Goal: Task Accomplishment & Management: Use online tool/utility

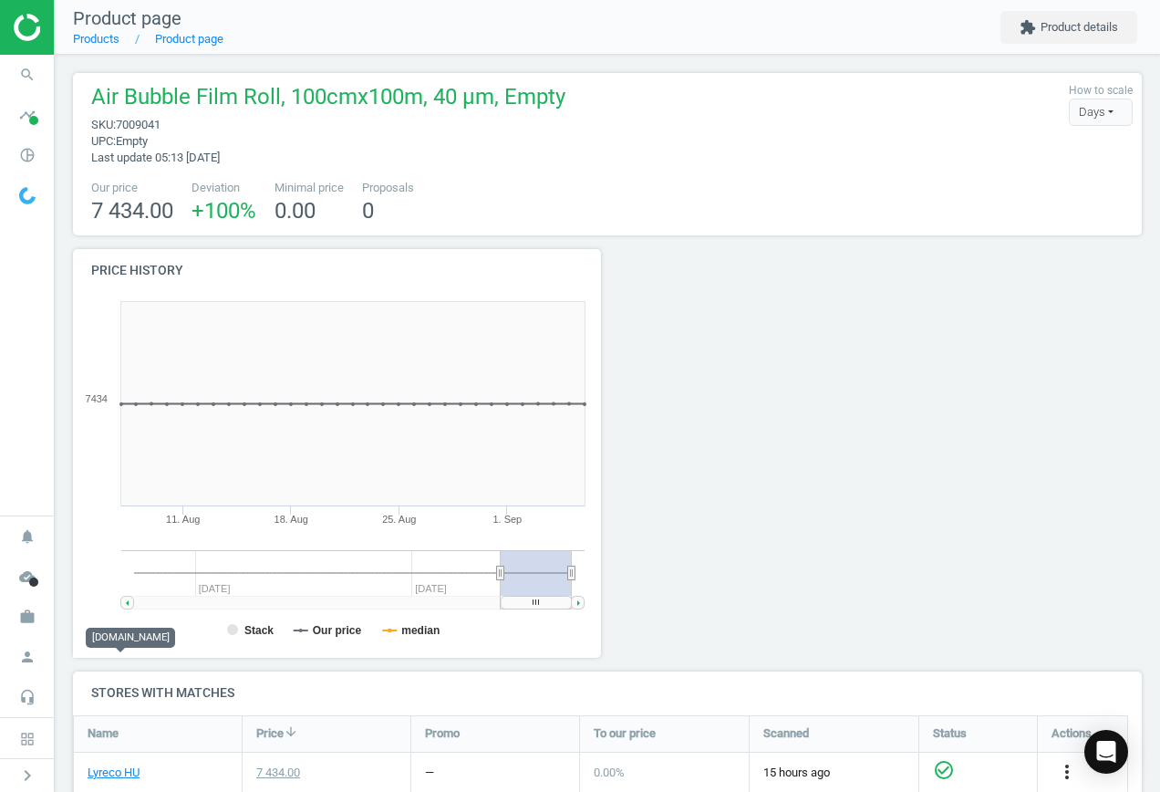
scroll to position [270, 1084]
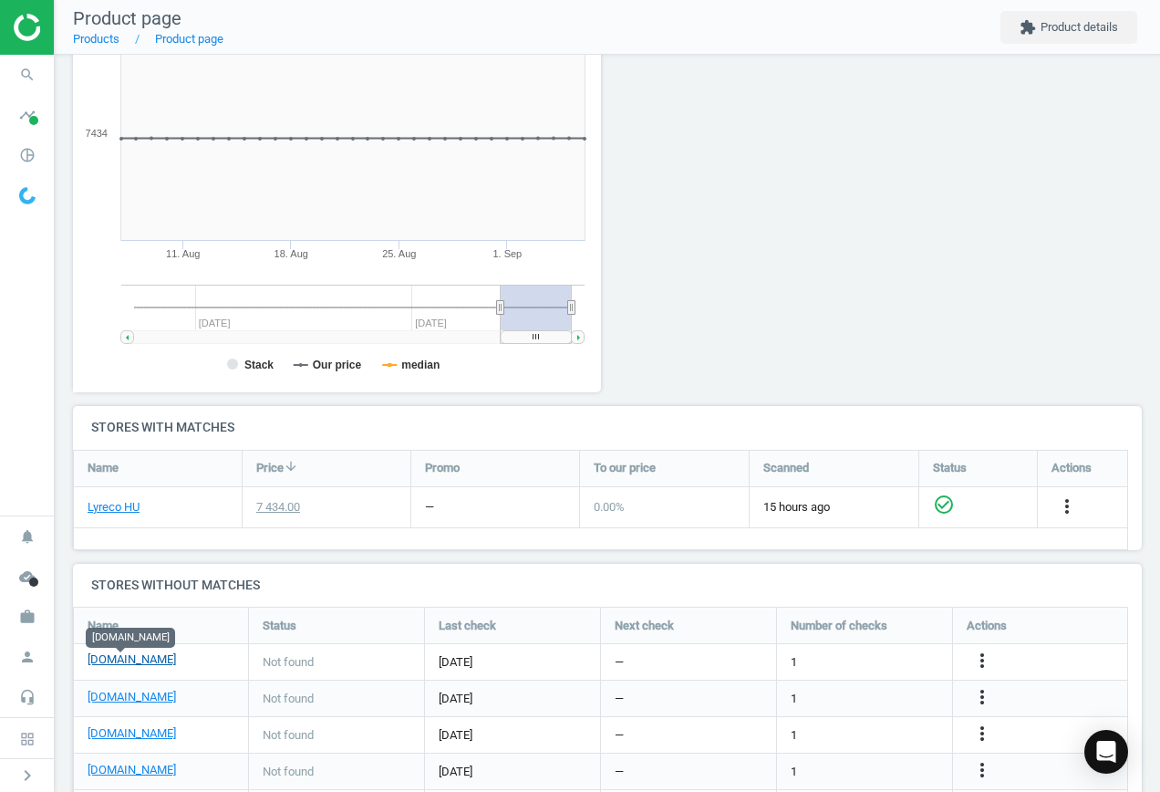
click at [135, 661] on link "[DOMAIN_NAME]" at bounding box center [132, 659] width 88 height 16
click at [982, 659] on icon "more_vert" at bounding box center [983, 661] width 22 height 22
click at [826, 657] on link "Edit URL/product option" at bounding box center [840, 662] width 250 height 28
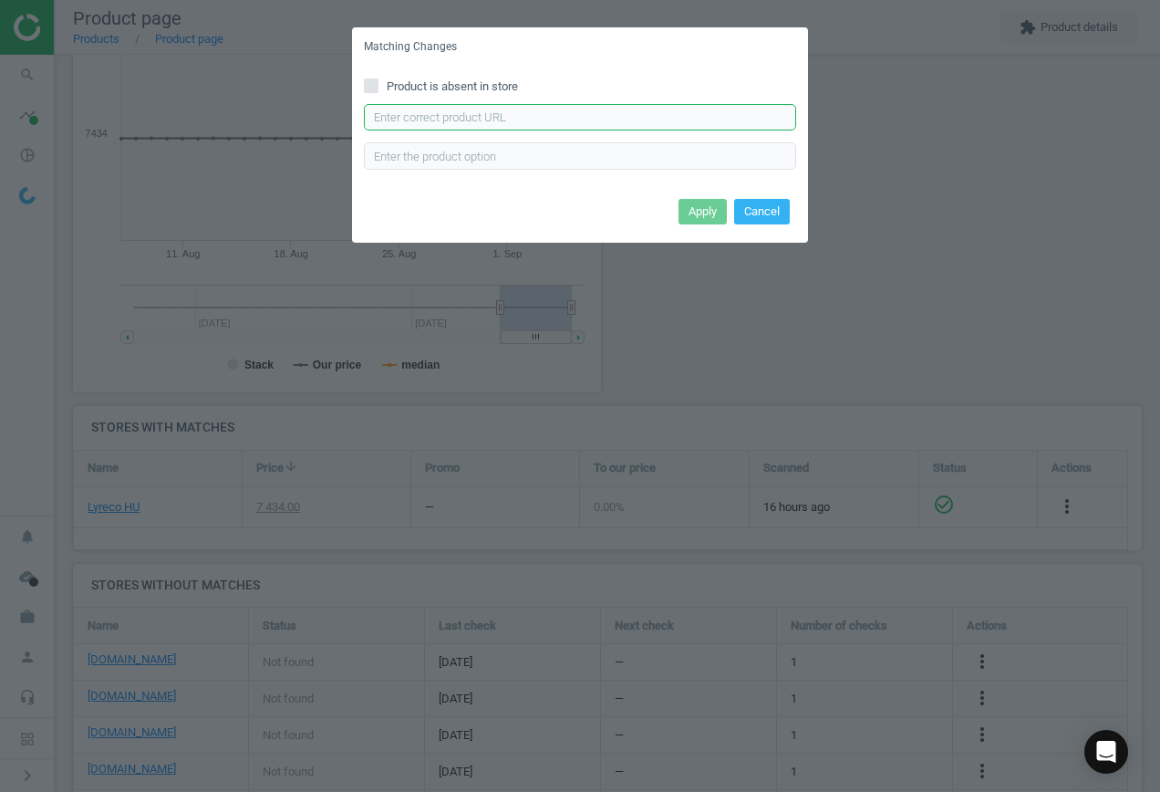
click at [494, 120] on input "text" at bounding box center [580, 117] width 432 height 27
paste input "[URL][DOMAIN_NAME]"
type input "[URL][DOMAIN_NAME]"
click at [683, 215] on button "Apply" at bounding box center [703, 212] width 48 height 26
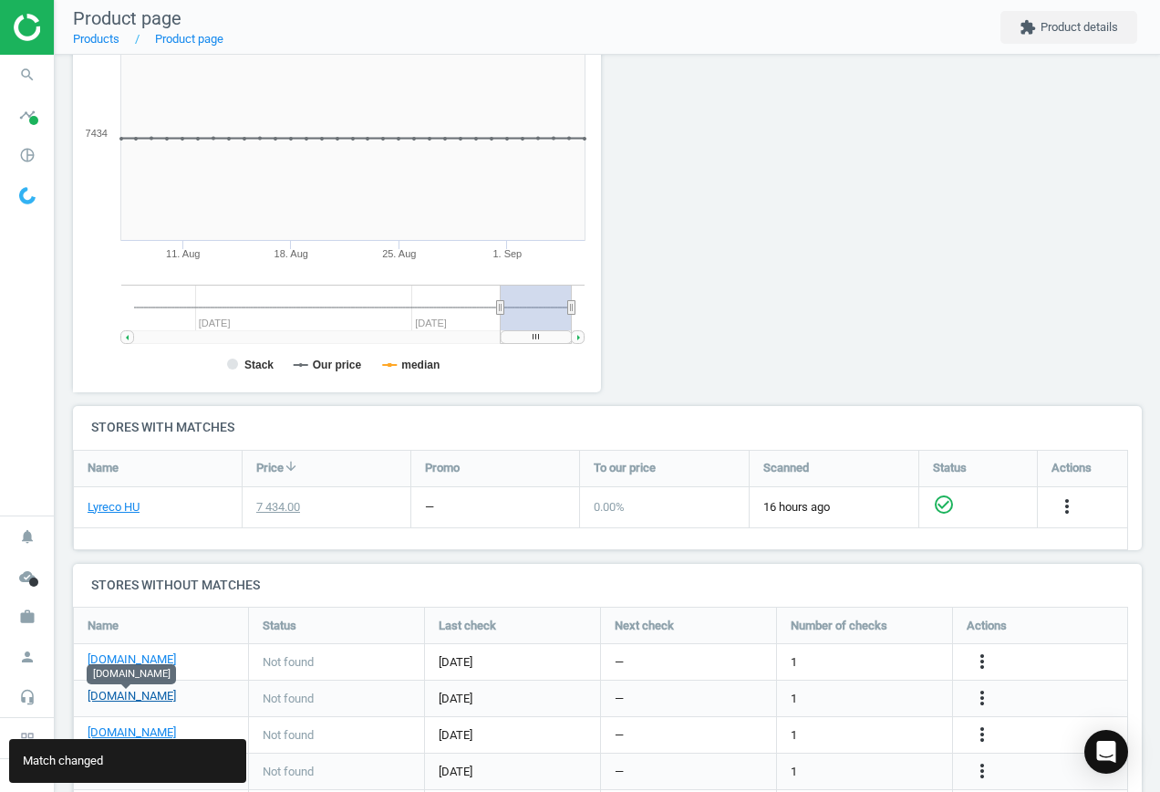
click at [108, 698] on link "[DOMAIN_NAME]" at bounding box center [132, 696] width 88 height 16
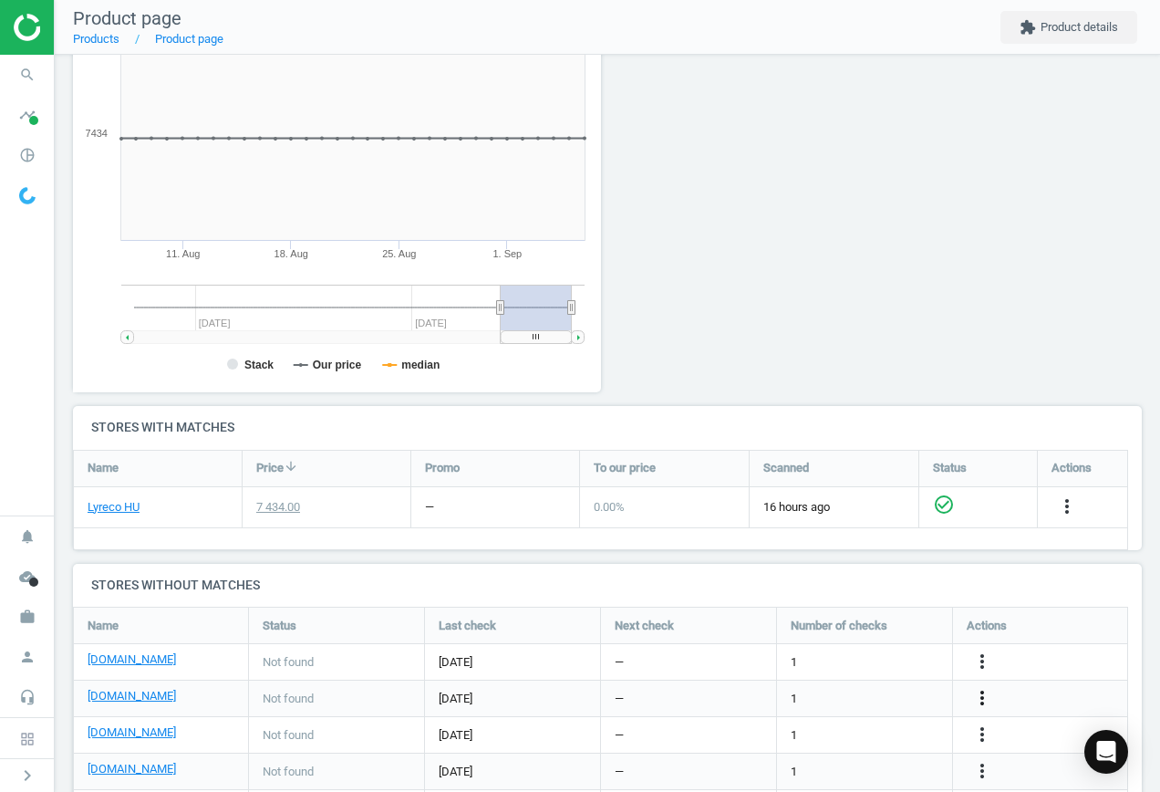
click at [978, 696] on icon "more_vert" at bounding box center [983, 698] width 22 height 22
click at [811, 707] on link "Edit URL/product option" at bounding box center [840, 698] width 250 height 28
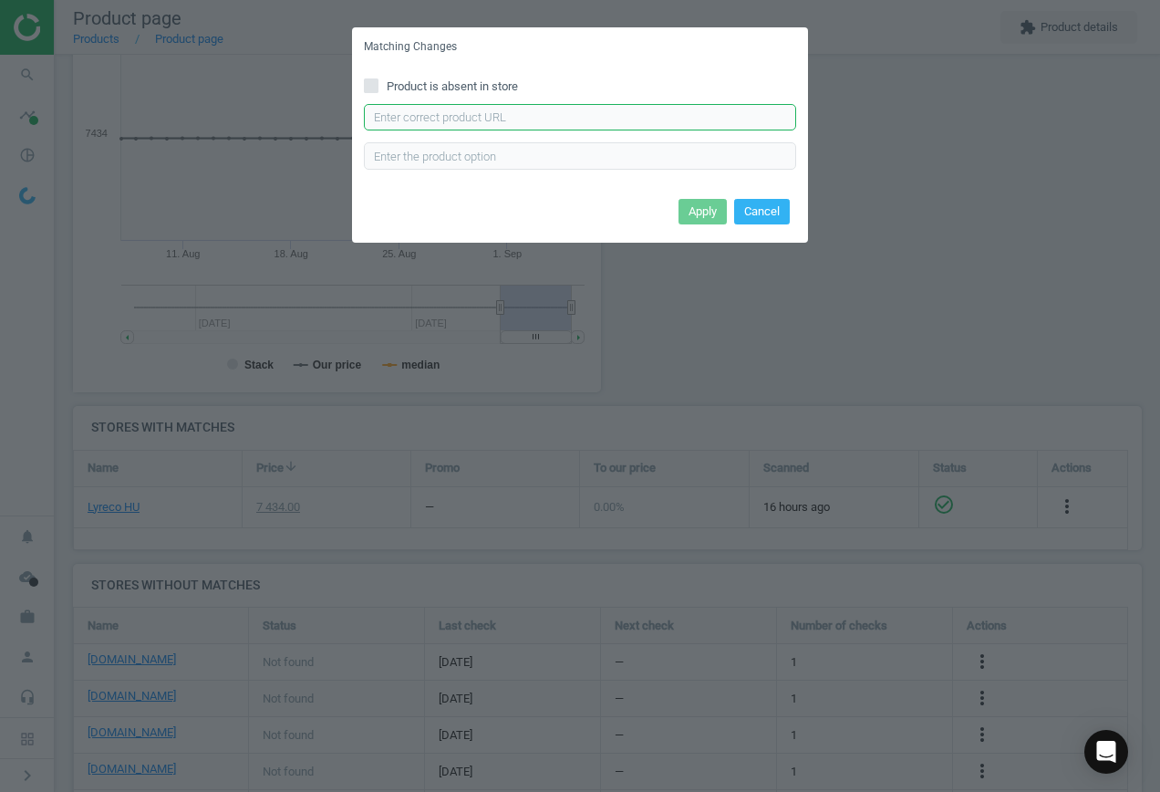
click at [504, 125] on input "text" at bounding box center [580, 117] width 432 height 27
paste input "[URL][DOMAIN_NAME]"
type input "[URL][DOMAIN_NAME]"
click at [712, 208] on button "Apply" at bounding box center [703, 212] width 48 height 26
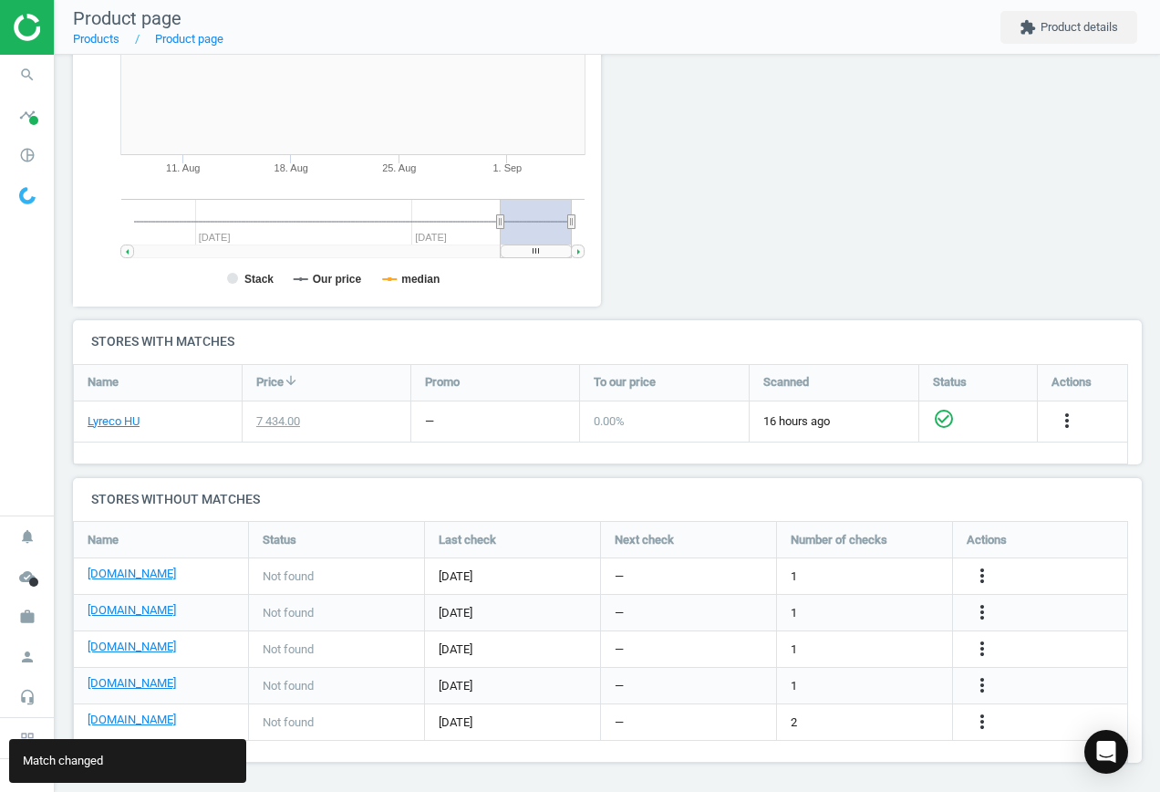
scroll to position [354, 0]
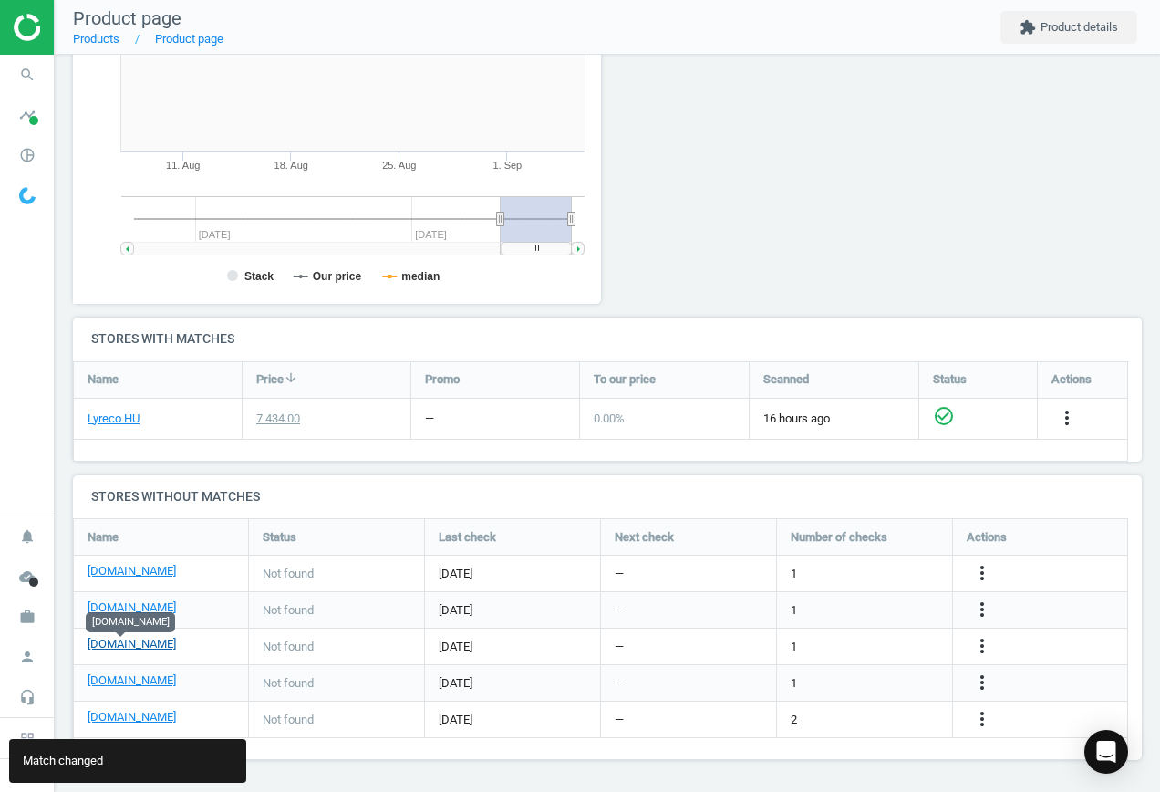
click at [120, 643] on link "[DOMAIN_NAME]" at bounding box center [132, 644] width 88 height 16
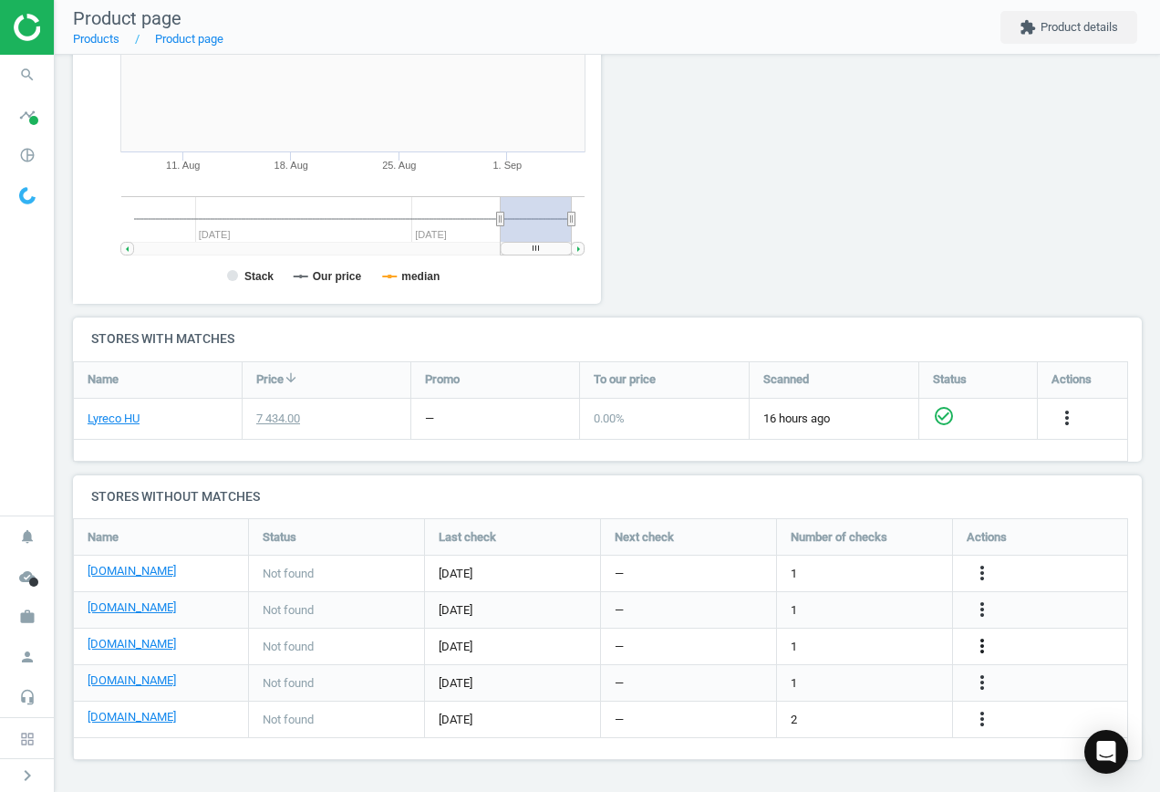
click at [981, 644] on icon "more_vert" at bounding box center [983, 646] width 22 height 22
click at [866, 647] on link "Edit URL/product option" at bounding box center [840, 646] width 250 height 28
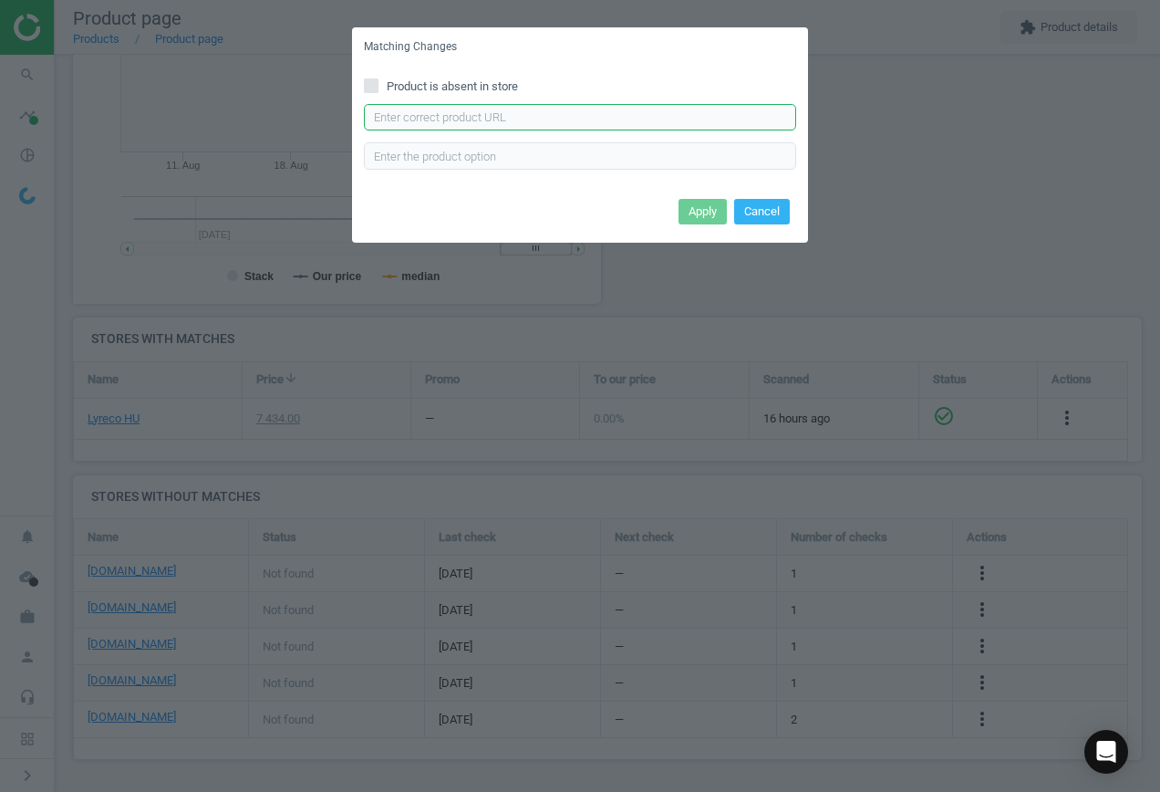
click at [461, 117] on input "text" at bounding box center [580, 117] width 432 height 27
paste input "[URL][DOMAIN_NAME]"
type input "[URL][DOMAIN_NAME]"
click at [690, 209] on button "Apply" at bounding box center [703, 212] width 48 height 26
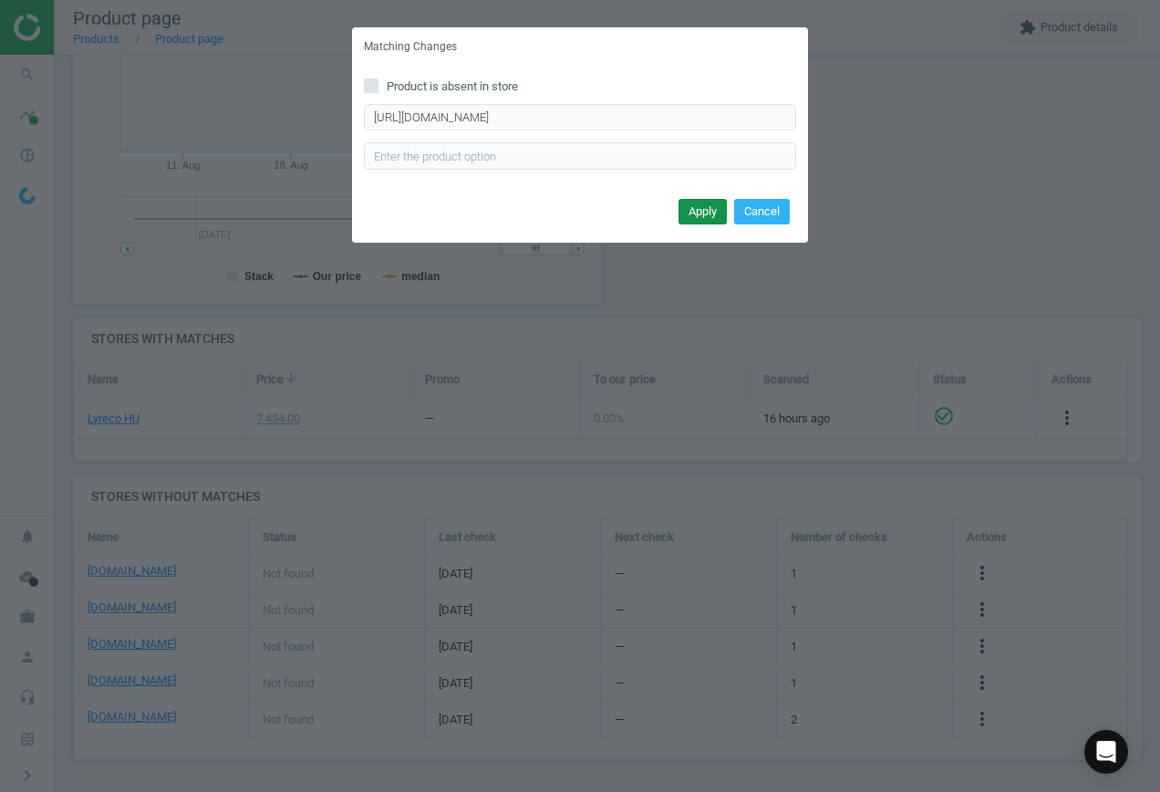
scroll to position [0, 0]
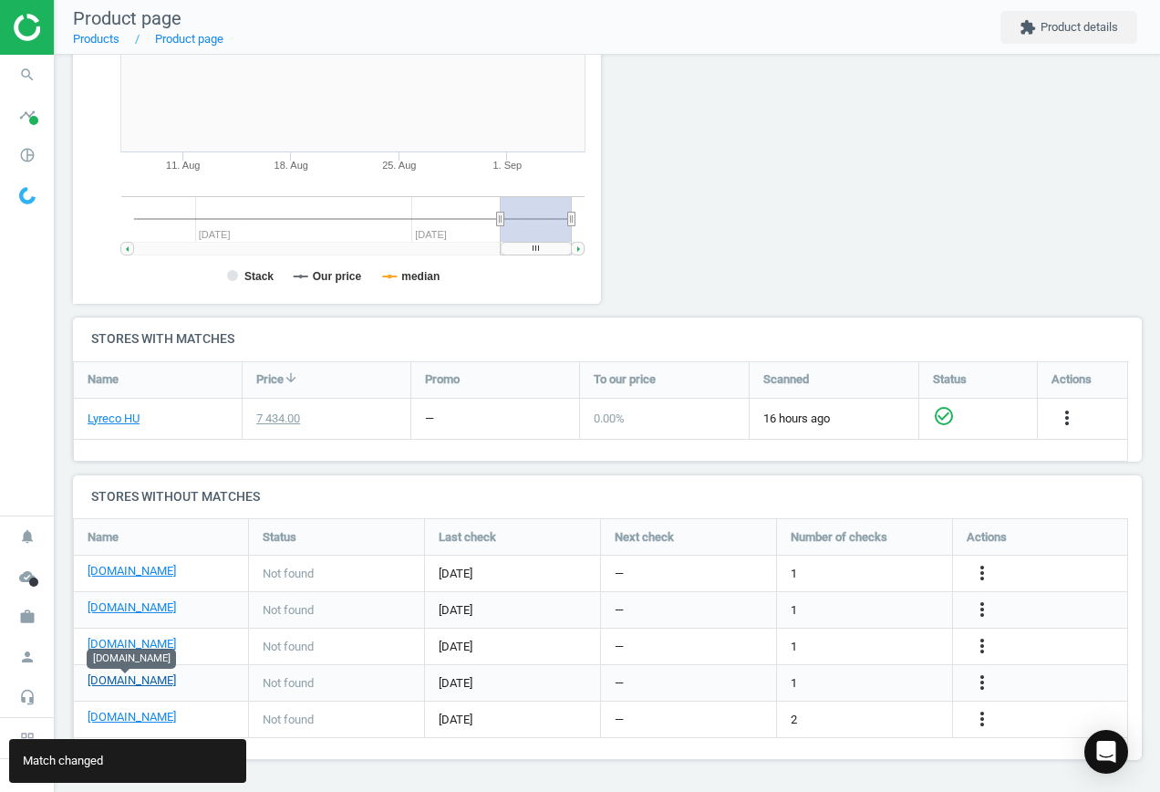
click at [140, 682] on link "[DOMAIN_NAME]" at bounding box center [132, 680] width 88 height 16
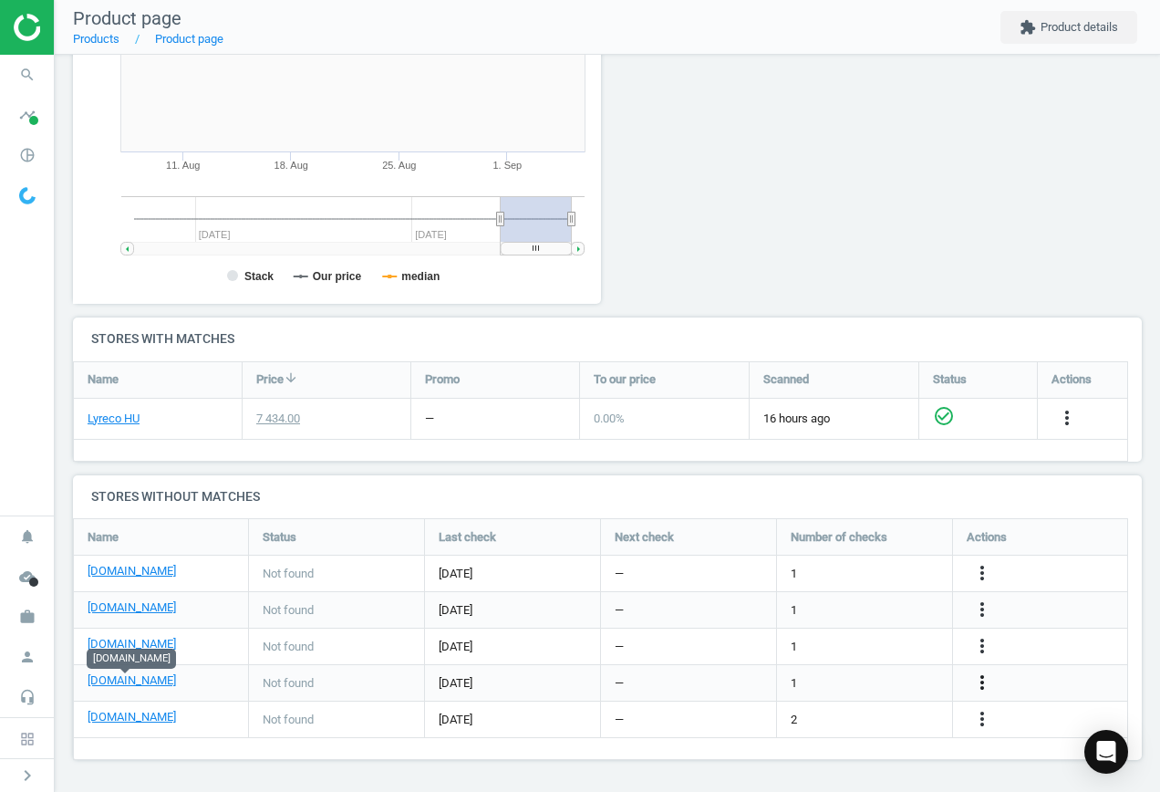
click at [982, 681] on icon "more_vert" at bounding box center [983, 682] width 22 height 22
click at [847, 684] on link "Edit URL/product option" at bounding box center [840, 683] width 250 height 28
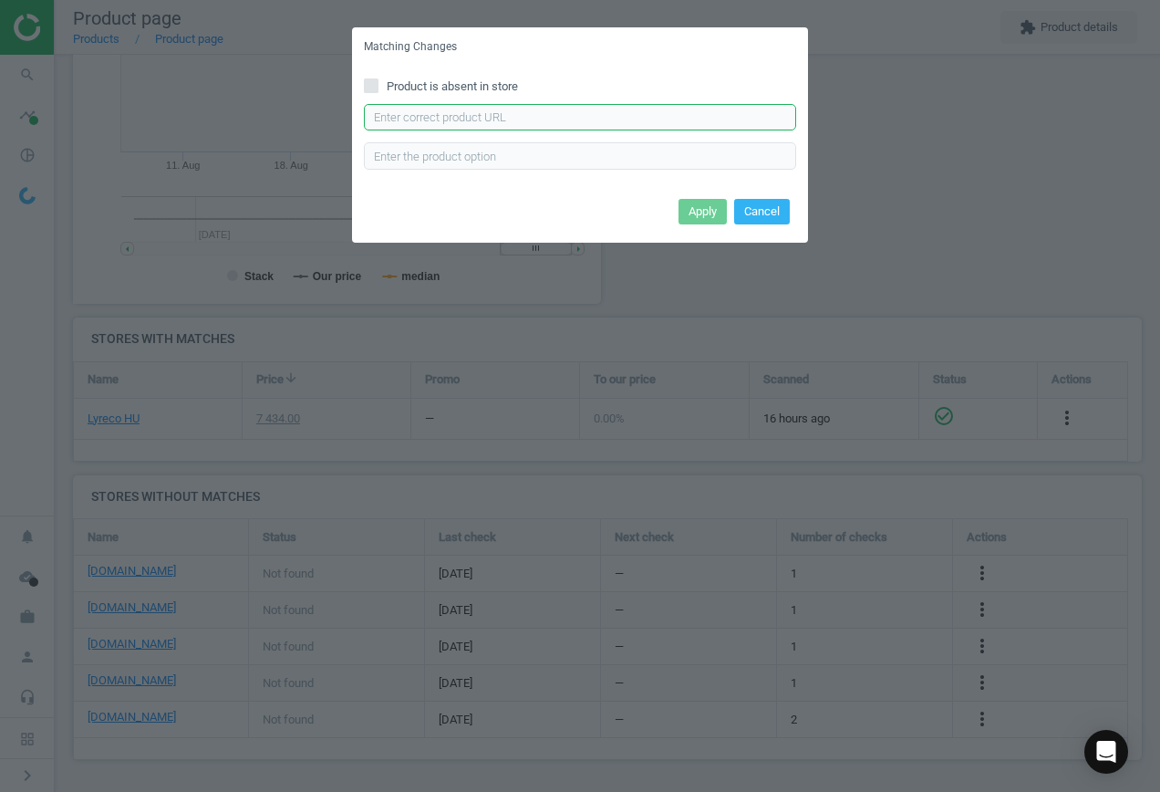
click at [485, 114] on input "text" at bounding box center [580, 117] width 432 height 27
paste input "[URL][DOMAIN_NAME]"
type input "[URL][DOMAIN_NAME]"
click at [720, 212] on button "Apply" at bounding box center [703, 212] width 48 height 26
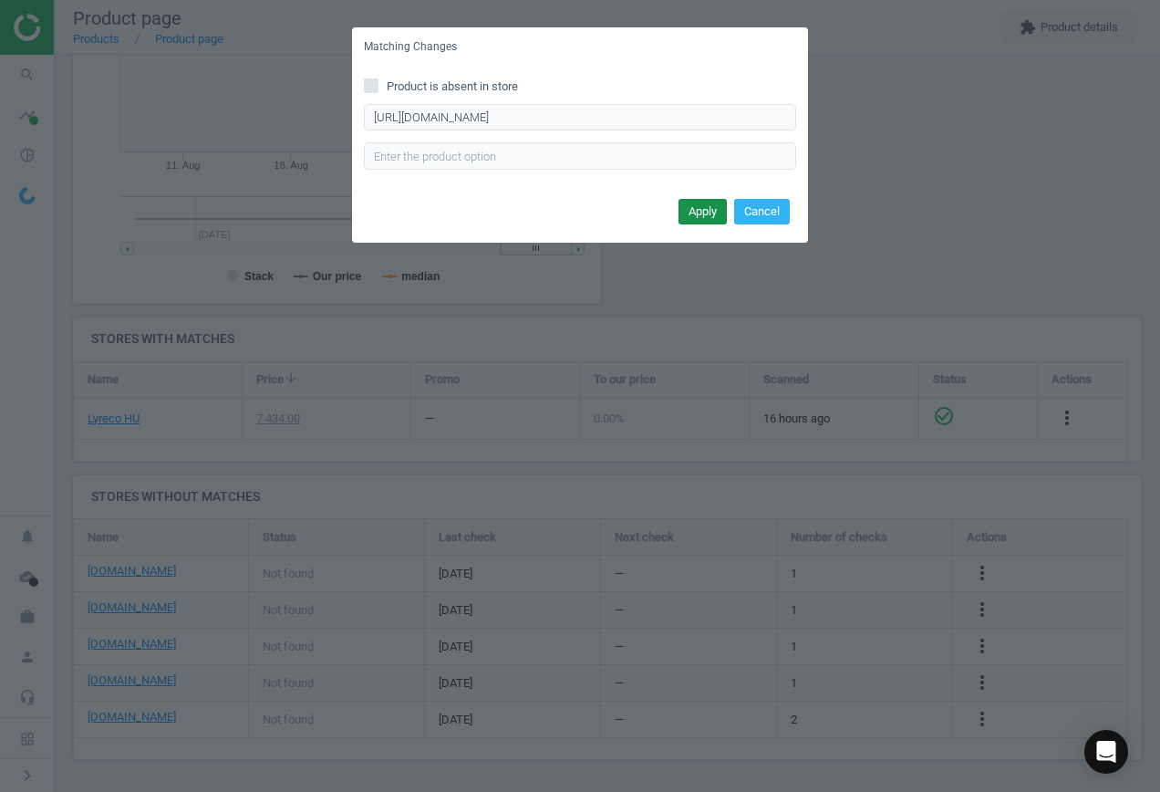
scroll to position [0, 0]
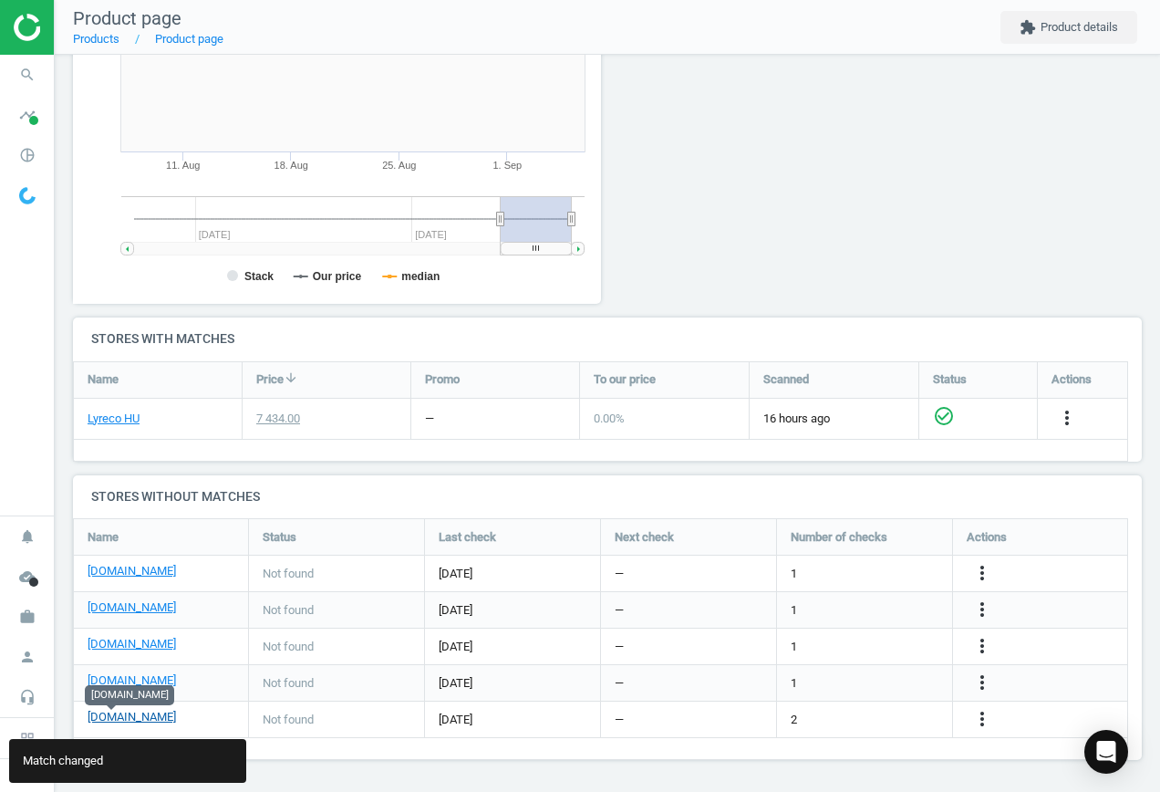
click at [119, 718] on link "[DOMAIN_NAME]" at bounding box center [132, 717] width 88 height 16
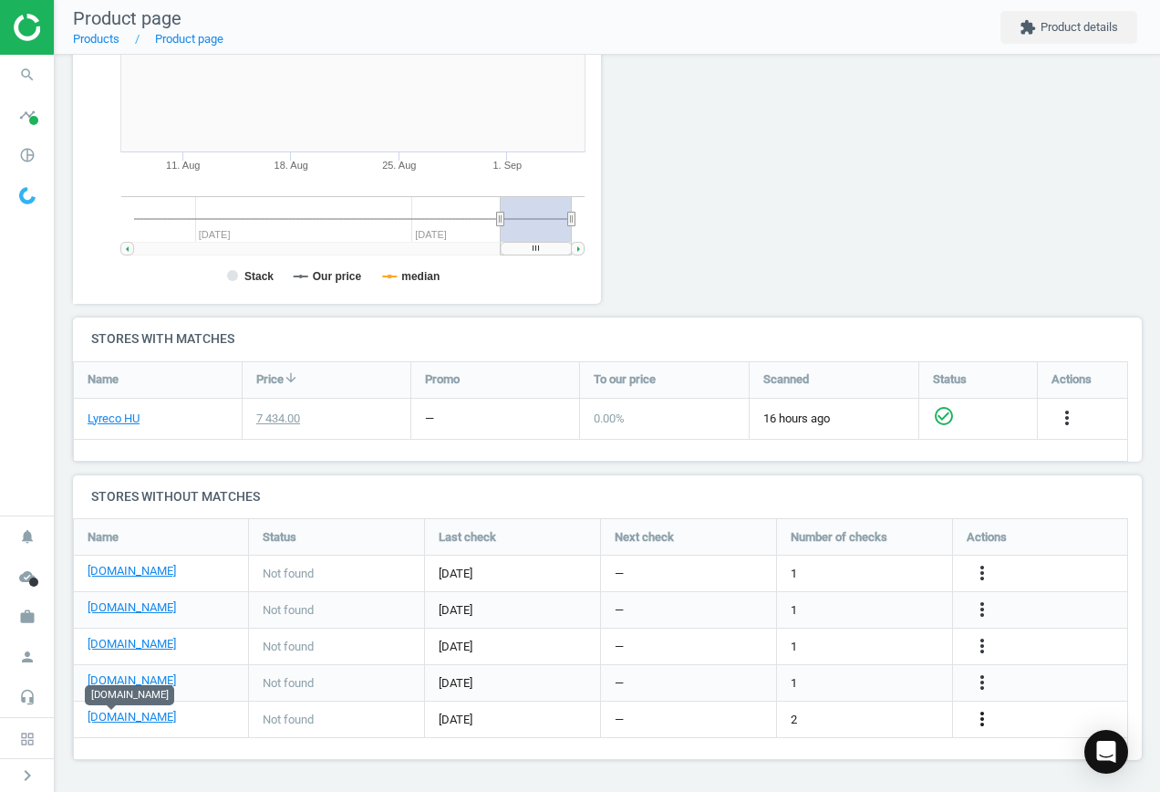
click at [981, 717] on icon "more_vert" at bounding box center [983, 719] width 22 height 22
click at [825, 719] on link "Edit URL/product option" at bounding box center [840, 719] width 250 height 28
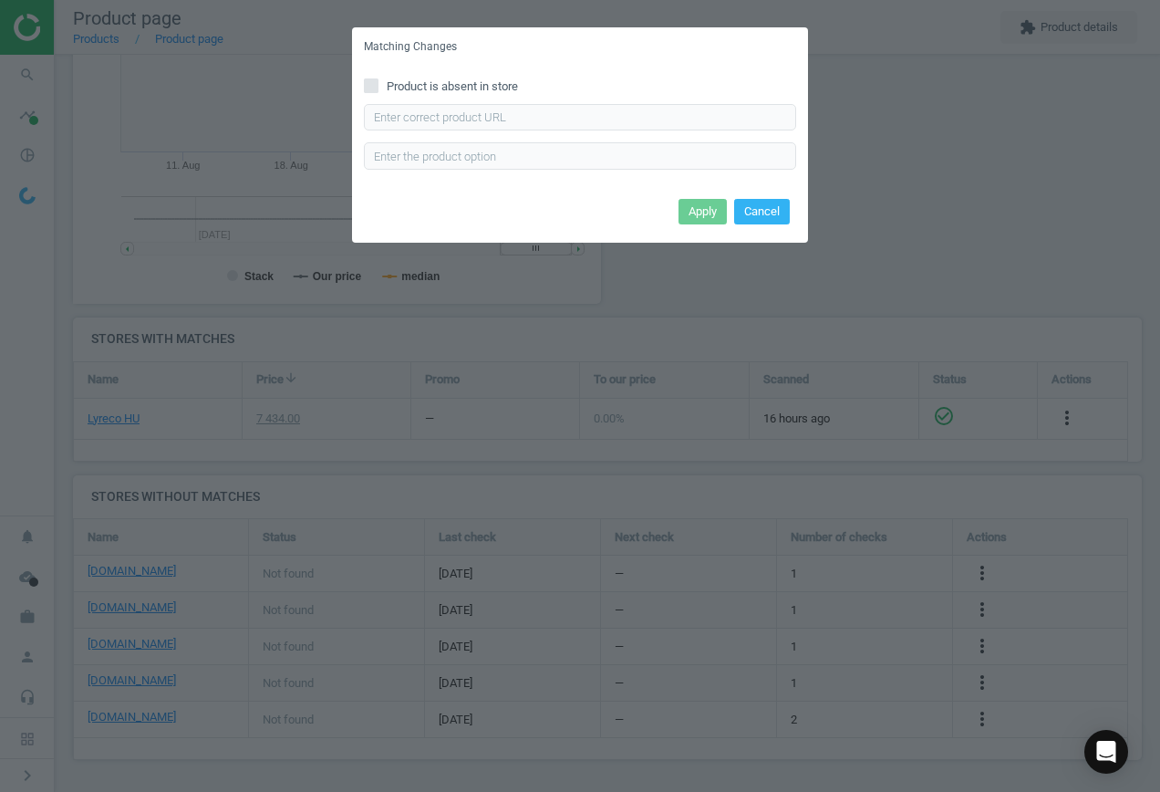
click at [377, 88] on input "Product is absent in store" at bounding box center [372, 85] width 12 height 12
checkbox input "true"
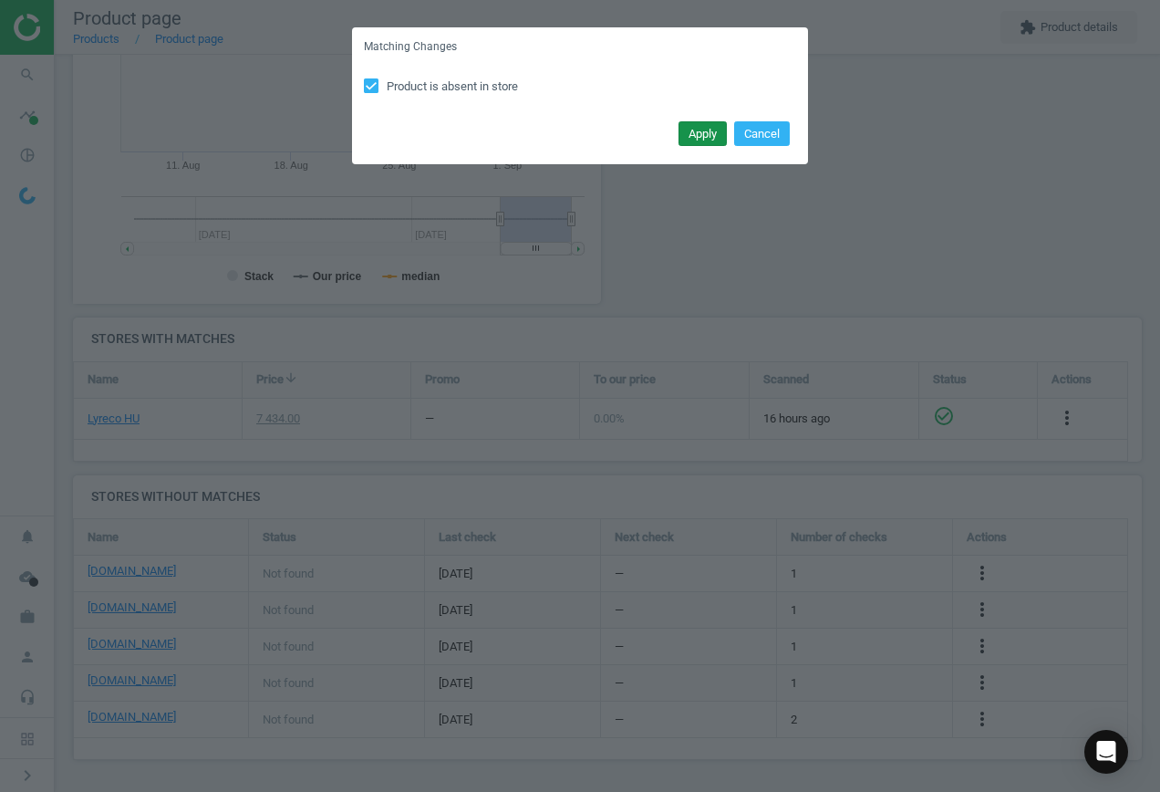
click at [693, 133] on button "Apply" at bounding box center [703, 134] width 48 height 26
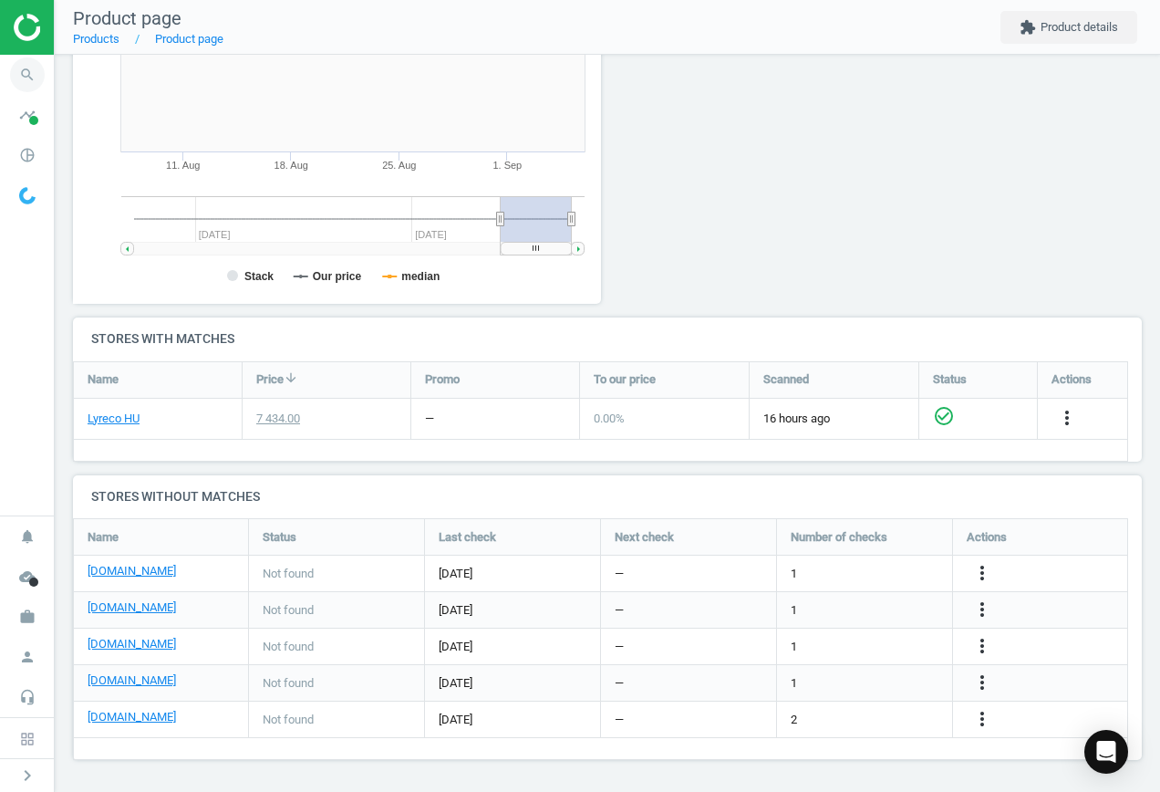
click at [15, 74] on icon "search" at bounding box center [27, 74] width 35 height 35
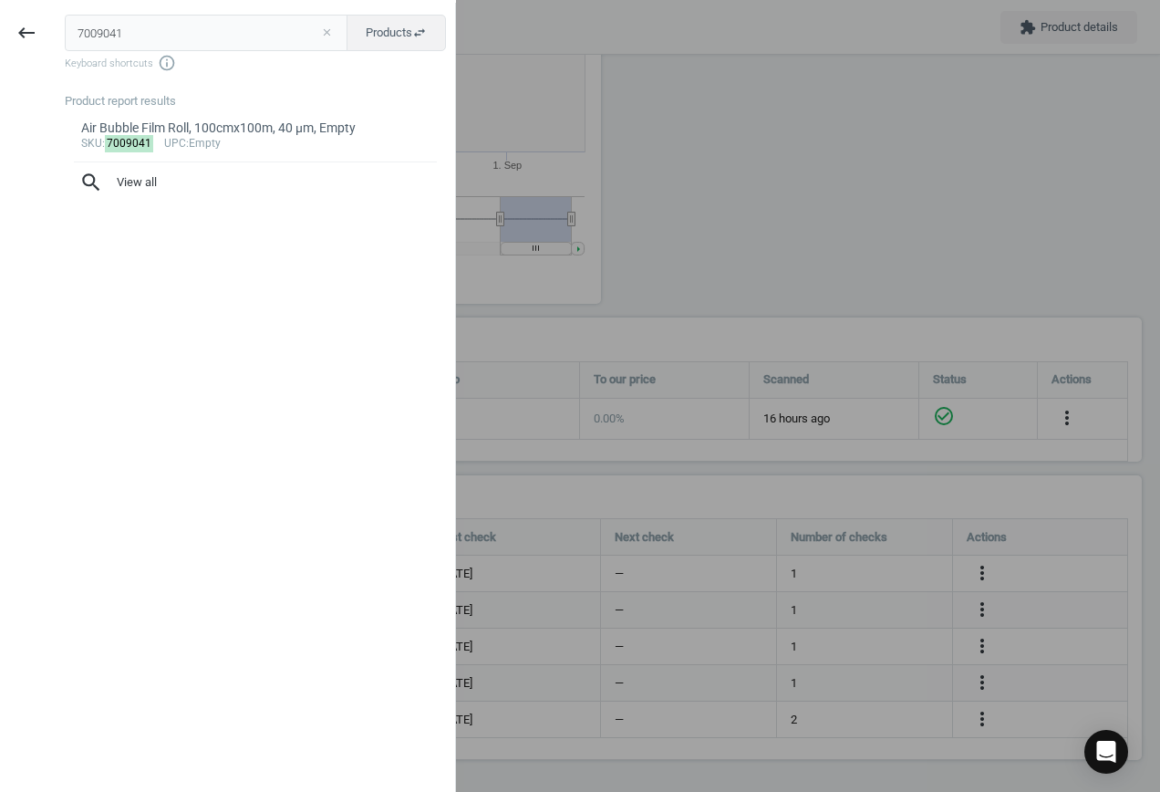
click at [324, 31] on button "close" at bounding box center [326, 33] width 27 height 16
click at [144, 28] on input "text" at bounding box center [206, 33] width 283 height 36
paste input "10081325"
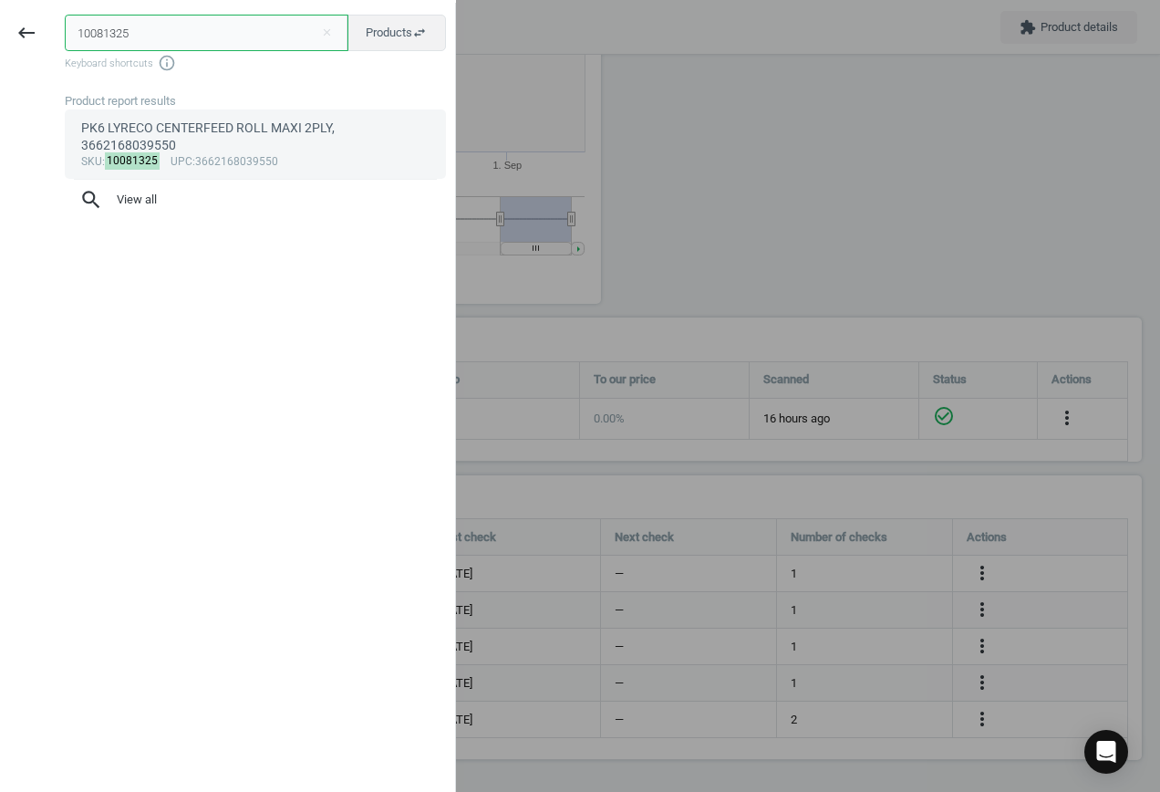
type input "10081325"
click at [229, 131] on div "PK6 LYRECO CENTERFEED ROLL MAXI 2PLY, 3662168039550" at bounding box center [255, 138] width 349 height 36
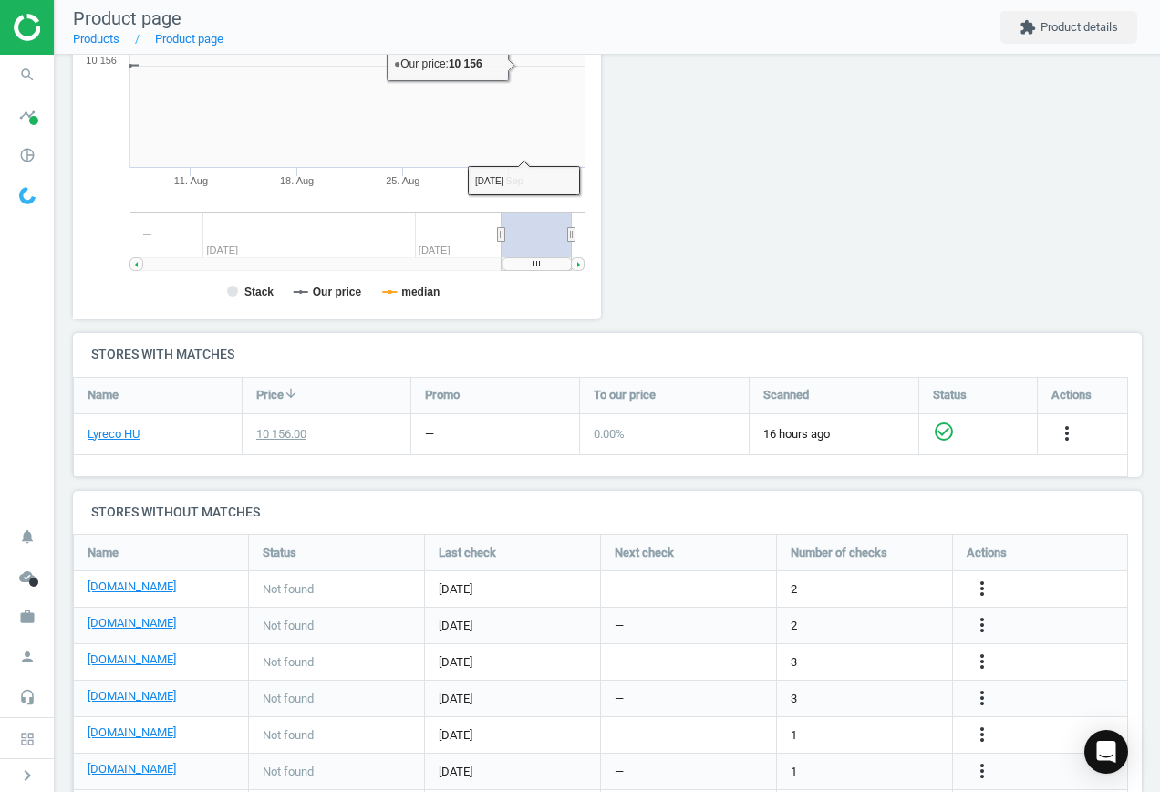
scroll to position [393, 549]
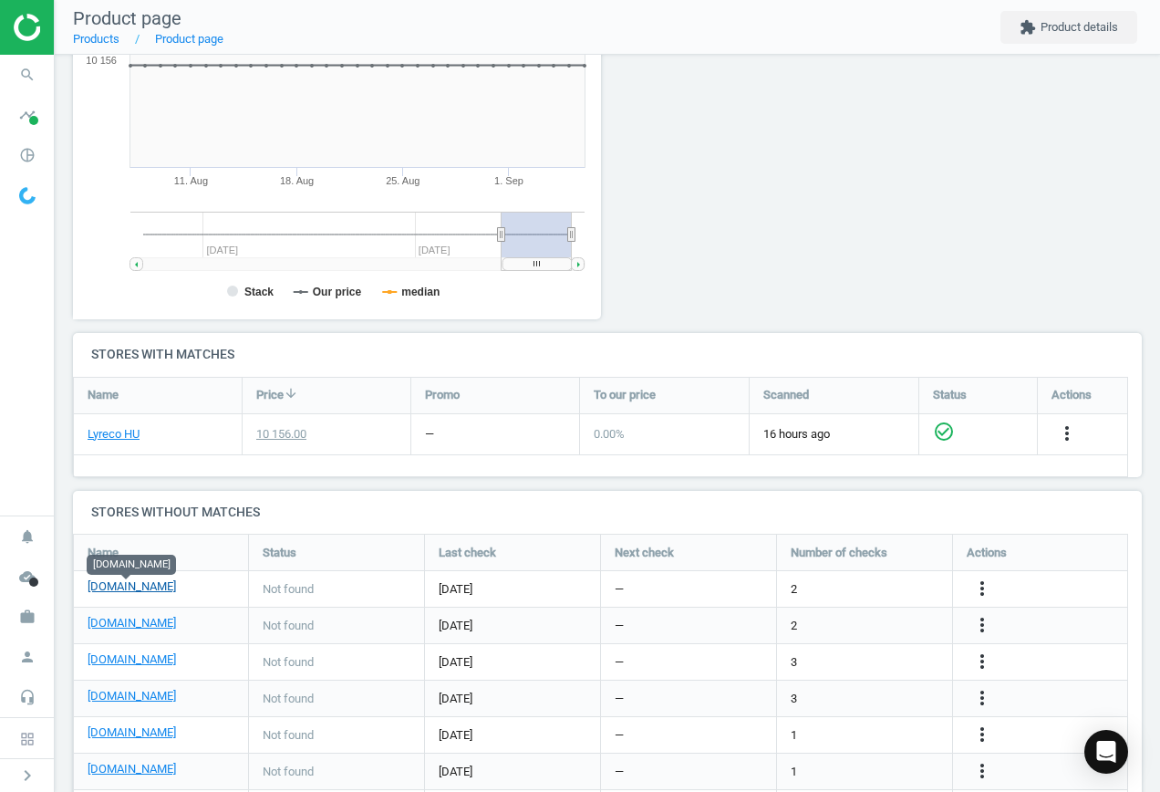
click at [148, 593] on link "[DOMAIN_NAME]" at bounding box center [132, 586] width 88 height 16
click at [985, 589] on icon "more_vert" at bounding box center [983, 588] width 22 height 22
click at [794, 581] on link "Edit URL/product option" at bounding box center [840, 589] width 250 height 28
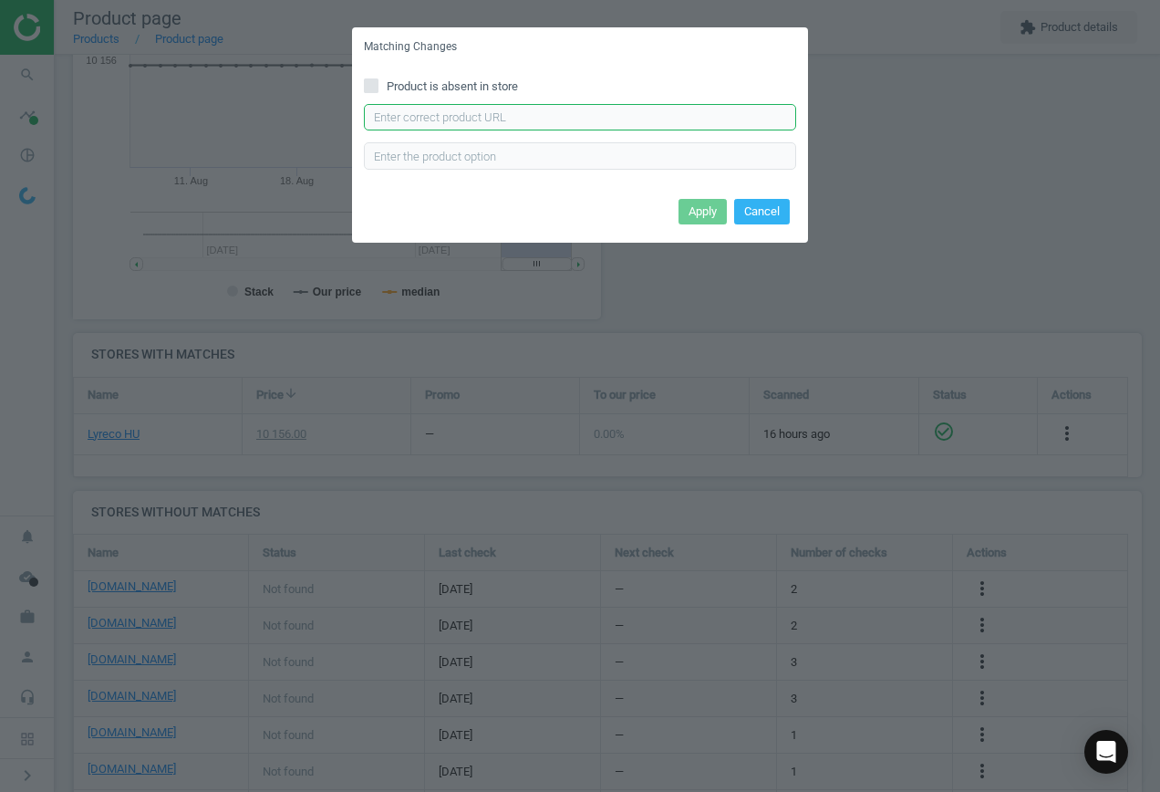
click at [569, 126] on input "text" at bounding box center [580, 117] width 432 height 27
paste input "[URL][DOMAIN_NAME][PERSON_NAME]"
type input "[URL][DOMAIN_NAME][PERSON_NAME]"
click at [718, 217] on button "Apply" at bounding box center [703, 212] width 48 height 26
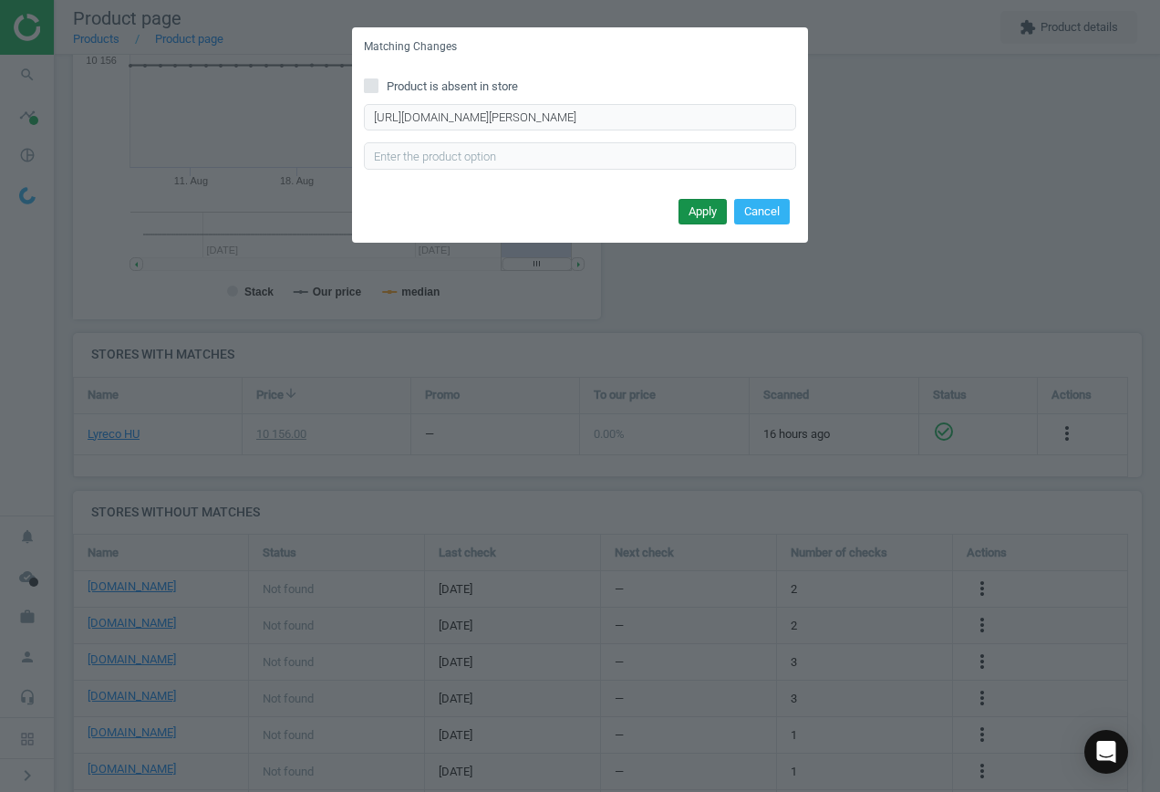
scroll to position [0, 0]
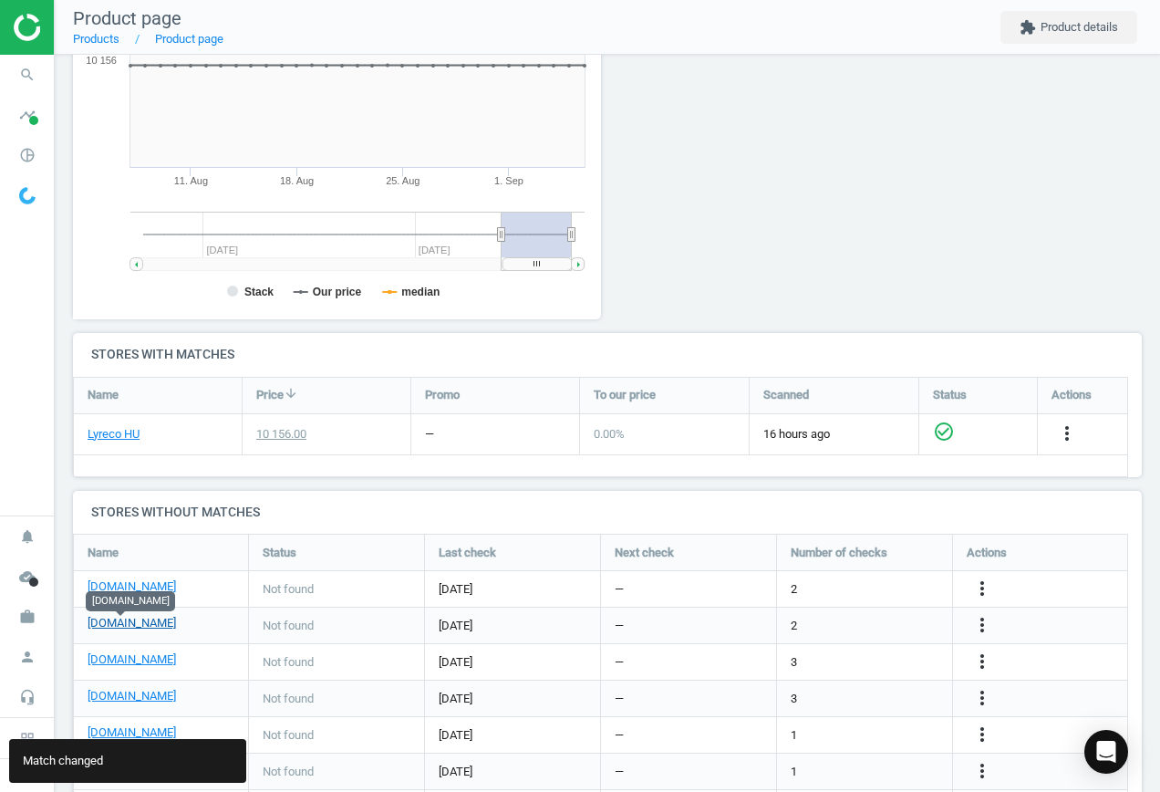
click at [123, 626] on link "[DOMAIN_NAME]" at bounding box center [132, 623] width 88 height 16
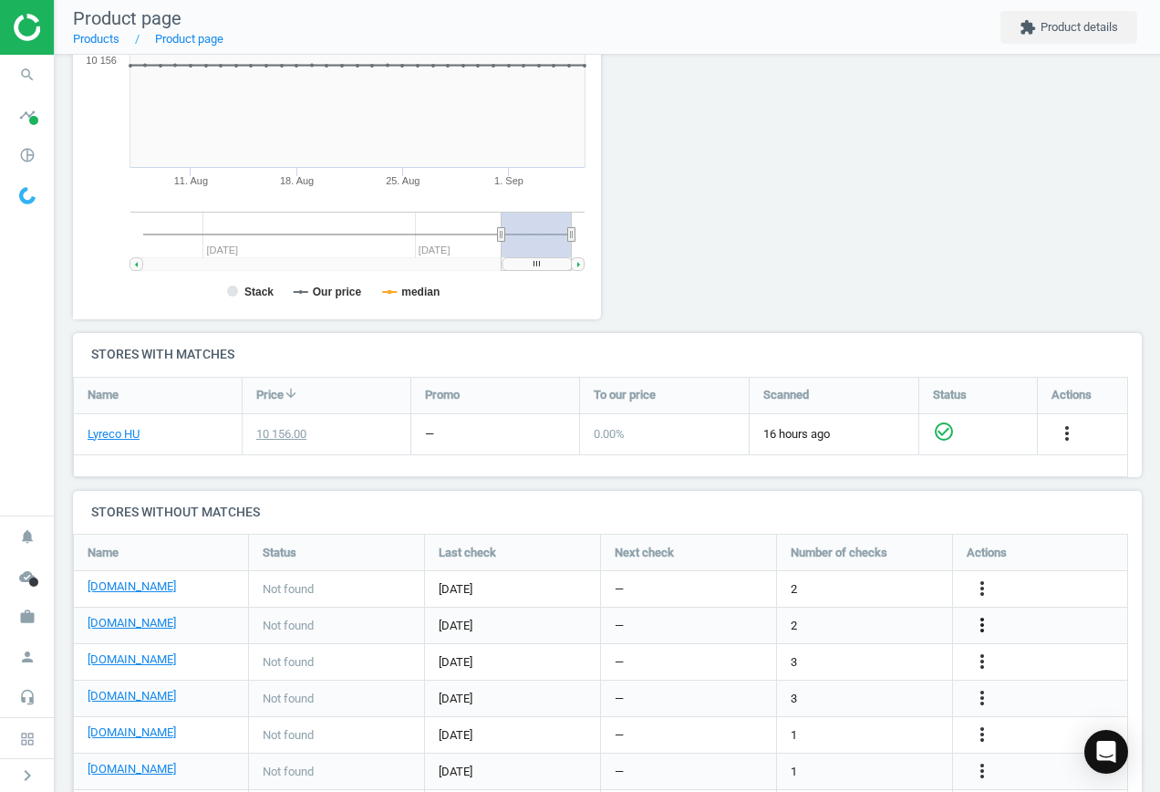
click at [980, 621] on icon "more_vert" at bounding box center [983, 625] width 22 height 22
click at [852, 622] on link "Edit URL/product option" at bounding box center [840, 625] width 250 height 28
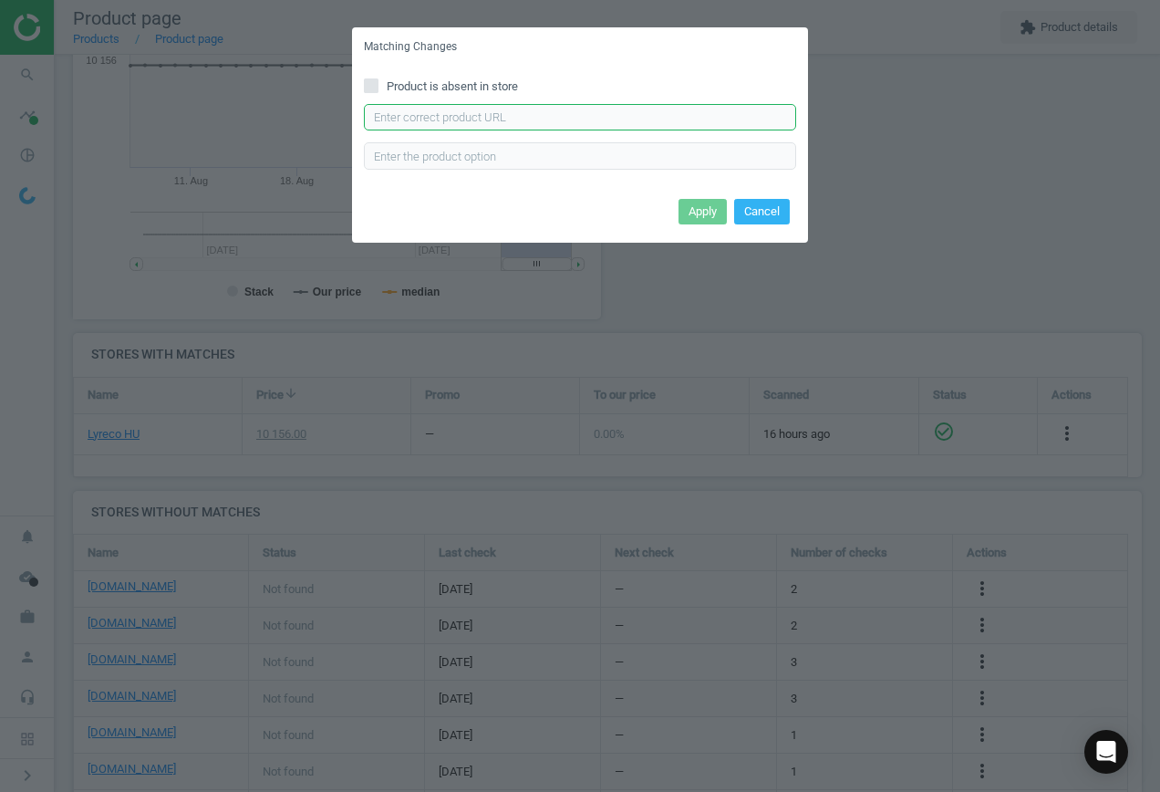
click at [415, 112] on input "text" at bounding box center [580, 117] width 432 height 27
paste input "[URL][DOMAIN_NAME]"
type input "[URL][DOMAIN_NAME]"
click at [708, 205] on button "Apply" at bounding box center [703, 212] width 48 height 26
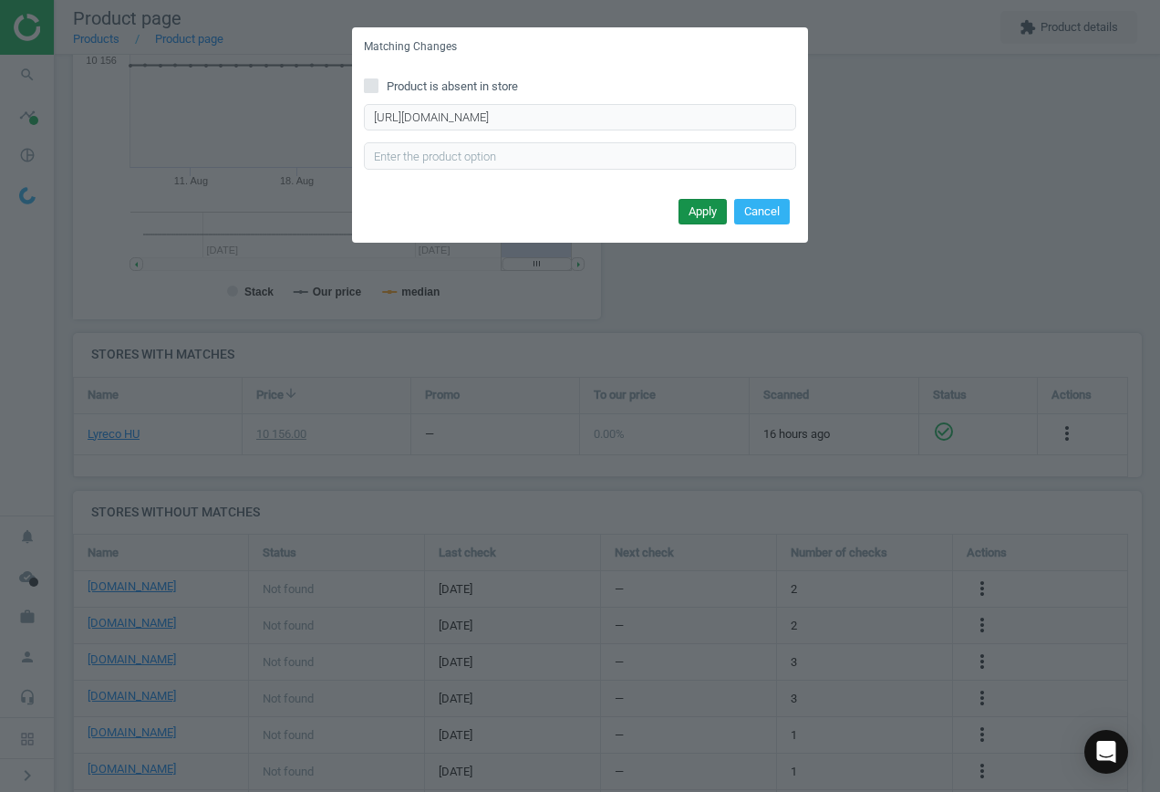
scroll to position [0, 0]
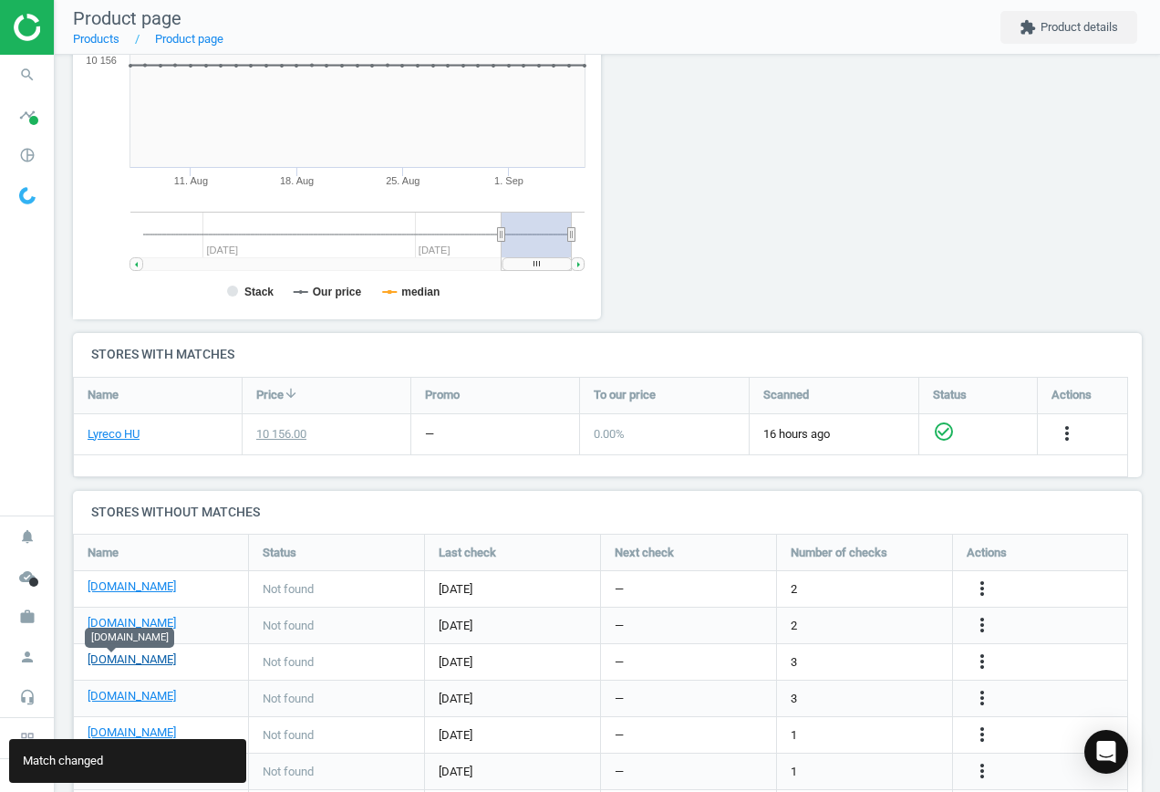
click at [112, 665] on link "[DOMAIN_NAME]" at bounding box center [132, 659] width 88 height 16
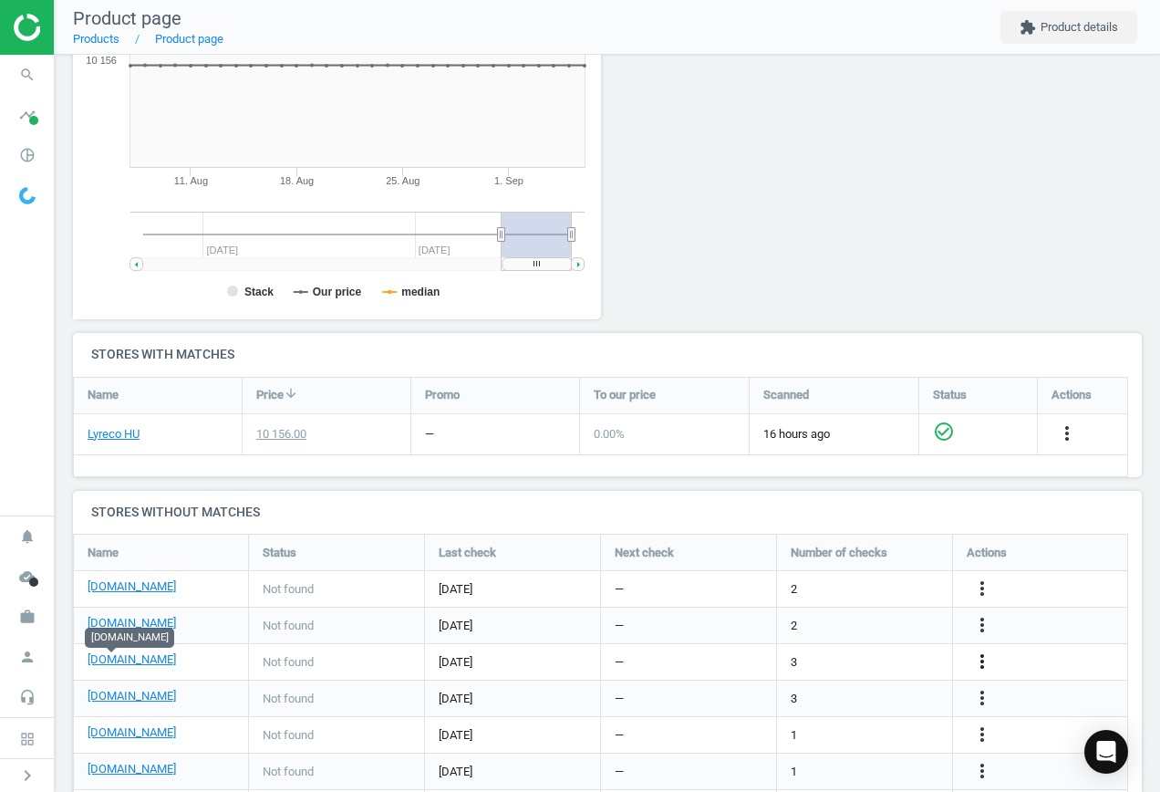
click at [985, 660] on icon "more_vert" at bounding box center [983, 661] width 22 height 22
click at [824, 659] on link "Edit URL/product option" at bounding box center [840, 662] width 250 height 28
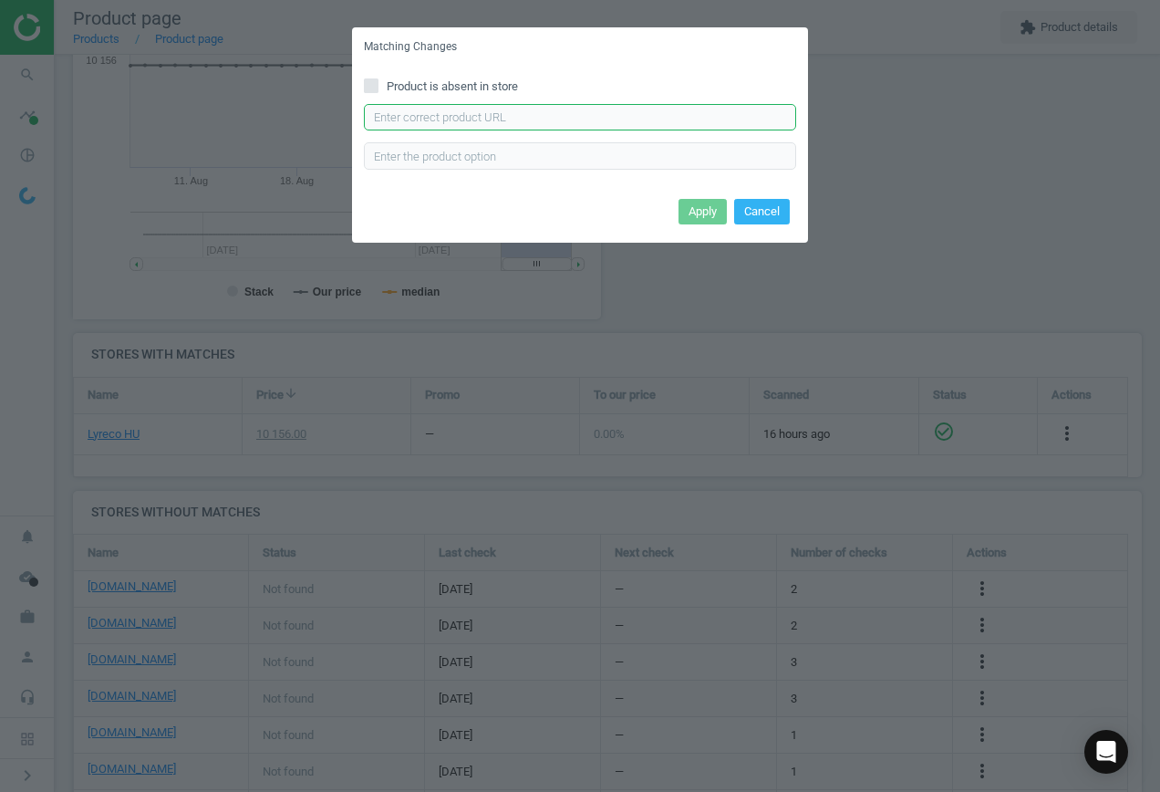
click at [540, 114] on input "text" at bounding box center [580, 117] width 432 height 27
paste input "[URL][DOMAIN_NAME]"
type input "[URL][DOMAIN_NAME]"
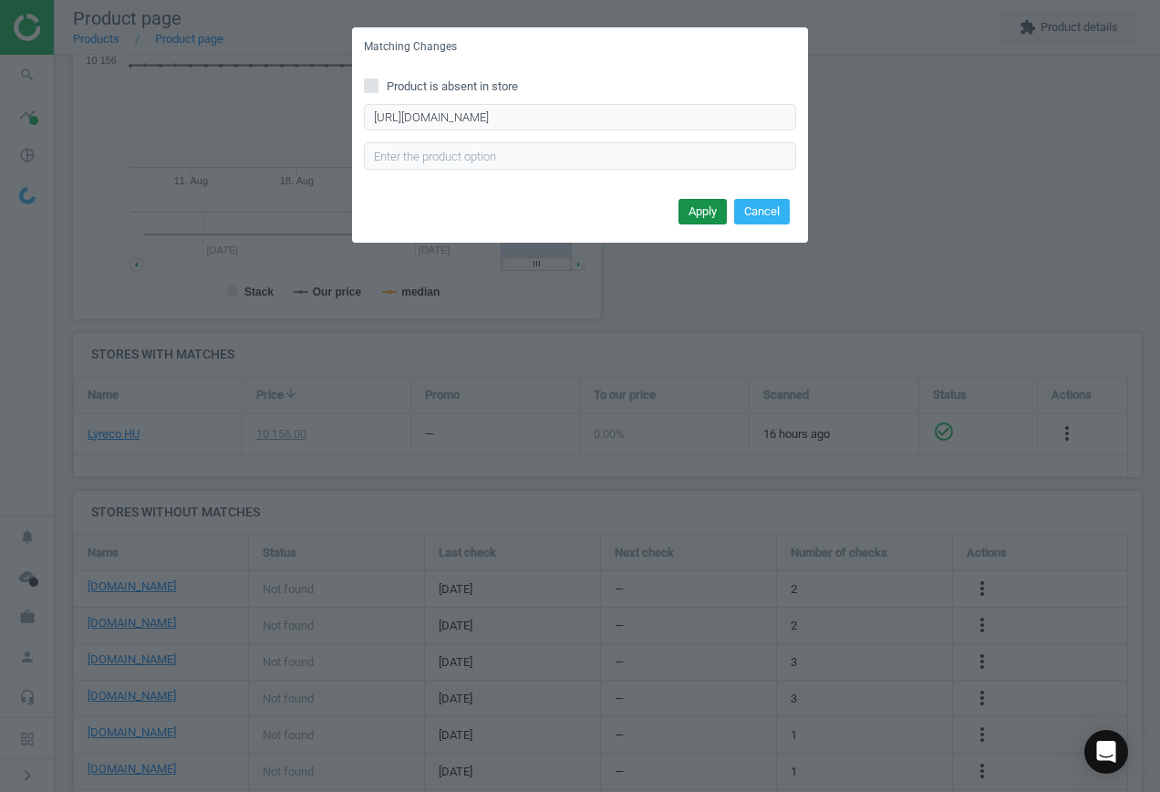
click at [707, 207] on button "Apply" at bounding box center [703, 212] width 48 height 26
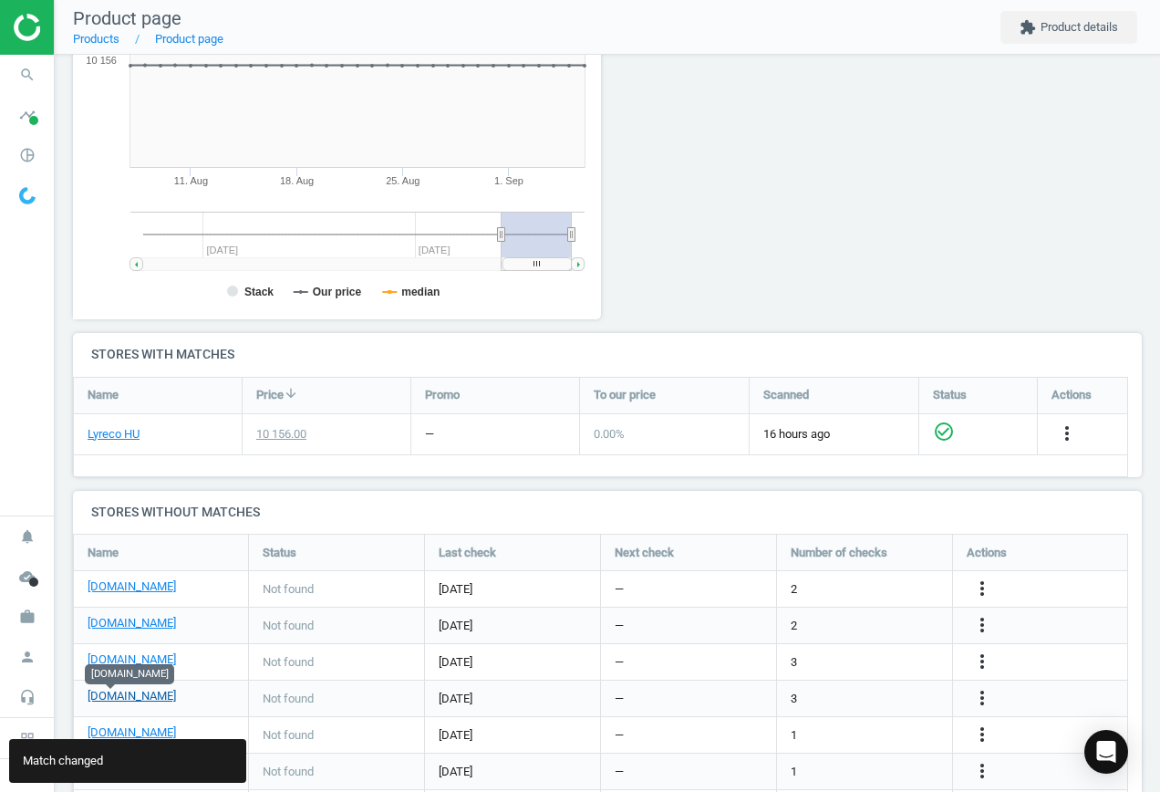
click at [113, 696] on link "[DOMAIN_NAME]" at bounding box center [132, 696] width 88 height 16
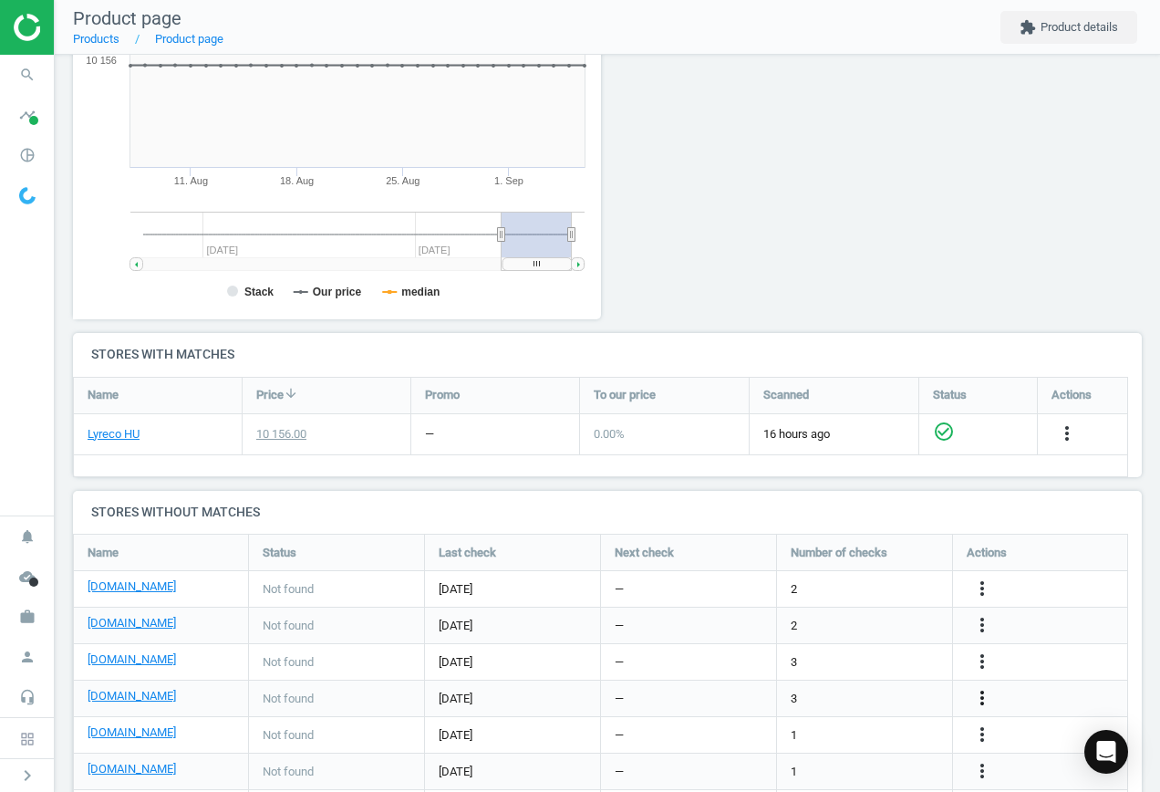
click at [983, 701] on icon "more_vert" at bounding box center [983, 698] width 22 height 22
click at [846, 698] on link "Edit URL/product option" at bounding box center [840, 698] width 250 height 28
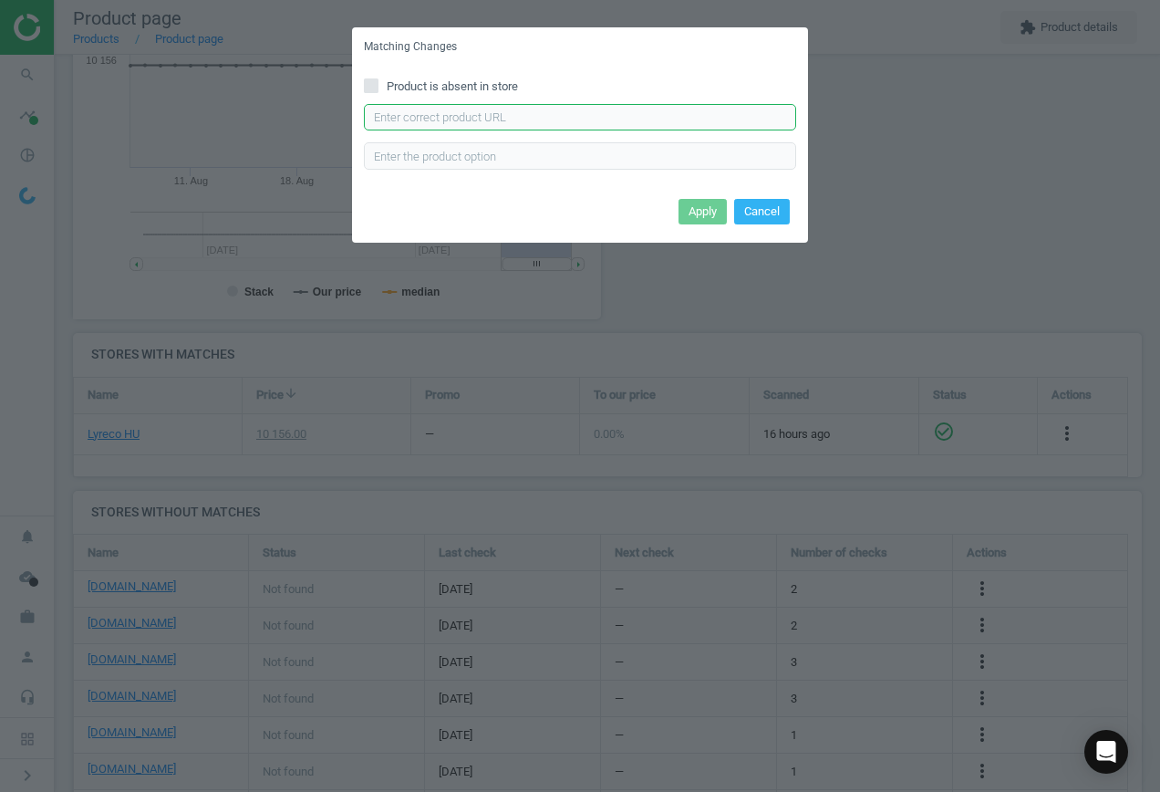
click at [477, 123] on input "text" at bounding box center [580, 117] width 432 height 27
paste input "[URL][DOMAIN_NAME]"
type input "[URL][DOMAIN_NAME]"
click at [695, 218] on button "Apply" at bounding box center [703, 212] width 48 height 26
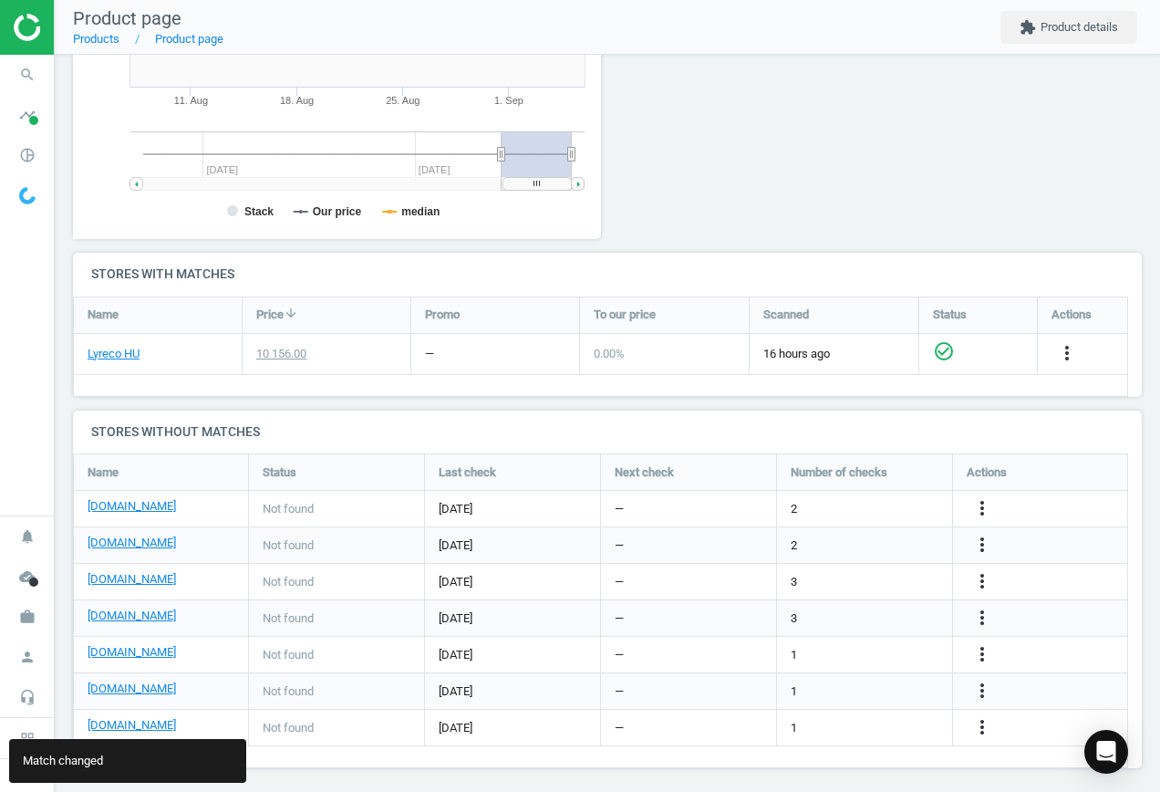
scroll to position [427, 0]
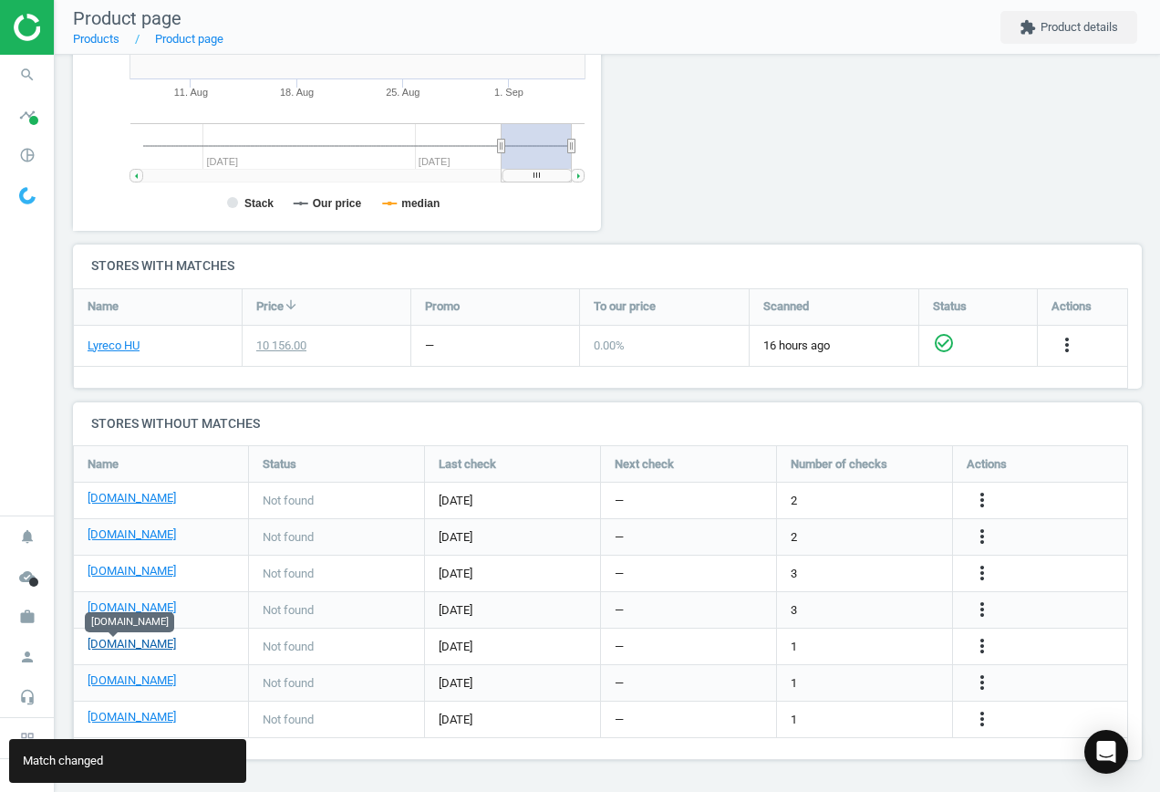
click at [112, 649] on link "[DOMAIN_NAME]" at bounding box center [132, 644] width 88 height 16
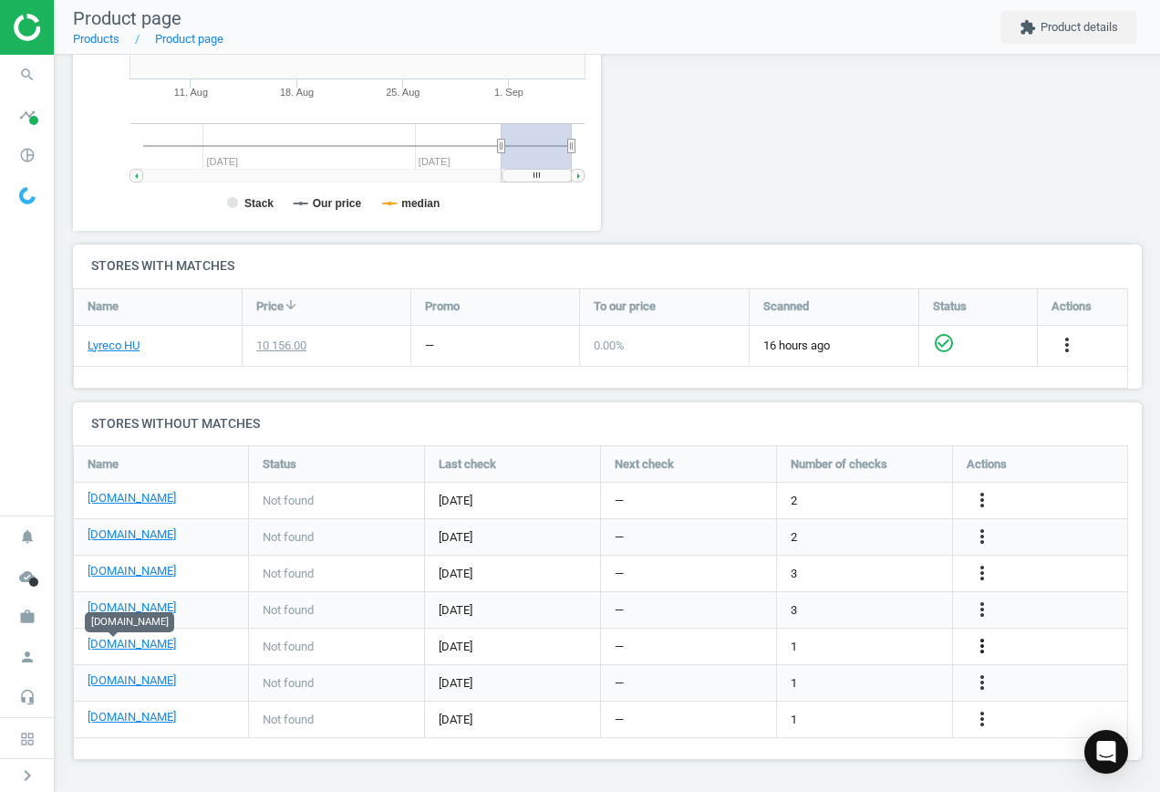
click at [981, 643] on icon "more_vert" at bounding box center [983, 646] width 22 height 22
click at [862, 637] on link "Edit URL/product option" at bounding box center [840, 646] width 250 height 28
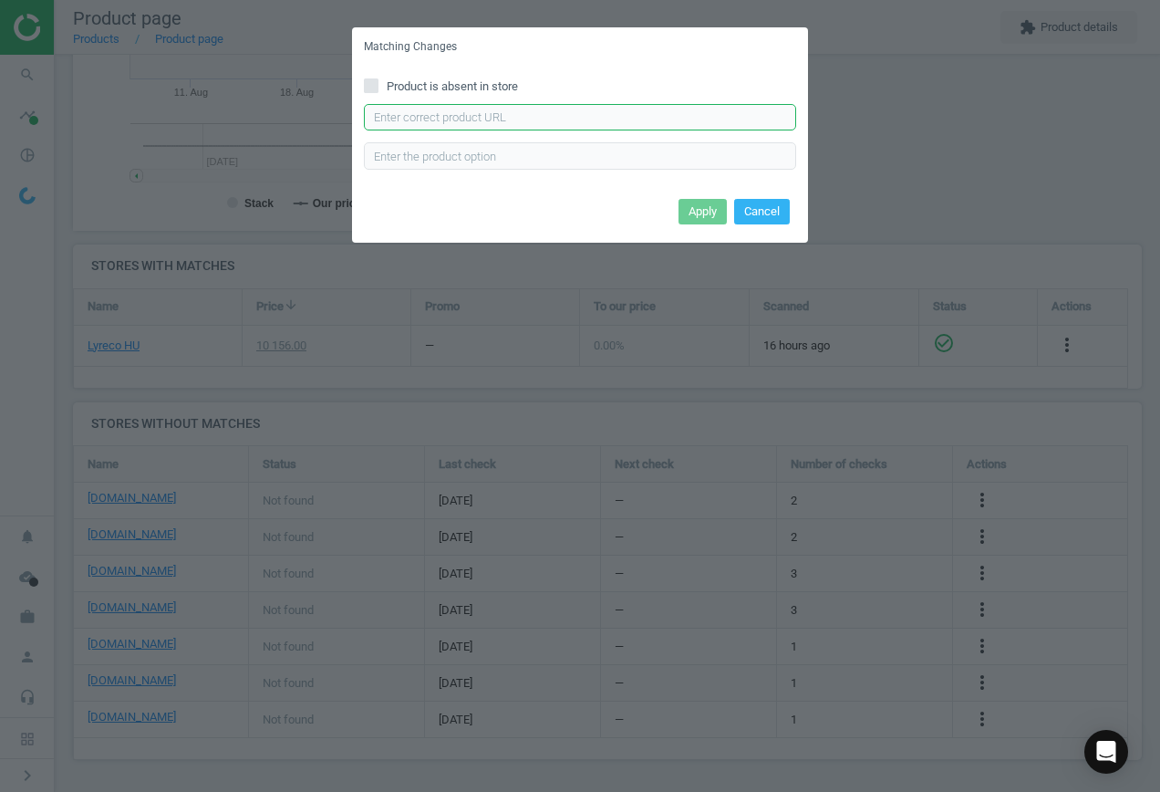
click at [544, 109] on input "text" at bounding box center [580, 117] width 432 height 27
paste input "[URL][DOMAIN_NAME][PERSON_NAME]"
type input "[URL][DOMAIN_NAME][PERSON_NAME]"
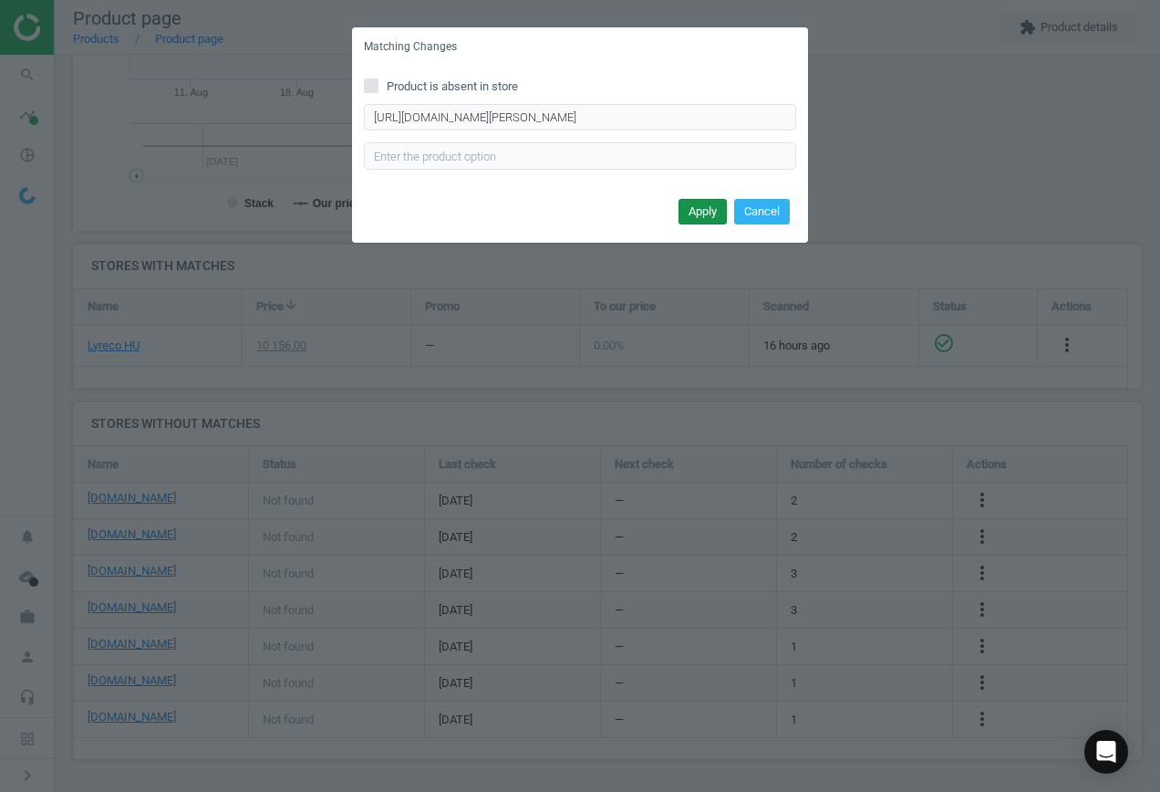
click at [711, 213] on button "Apply" at bounding box center [703, 212] width 48 height 26
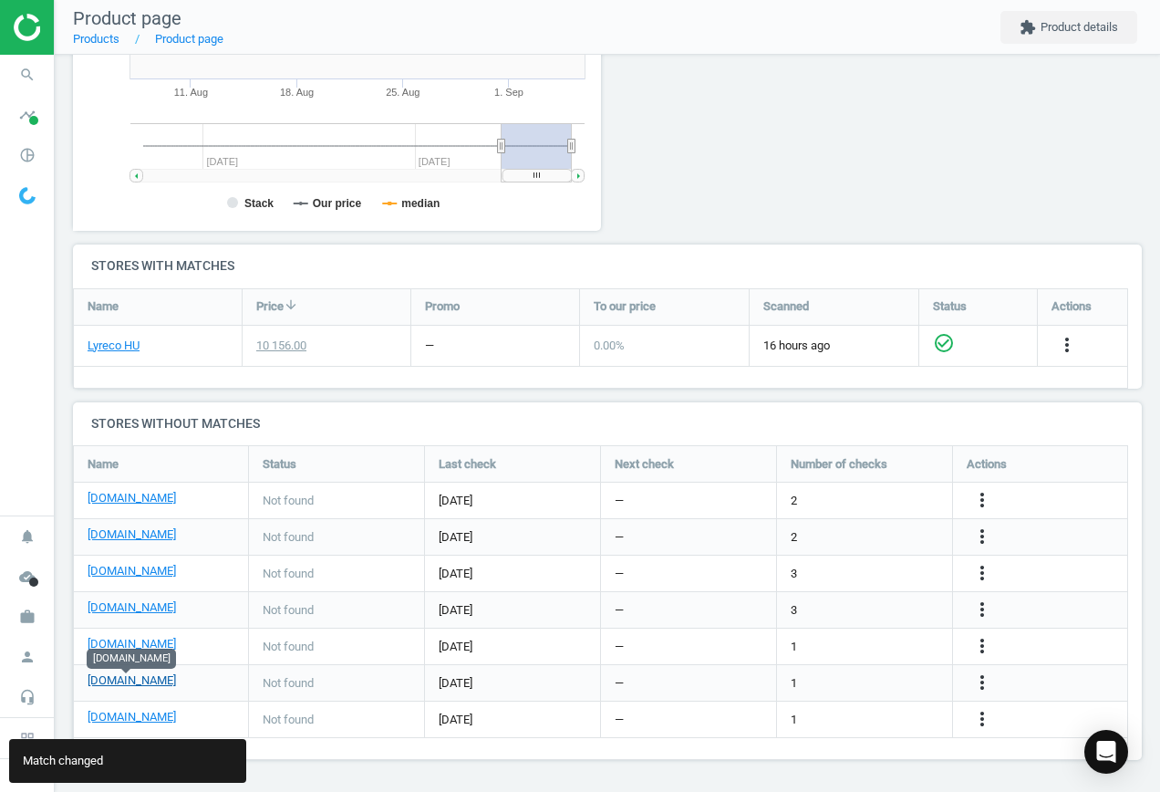
click at [157, 680] on link "[DOMAIN_NAME]" at bounding box center [132, 680] width 88 height 16
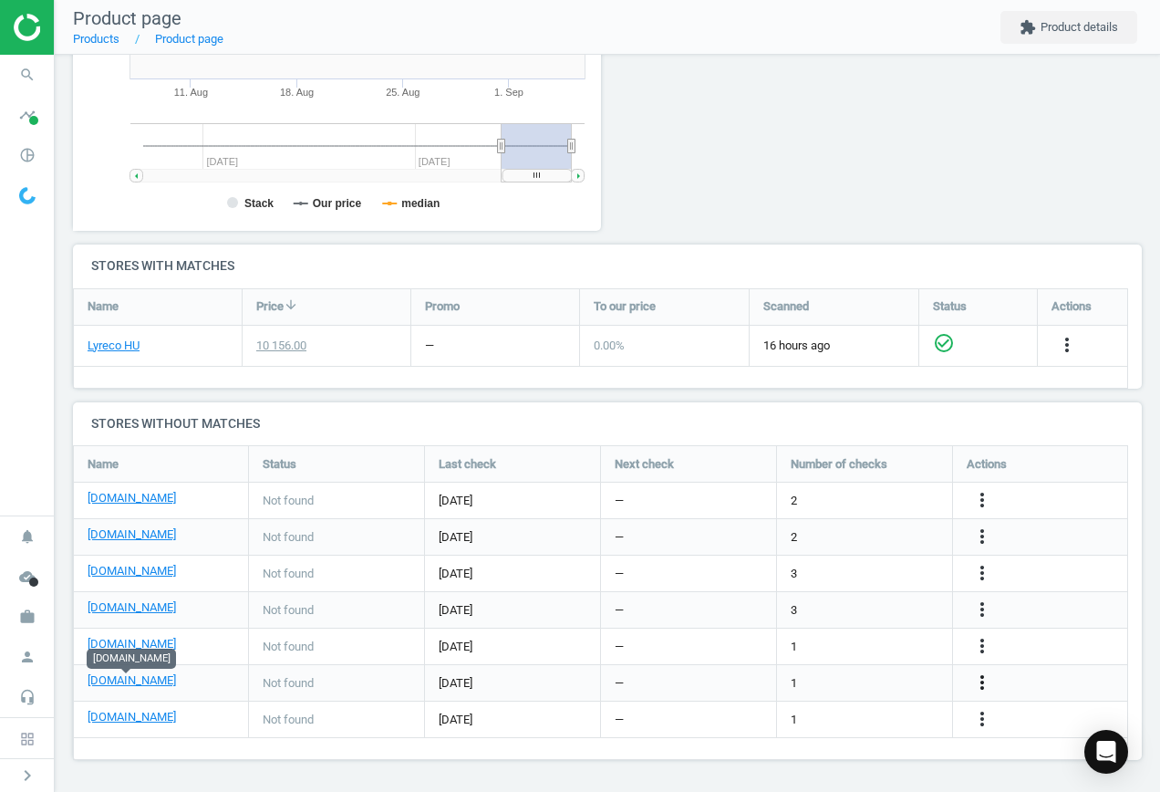
click at [982, 681] on icon "more_vert" at bounding box center [983, 682] width 22 height 22
click at [857, 679] on link "Edit URL/product option" at bounding box center [840, 683] width 250 height 28
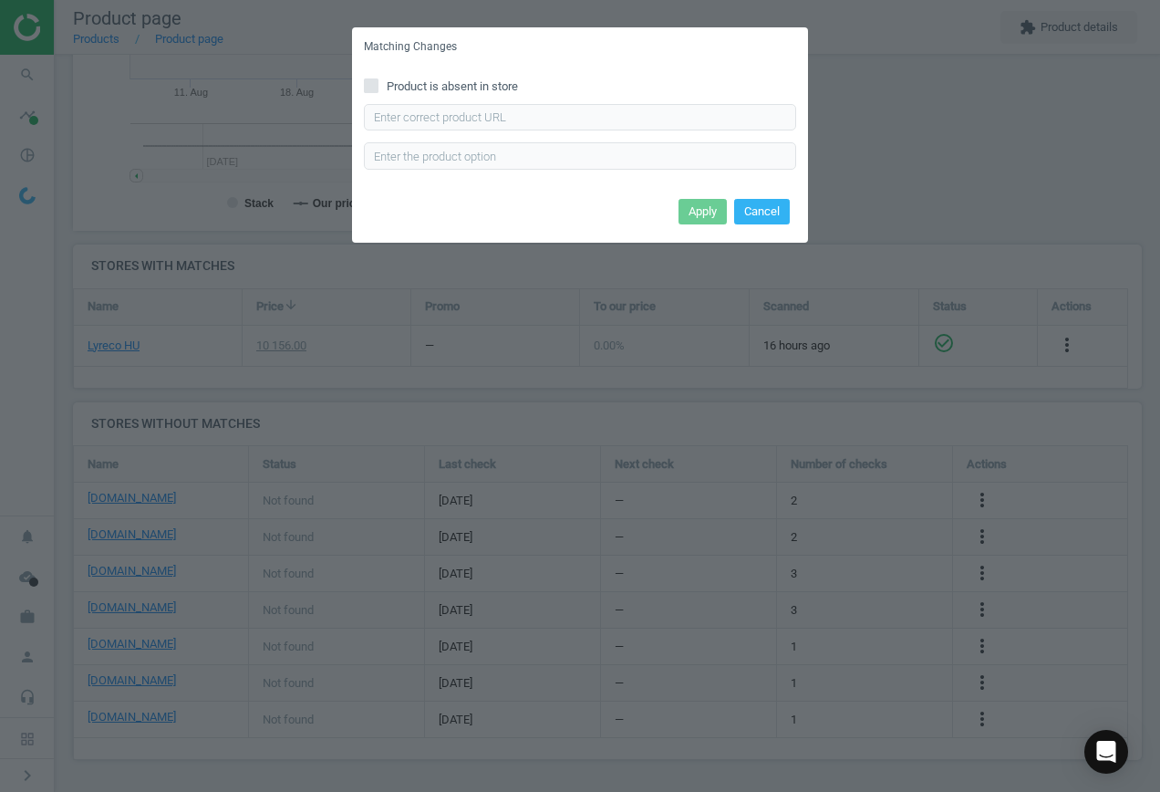
click at [372, 87] on input "Product is absent in store" at bounding box center [372, 85] width 12 height 12
checkbox input "true"
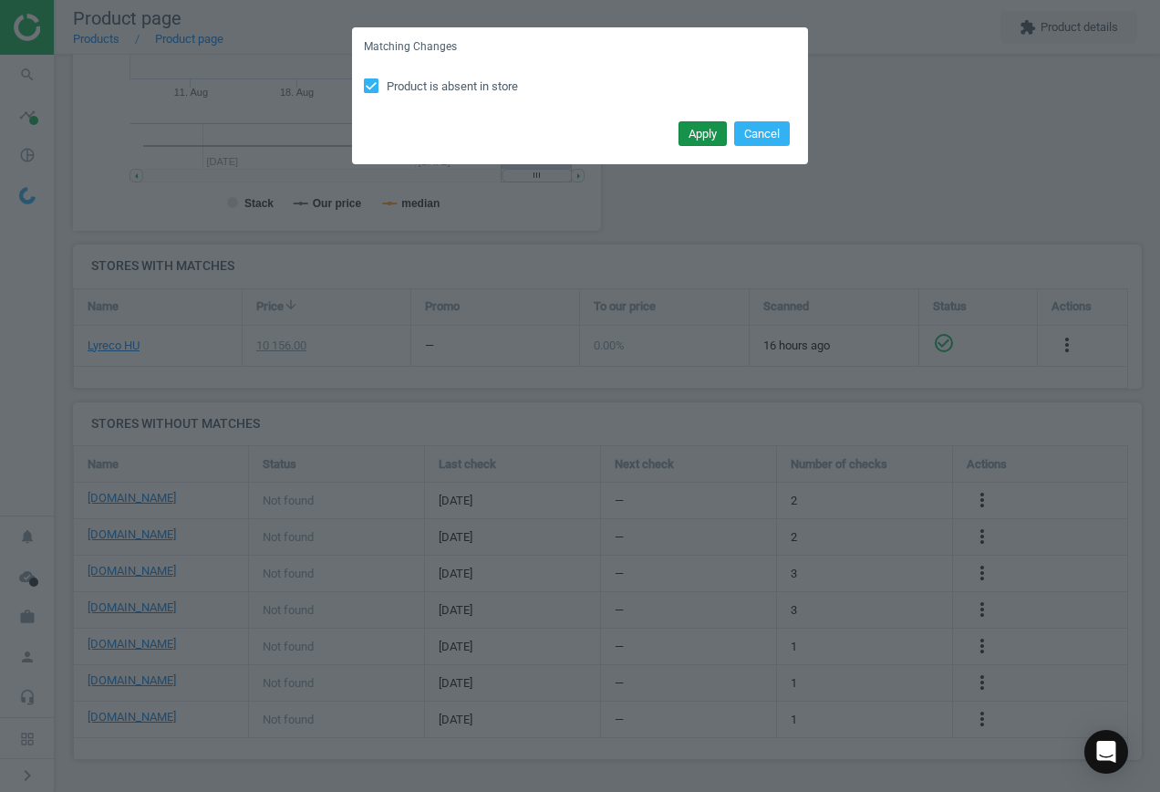
click at [710, 140] on button "Apply" at bounding box center [703, 134] width 48 height 26
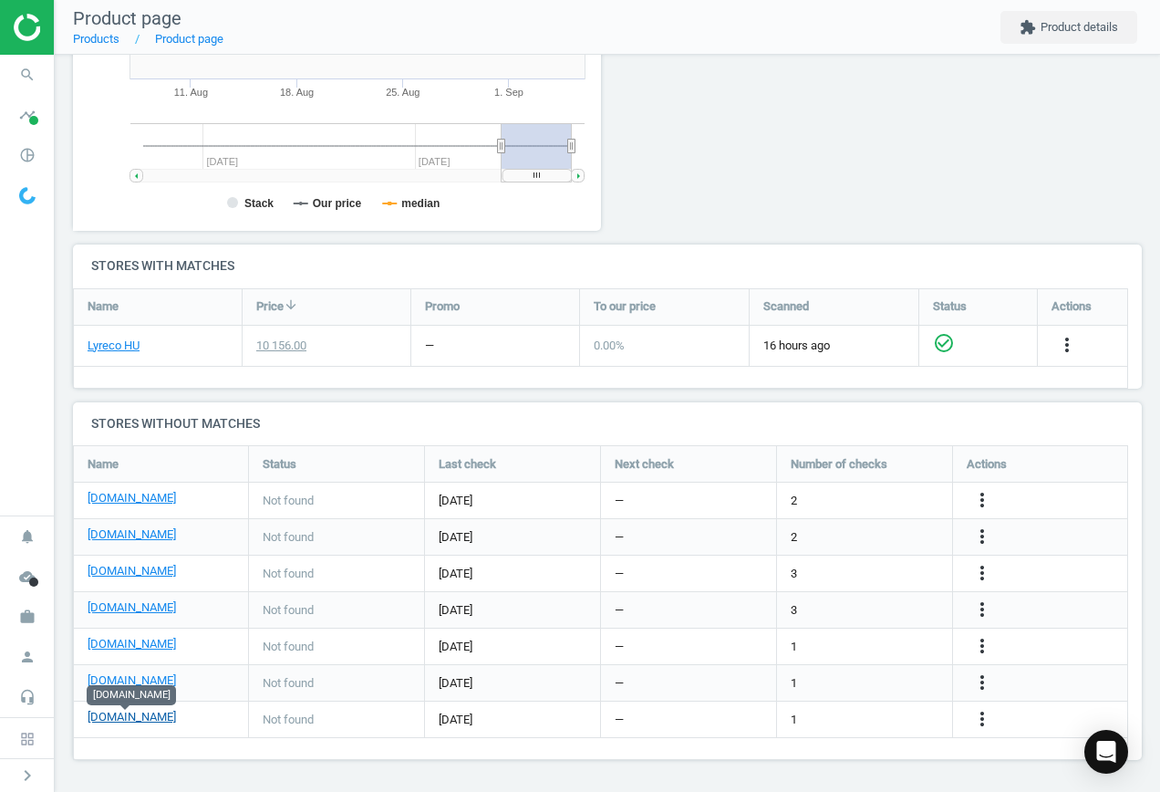
click at [139, 719] on link "[DOMAIN_NAME]" at bounding box center [132, 717] width 88 height 16
click at [977, 720] on icon "more_vert" at bounding box center [983, 719] width 22 height 22
click at [815, 722] on link "Edit URL/product option" at bounding box center [840, 719] width 250 height 28
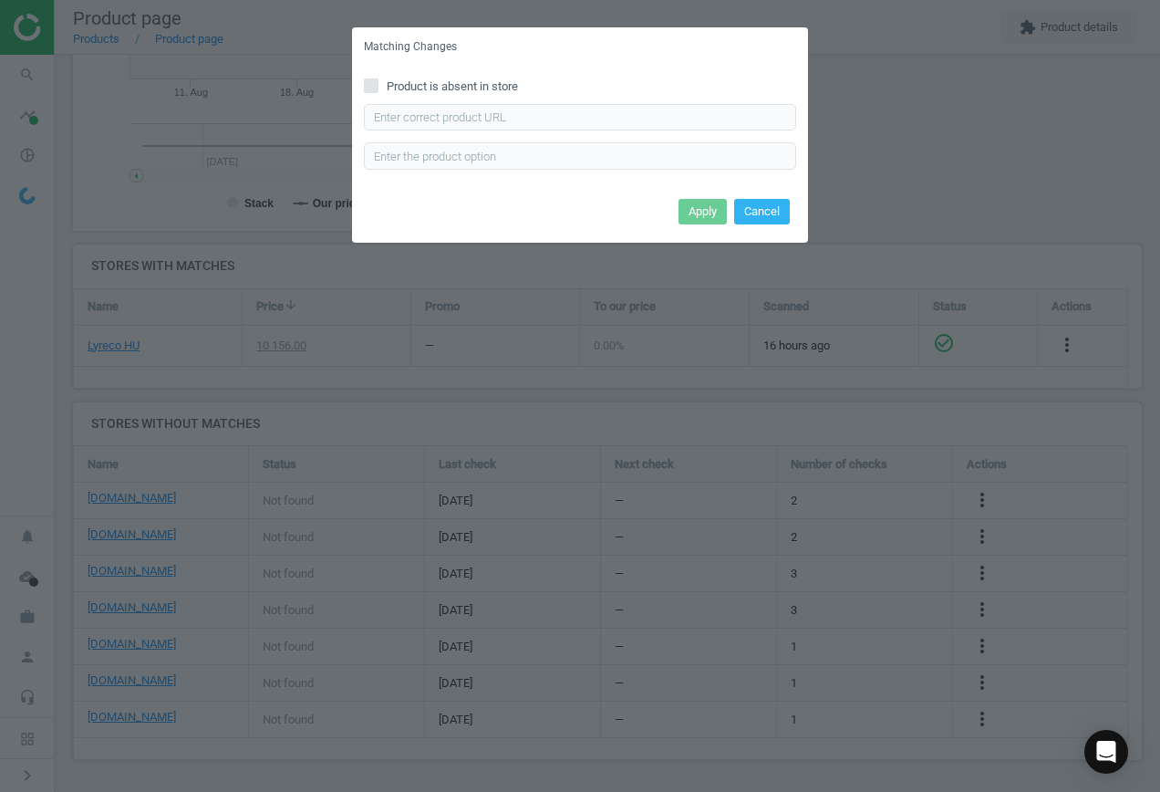
click at [376, 84] on input "Product is absent in store" at bounding box center [372, 85] width 12 height 12
checkbox input "true"
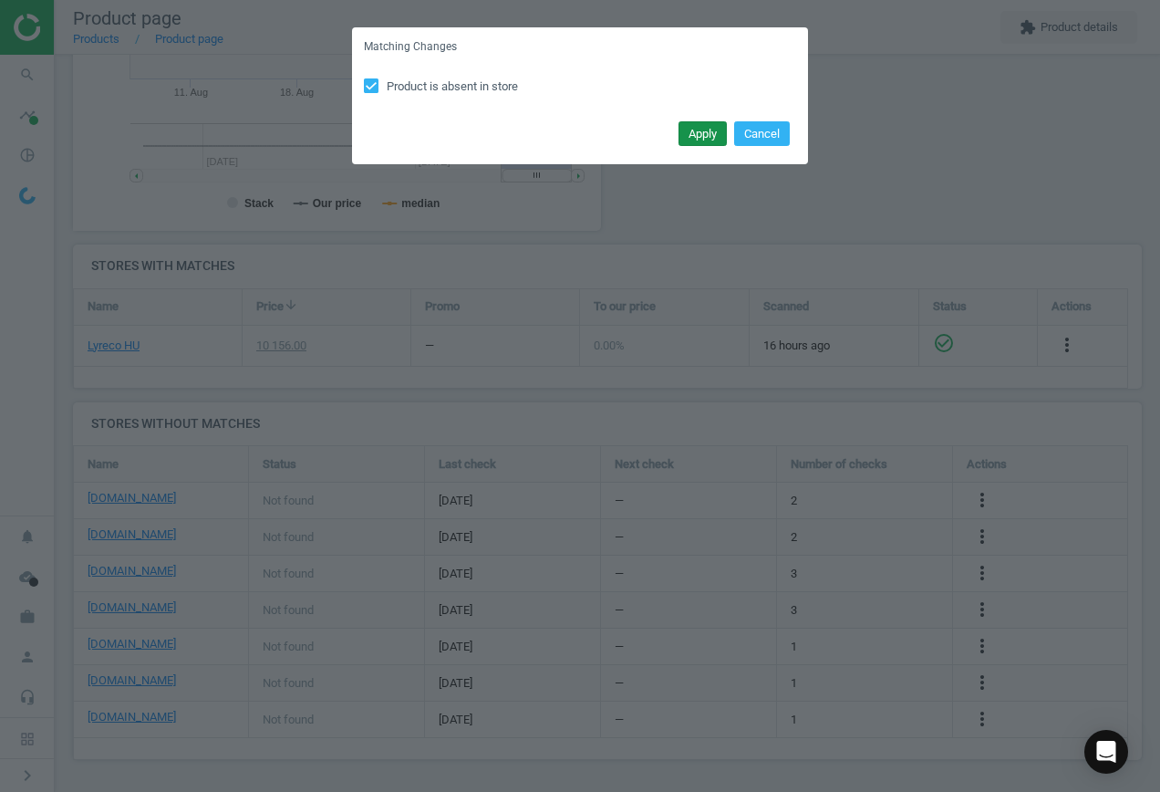
click at [696, 135] on button "Apply" at bounding box center [703, 134] width 48 height 26
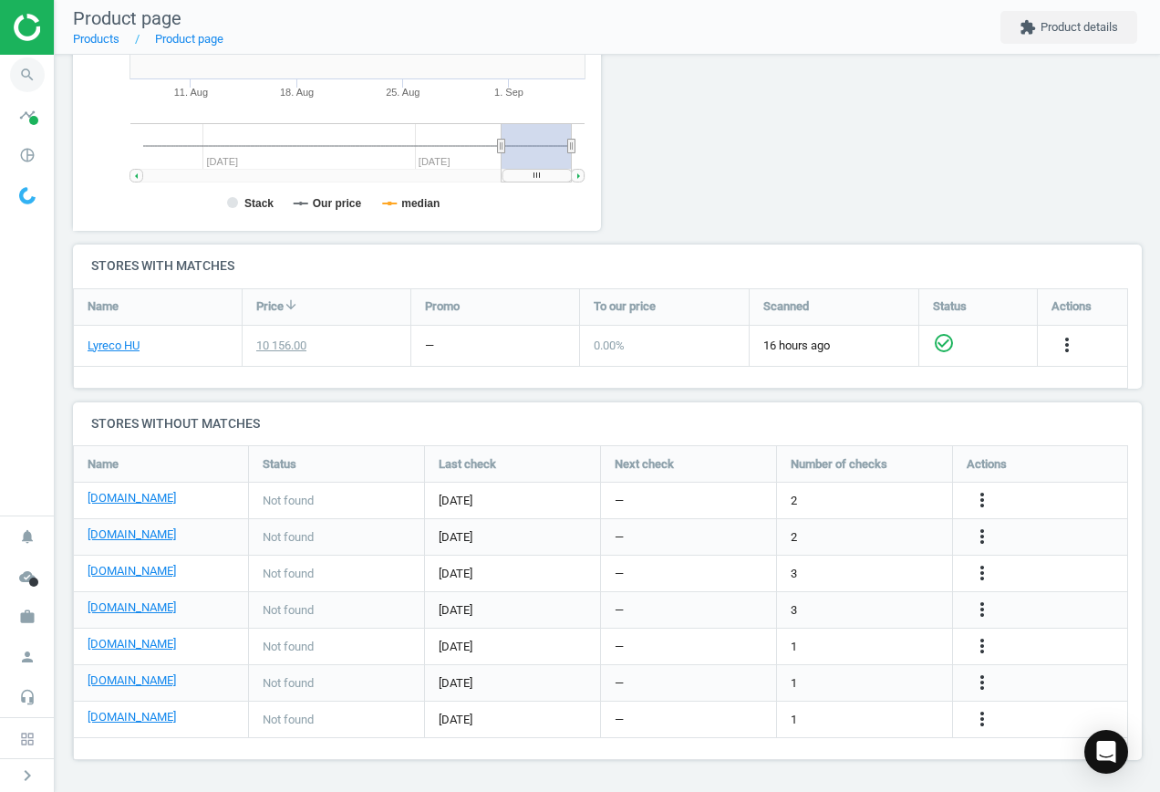
click at [21, 78] on icon "search" at bounding box center [27, 74] width 35 height 35
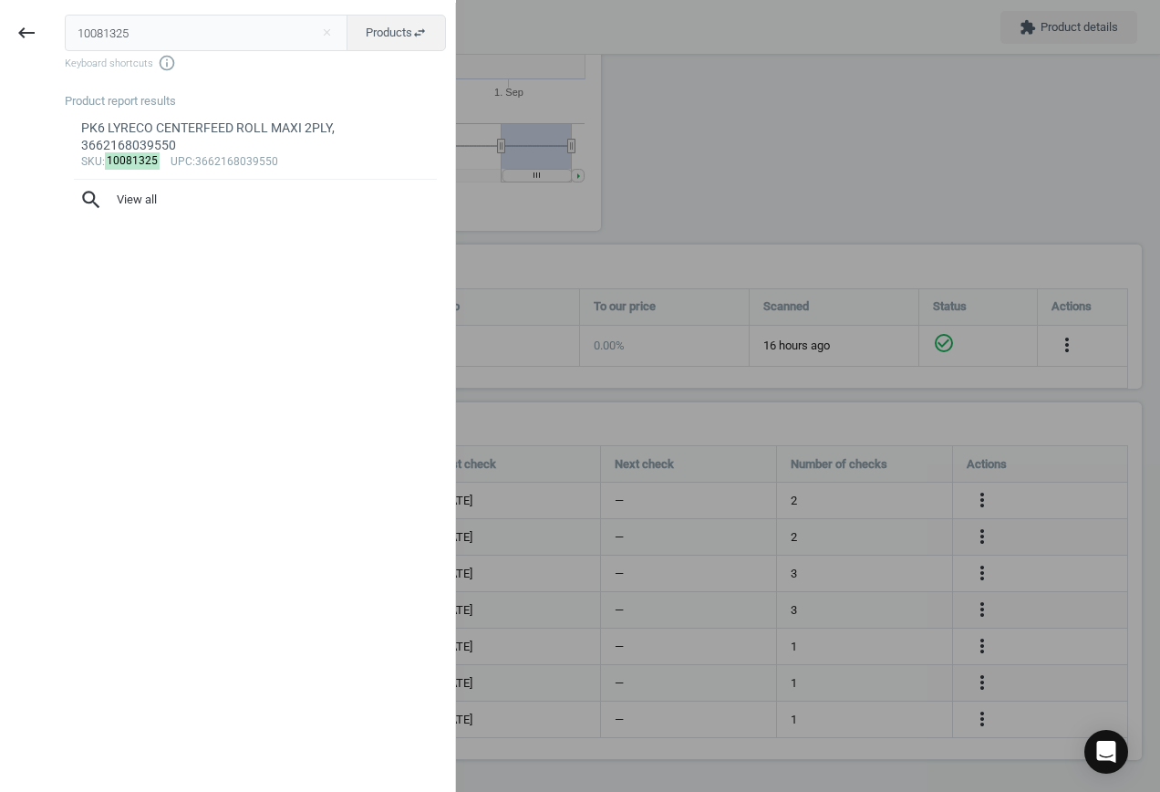
drag, startPoint x: 130, startPoint y: 29, endPoint x: 64, endPoint y: 30, distance: 65.7
click at [65, 30] on input "10081325" at bounding box center [207, 33] width 284 height 36
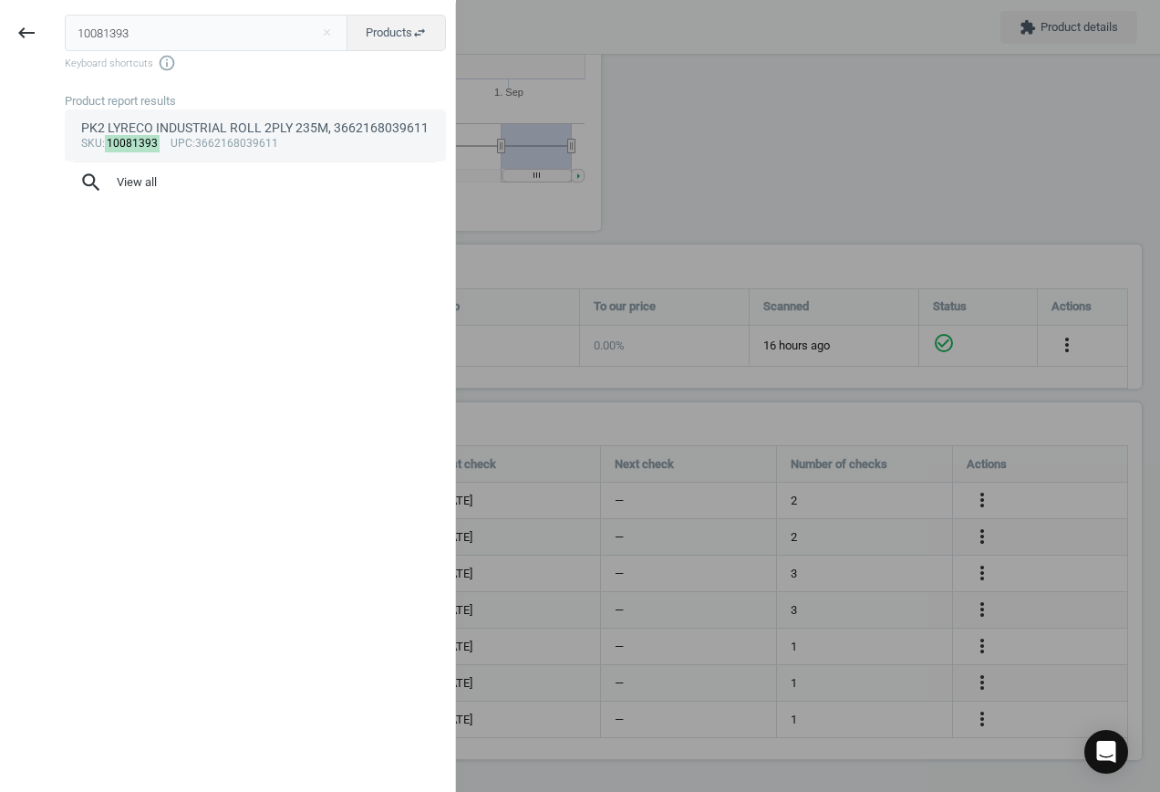
type input "10081393"
click at [307, 152] on link "PK2 LYRECO INDUSTRIAL ROLL 2PLY 235M, 3662168039611 sku : 10081393 upc :3662168…" at bounding box center [255, 134] width 381 height 51
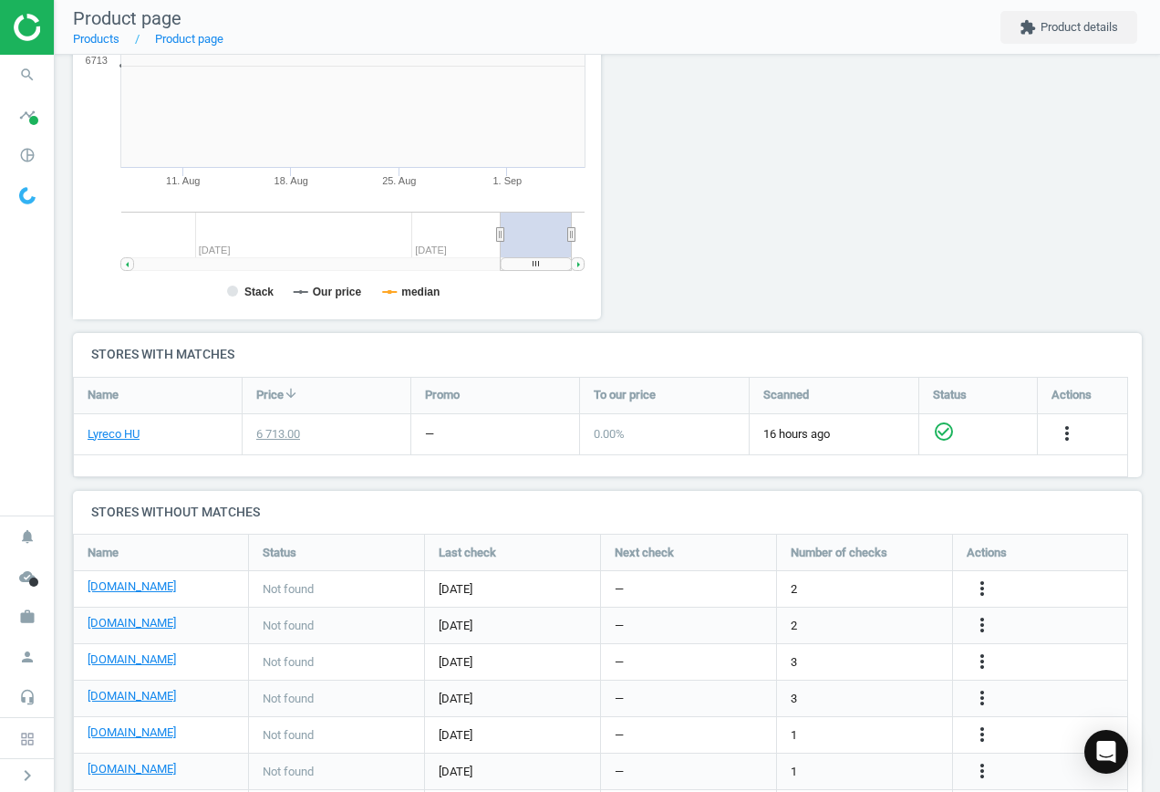
scroll to position [393, 549]
click at [982, 589] on icon "more_vert" at bounding box center [983, 588] width 22 height 22
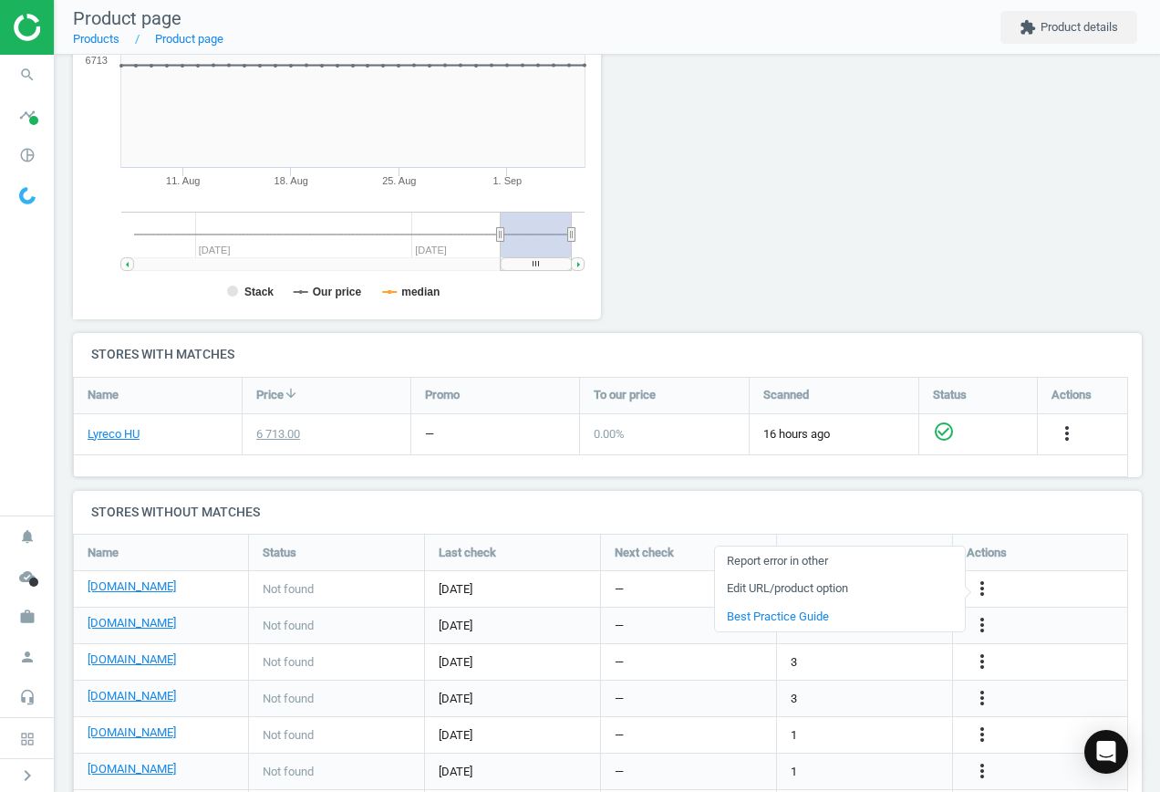
click at [850, 590] on link "Edit URL/product option" at bounding box center [840, 589] width 250 height 28
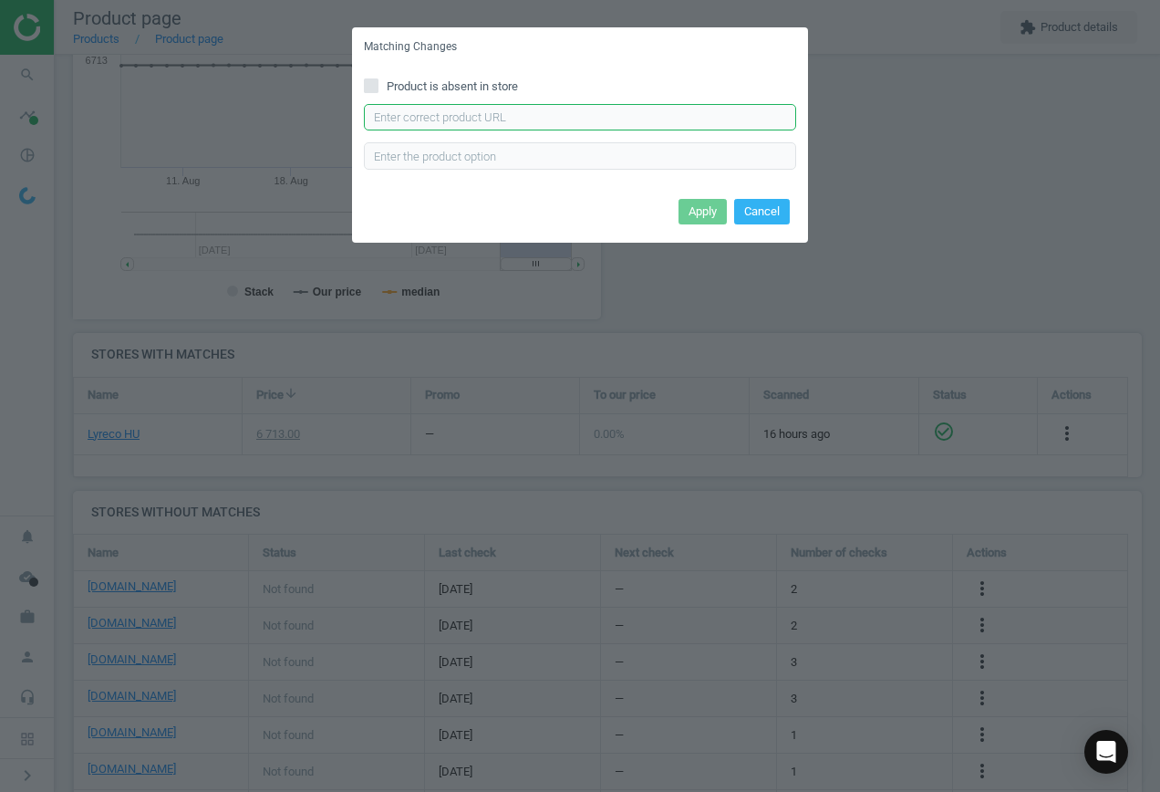
click at [535, 112] on input "text" at bounding box center [580, 117] width 432 height 27
paste input "[URL][DOMAIN_NAME][PERSON_NAME]"
type input "[URL][DOMAIN_NAME][PERSON_NAME]"
click at [699, 206] on button "Apply" at bounding box center [703, 212] width 48 height 26
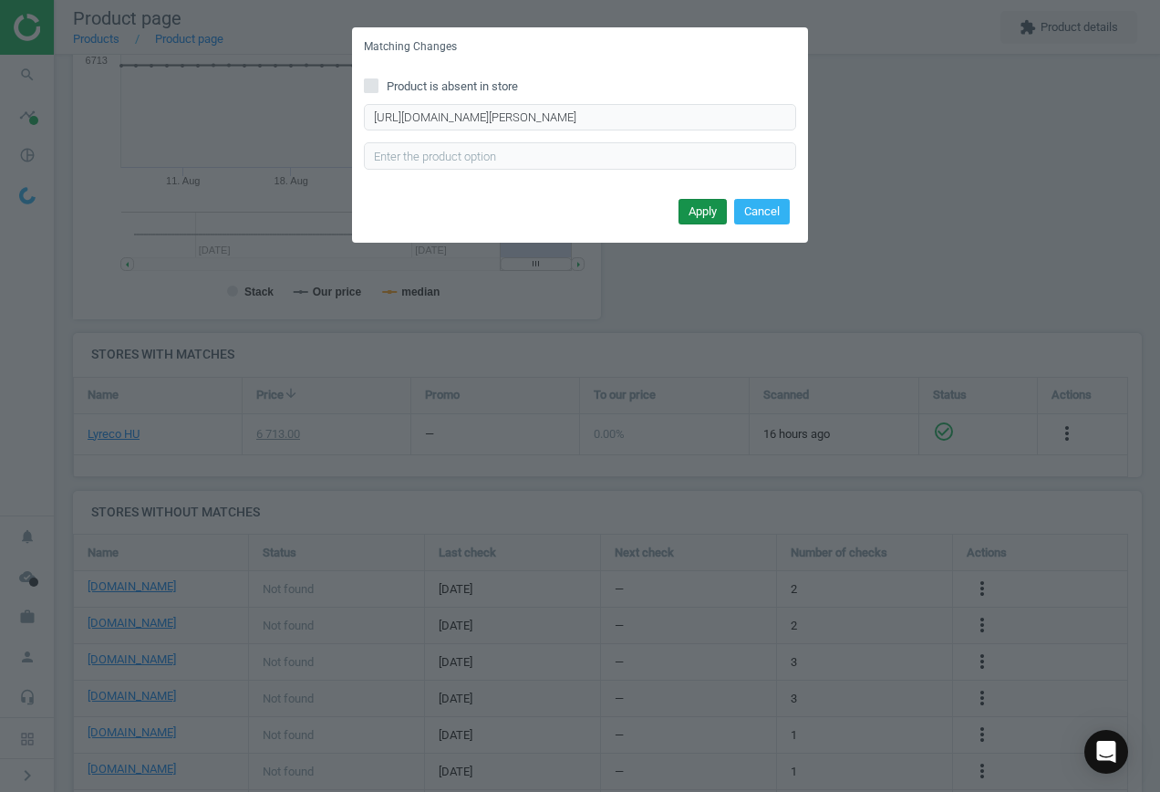
scroll to position [0, 0]
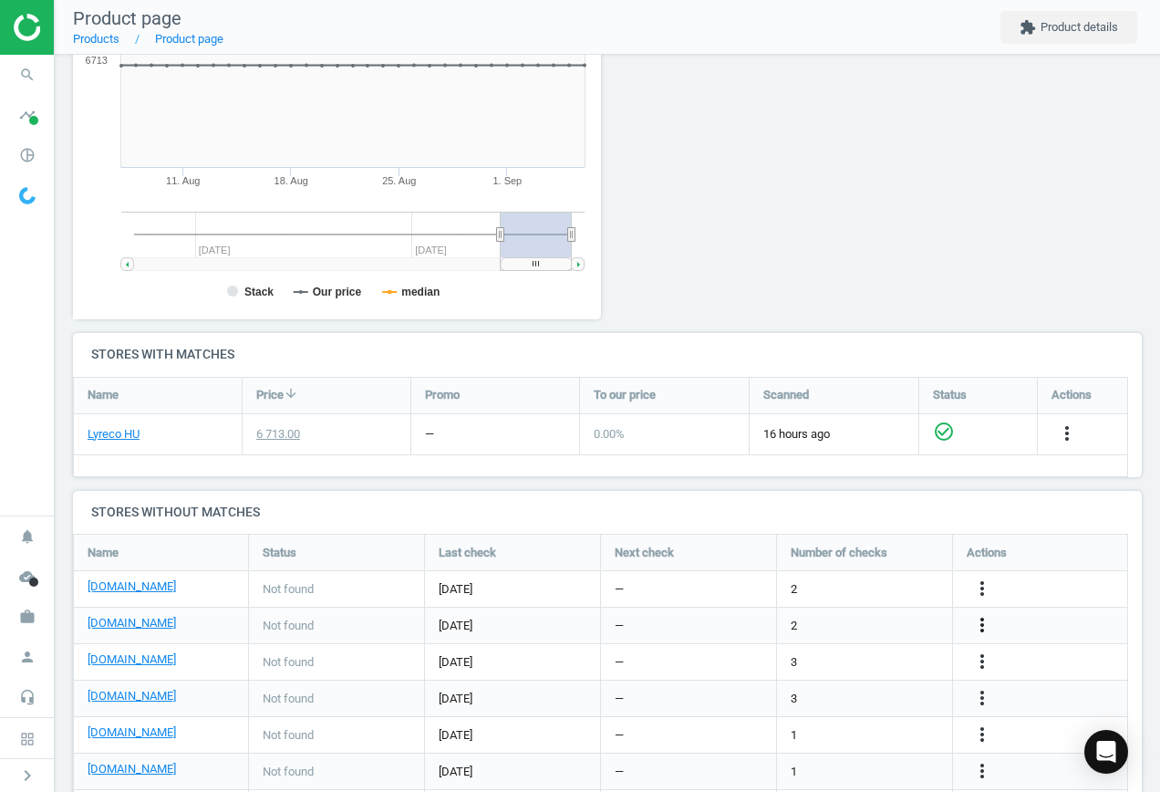
click at [979, 622] on icon "more_vert" at bounding box center [983, 625] width 22 height 22
click at [865, 625] on link "Edit URL/product option" at bounding box center [840, 625] width 250 height 28
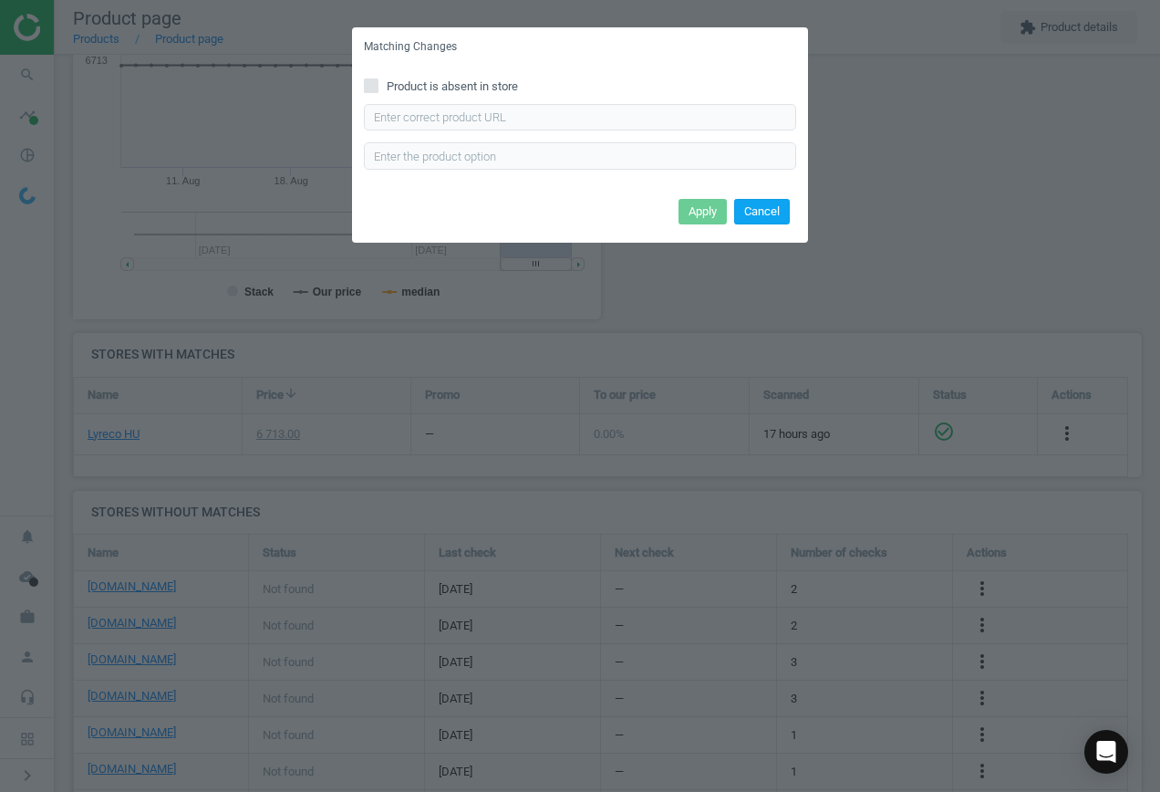
click at [774, 218] on button "Cancel" at bounding box center [762, 212] width 56 height 26
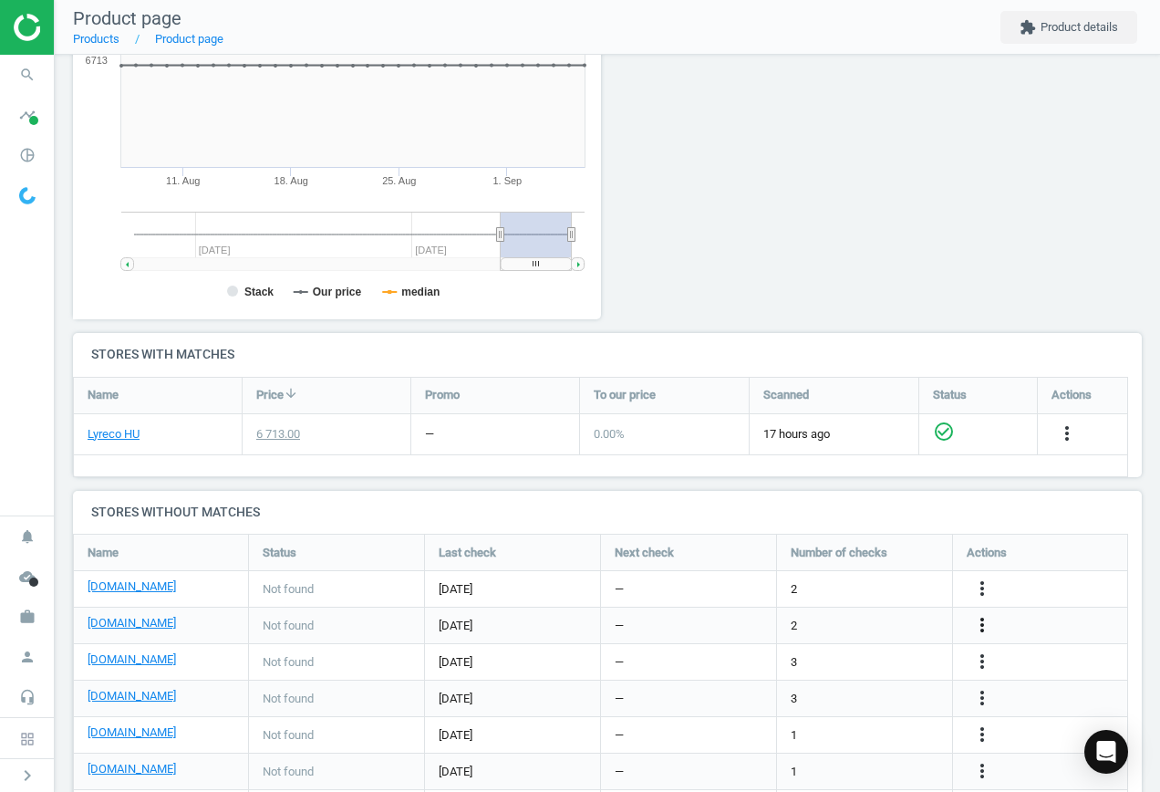
click at [981, 627] on icon "more_vert" at bounding box center [983, 625] width 22 height 22
click at [748, 618] on link "Edit URL/product option" at bounding box center [840, 625] width 250 height 28
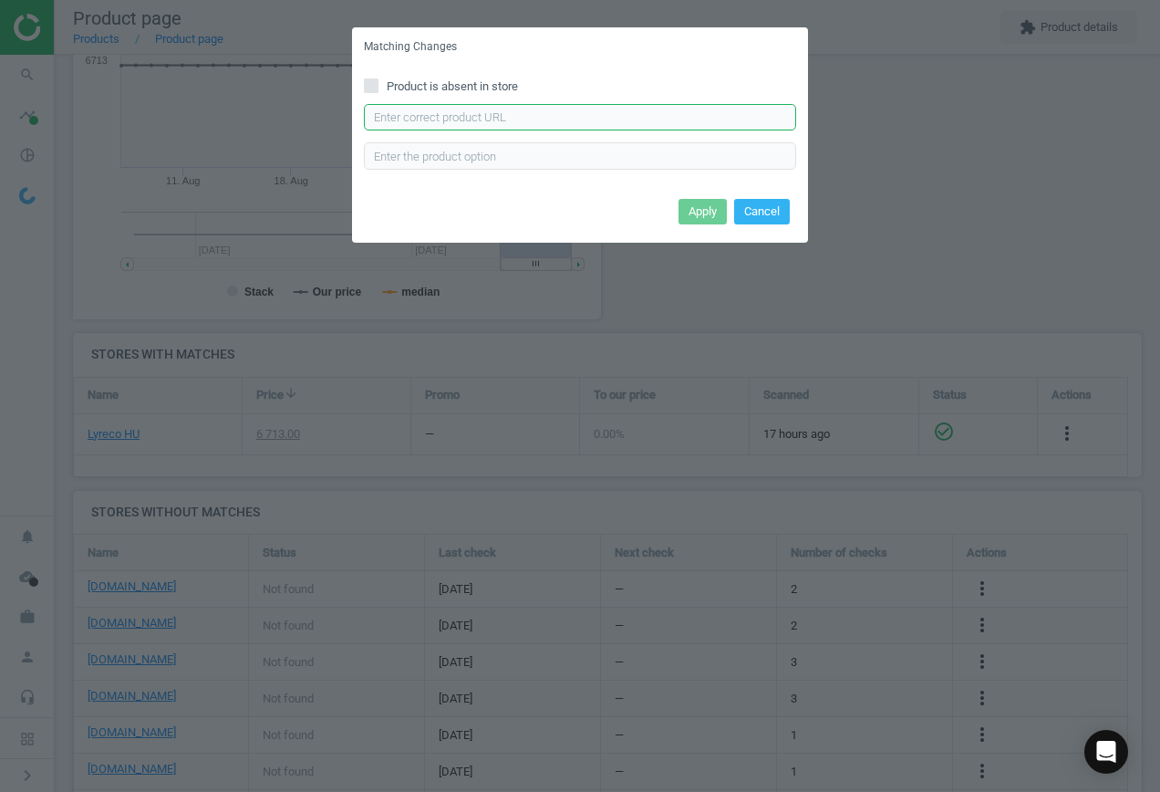
click at [457, 114] on input "text" at bounding box center [580, 117] width 432 height 27
paste input "[URL][DOMAIN_NAME][PERSON_NAME]"
type input "[URL][DOMAIN_NAME][PERSON_NAME]"
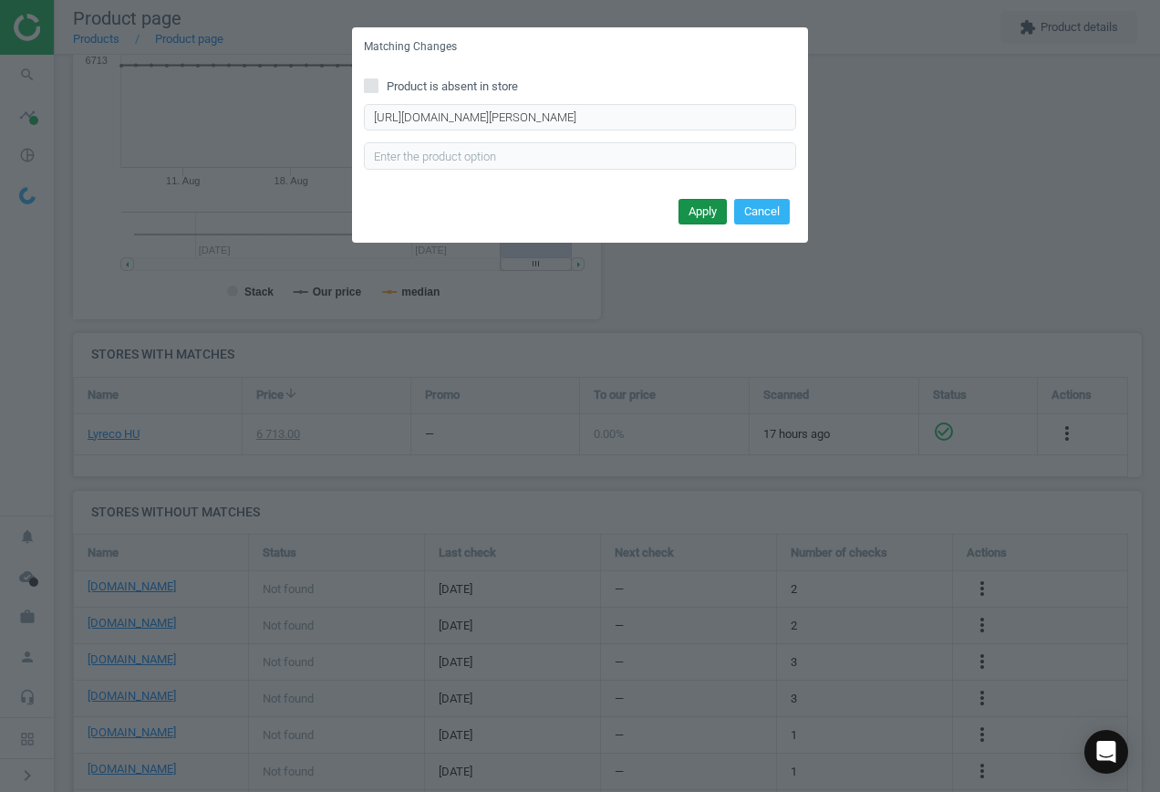
click at [708, 213] on button "Apply" at bounding box center [703, 212] width 48 height 26
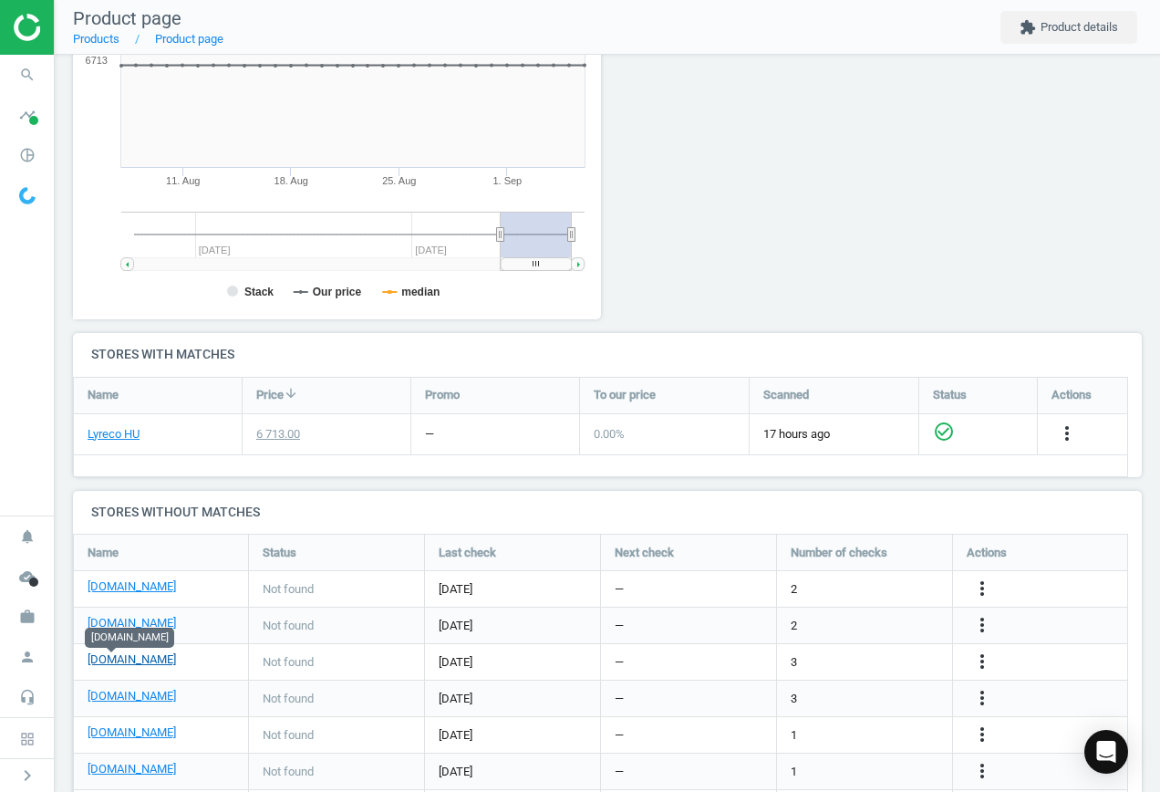
click at [118, 663] on link "[DOMAIN_NAME]" at bounding box center [132, 659] width 88 height 16
click at [980, 659] on icon "more_vert" at bounding box center [983, 661] width 22 height 22
click at [835, 653] on link "Edit URL/product option" at bounding box center [840, 662] width 250 height 28
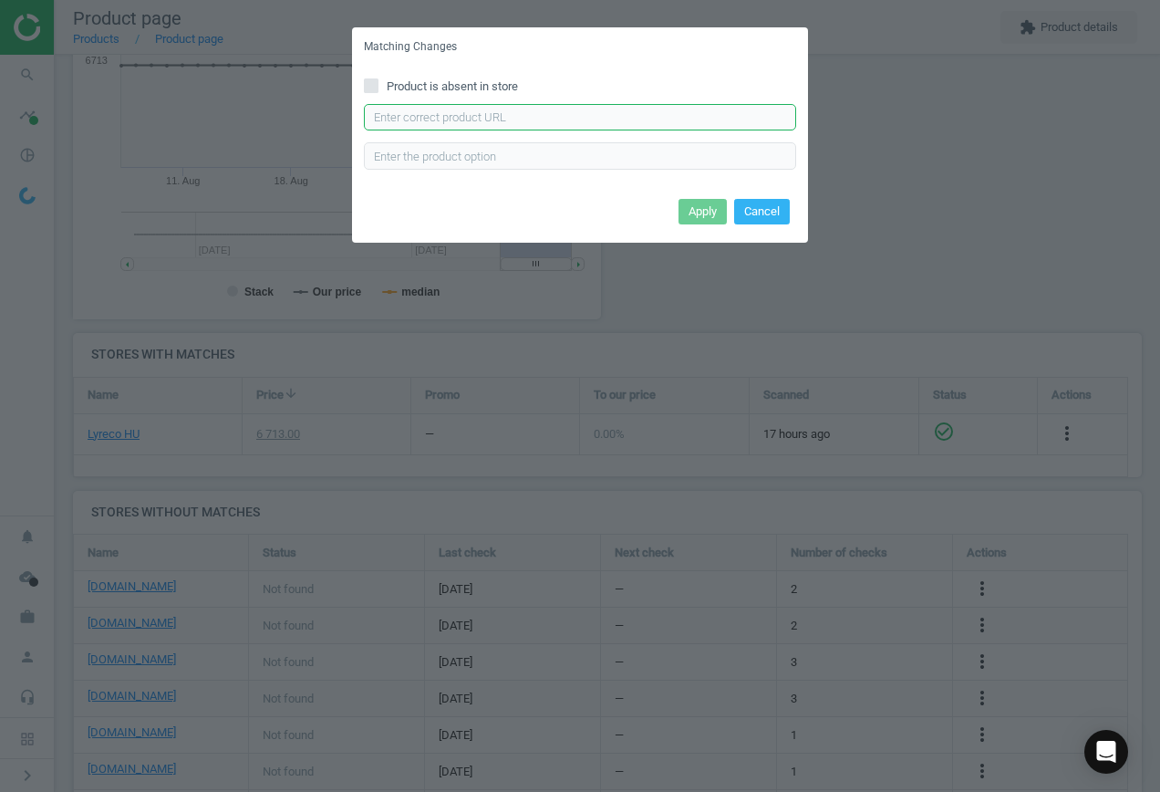
click at [504, 109] on input "text" at bounding box center [580, 117] width 432 height 27
paste input "[URL][DOMAIN_NAME][PERSON_NAME]"
paste input "text"
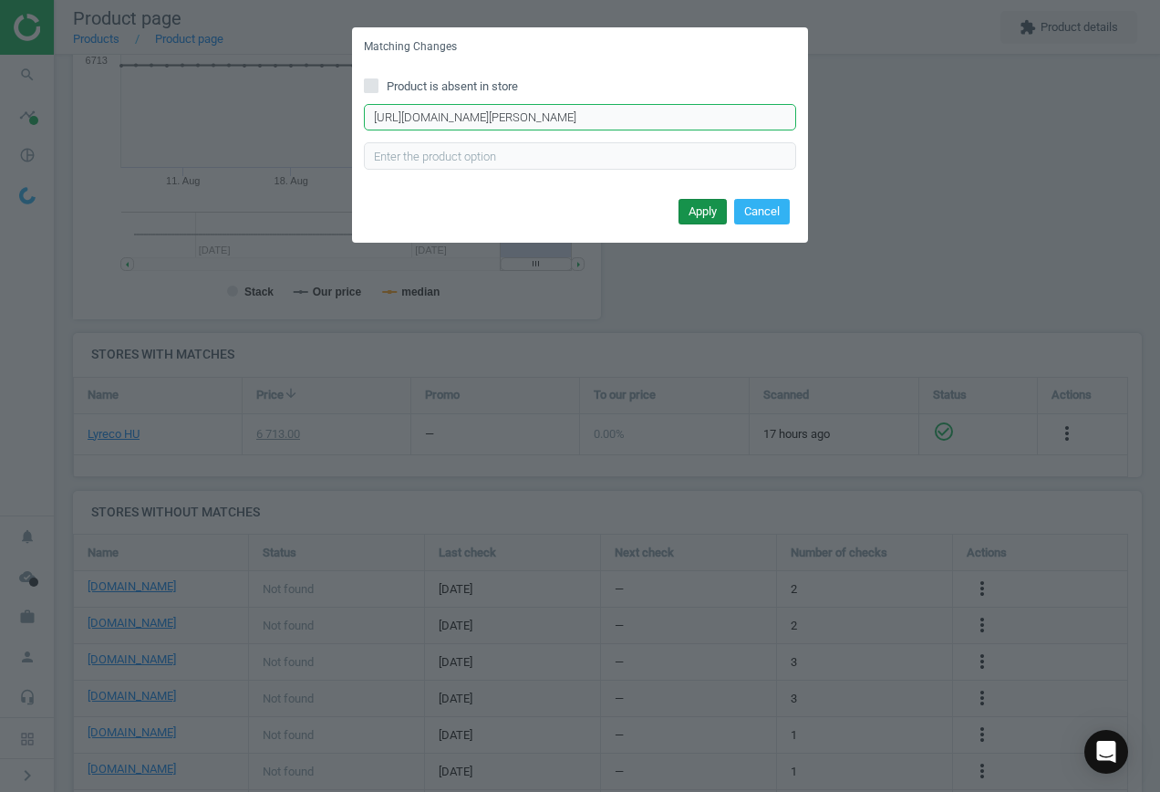
type input "[URL][DOMAIN_NAME][PERSON_NAME]"
click at [705, 209] on button "Apply" at bounding box center [703, 212] width 48 height 26
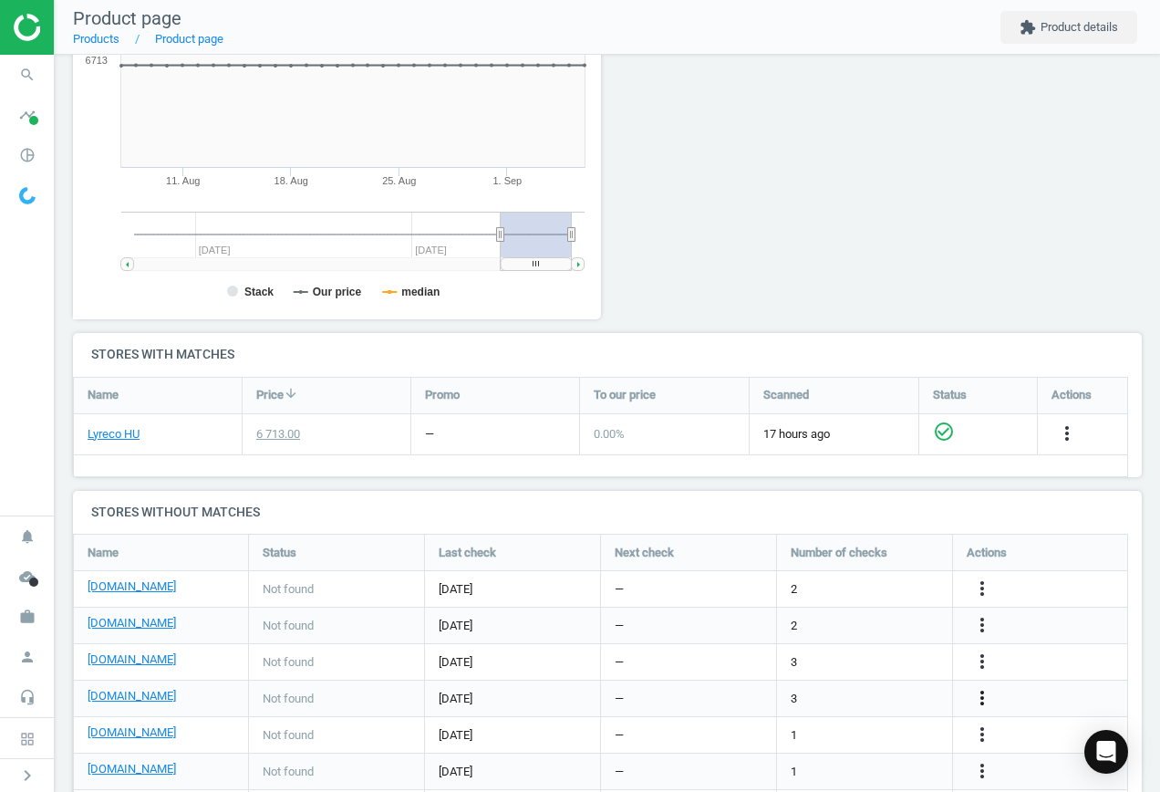
click at [985, 701] on icon "more_vert" at bounding box center [983, 698] width 22 height 22
click at [791, 694] on link "Edit URL/product option" at bounding box center [840, 698] width 250 height 28
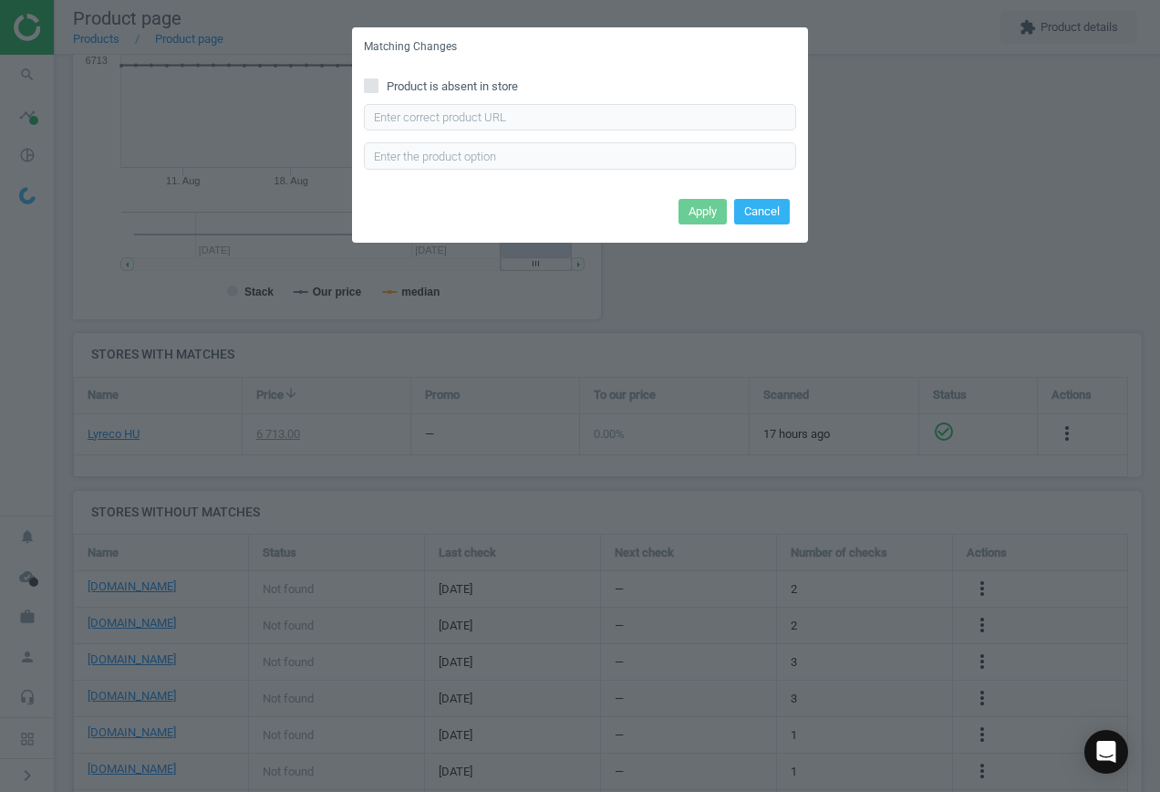
click at [390, 83] on span "Product is absent in store" at bounding box center [452, 86] width 139 height 16
click at [378, 83] on input "Product is absent in store" at bounding box center [372, 85] width 12 height 12
checkbox input "true"
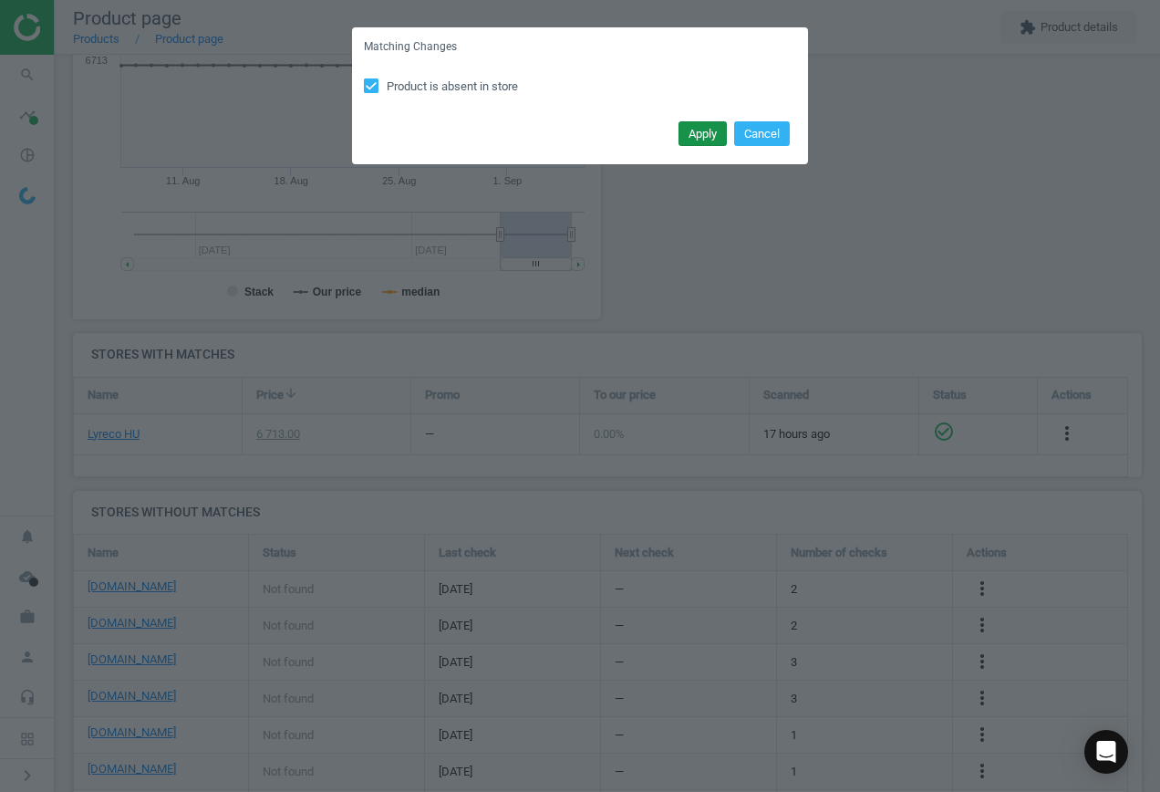
click at [710, 127] on button "Apply" at bounding box center [703, 134] width 48 height 26
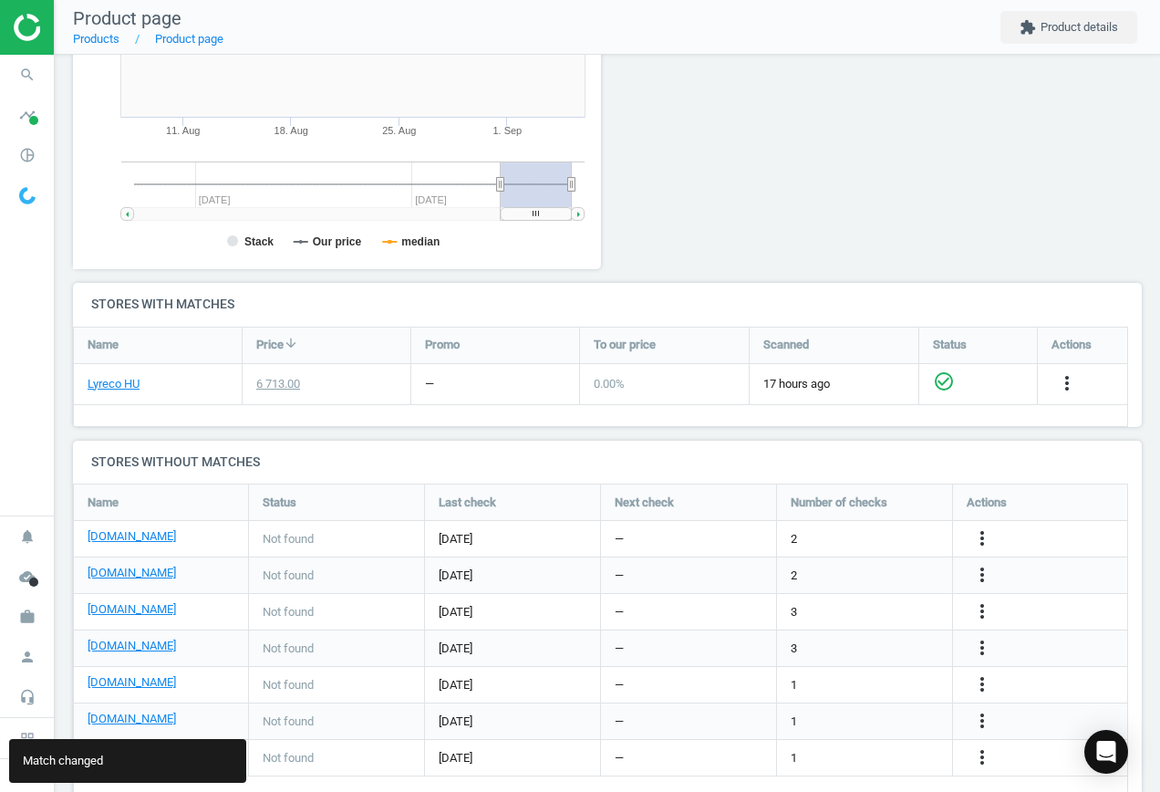
scroll to position [427, 0]
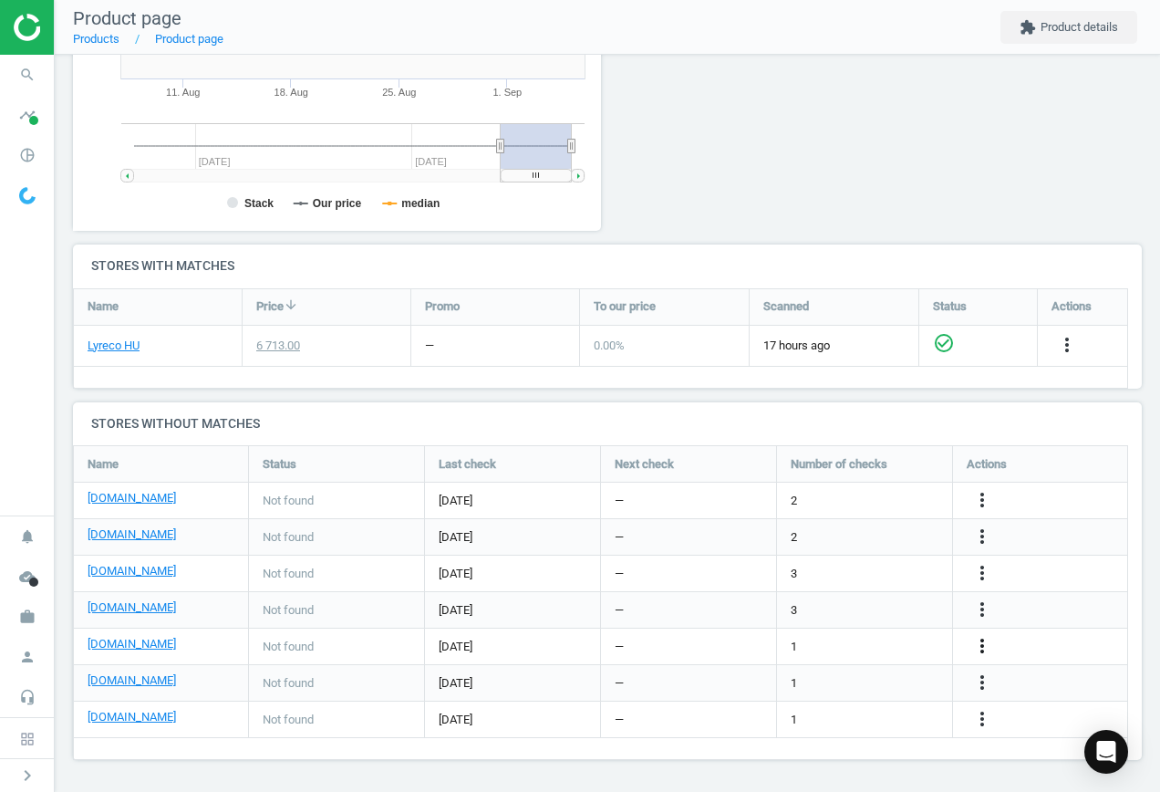
click at [982, 648] on icon "more_vert" at bounding box center [983, 646] width 22 height 22
click at [875, 648] on link "Edit URL/product option" at bounding box center [840, 646] width 250 height 28
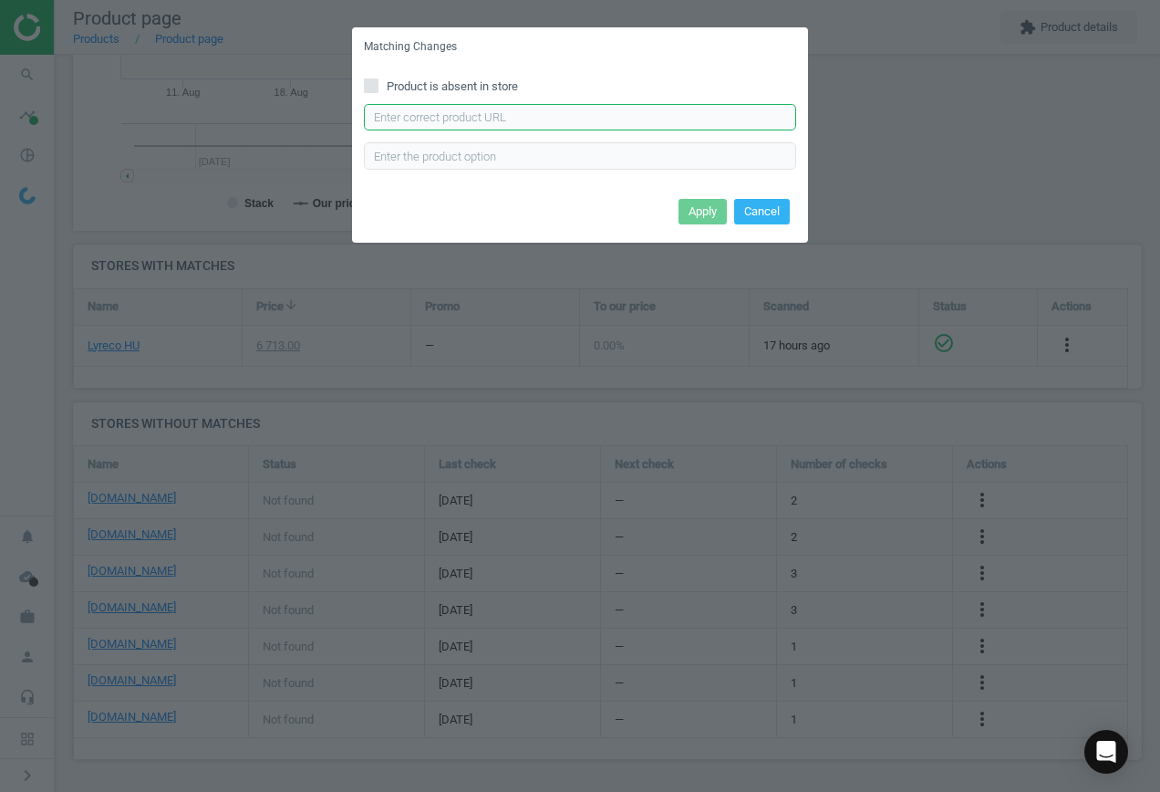
click at [616, 111] on input "text" at bounding box center [580, 117] width 432 height 27
paste input "[URL][DOMAIN_NAME][PERSON_NAME]"
type input "[URL][DOMAIN_NAME][PERSON_NAME]"
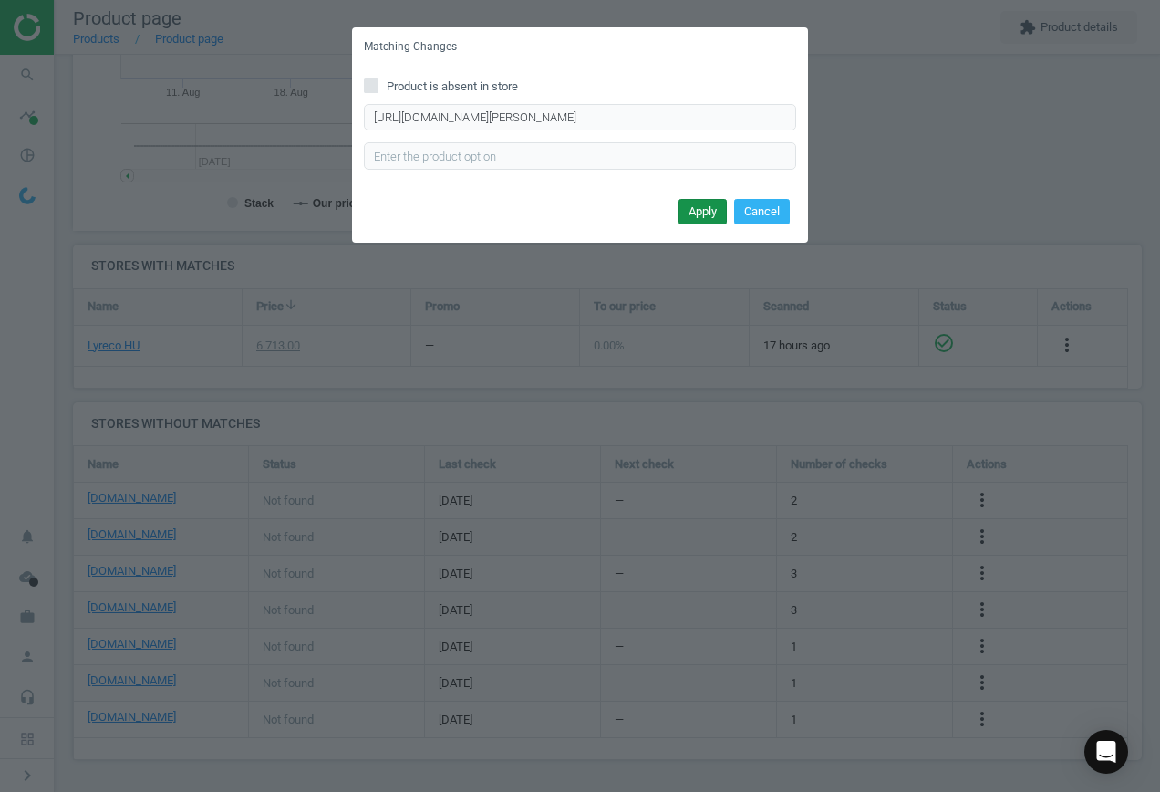
click at [698, 221] on button "Apply" at bounding box center [703, 212] width 48 height 26
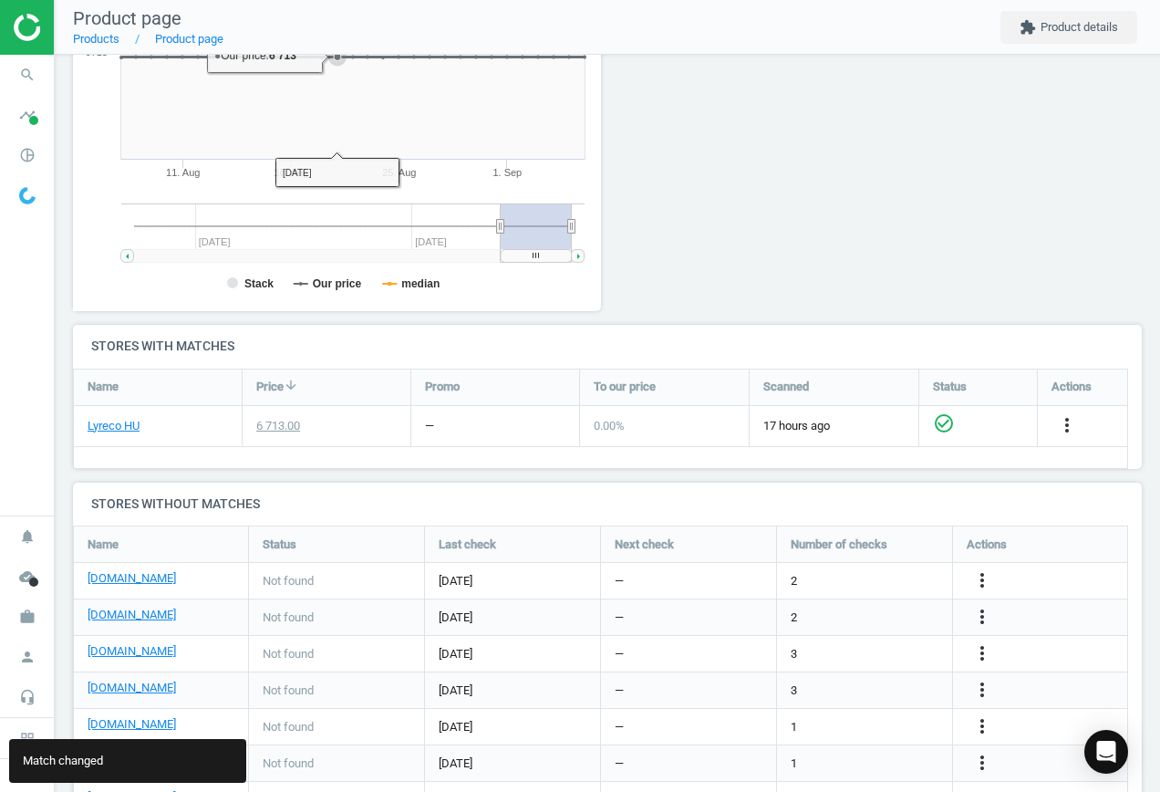
scroll to position [427, 0]
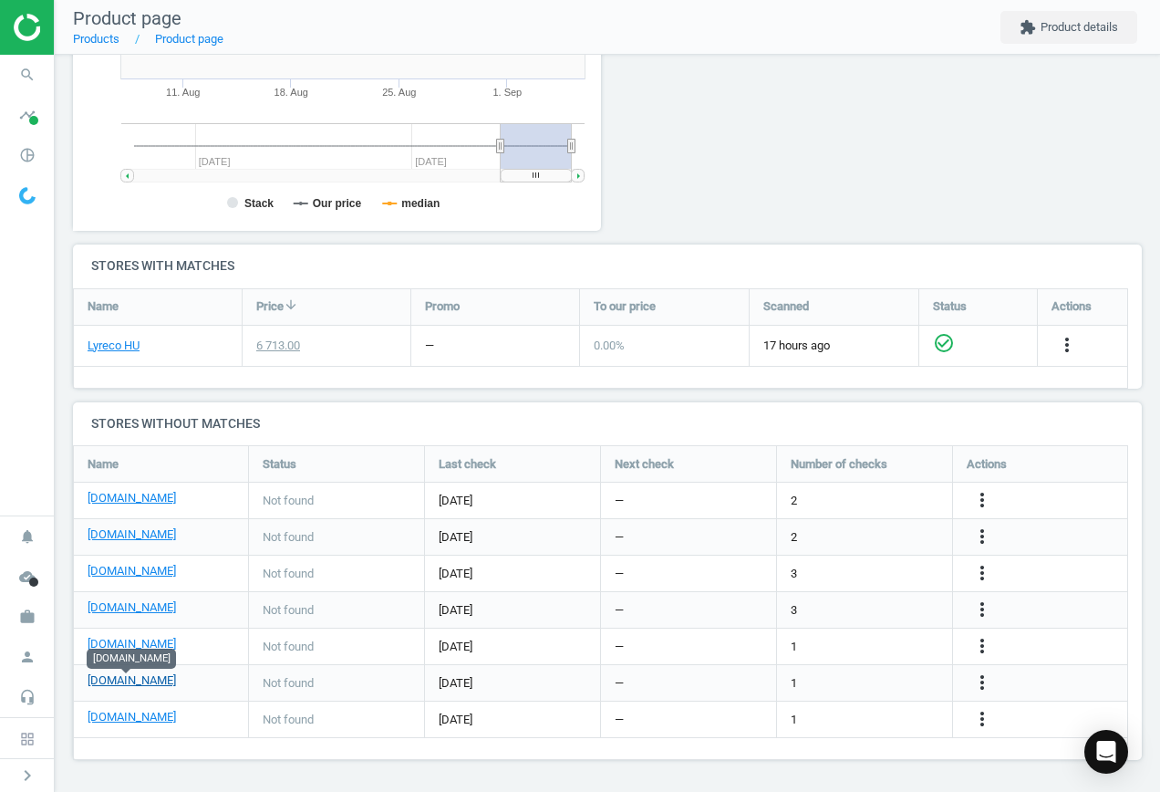
click at [121, 683] on link "[DOMAIN_NAME]" at bounding box center [132, 680] width 88 height 16
click at [984, 679] on icon "more_vert" at bounding box center [983, 682] width 22 height 22
click at [853, 691] on link "Edit URL/product option" at bounding box center [840, 683] width 250 height 28
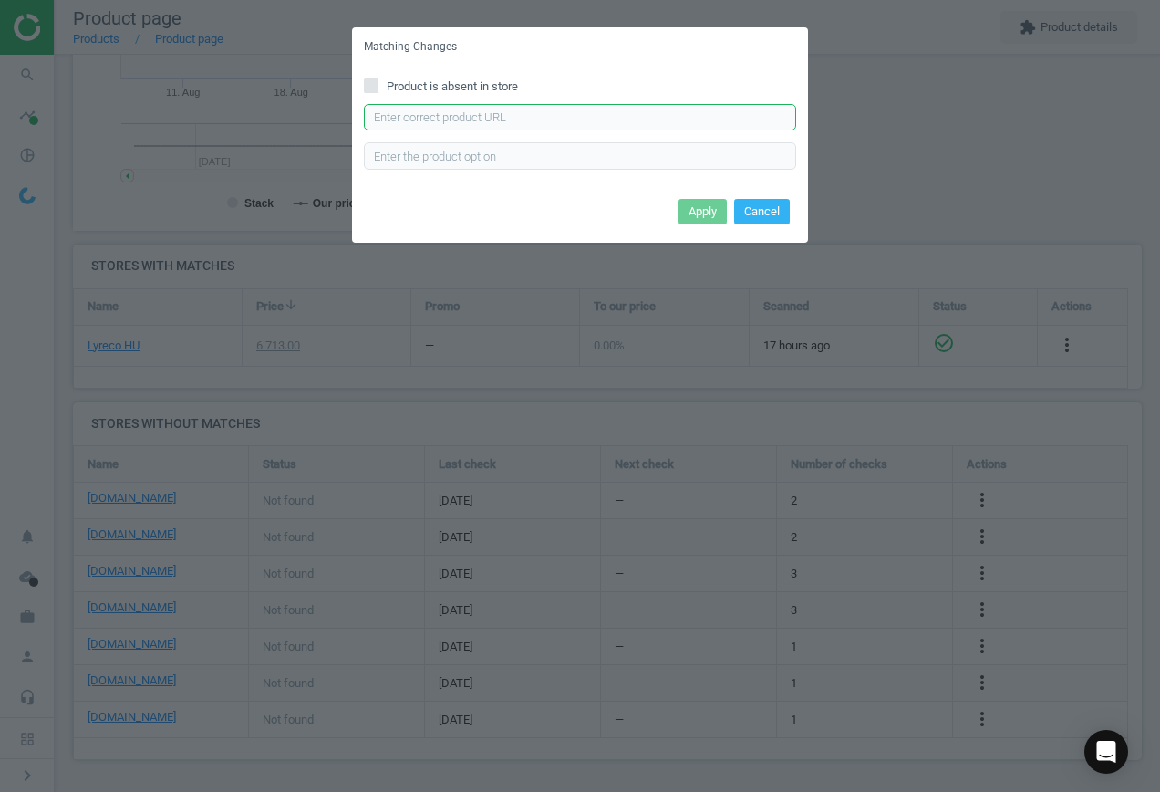
click at [450, 108] on input "text" at bounding box center [580, 117] width 432 height 27
paste input "[URL][DOMAIN_NAME]"
type input "[URL][DOMAIN_NAME]"
click at [701, 213] on button "Apply" at bounding box center [703, 212] width 48 height 26
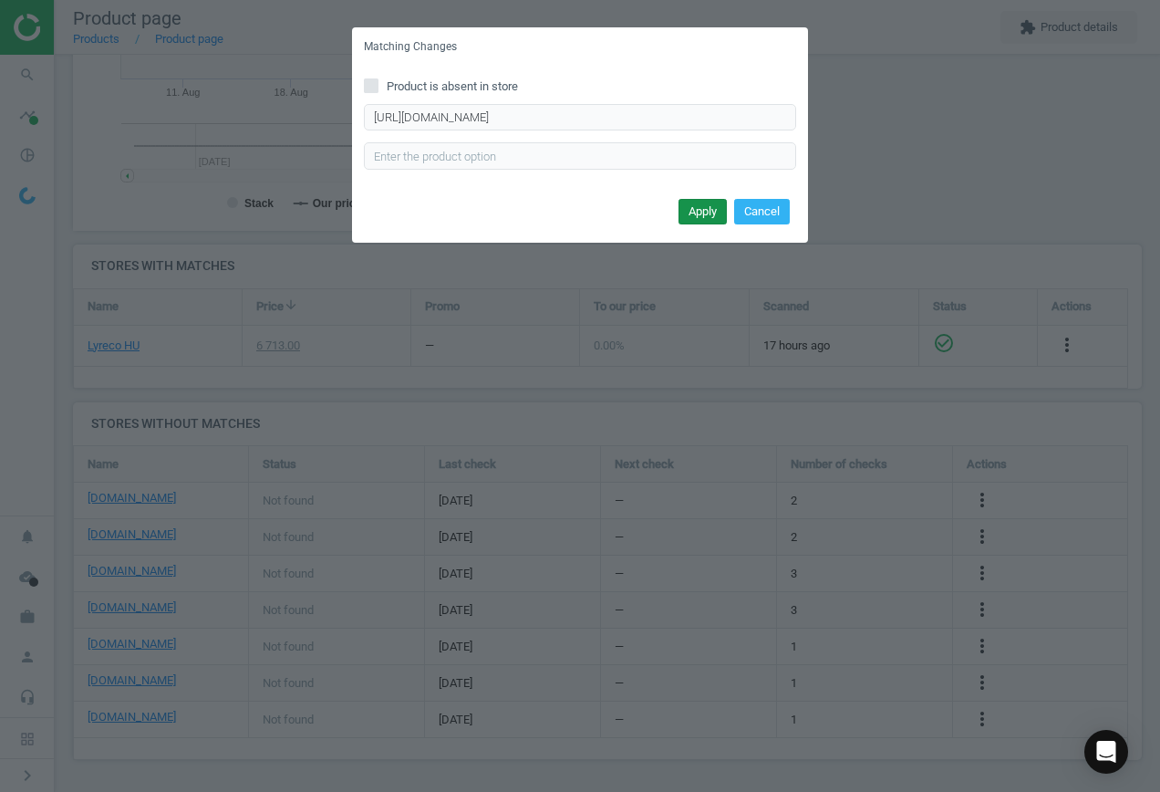
scroll to position [0, 0]
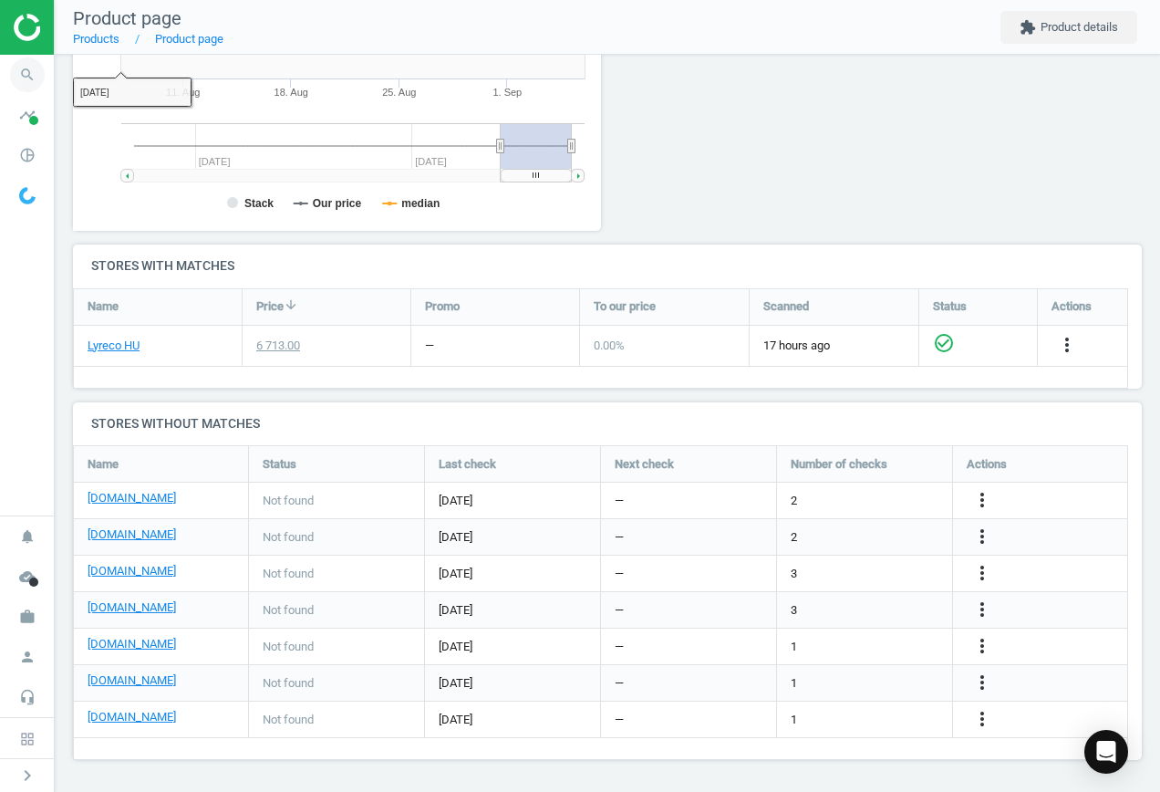
click at [24, 78] on icon "search" at bounding box center [27, 74] width 35 height 35
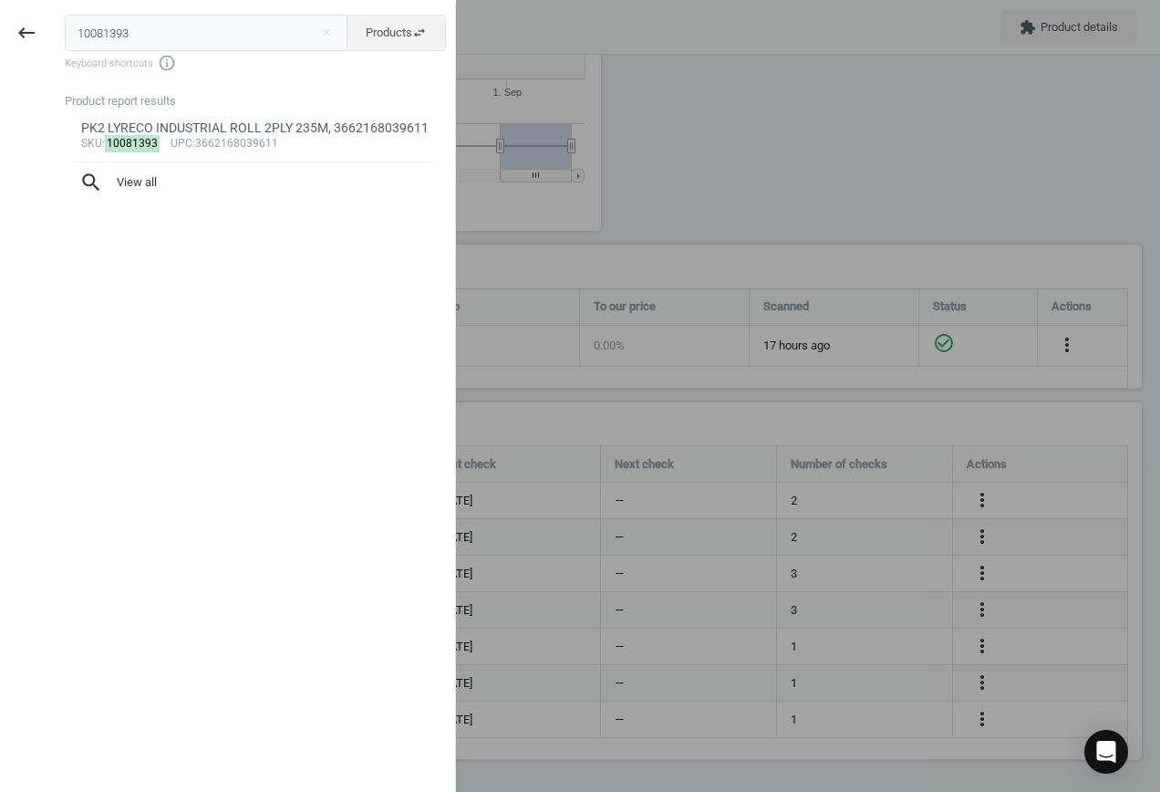
click at [206, 40] on input "10081393" at bounding box center [207, 33] width 284 height 36
drag, startPoint x: 198, startPoint y: 36, endPoint x: -183, endPoint y: 11, distance: 382.2
click at [0, 11] on html "Group 2 Created with Sketch. ic/cloud_download/grey600 Created with Sketch. gra…" at bounding box center [580, 396] width 1160 height 792
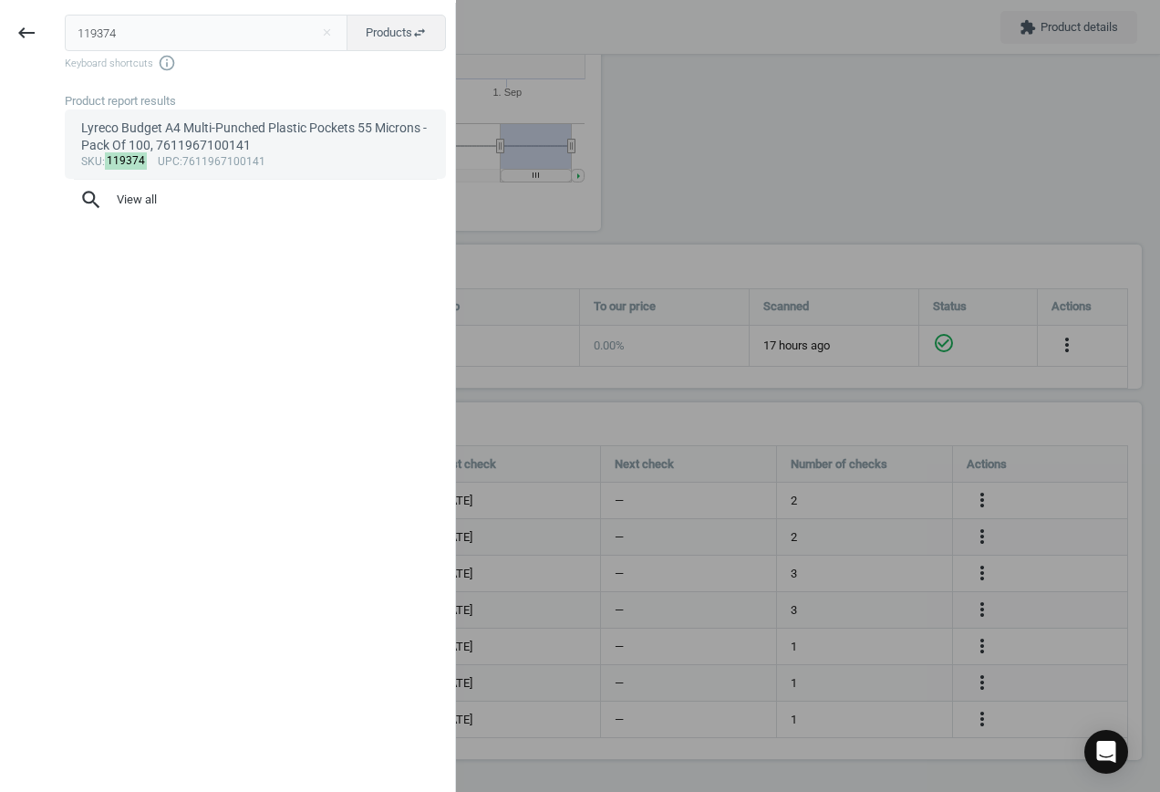
type input "119374"
click at [250, 148] on div "Lyreco Budget A4 Multi-Punched Plastic Pockets 55 Microns - Pack Of 100, 761196…" at bounding box center [255, 138] width 349 height 36
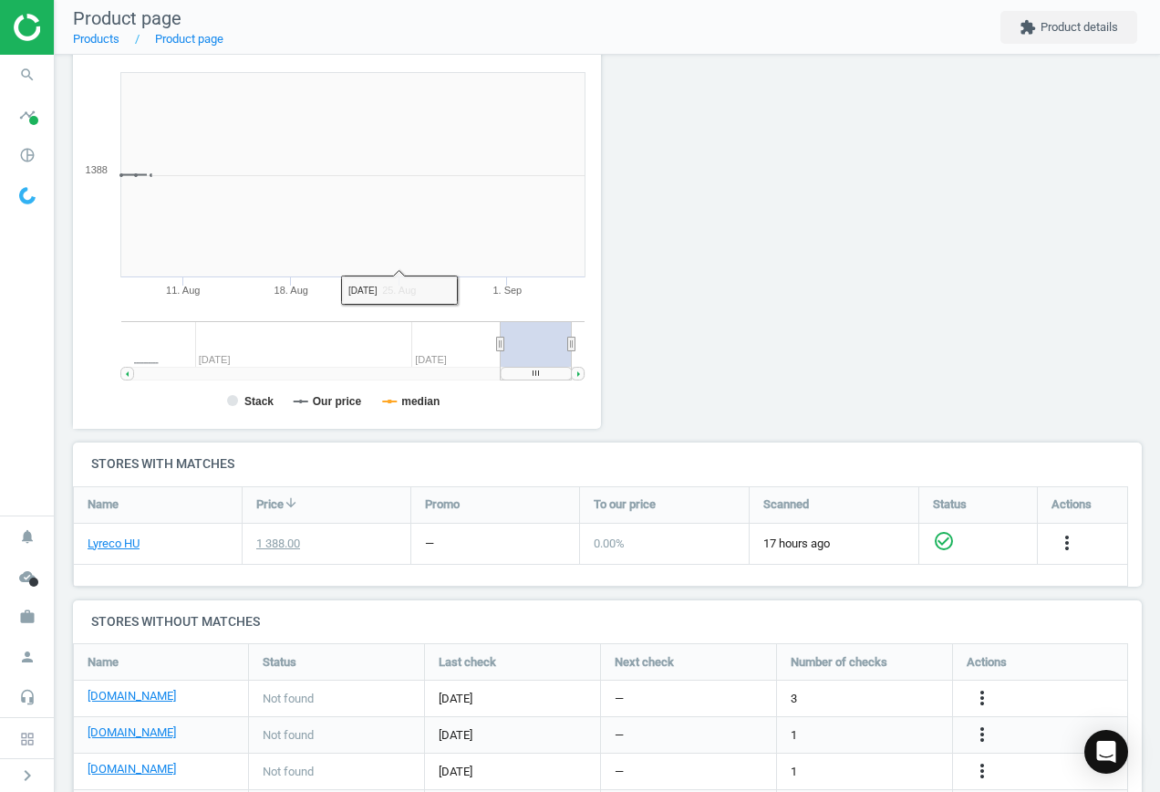
scroll to position [393, 549]
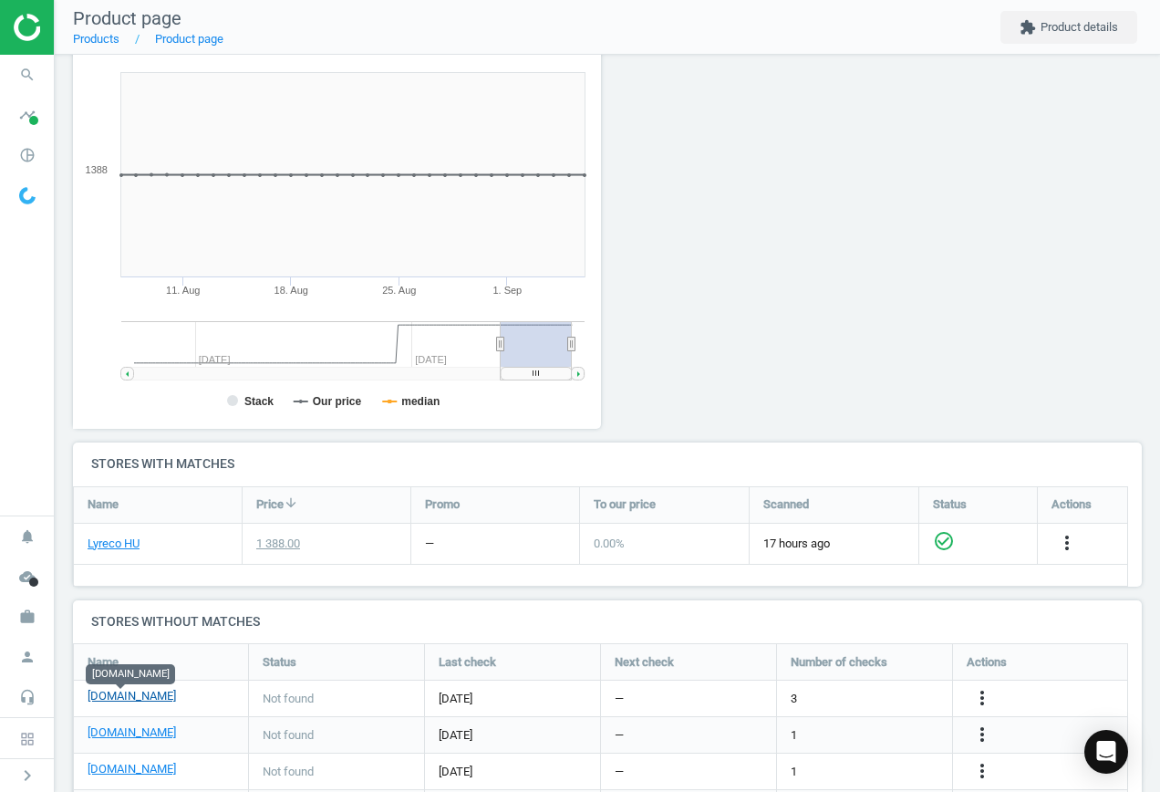
click at [126, 694] on link "[DOMAIN_NAME]" at bounding box center [132, 696] width 88 height 16
click at [981, 695] on icon "more_vert" at bounding box center [983, 698] width 22 height 22
click at [830, 697] on link "Edit URL/product option" at bounding box center [840, 698] width 250 height 28
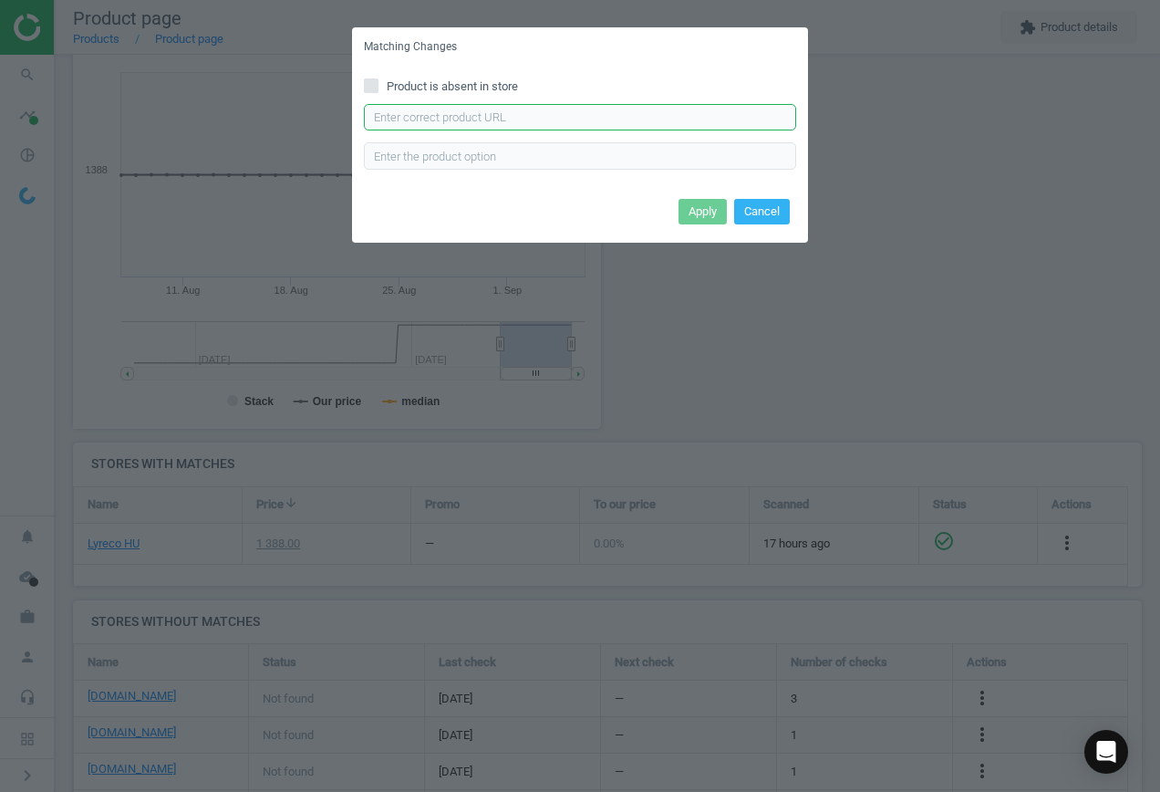
click at [449, 108] on input "text" at bounding box center [580, 117] width 432 height 27
paste input "[URL][DOMAIN_NAME]"
type input "[URL][DOMAIN_NAME]"
click at [691, 213] on button "Apply" at bounding box center [703, 212] width 48 height 26
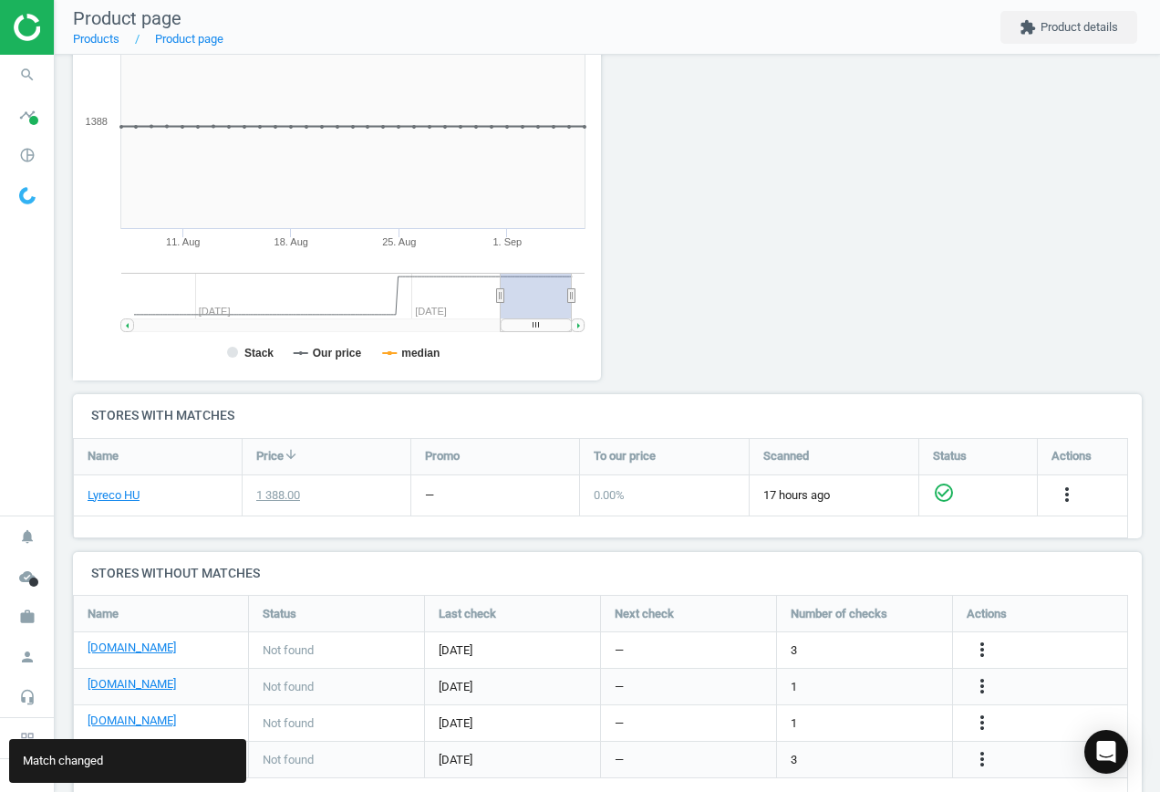
scroll to position [317, 0]
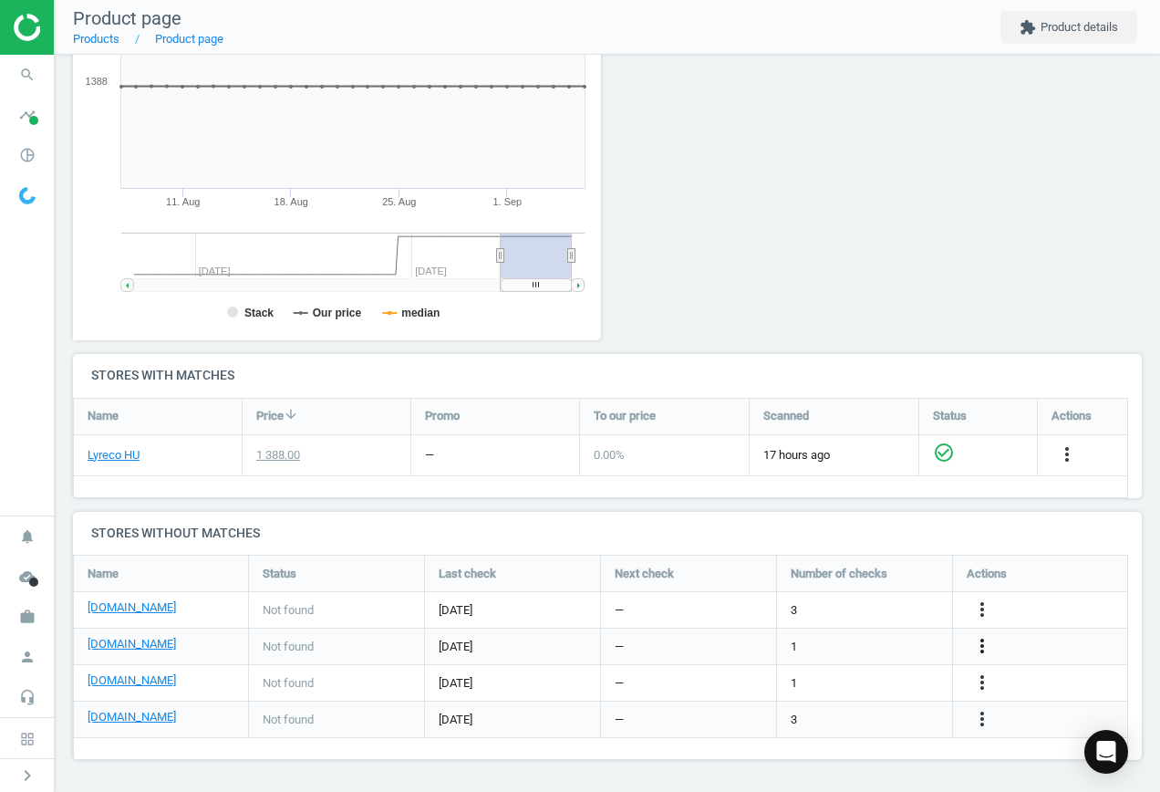
click at [979, 641] on icon "more_vert" at bounding box center [983, 646] width 22 height 22
click at [857, 639] on link "Edit URL/product option" at bounding box center [840, 646] width 250 height 28
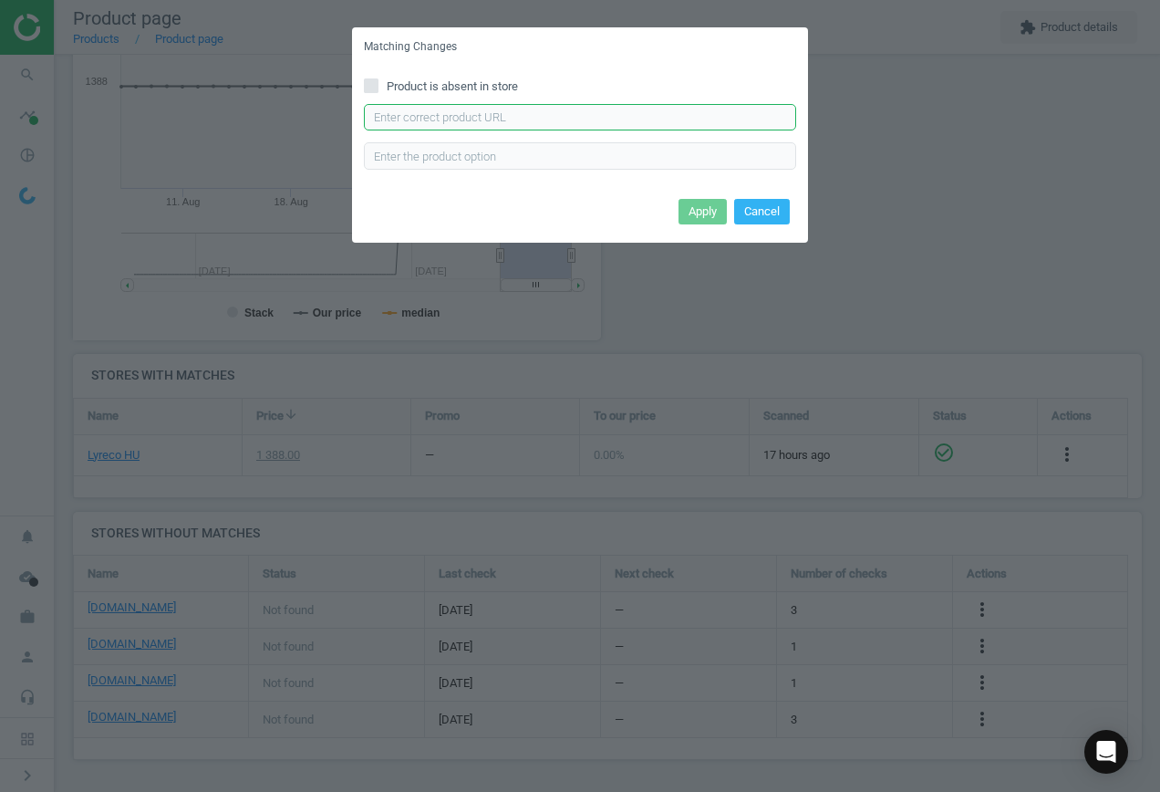
click at [452, 110] on input "text" at bounding box center [580, 117] width 432 height 27
paste input "[URL][DOMAIN_NAME]"
type input "[URL][DOMAIN_NAME]"
click at [708, 212] on button "Apply" at bounding box center [703, 212] width 48 height 26
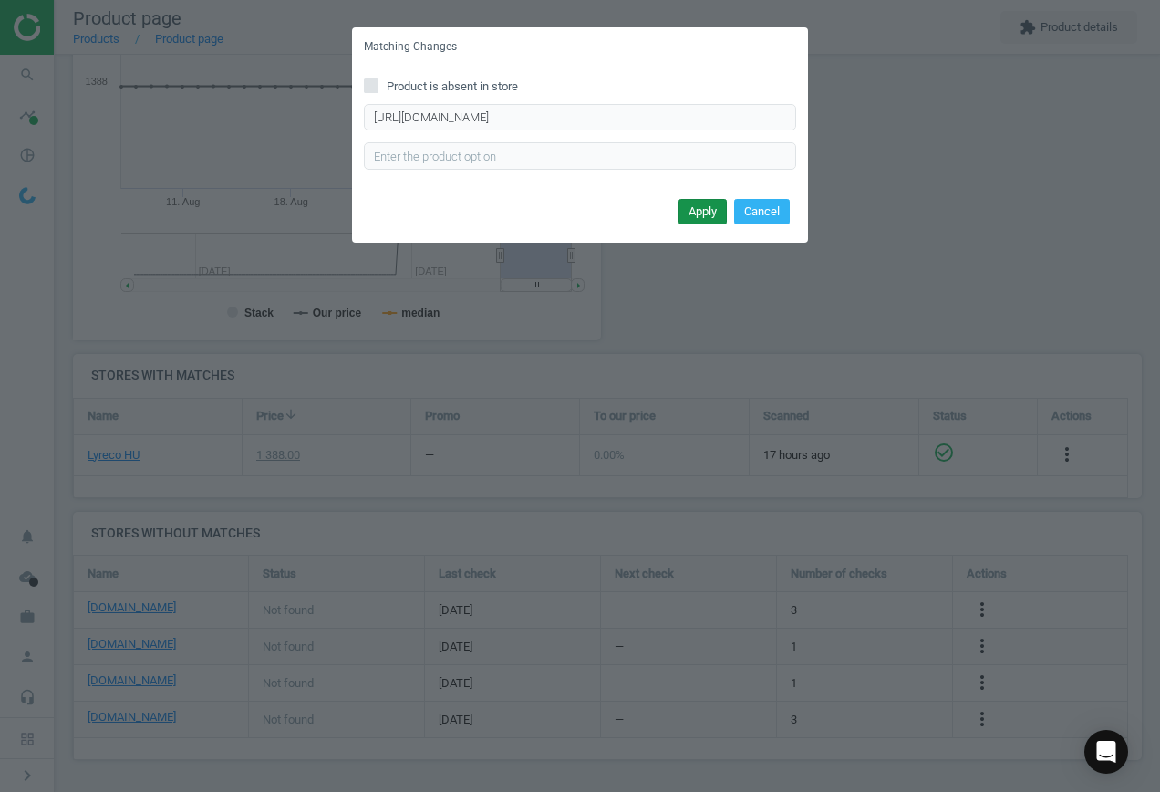
scroll to position [0, 0]
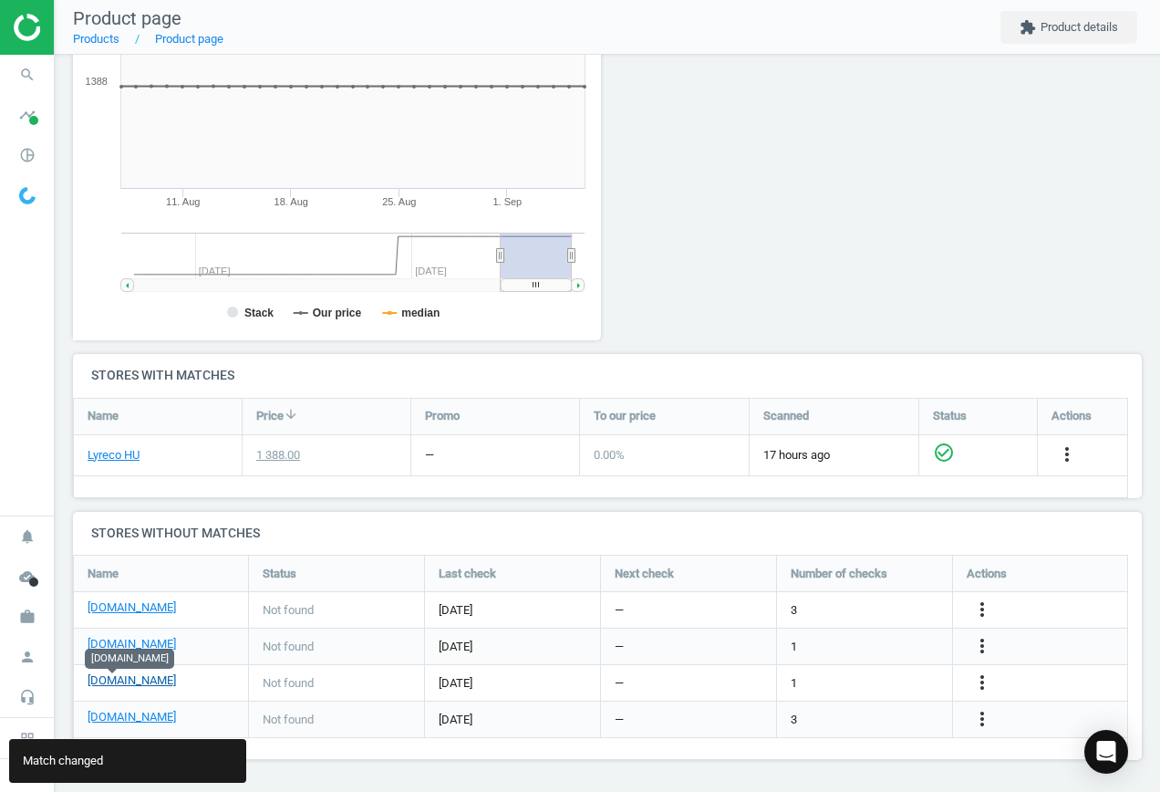
click at [133, 679] on link "[DOMAIN_NAME]" at bounding box center [132, 680] width 88 height 16
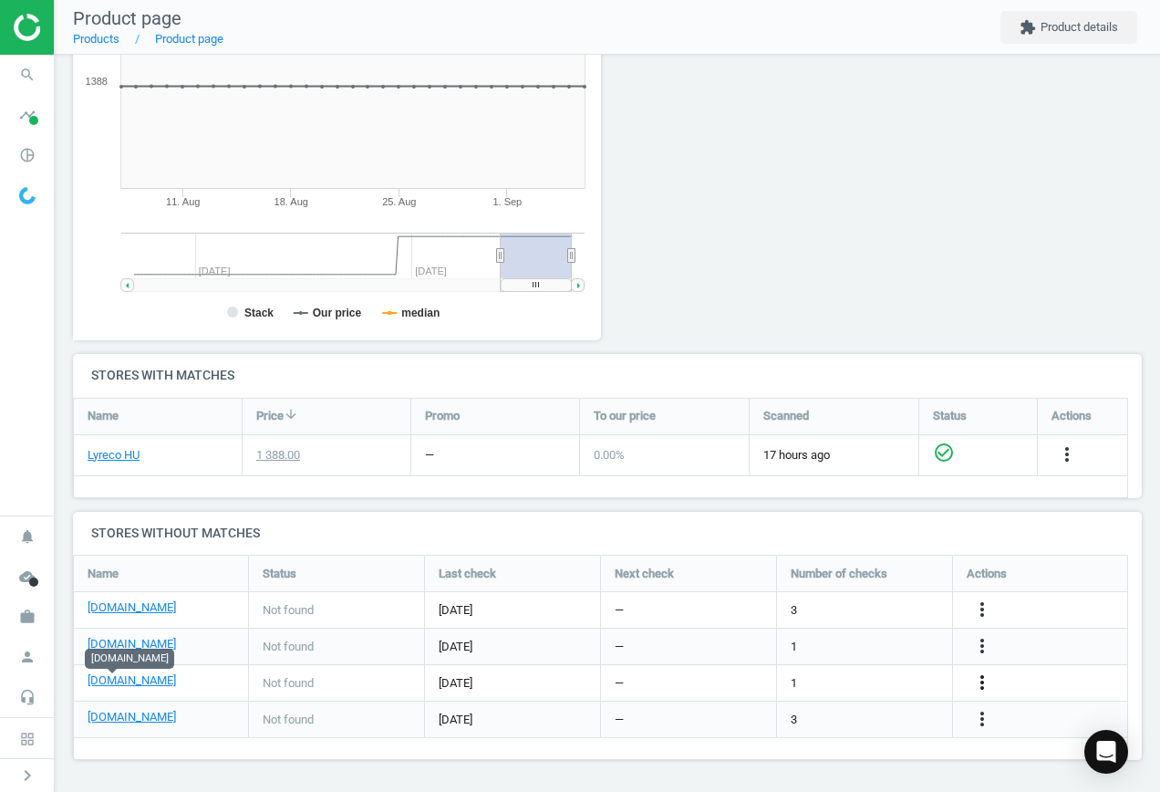
click at [983, 681] on icon "more_vert" at bounding box center [983, 682] width 22 height 22
click at [895, 681] on link "Edit URL/product option" at bounding box center [840, 683] width 250 height 28
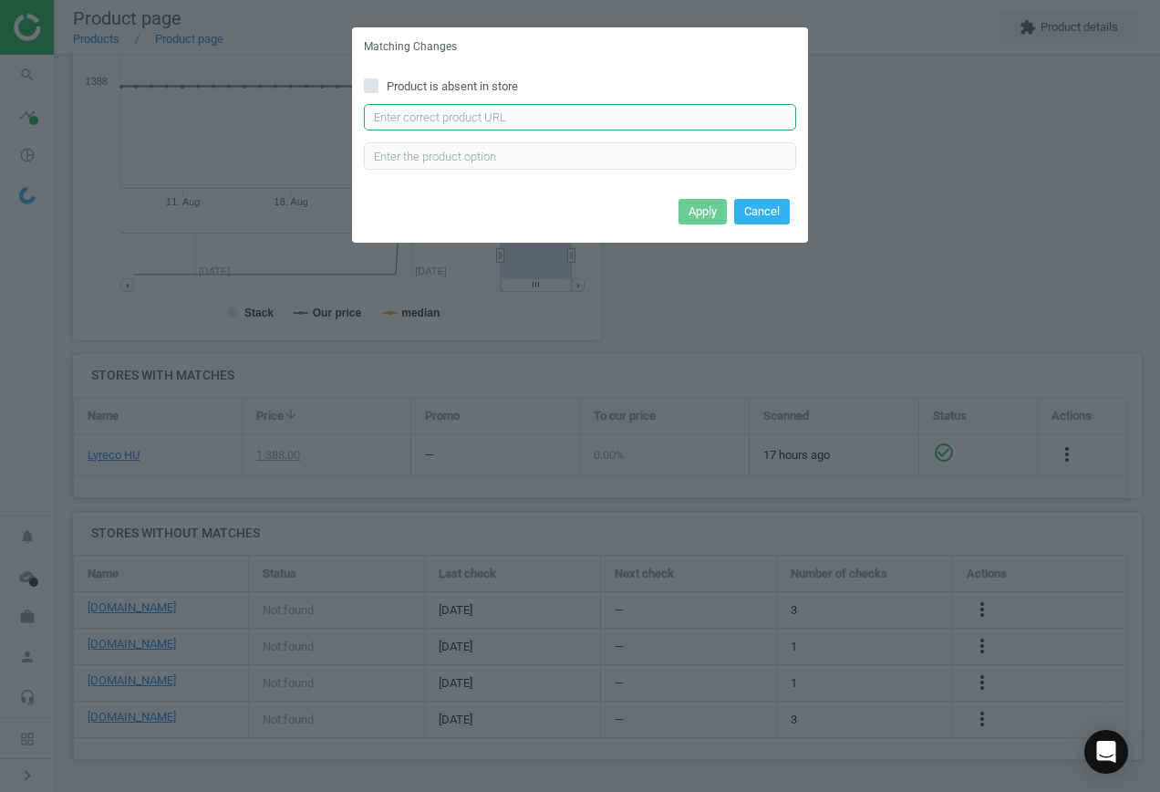
click at [465, 120] on input "text" at bounding box center [580, 117] width 432 height 27
paste input "[URL][DOMAIN_NAME]"
type input "[URL][DOMAIN_NAME]"
click at [713, 212] on button "Apply" at bounding box center [703, 212] width 48 height 26
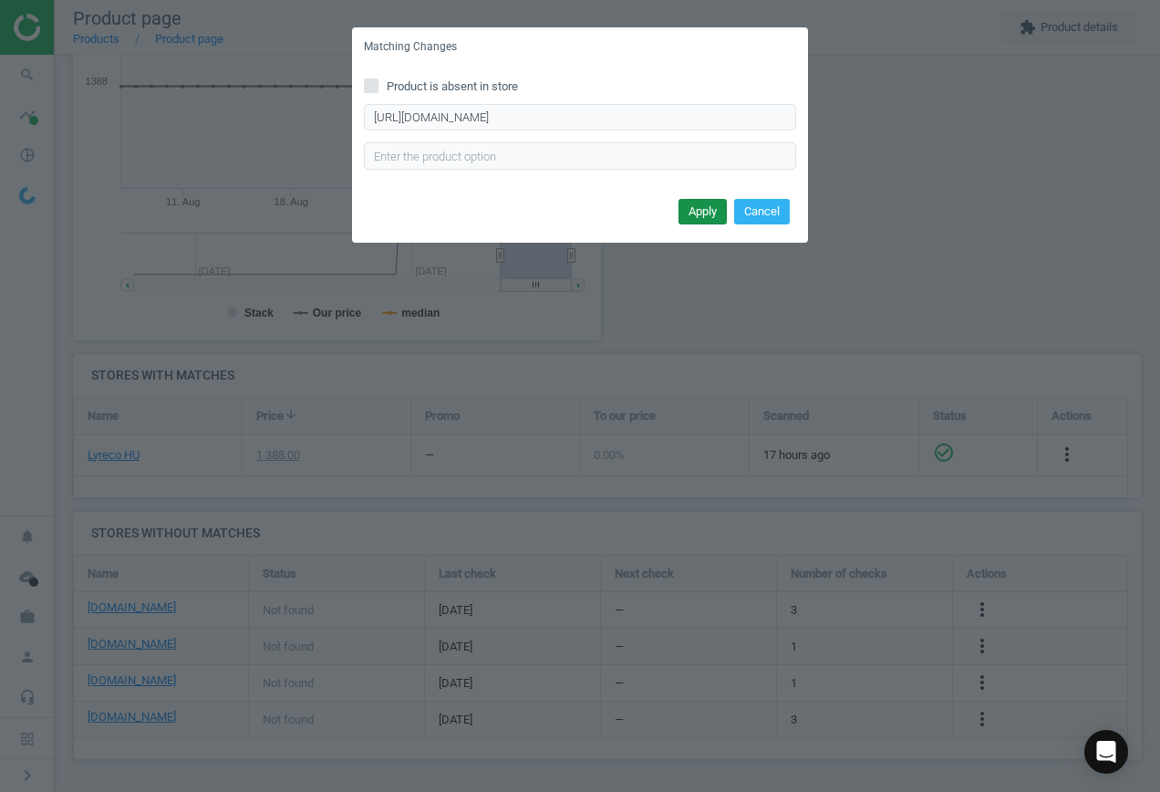
scroll to position [0, 0]
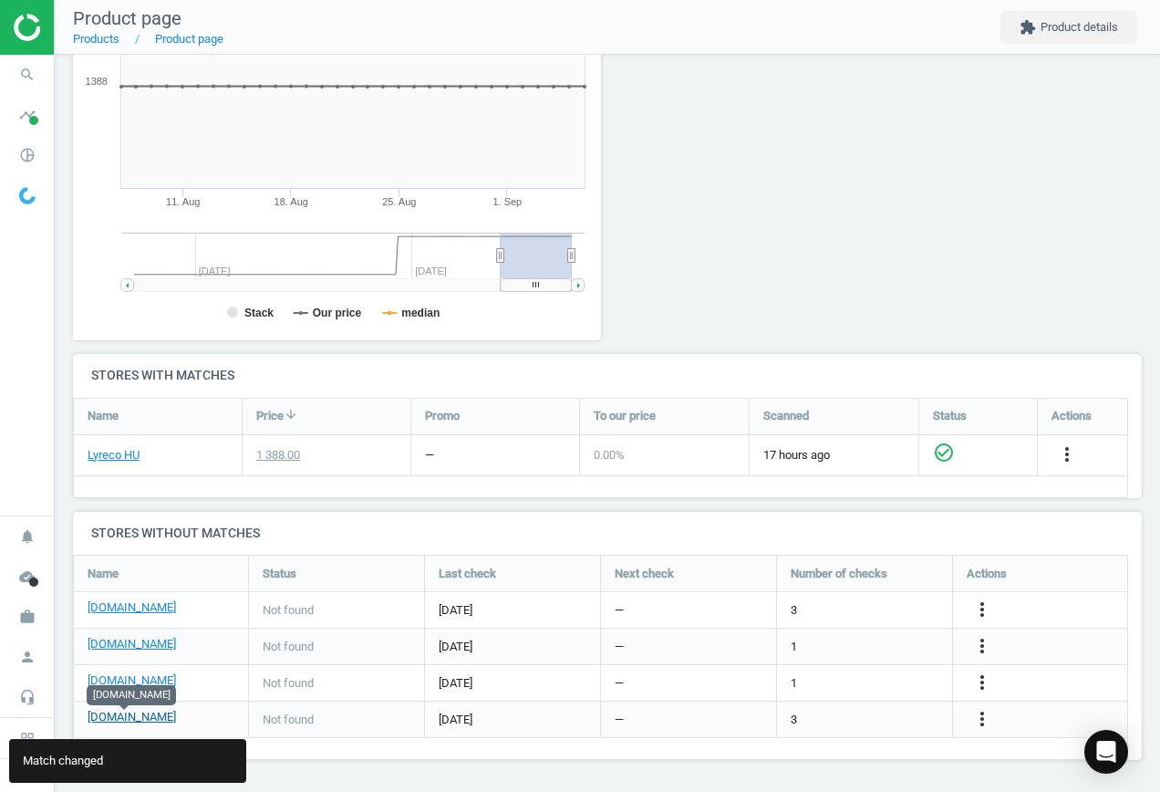
click at [113, 715] on link "[DOMAIN_NAME]" at bounding box center [132, 717] width 88 height 16
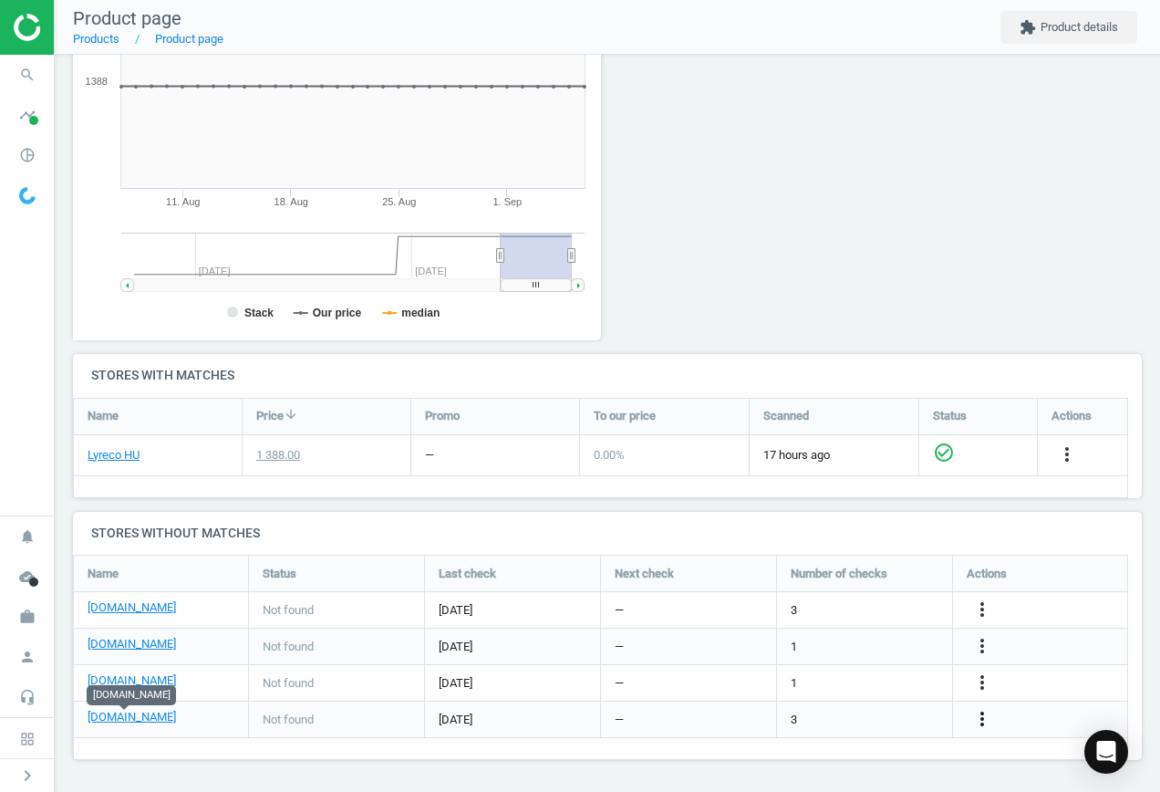
click at [981, 722] on icon "more_vert" at bounding box center [983, 719] width 22 height 22
click at [888, 712] on link "Edit URL/product option" at bounding box center [840, 719] width 250 height 28
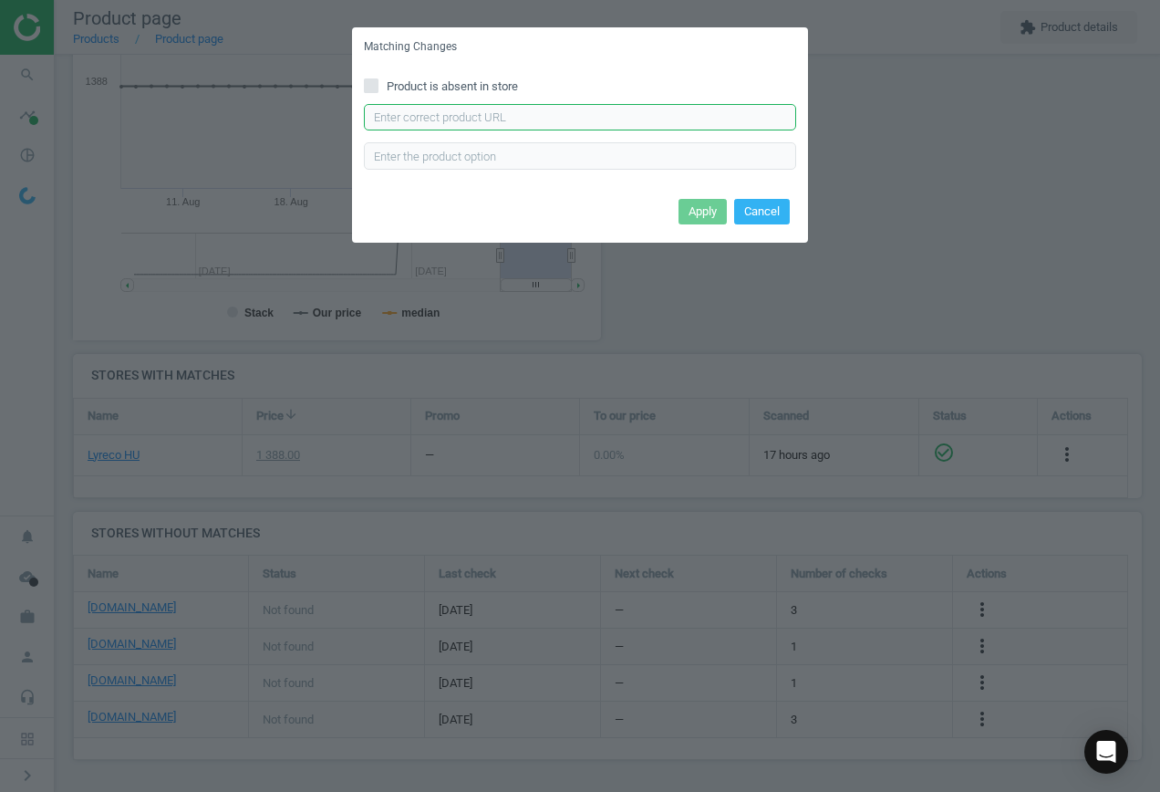
click at [549, 122] on input "text" at bounding box center [580, 117] width 432 height 27
paste input "[URL][DOMAIN_NAME]"
type input "[URL][DOMAIN_NAME]"
click at [699, 206] on button "Apply" at bounding box center [703, 212] width 48 height 26
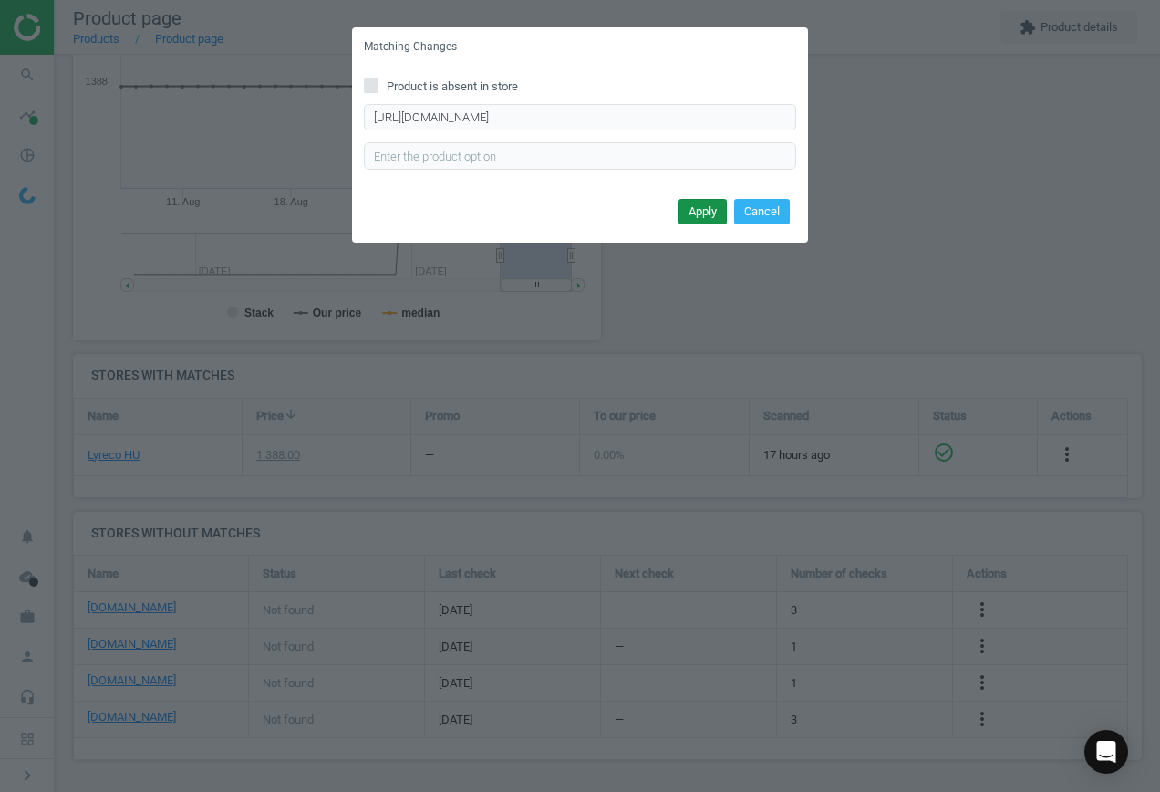
scroll to position [0, 0]
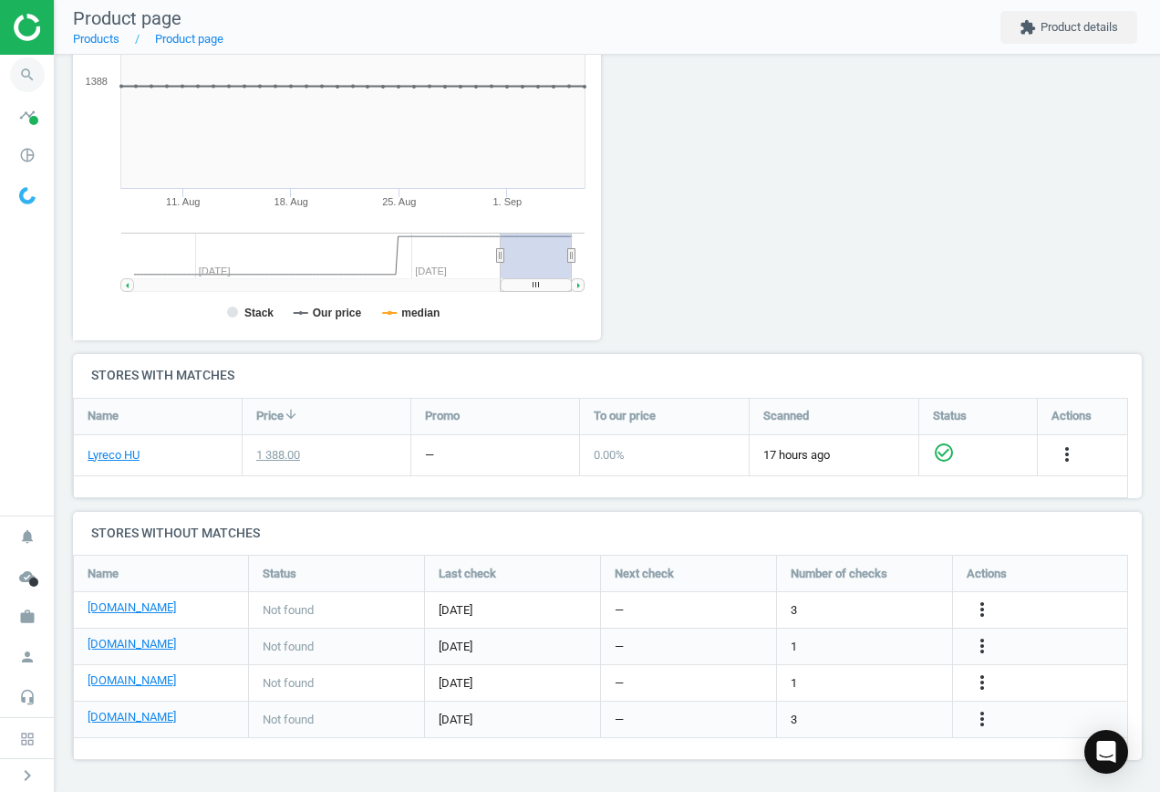
click at [22, 72] on icon "search" at bounding box center [27, 74] width 35 height 35
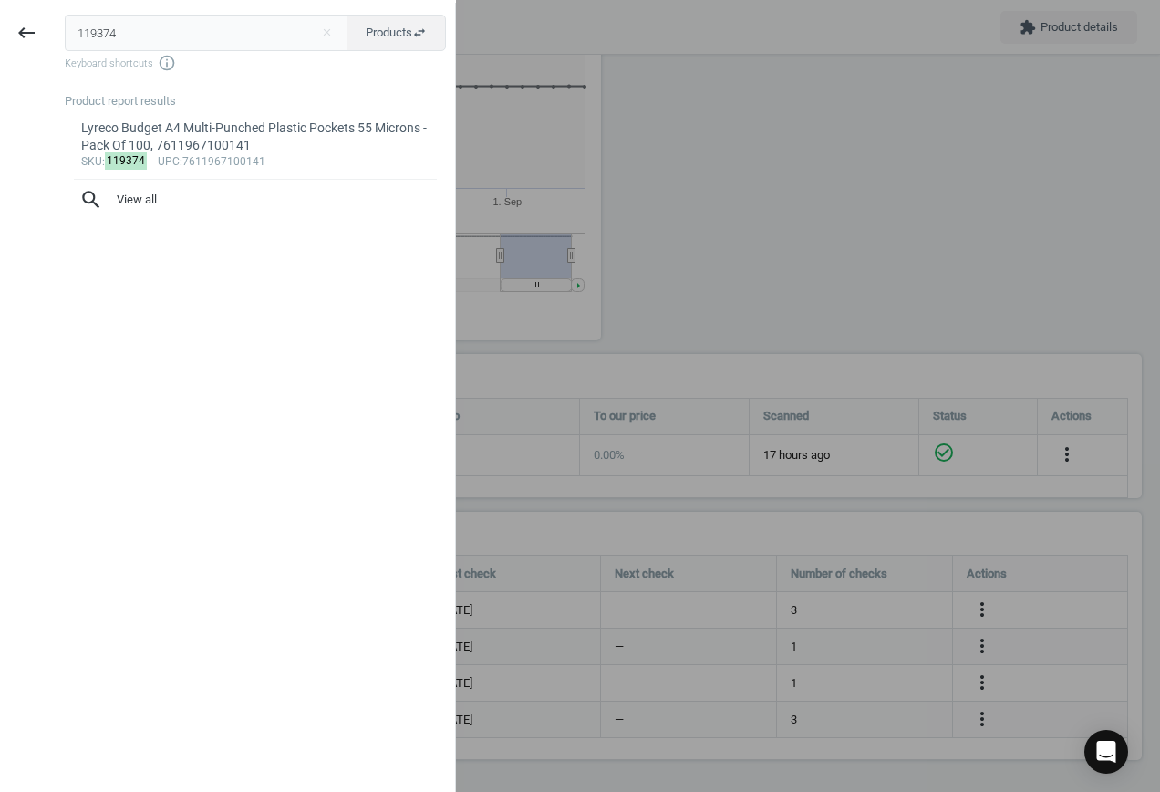
drag, startPoint x: 130, startPoint y: 21, endPoint x: -29, endPoint y: 27, distance: 158.9
click at [0, 27] on html "Group 2 Created with Sketch. ic/cloud_download/grey600 Created with Sketch. gra…" at bounding box center [580, 396] width 1160 height 792
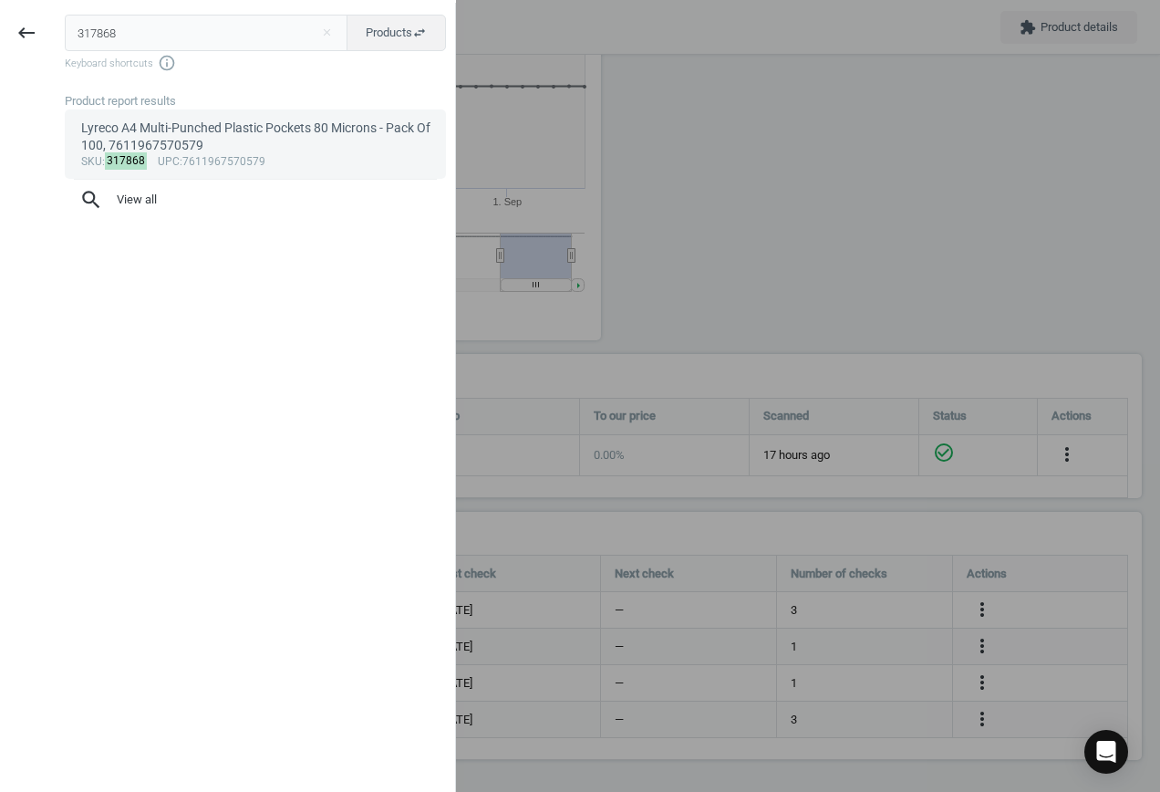
type input "317868"
click at [331, 141] on div "Lyreco A4 Multi-Punched Plastic Pockets 80 Microns - Pack Of 100, 7611967570579" at bounding box center [255, 138] width 349 height 36
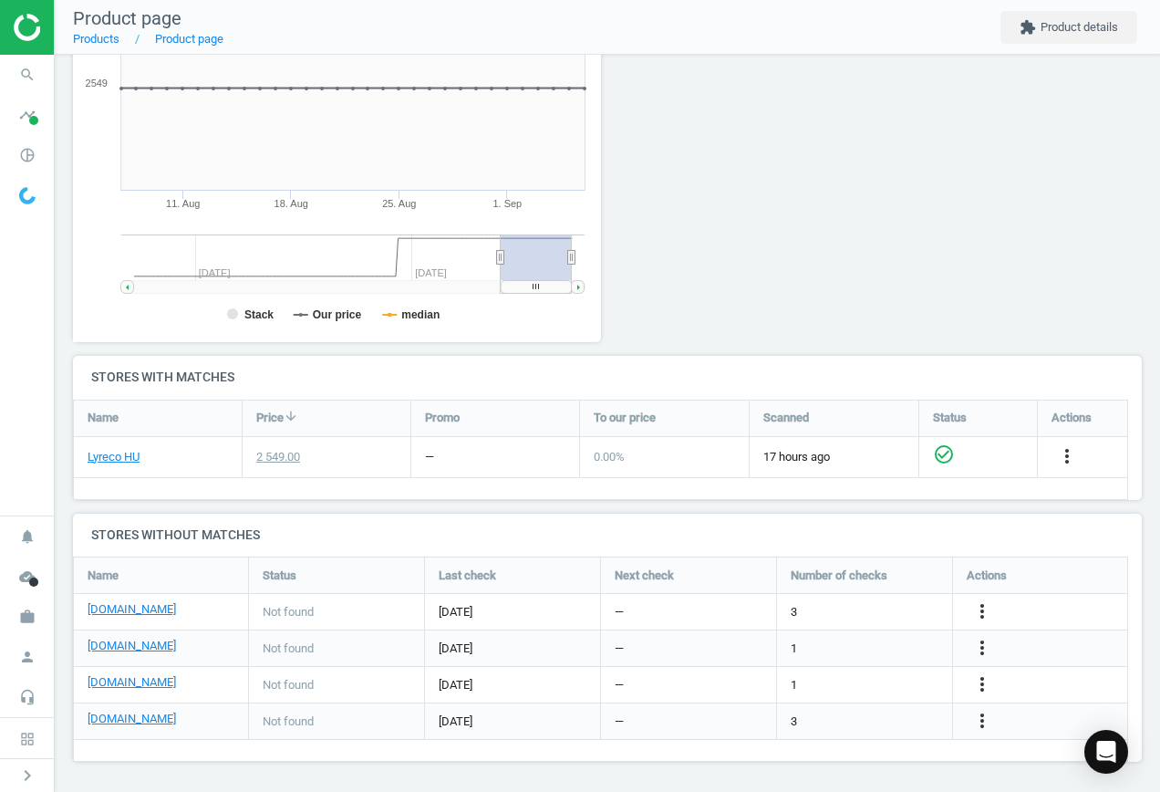
scroll to position [317, 0]
click at [981, 713] on icon "more_vert" at bounding box center [983, 719] width 22 height 22
click at [857, 721] on link "Edit URL/product option" at bounding box center [840, 719] width 250 height 28
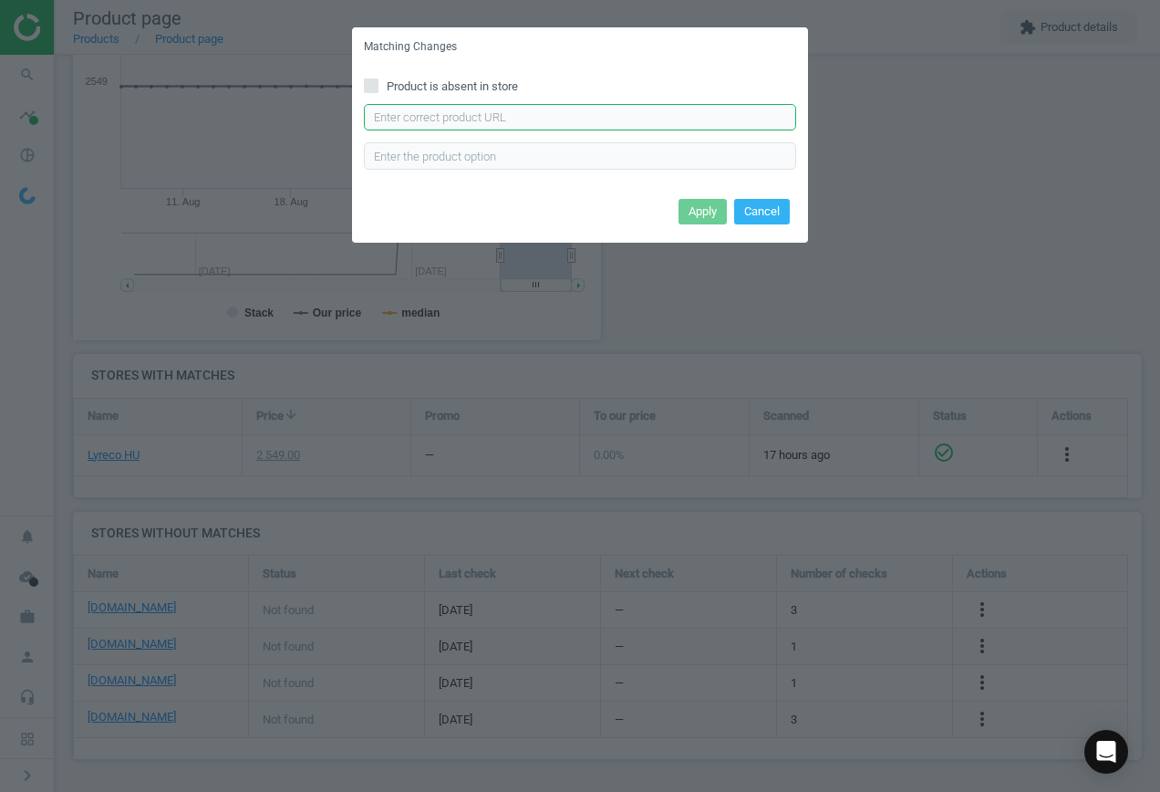
click at [460, 118] on input "text" at bounding box center [580, 117] width 432 height 27
paste input "[URL][DOMAIN_NAME]"
type input "[URL][DOMAIN_NAME]"
click at [700, 210] on button "Apply" at bounding box center [703, 212] width 48 height 26
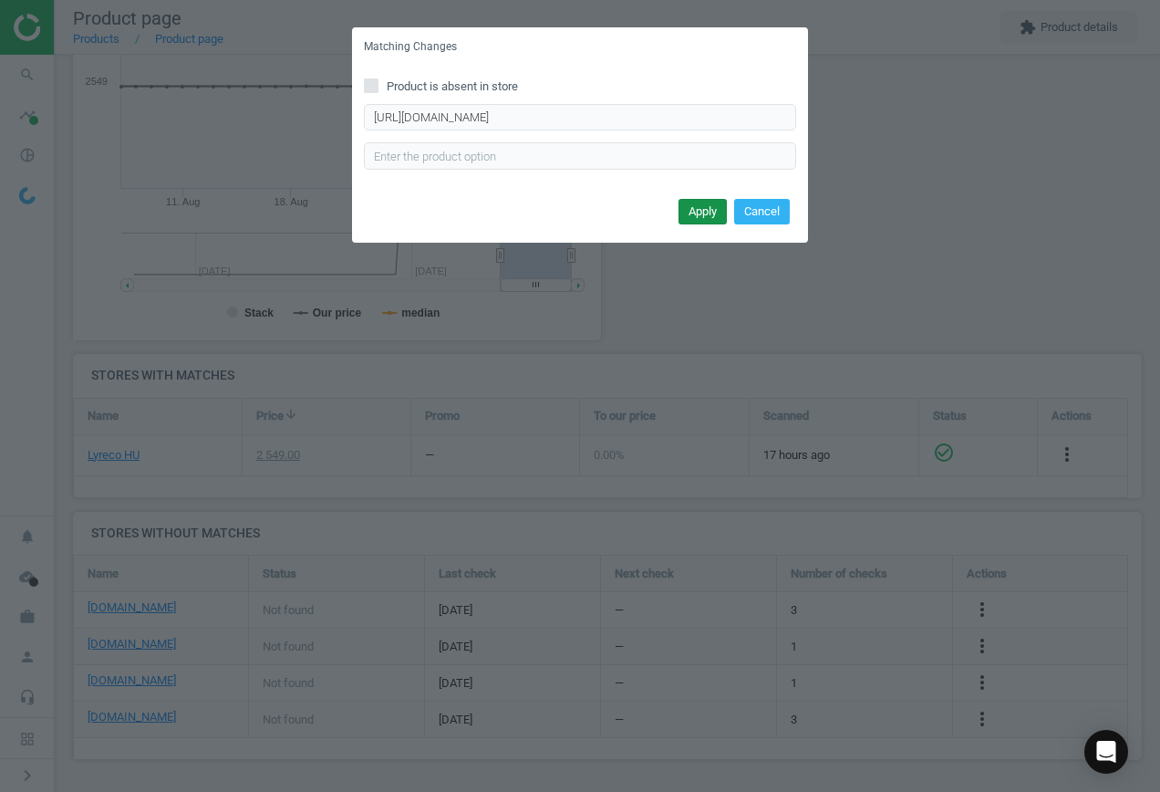
scroll to position [0, 0]
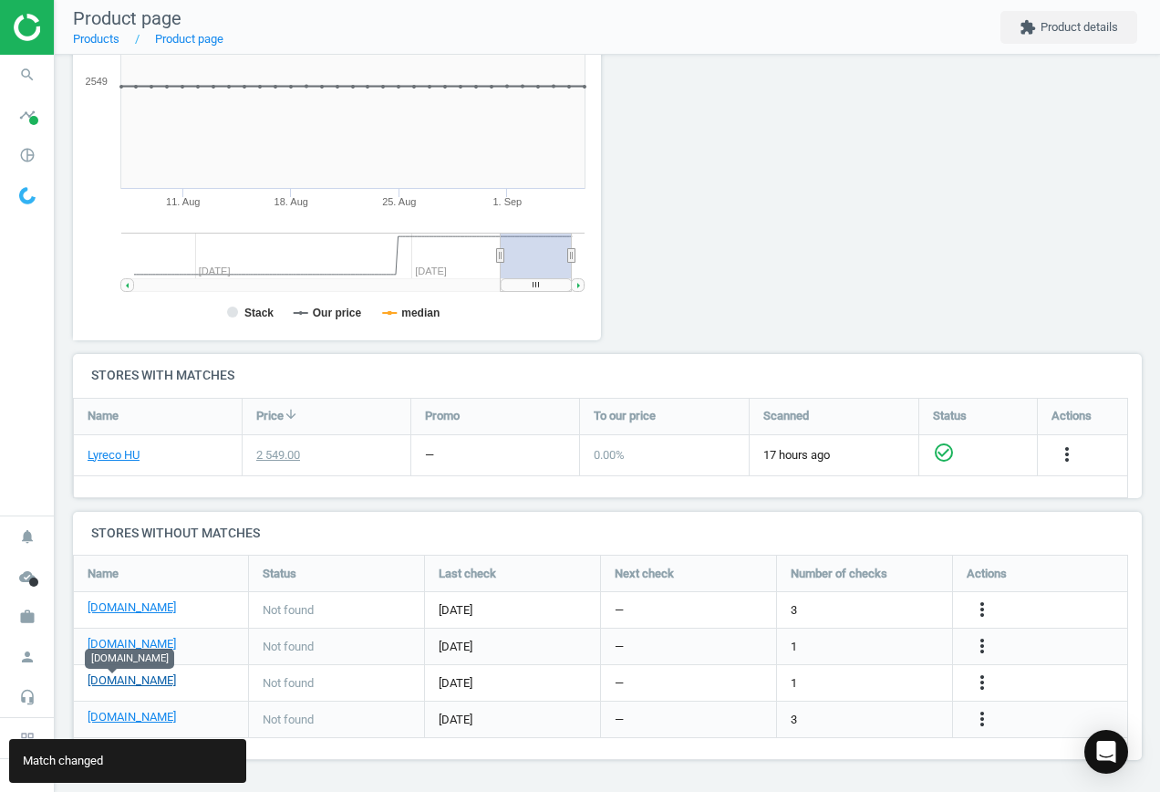
click at [107, 682] on link "[DOMAIN_NAME]" at bounding box center [132, 680] width 88 height 16
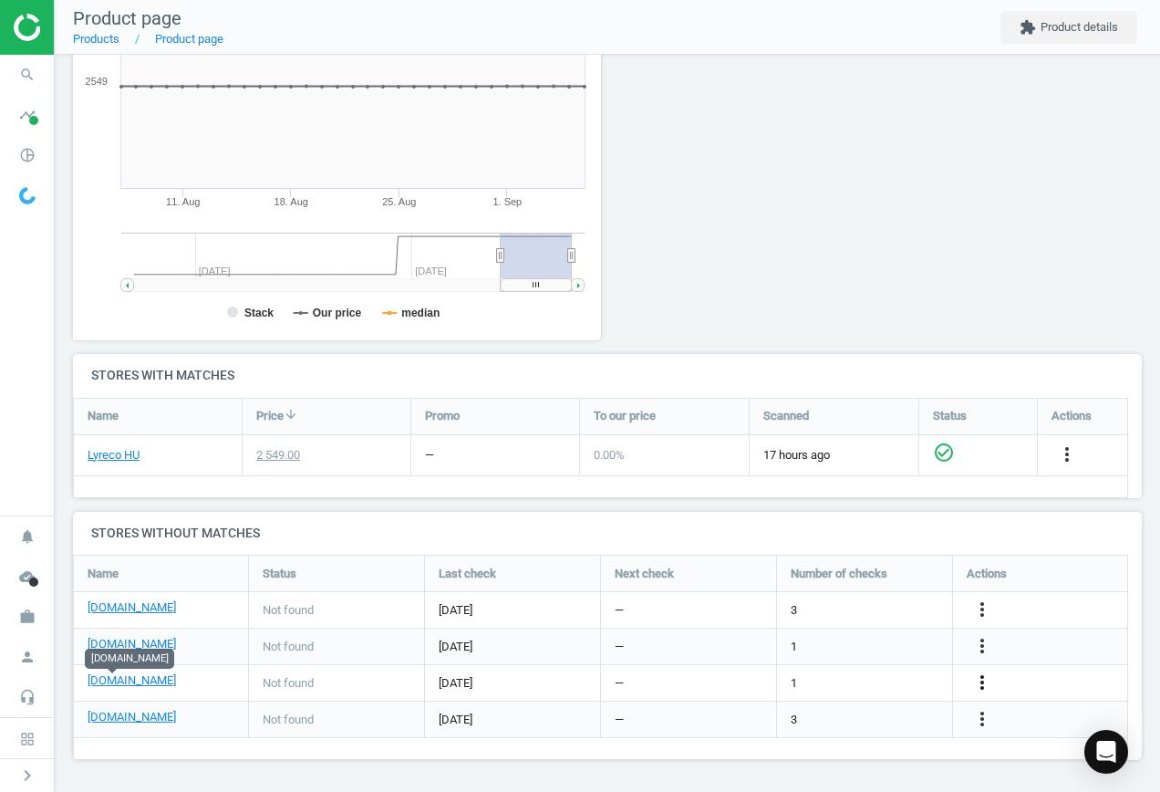
click at [982, 681] on icon "more_vert" at bounding box center [983, 682] width 22 height 22
click at [898, 679] on link "Edit URL/product option" at bounding box center [840, 683] width 250 height 28
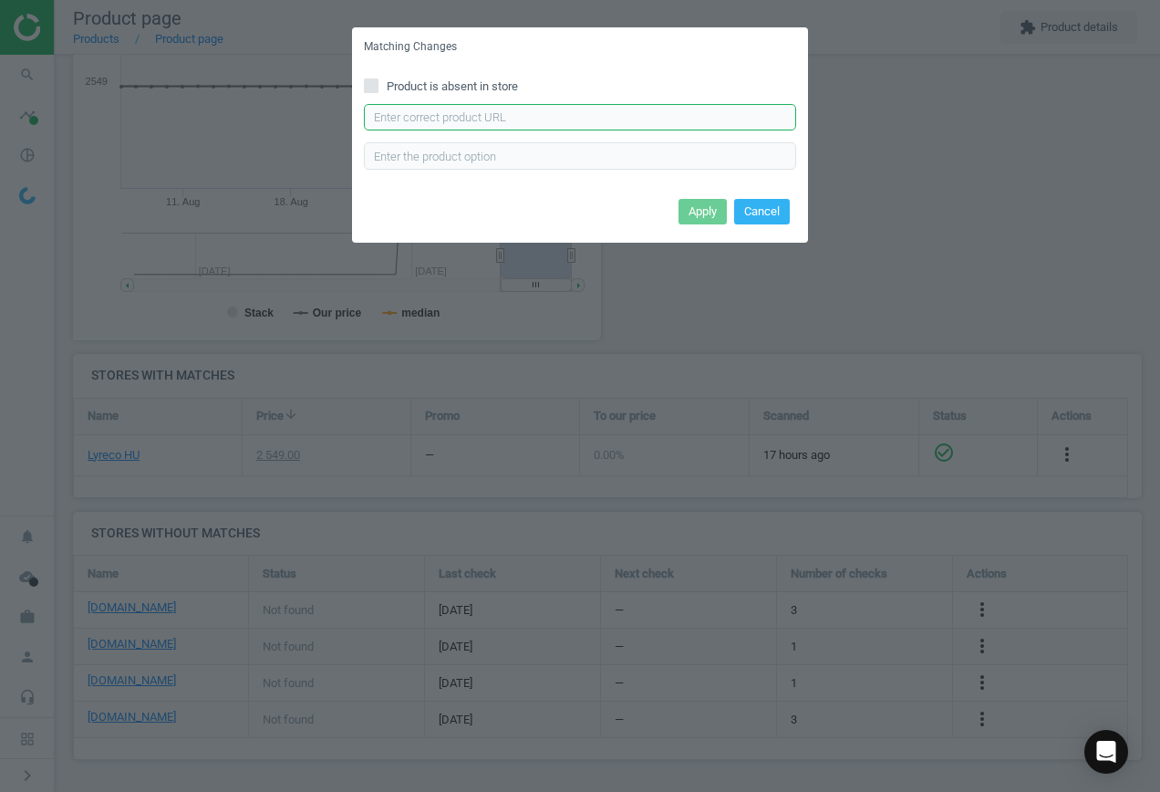
click at [475, 122] on input "text" at bounding box center [580, 117] width 432 height 27
paste input "[URL][DOMAIN_NAME]"
type input "[URL][DOMAIN_NAME]"
click at [696, 216] on button "Apply" at bounding box center [703, 212] width 48 height 26
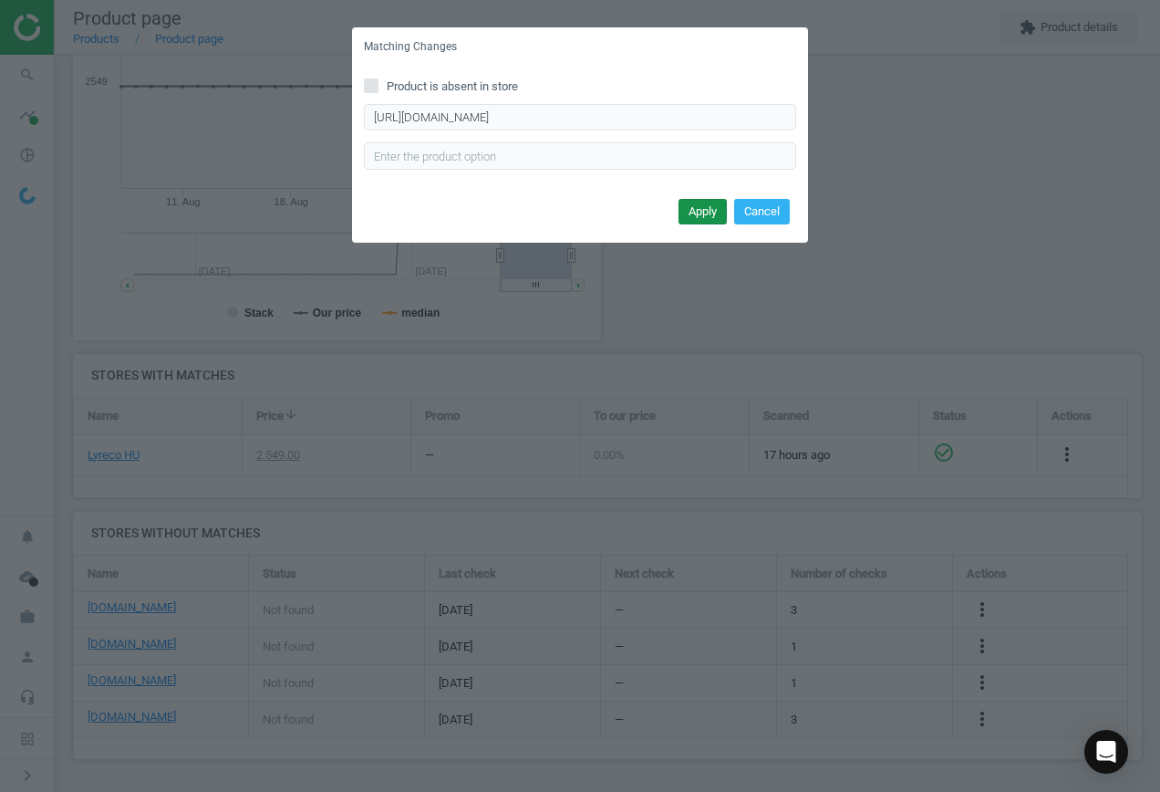
scroll to position [0, 0]
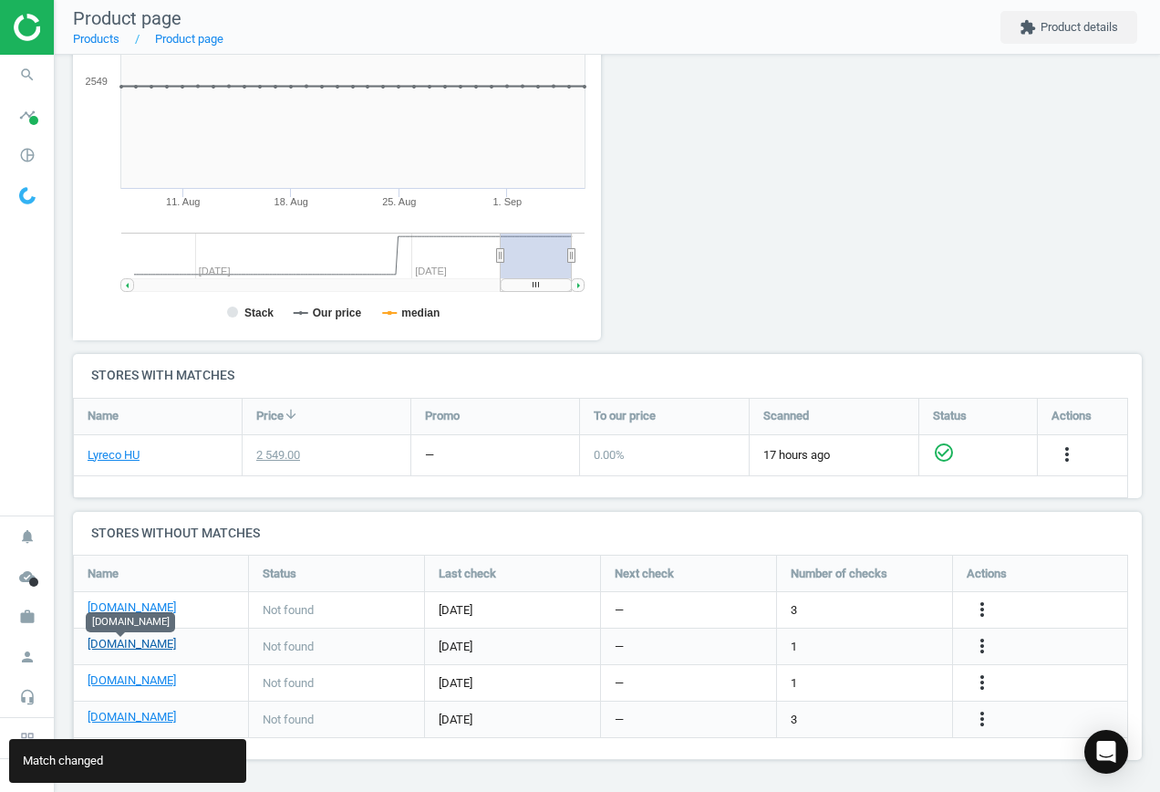
click at [136, 648] on link "[DOMAIN_NAME]" at bounding box center [132, 644] width 88 height 16
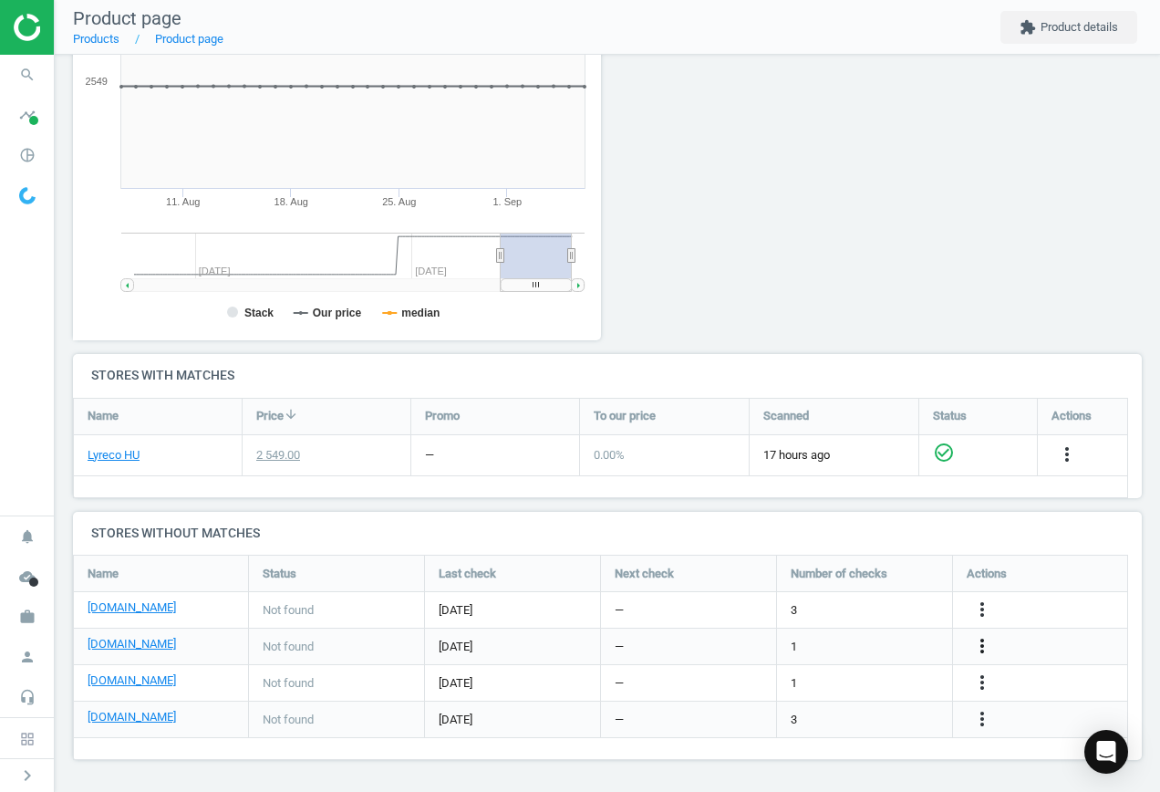
click at [980, 646] on icon "more_vert" at bounding box center [983, 646] width 22 height 22
click at [824, 639] on link "Edit URL/product option" at bounding box center [840, 646] width 250 height 28
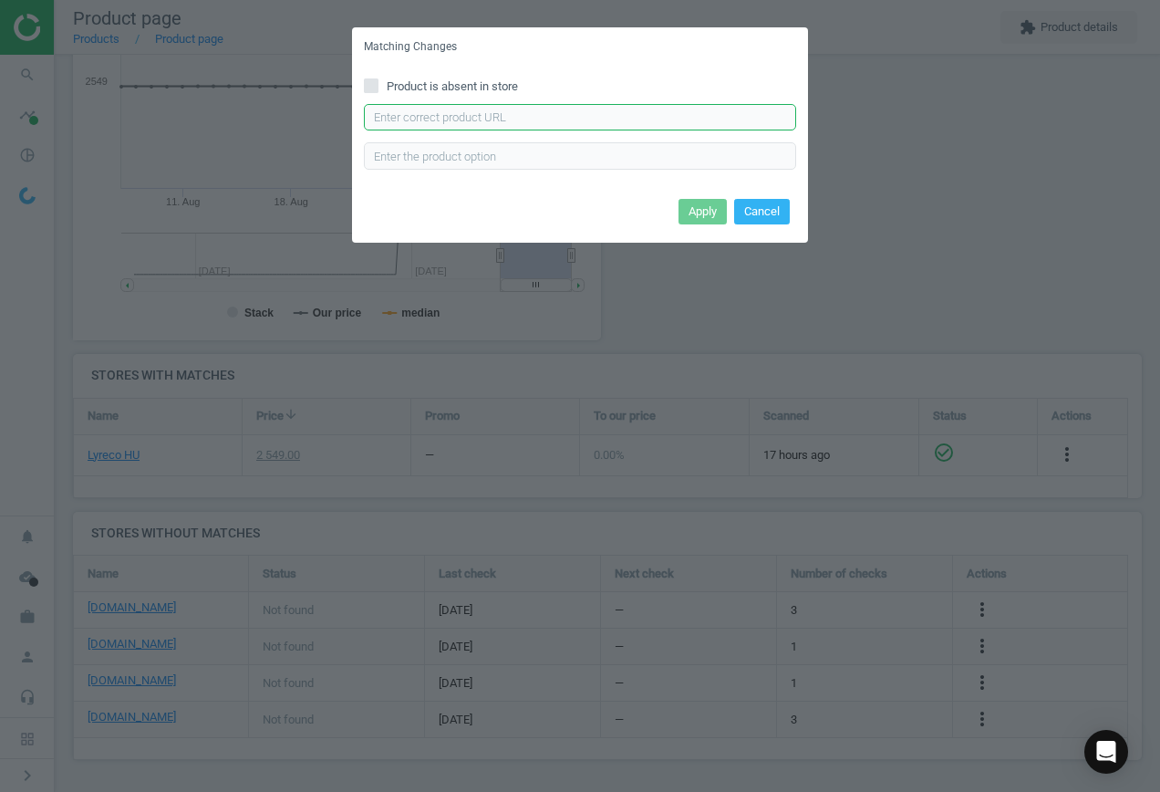
click at [482, 119] on input "text" at bounding box center [580, 117] width 432 height 27
paste input "[URL][DOMAIN_NAME]"
type input "[URL][DOMAIN_NAME]"
click at [707, 210] on button "Apply" at bounding box center [703, 212] width 48 height 26
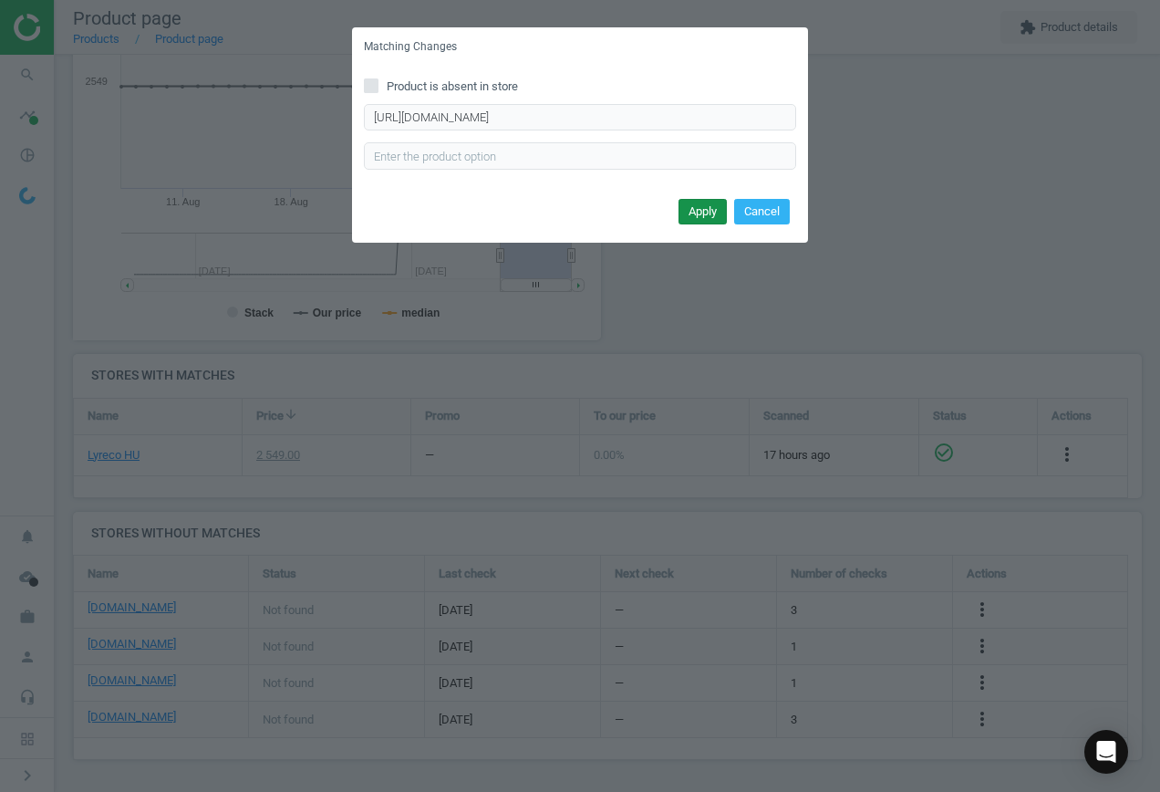
scroll to position [0, 0]
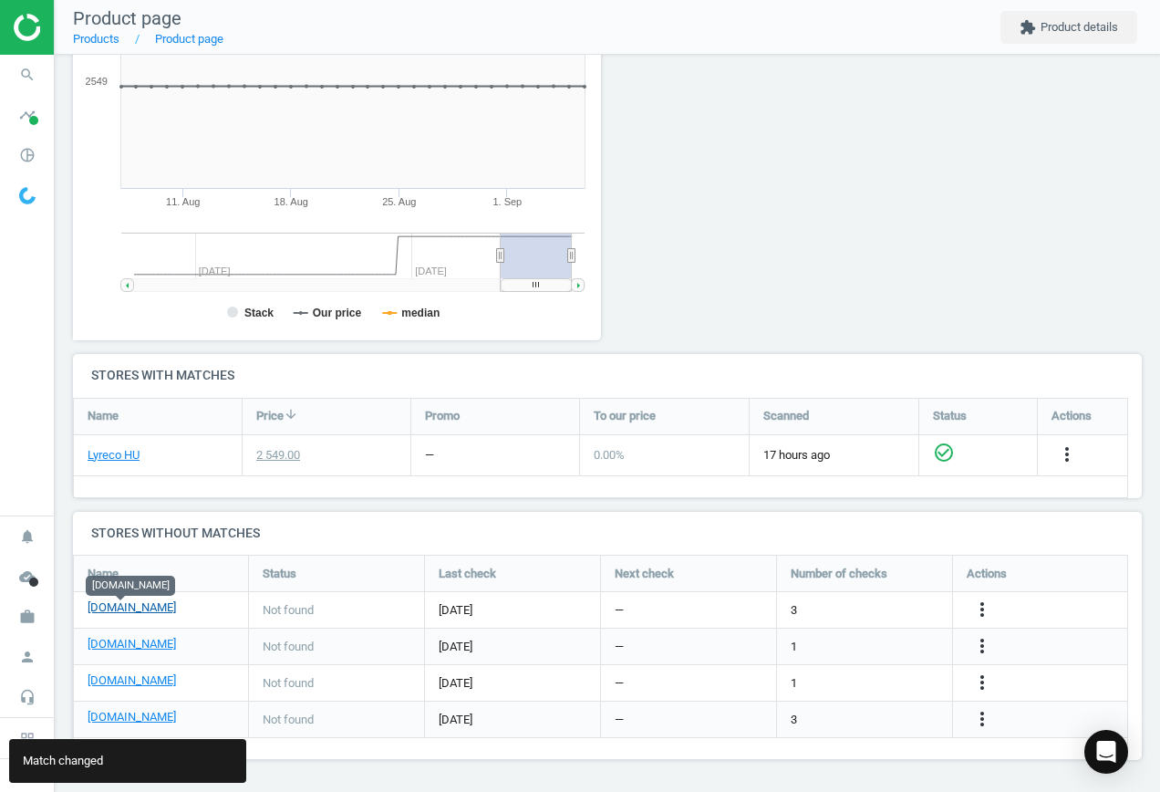
click at [129, 609] on link "[DOMAIN_NAME]" at bounding box center [132, 607] width 88 height 16
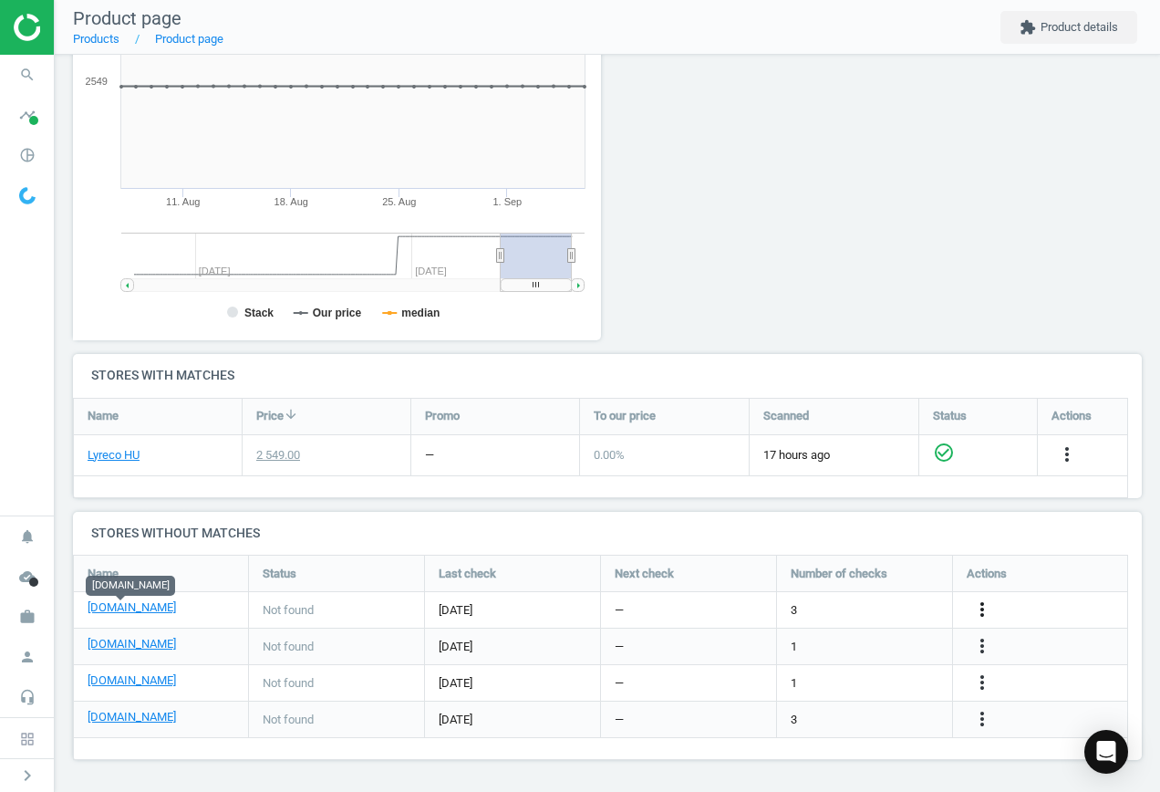
click at [982, 603] on icon "more_vert" at bounding box center [983, 609] width 22 height 22
click at [790, 607] on link "Edit URL/product option" at bounding box center [840, 610] width 250 height 28
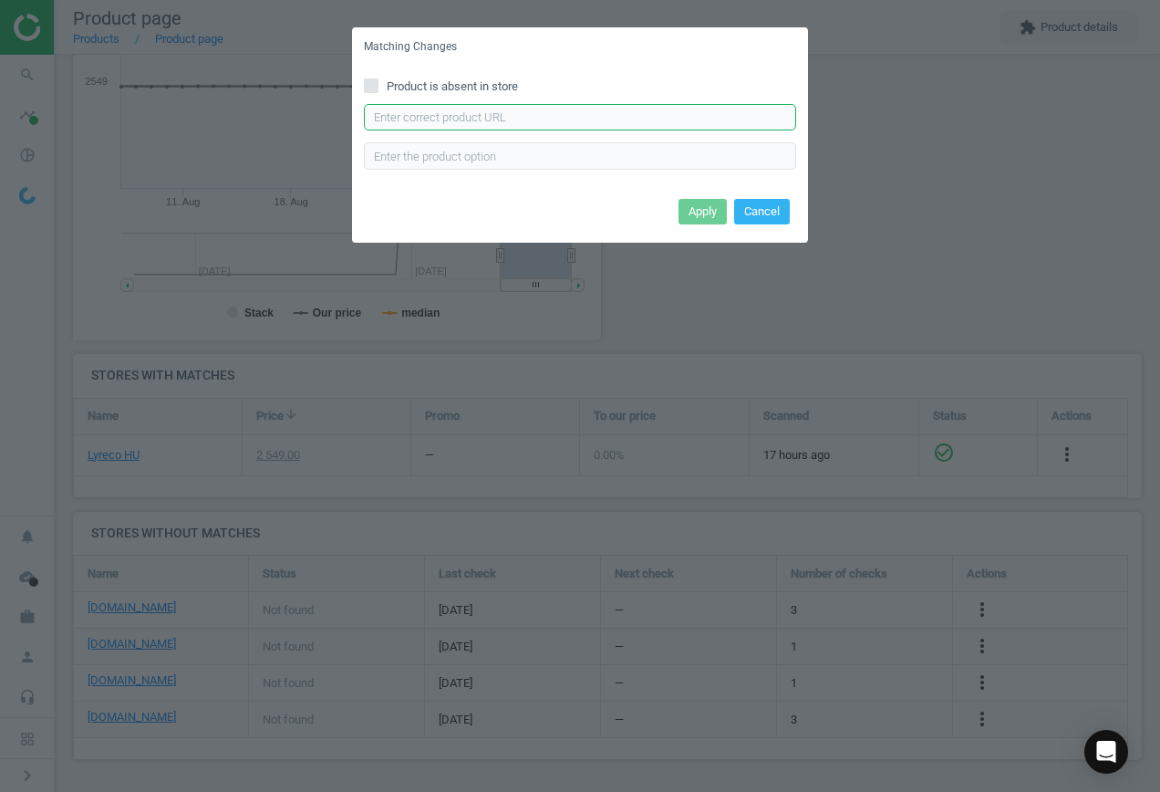
click at [472, 118] on input "text" at bounding box center [580, 117] width 432 height 27
paste input "[URL][DOMAIN_NAME]"
type input "[URL][DOMAIN_NAME]"
click at [695, 206] on button "Apply" at bounding box center [703, 212] width 48 height 26
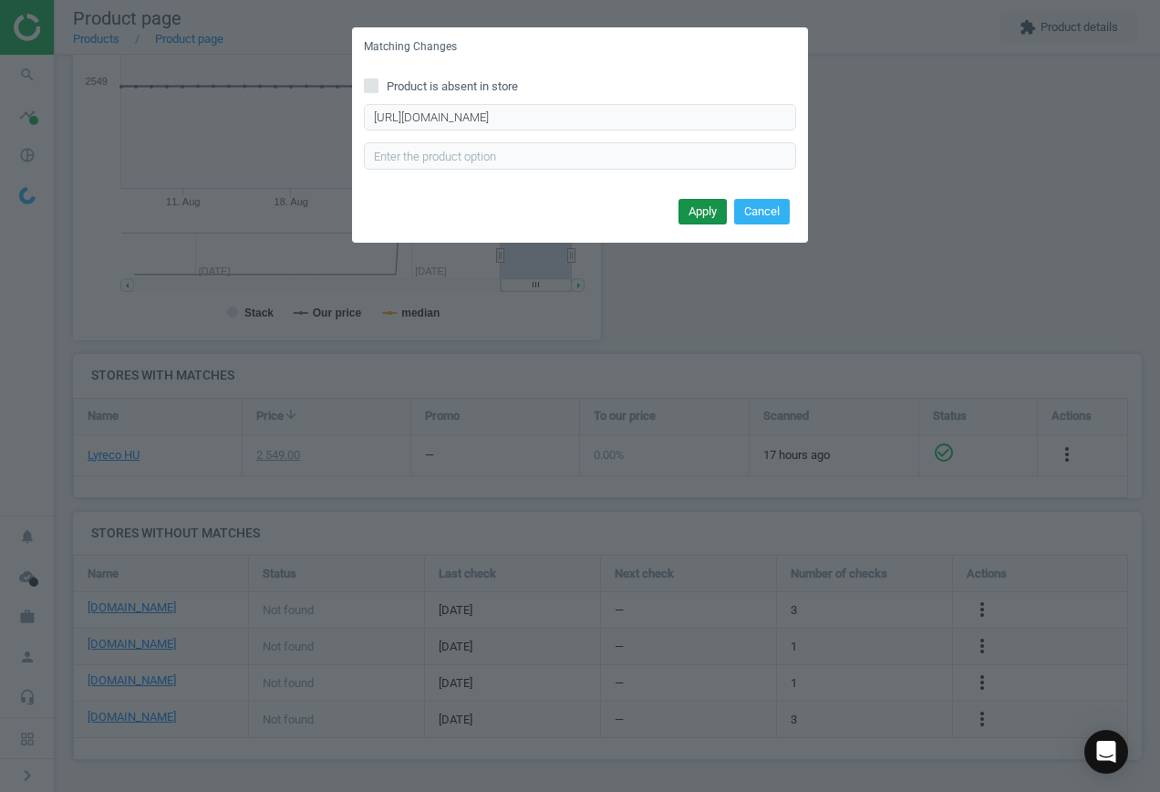
scroll to position [0, 0]
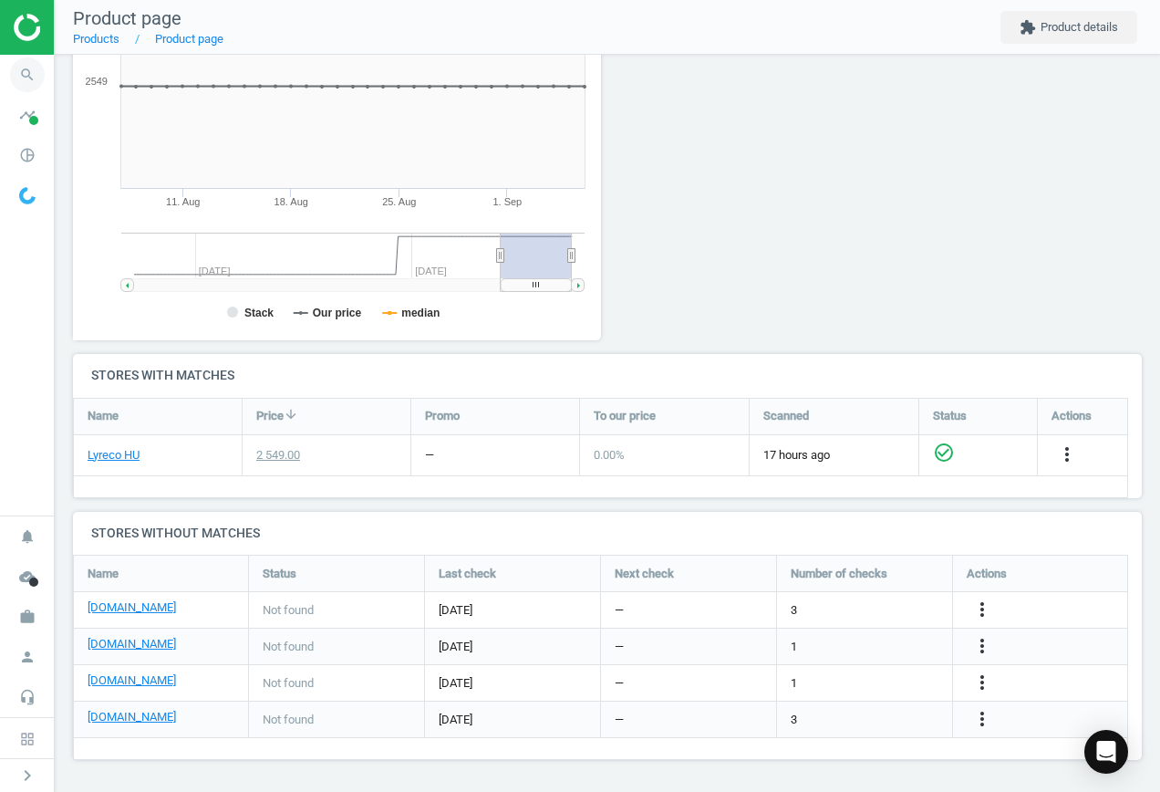
click at [17, 70] on icon "search" at bounding box center [27, 74] width 35 height 35
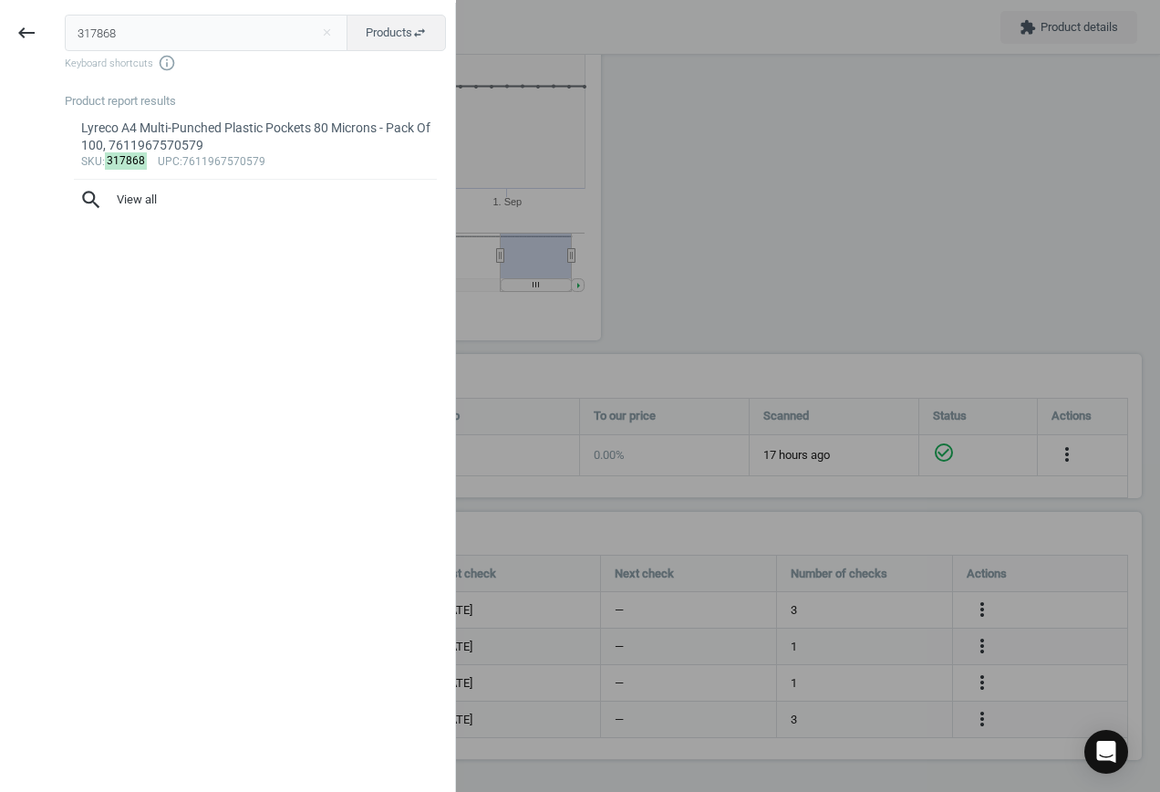
drag, startPoint x: 226, startPoint y: 34, endPoint x: -171, endPoint y: 27, distance: 396.9
click at [0, 27] on html "Group 2 Created with Sketch. ic/cloud_download/grey600 Created with Sketch. gra…" at bounding box center [580, 396] width 1160 height 792
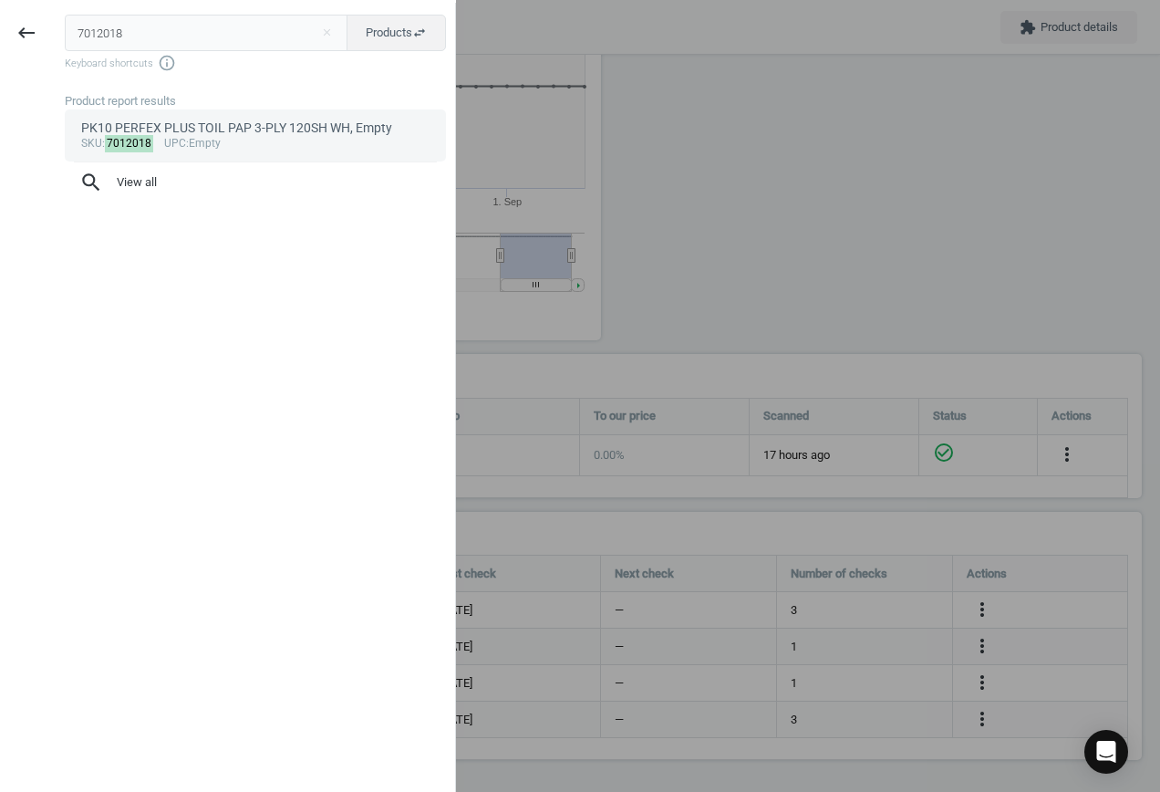
type input "7012018"
click at [196, 129] on div "PK10 PERFEX PLUS TOIL PAP 3-PLY 120SH WH, Empty" at bounding box center [255, 128] width 349 height 17
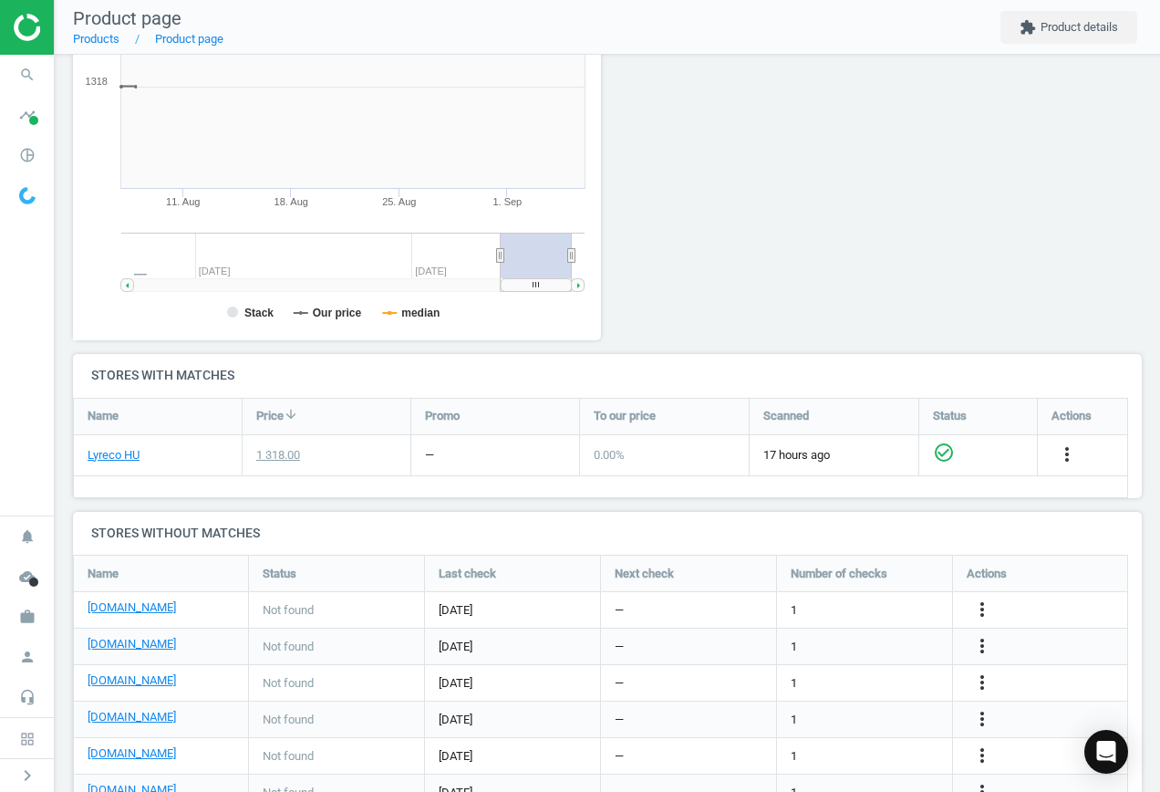
scroll to position [393, 549]
click at [32, 74] on icon "search" at bounding box center [27, 74] width 35 height 35
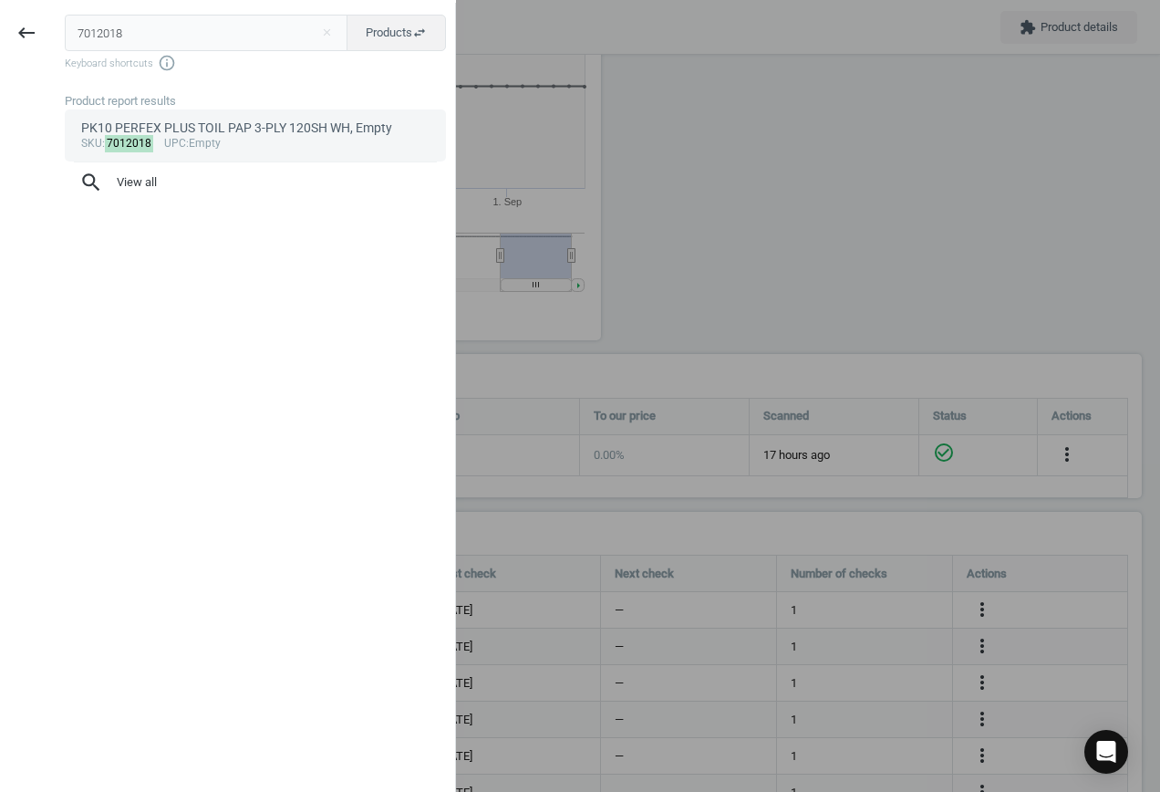
click at [226, 137] on div "PK10 PERFEX PLUS TOIL PAP 3-PLY 120SH WH, Empty" at bounding box center [255, 128] width 349 height 17
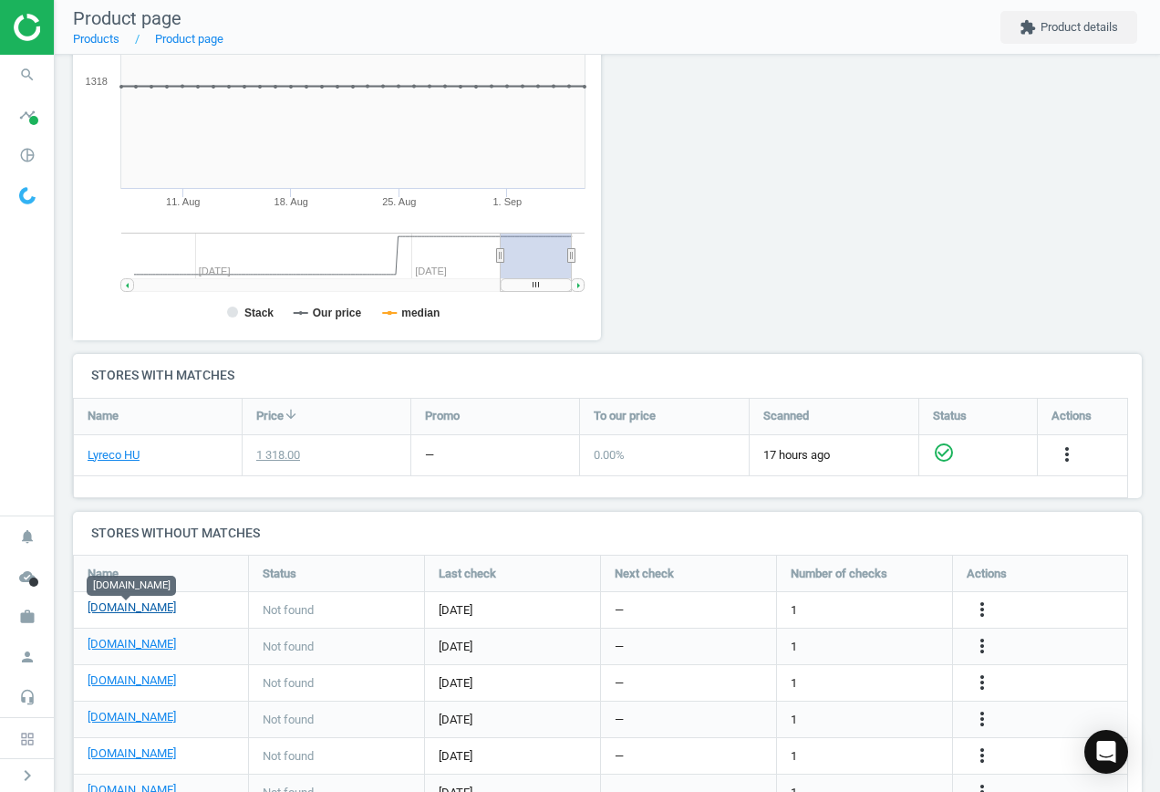
click at [131, 611] on link "[DOMAIN_NAME]" at bounding box center [132, 607] width 88 height 16
click at [983, 618] on icon "more_vert" at bounding box center [983, 609] width 22 height 22
click at [801, 605] on link "Edit URL/product option" at bounding box center [840, 610] width 250 height 28
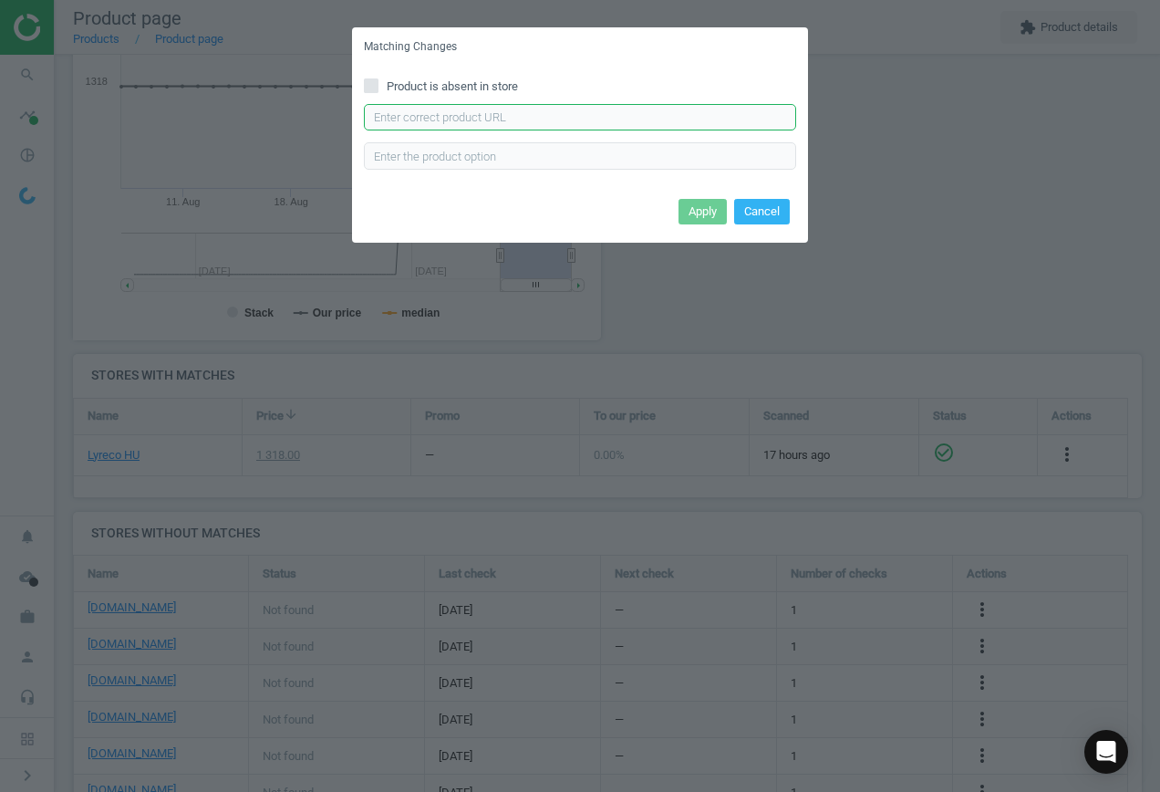
click at [543, 121] on input "text" at bounding box center [580, 117] width 432 height 27
paste input "[URL][DOMAIN_NAME]"
type input "[URL][DOMAIN_NAME]"
click at [704, 212] on button "Apply" at bounding box center [703, 212] width 48 height 26
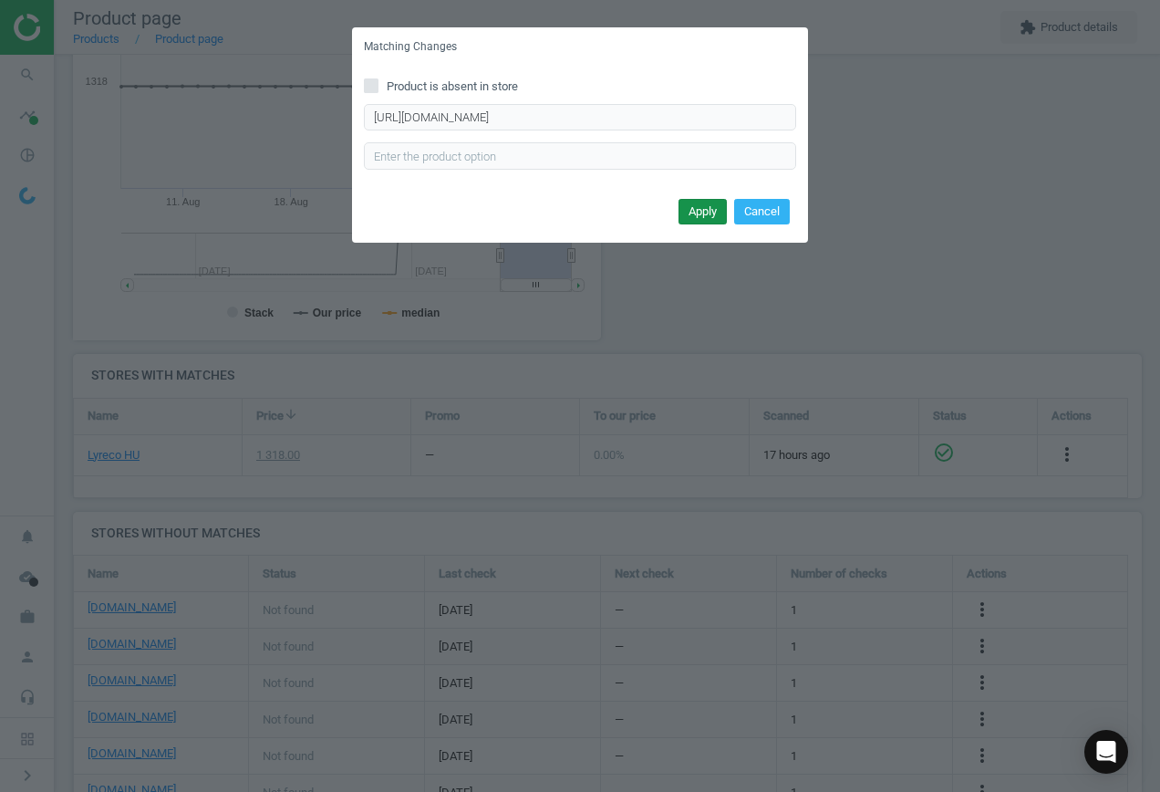
scroll to position [0, 0]
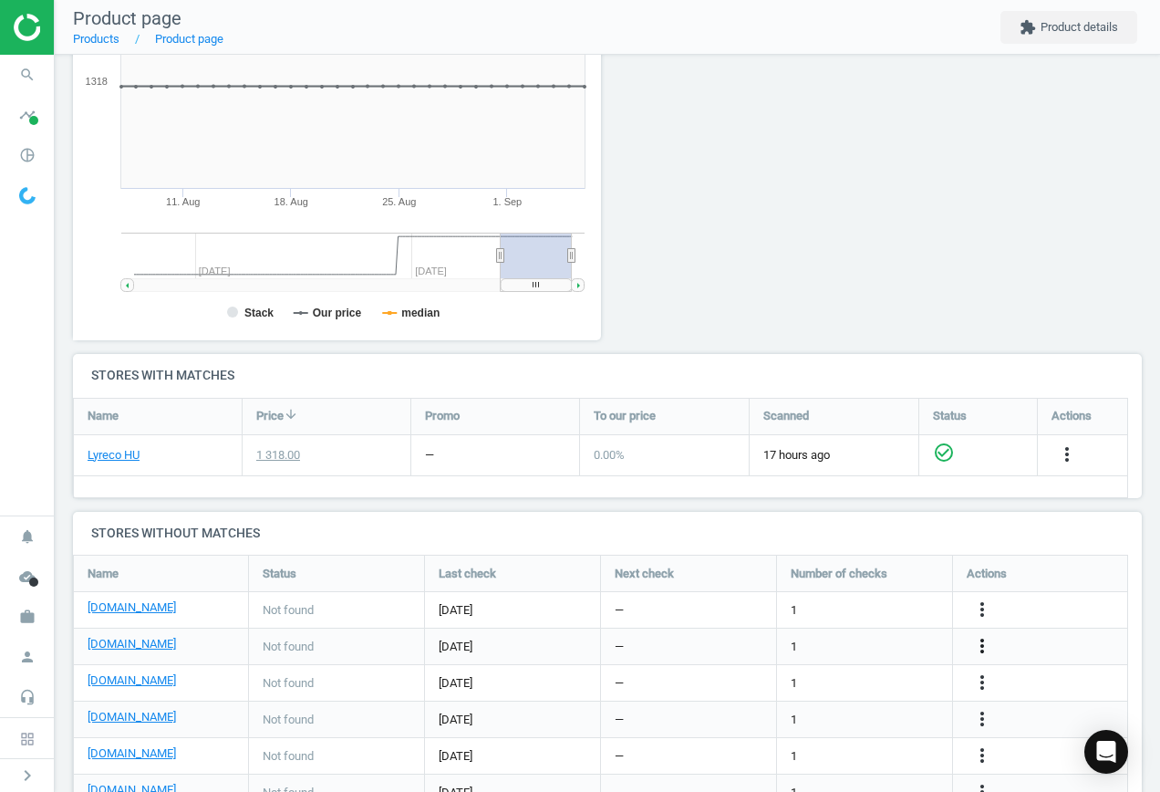
click at [982, 640] on icon "more_vert" at bounding box center [983, 646] width 22 height 22
click at [822, 639] on link "Edit URL/product option" at bounding box center [840, 646] width 250 height 28
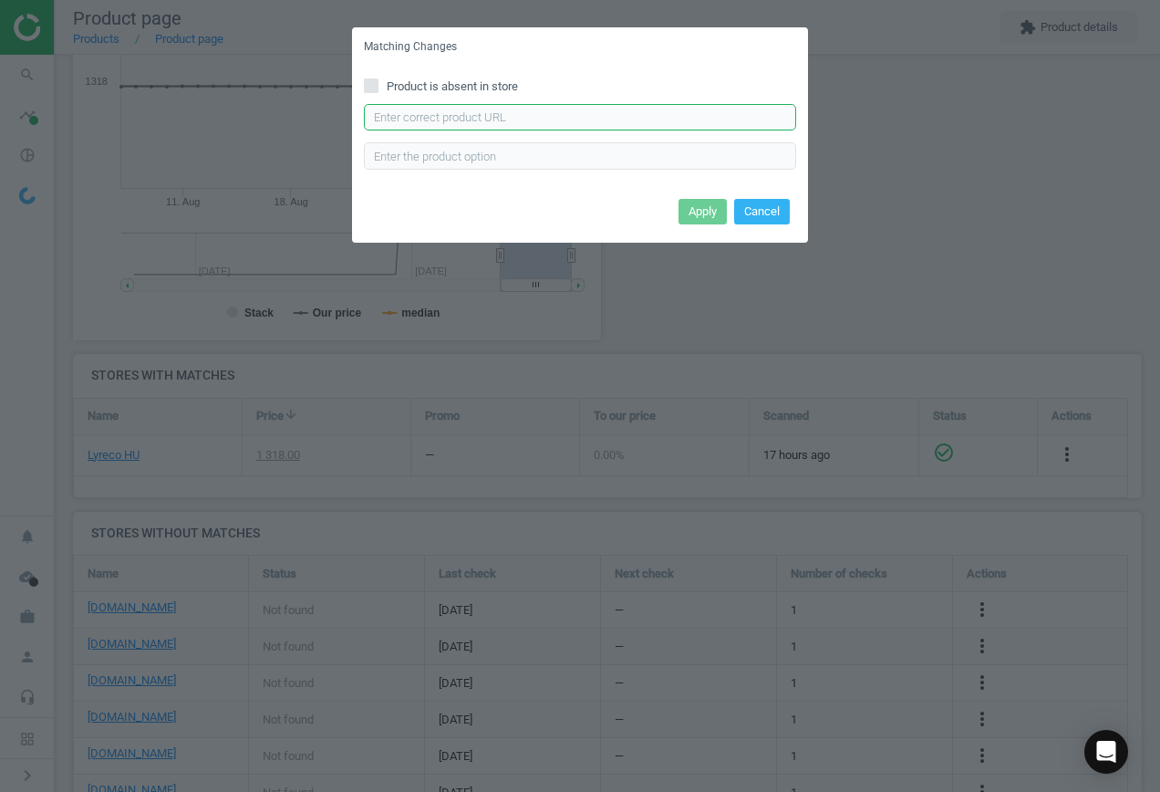
drag, startPoint x: 532, startPoint y: 112, endPoint x: 550, endPoint y: 123, distance: 21.3
click at [533, 116] on input "text" at bounding box center [580, 117] width 432 height 27
paste input "[URL][DOMAIN_NAME]"
type input "[URL][DOMAIN_NAME]"
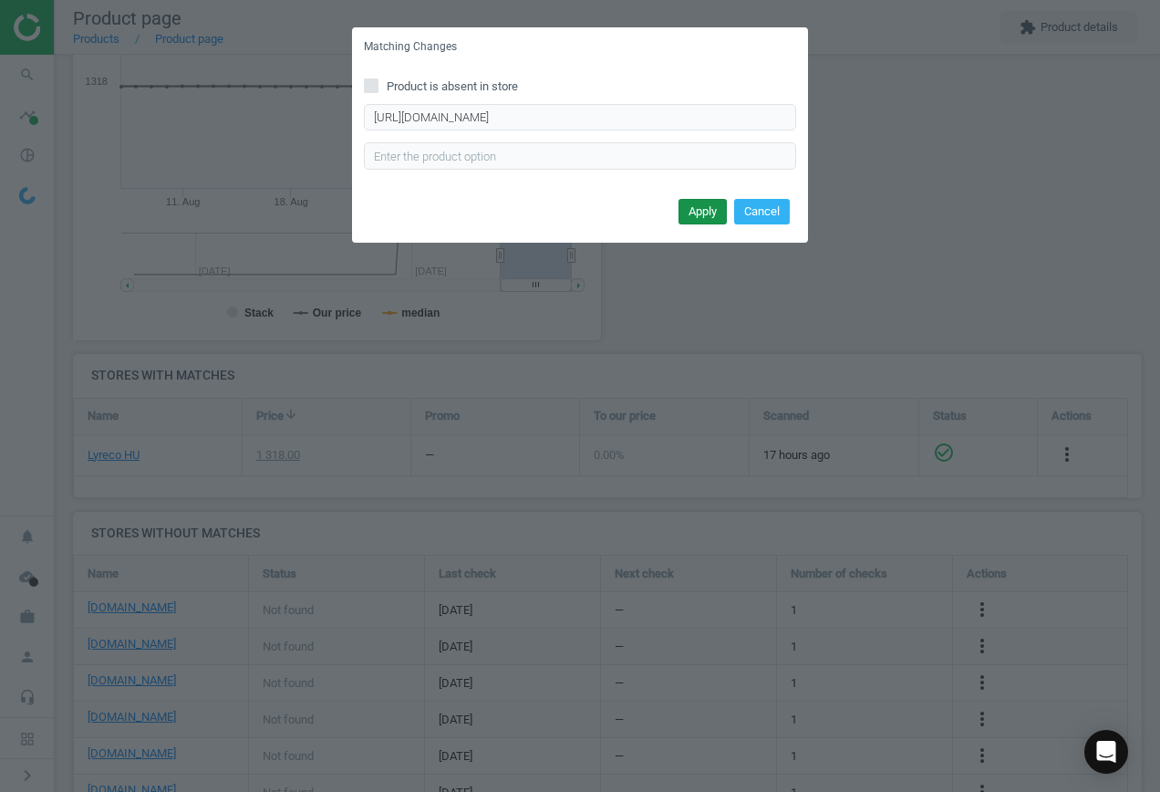
click at [698, 208] on button "Apply" at bounding box center [703, 212] width 48 height 26
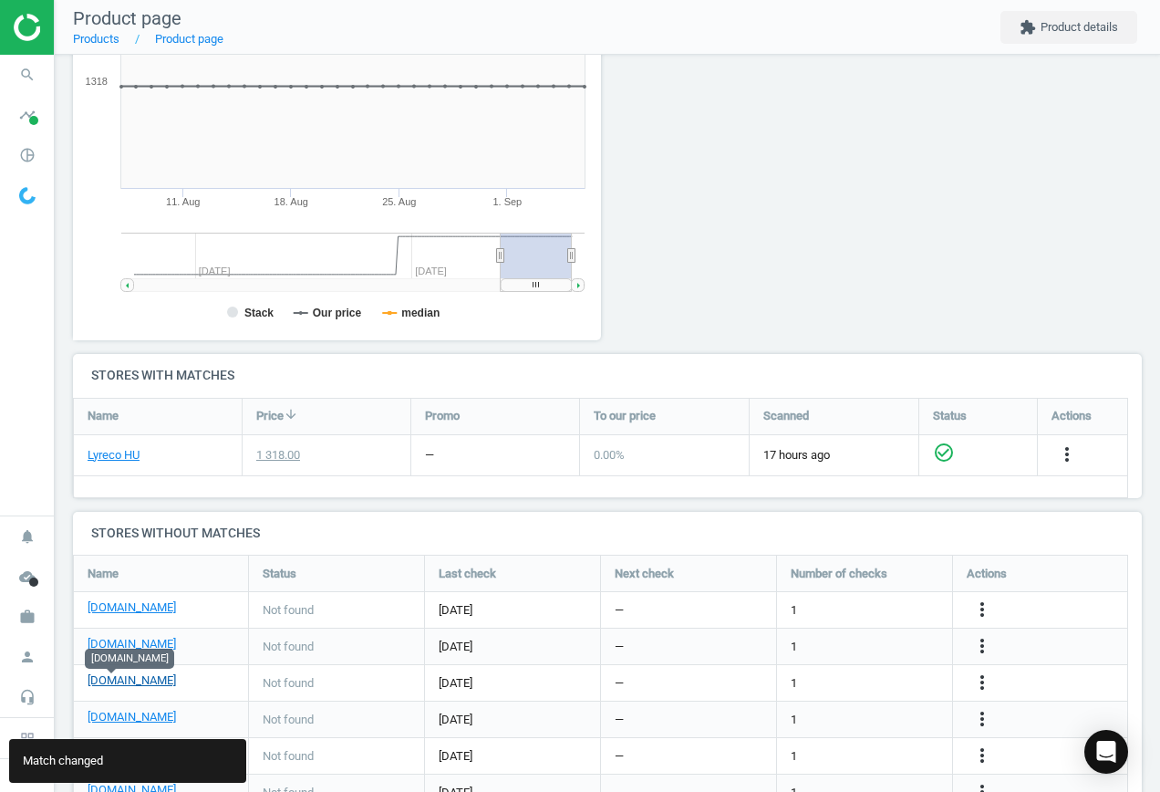
click at [112, 680] on link "[DOMAIN_NAME]" at bounding box center [132, 680] width 88 height 16
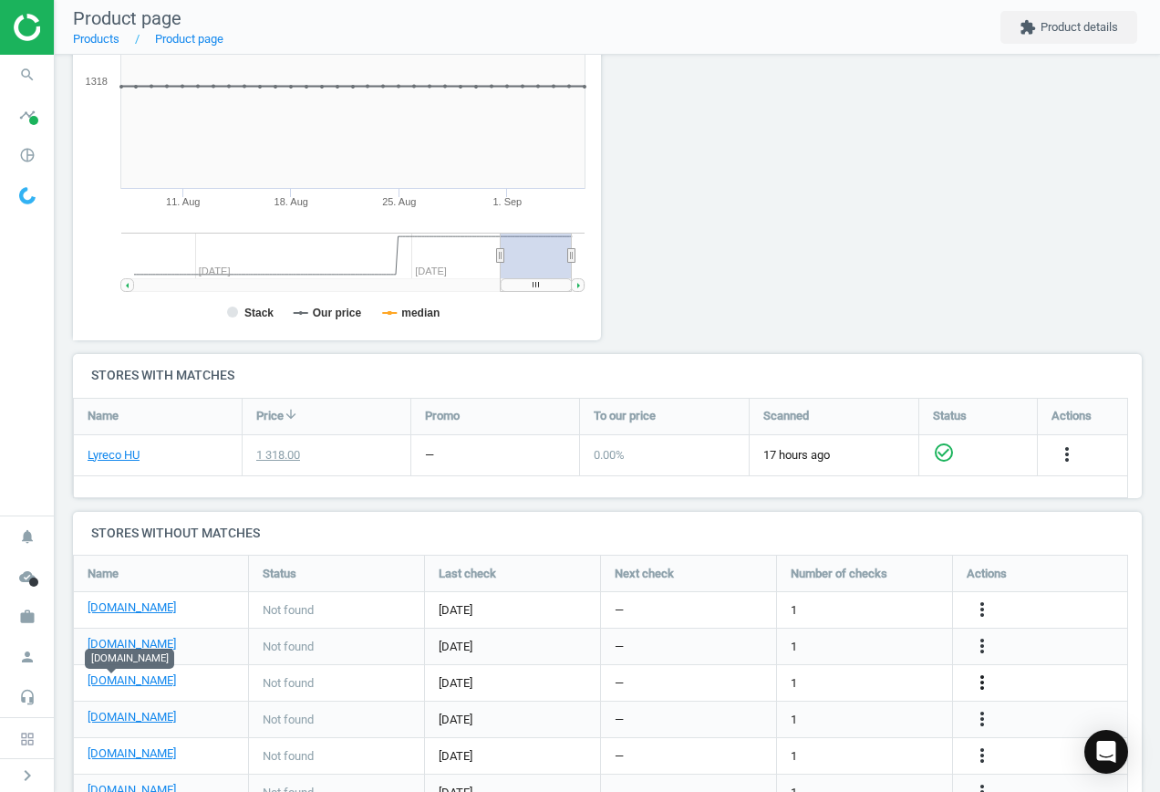
click at [985, 683] on icon "more_vert" at bounding box center [983, 682] width 22 height 22
click at [870, 681] on link "Edit URL/product option" at bounding box center [840, 683] width 250 height 28
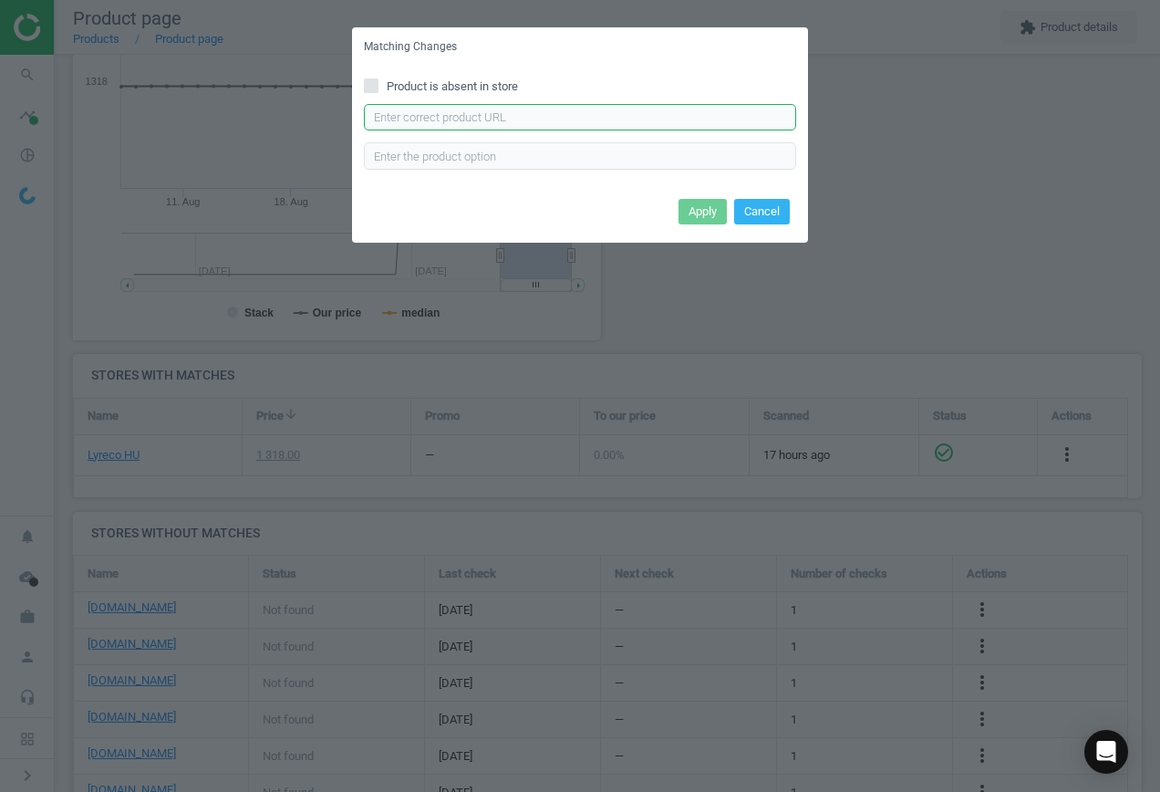
click at [463, 117] on input "text" at bounding box center [580, 117] width 432 height 27
paste input "[URL][DOMAIN_NAME]"
type input "[URL][DOMAIN_NAME]"
click at [711, 203] on button "Apply" at bounding box center [703, 212] width 48 height 26
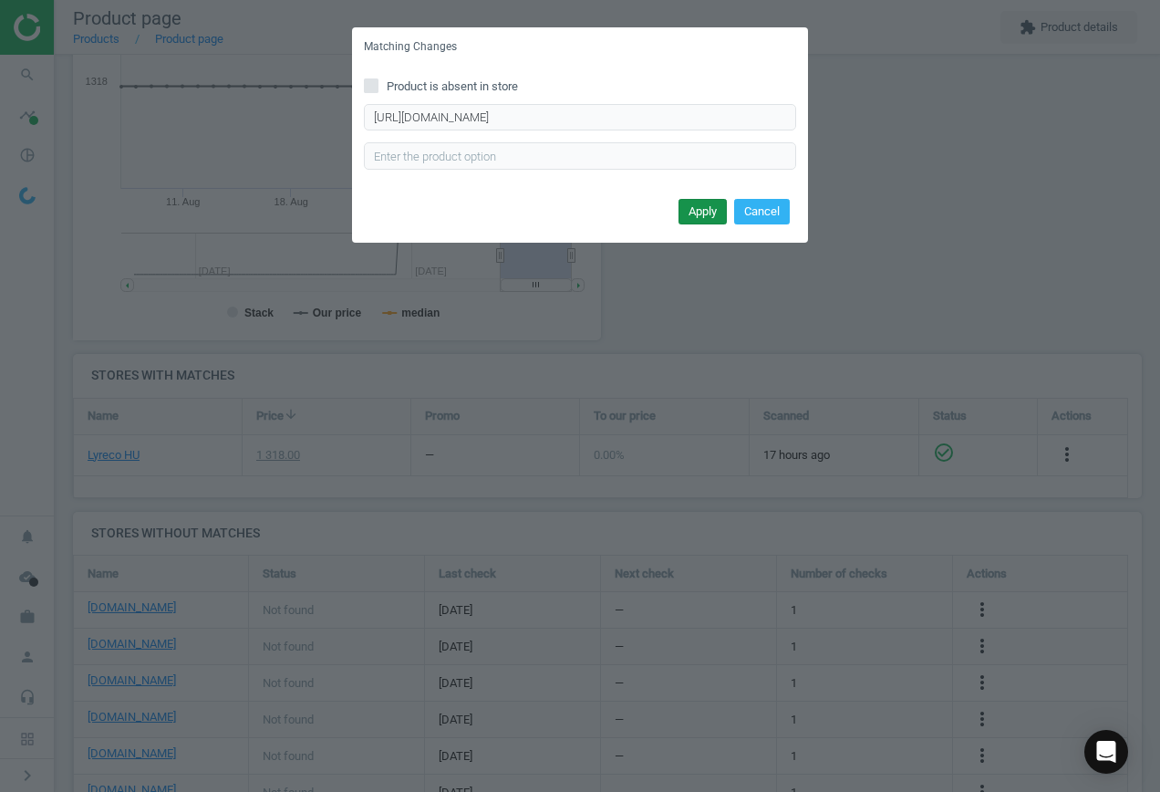
scroll to position [0, 0]
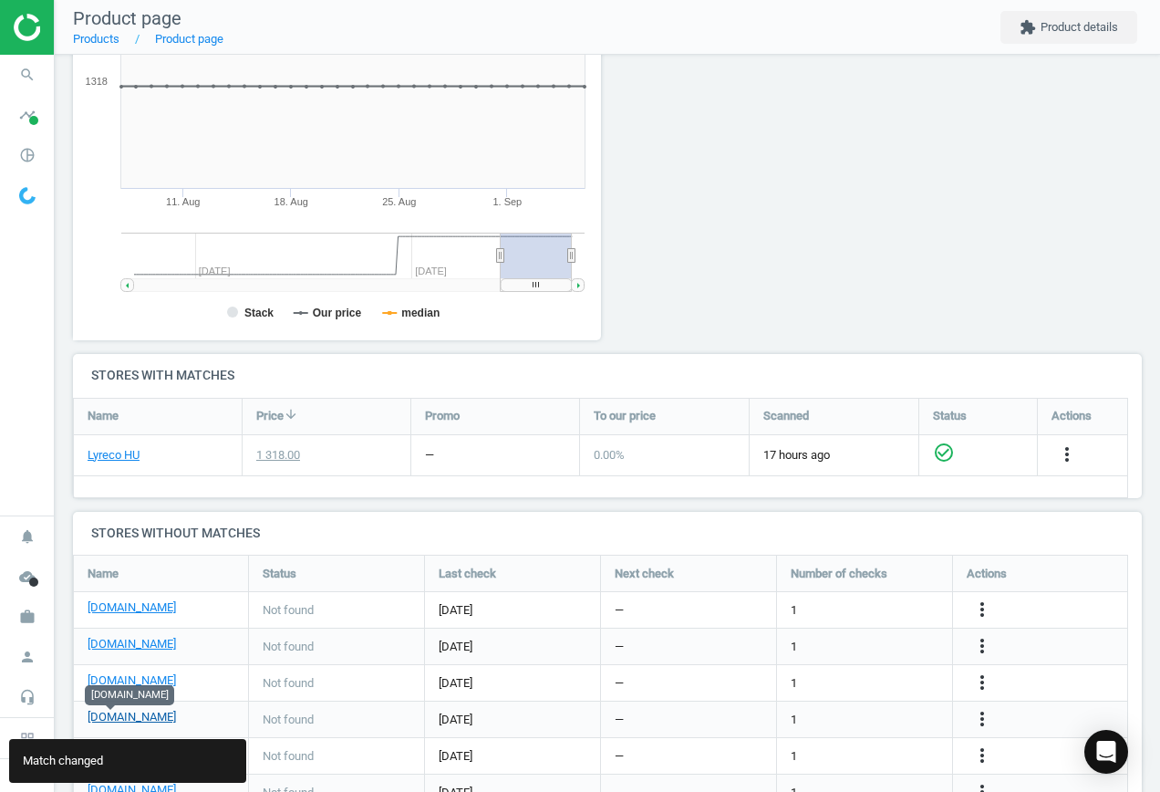
click at [113, 716] on link "[DOMAIN_NAME]" at bounding box center [132, 717] width 88 height 16
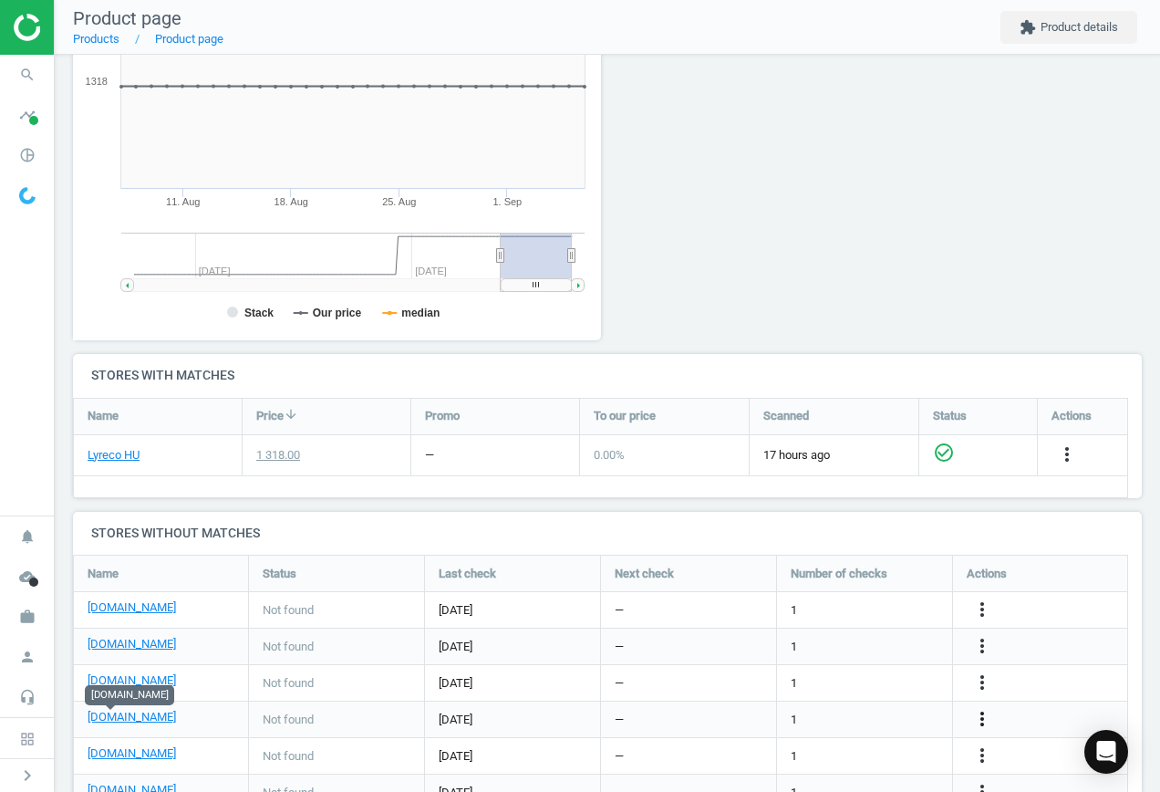
click at [983, 719] on icon "more_vert" at bounding box center [983, 719] width 22 height 22
click at [772, 719] on link "Edit URL/product option" at bounding box center [840, 719] width 250 height 28
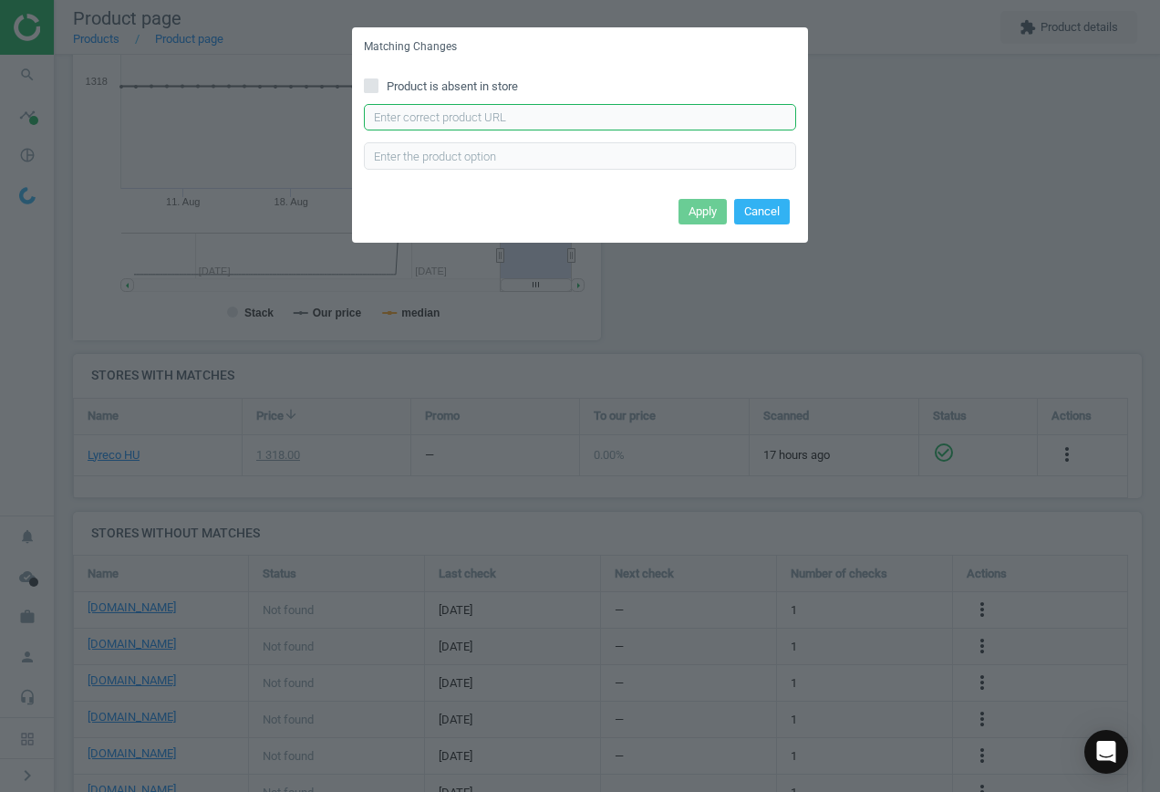
click at [494, 119] on input "text" at bounding box center [580, 117] width 432 height 27
paste input "[URL][DOMAIN_NAME]"
type input "[URL][DOMAIN_NAME]"
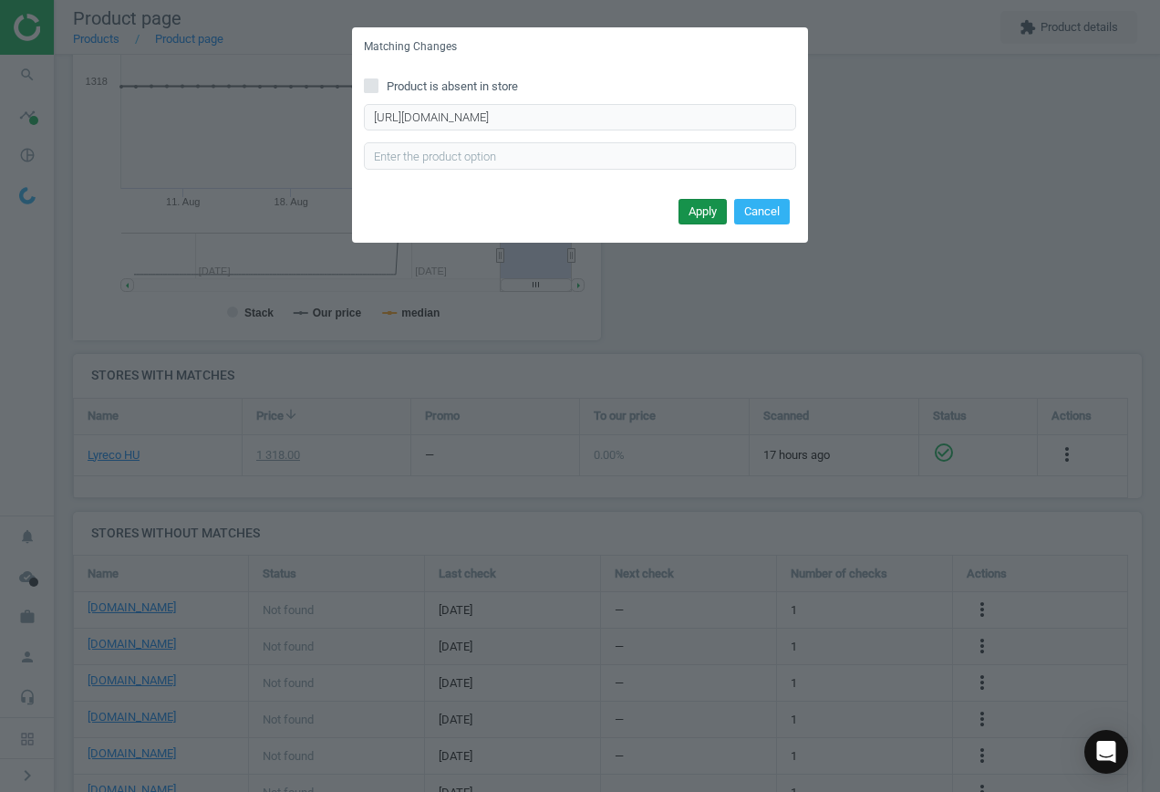
click at [696, 209] on button "Apply" at bounding box center [703, 212] width 48 height 26
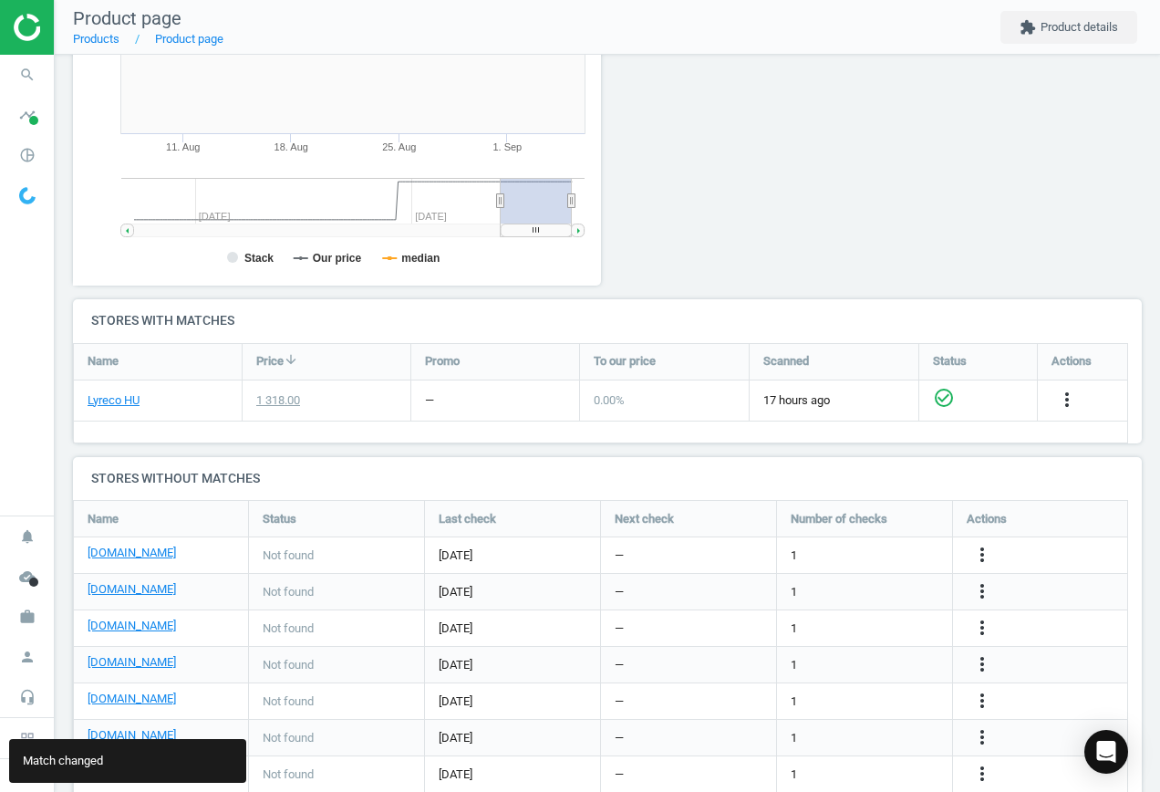
scroll to position [427, 0]
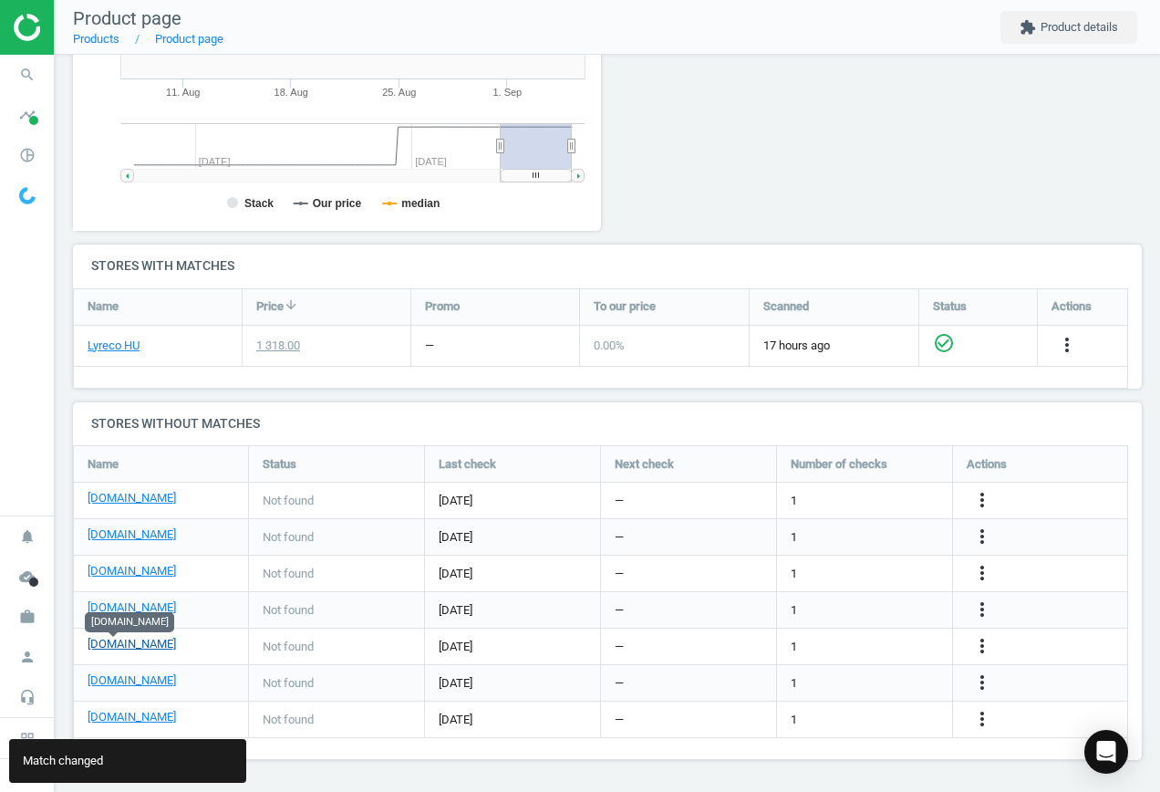
click at [129, 646] on link "[DOMAIN_NAME]" at bounding box center [132, 644] width 88 height 16
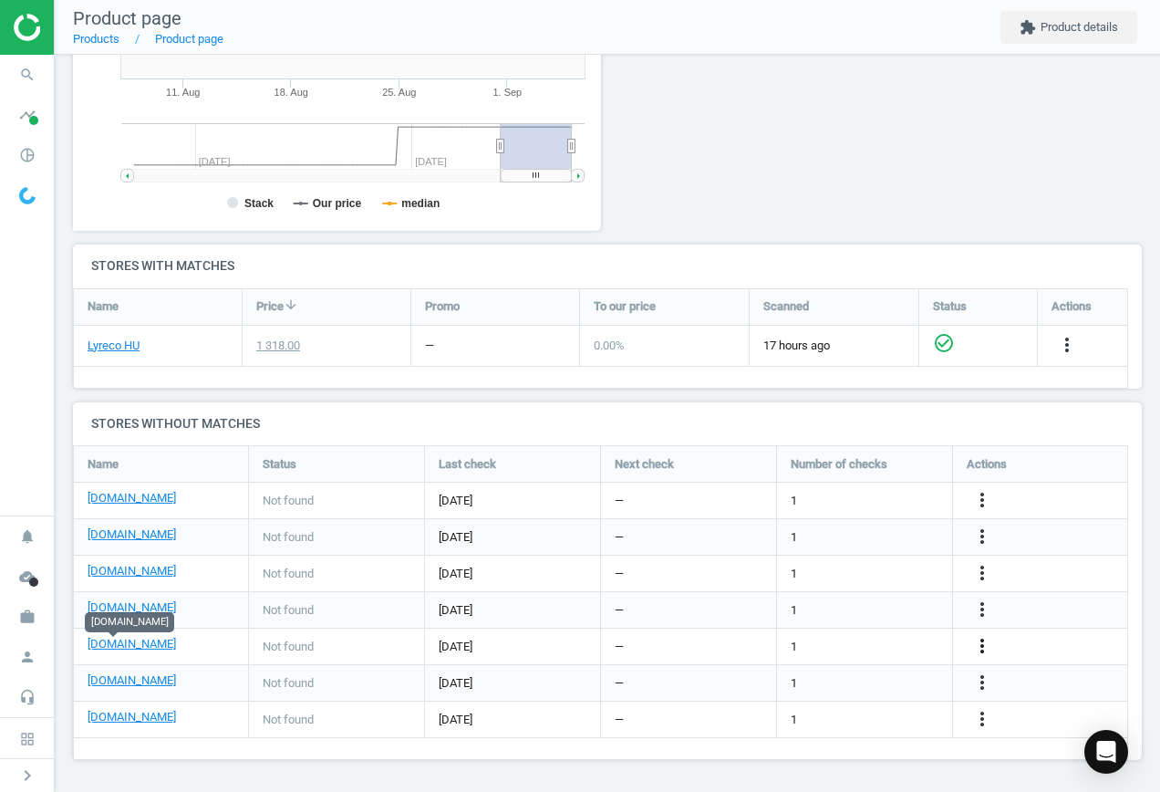
click at [979, 639] on icon "more_vert" at bounding box center [983, 646] width 22 height 22
click at [807, 645] on link "Edit URL/product option" at bounding box center [840, 646] width 250 height 28
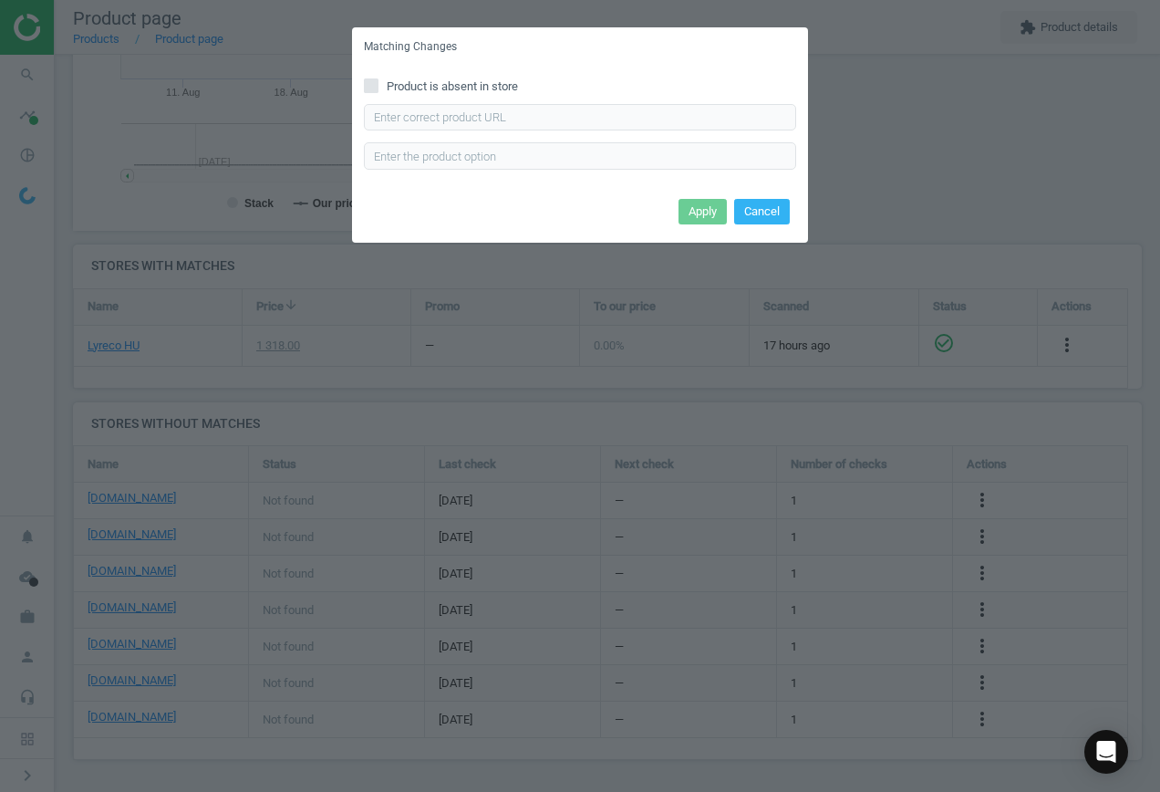
click at [374, 81] on input "Product is absent in store" at bounding box center [372, 85] width 12 height 12
checkbox input "true"
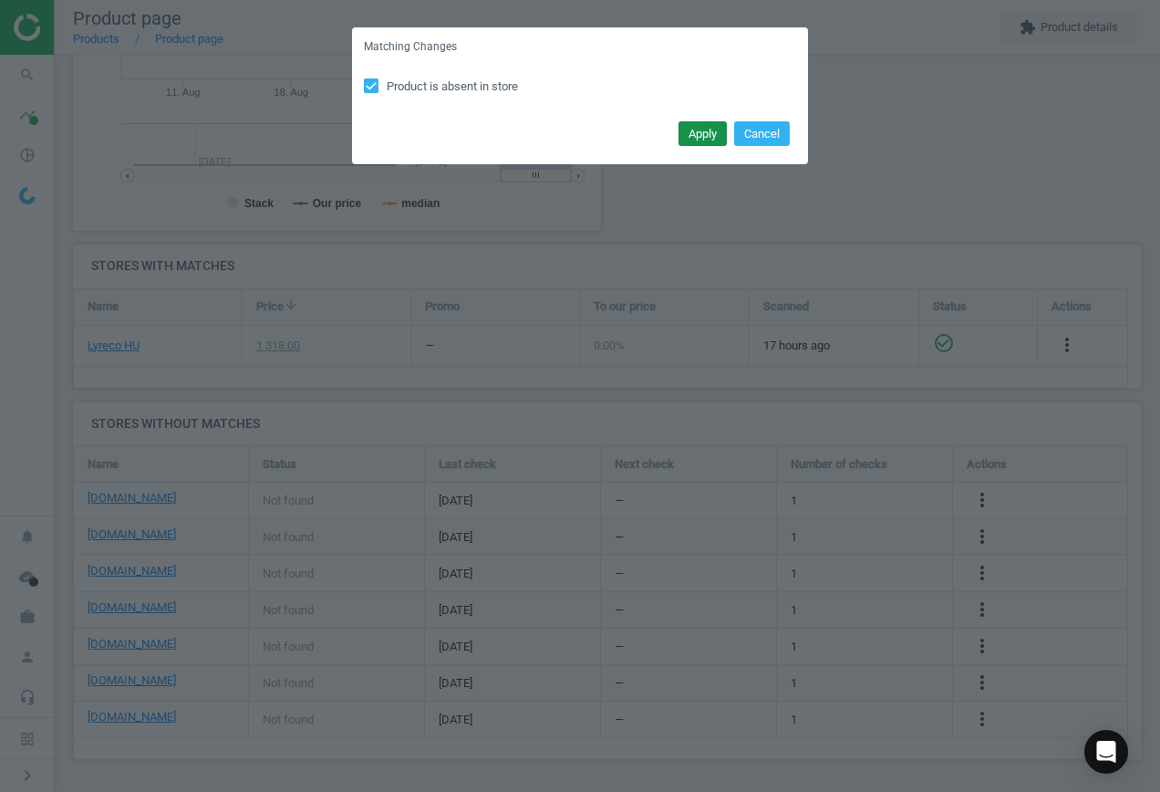
click at [711, 139] on button "Apply" at bounding box center [703, 134] width 48 height 26
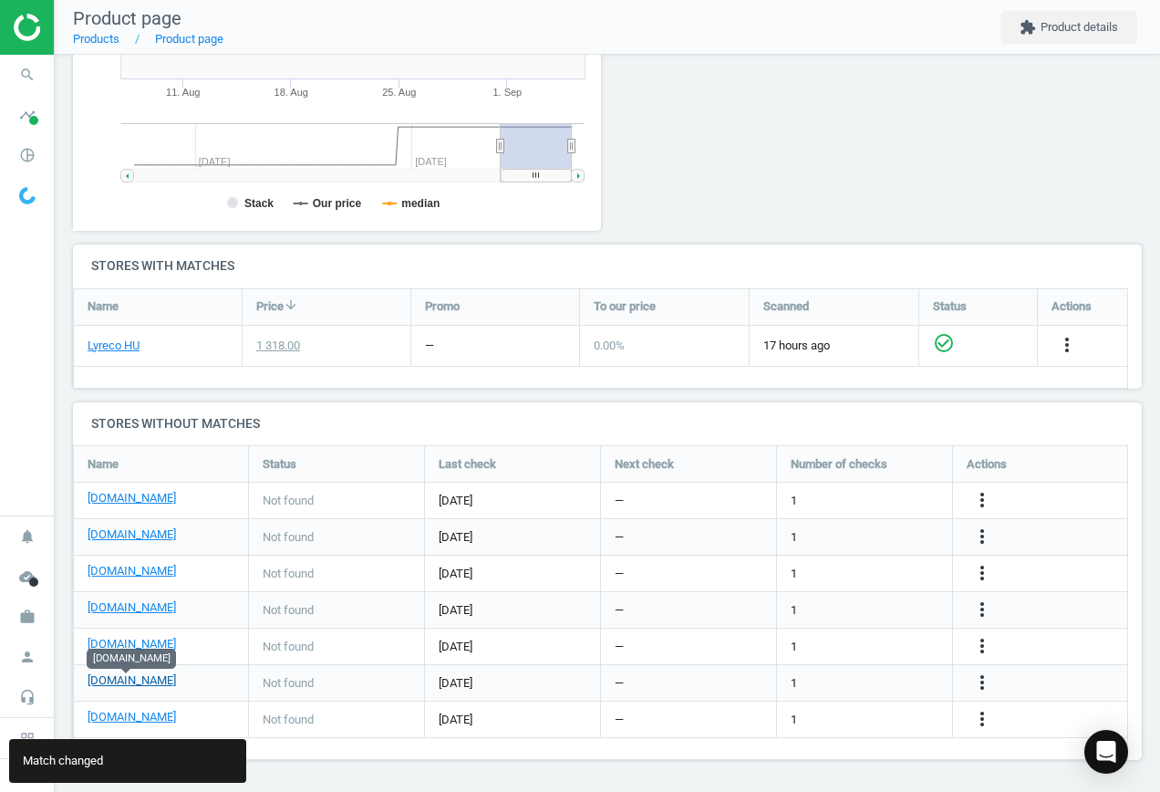
click at [123, 681] on link "[DOMAIN_NAME]" at bounding box center [132, 680] width 88 height 16
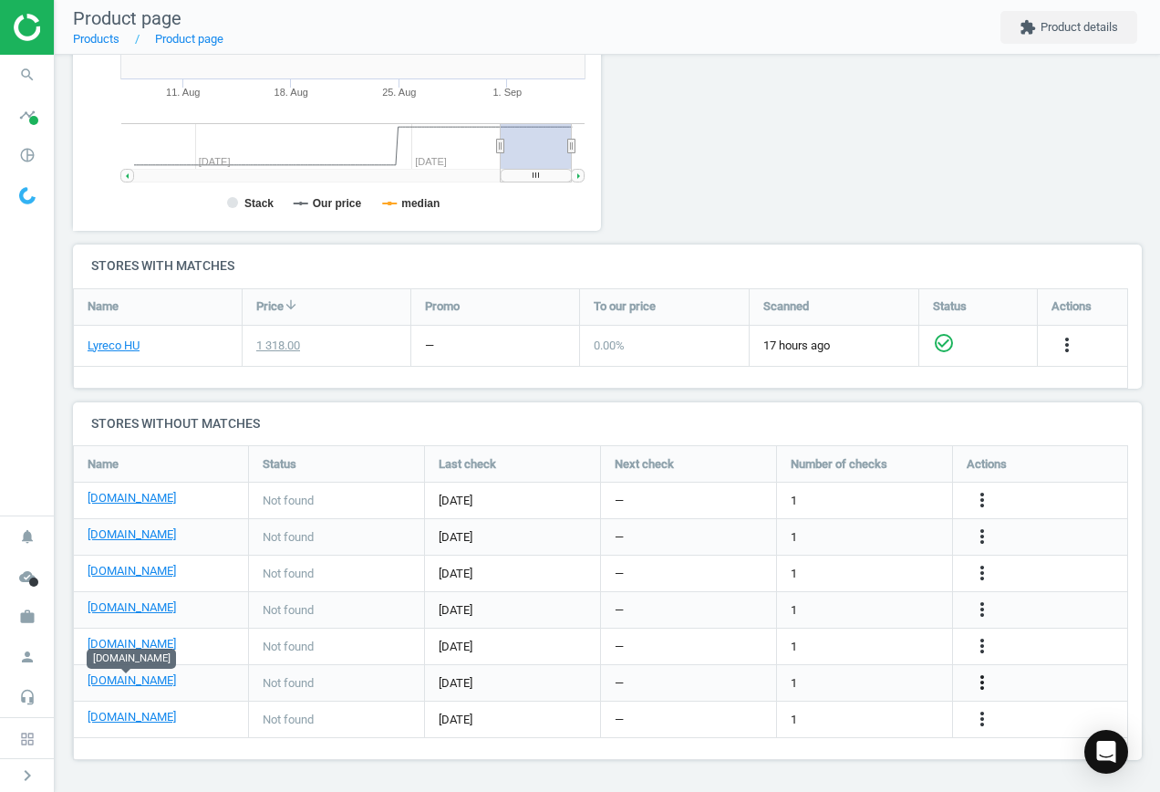
click at [979, 676] on icon "more_vert" at bounding box center [983, 682] width 22 height 22
click at [908, 681] on link "Edit URL/product option" at bounding box center [840, 683] width 250 height 28
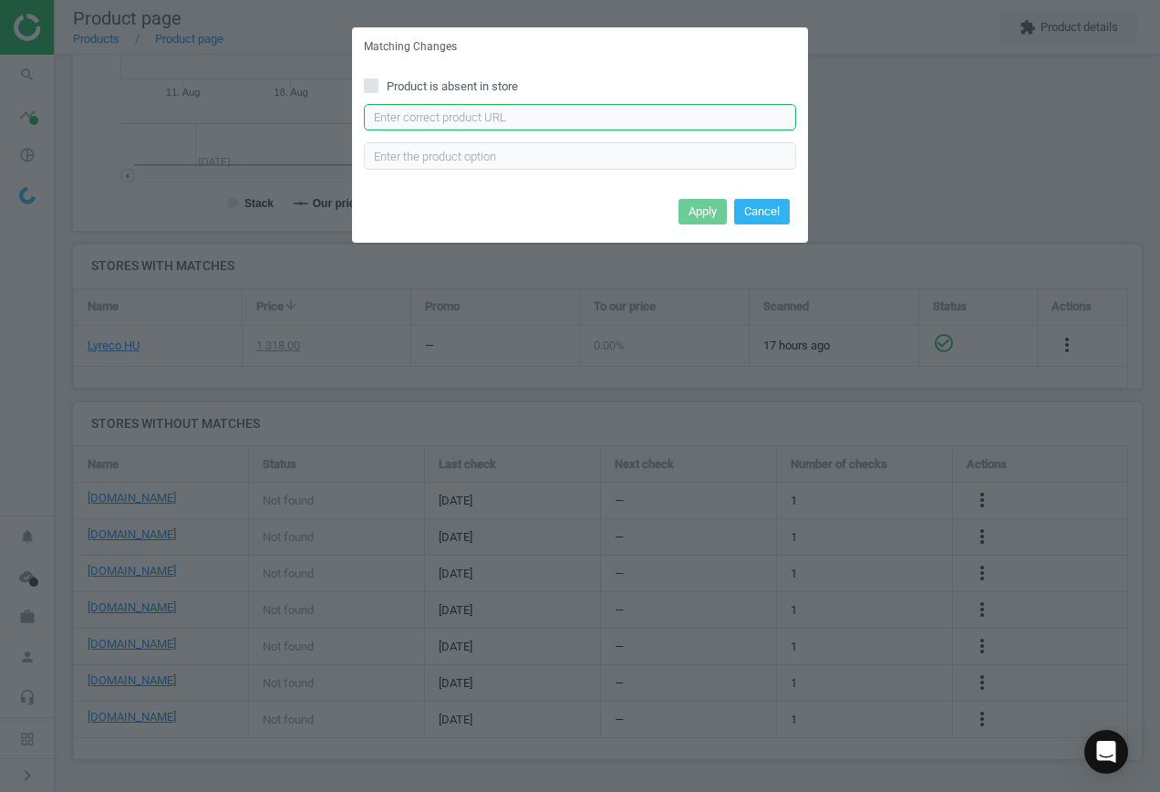
click at [589, 112] on input "text" at bounding box center [580, 117] width 432 height 27
paste input "[URL][DOMAIN_NAME]"
type input "[URL][DOMAIN_NAME]"
click at [710, 216] on button "Apply" at bounding box center [703, 212] width 48 height 26
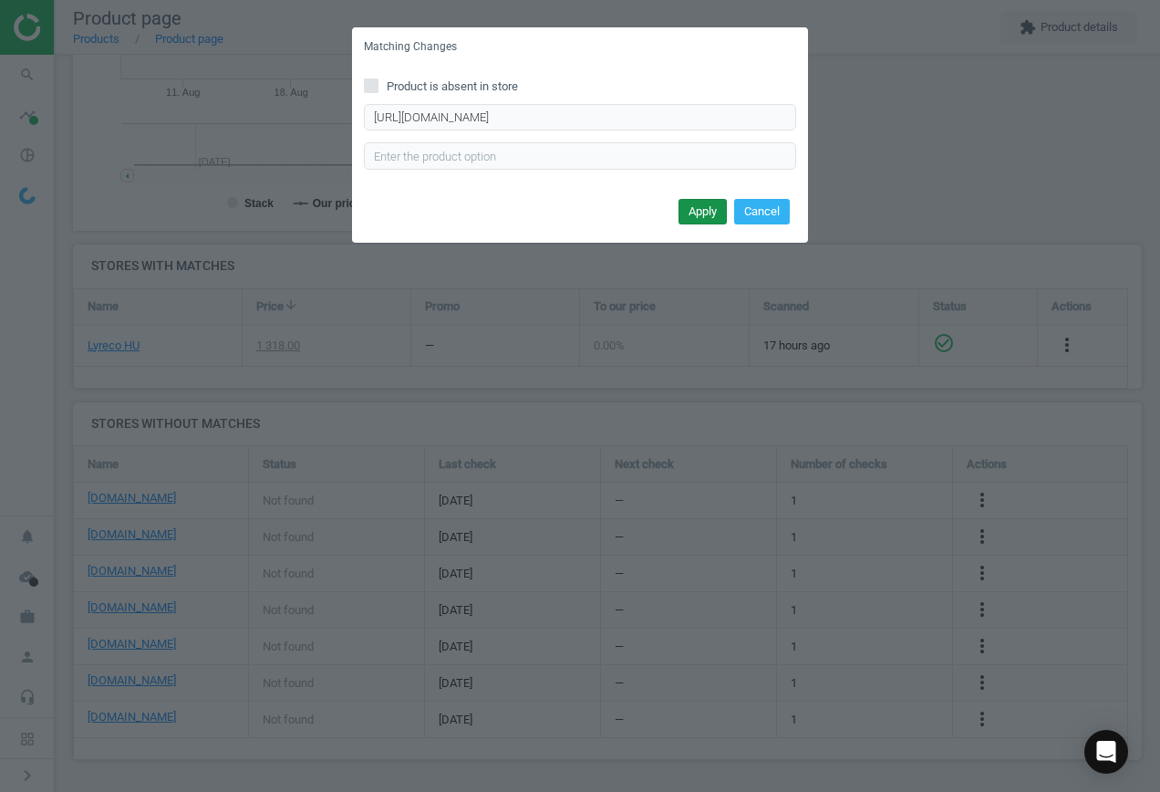
scroll to position [0, 0]
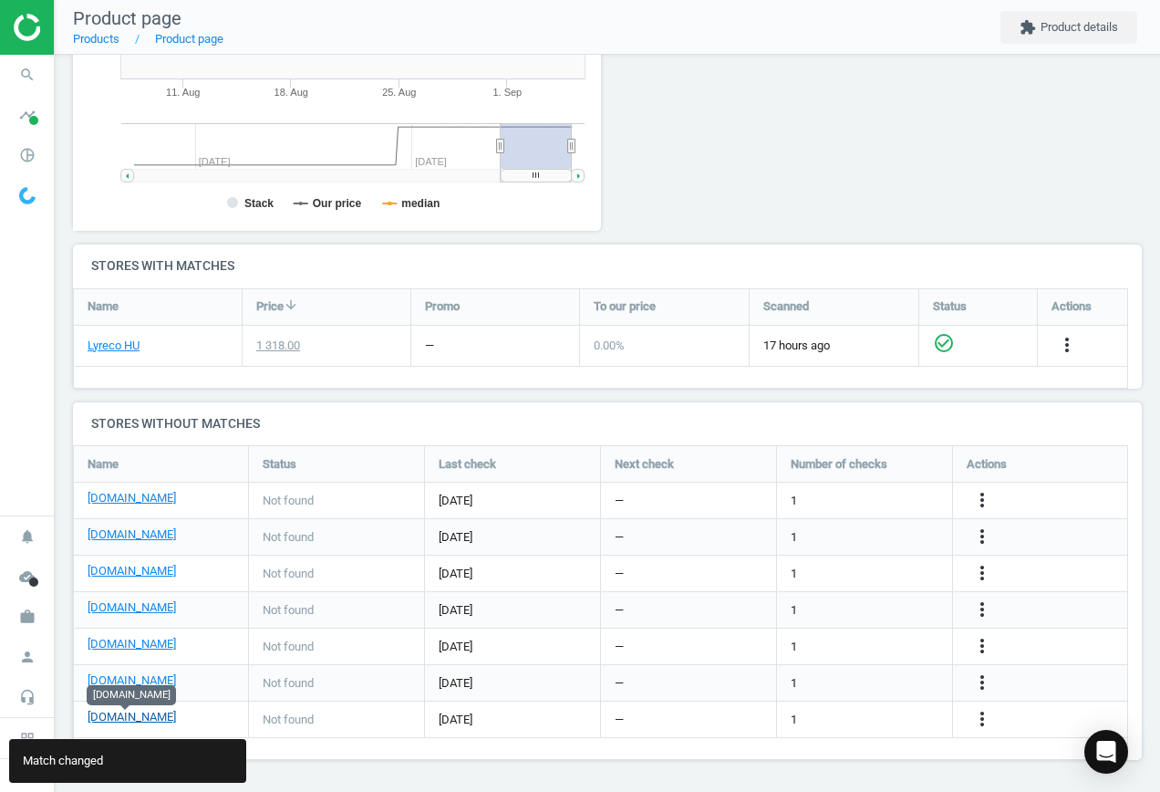
click at [135, 722] on link "[DOMAIN_NAME]" at bounding box center [132, 717] width 88 height 16
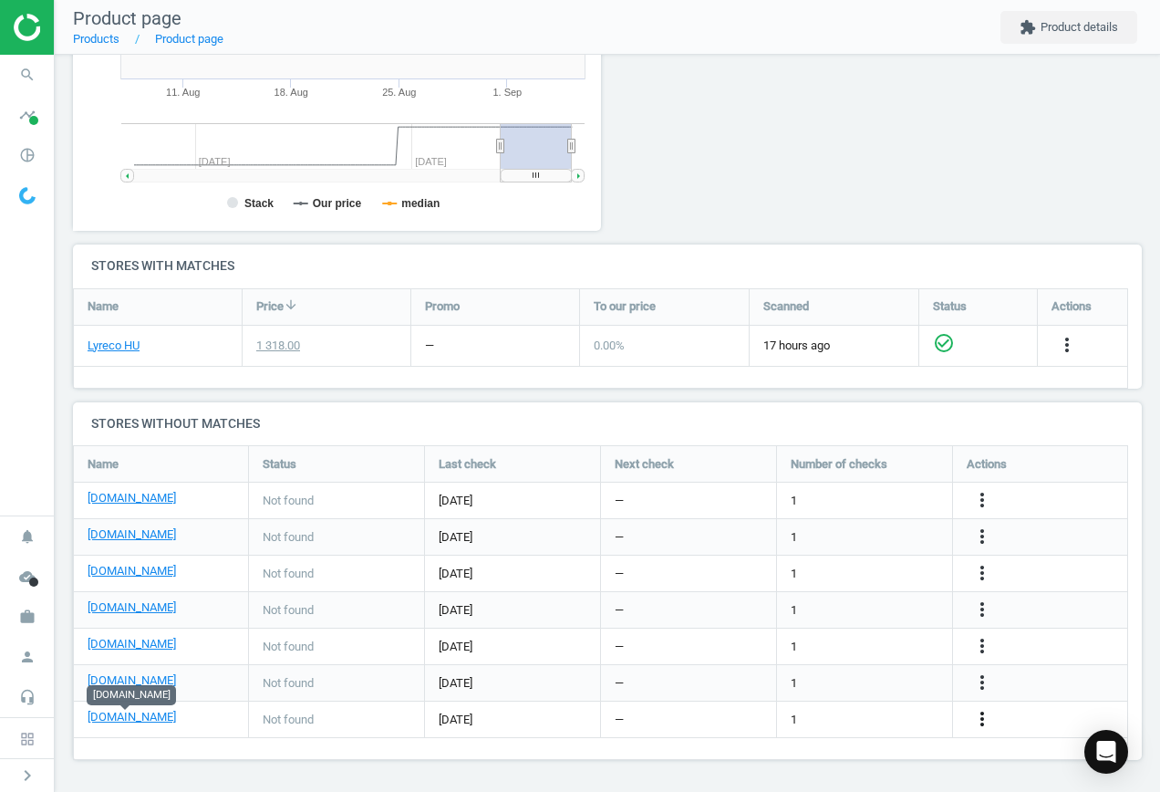
click at [982, 716] on icon "more_vert" at bounding box center [983, 719] width 22 height 22
click at [880, 710] on link "Edit URL/product option" at bounding box center [840, 719] width 250 height 28
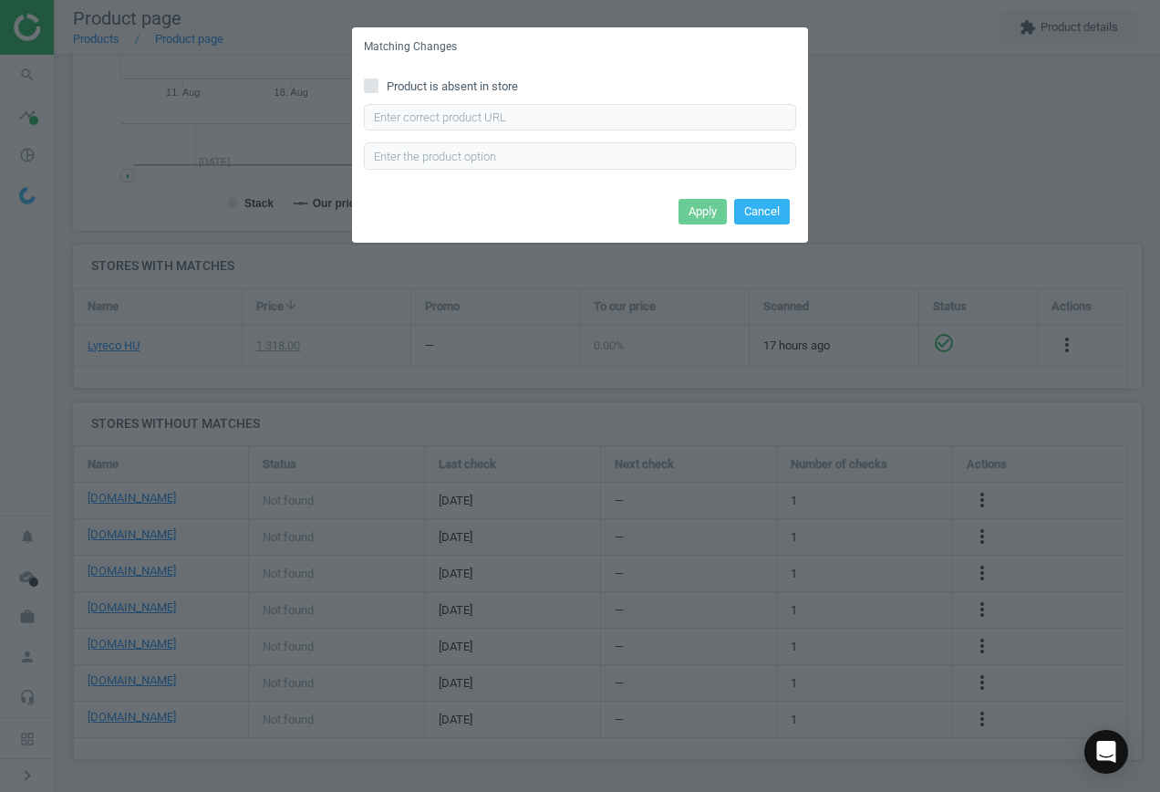
click at [369, 81] on input "Product is absent in store" at bounding box center [372, 85] width 12 height 12
checkbox input "true"
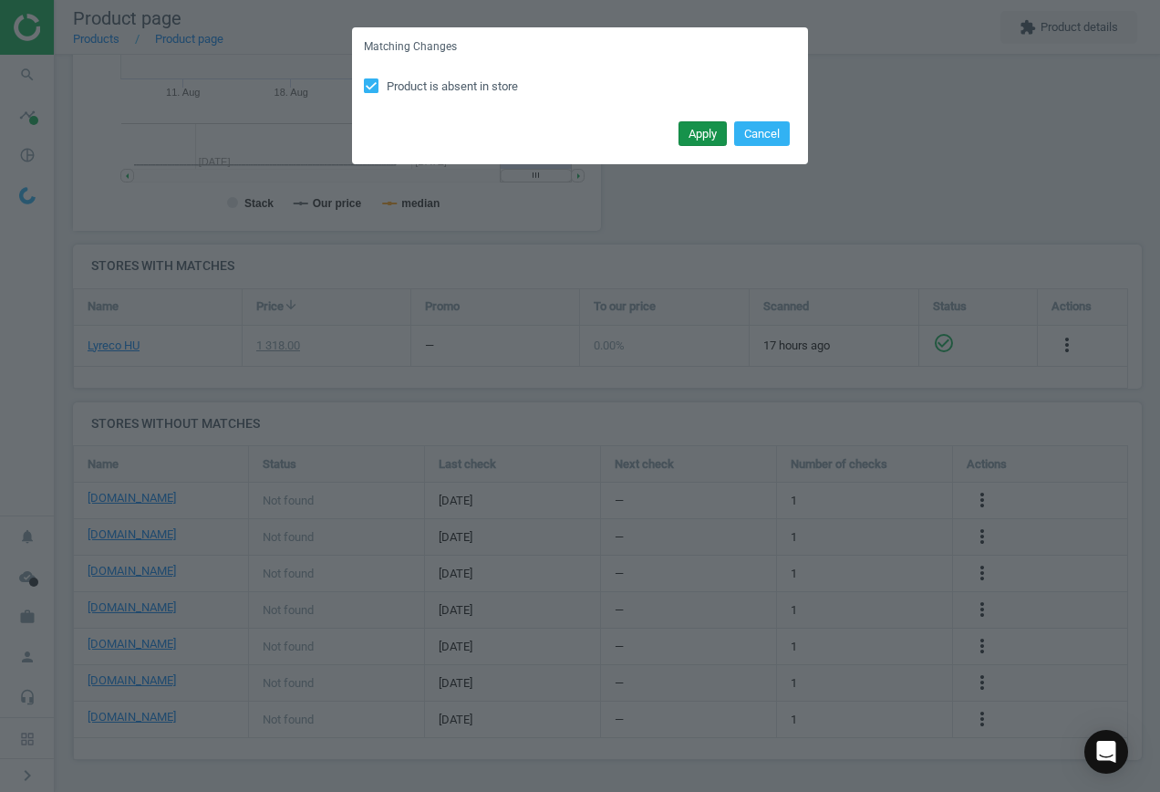
click at [697, 134] on button "Apply" at bounding box center [703, 134] width 48 height 26
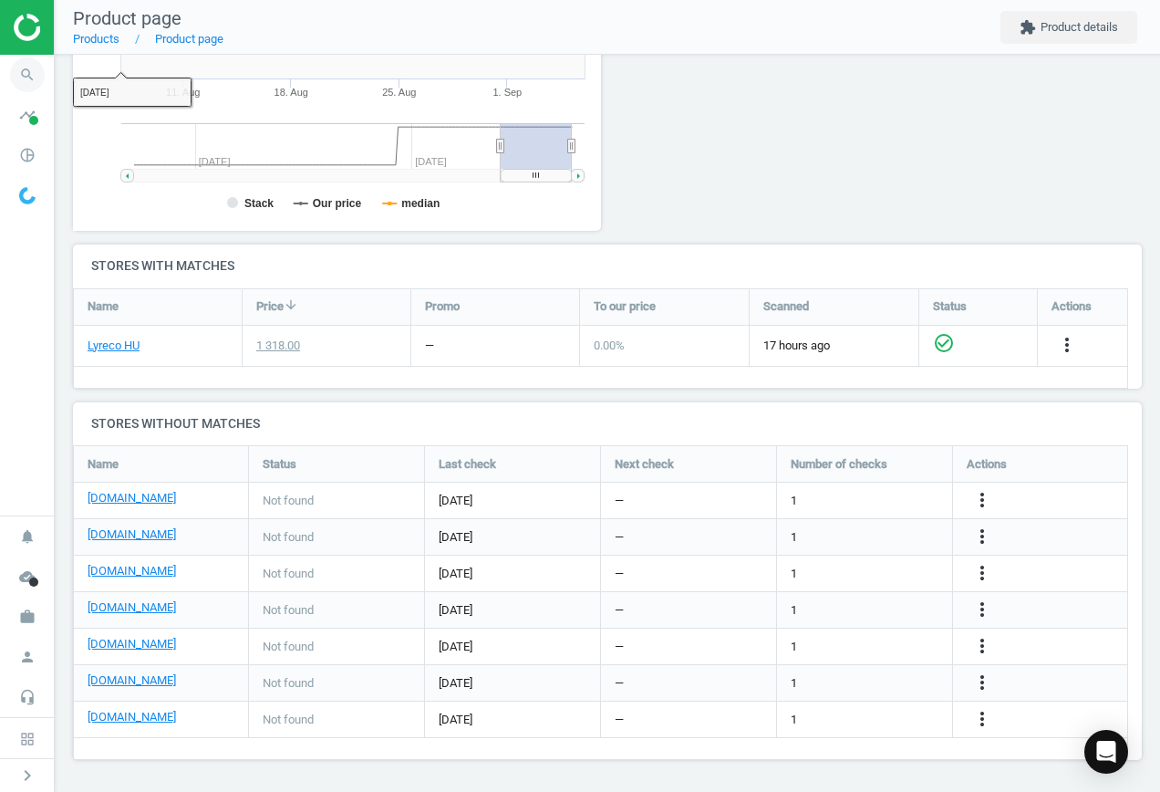
click at [14, 74] on icon "search" at bounding box center [27, 74] width 35 height 35
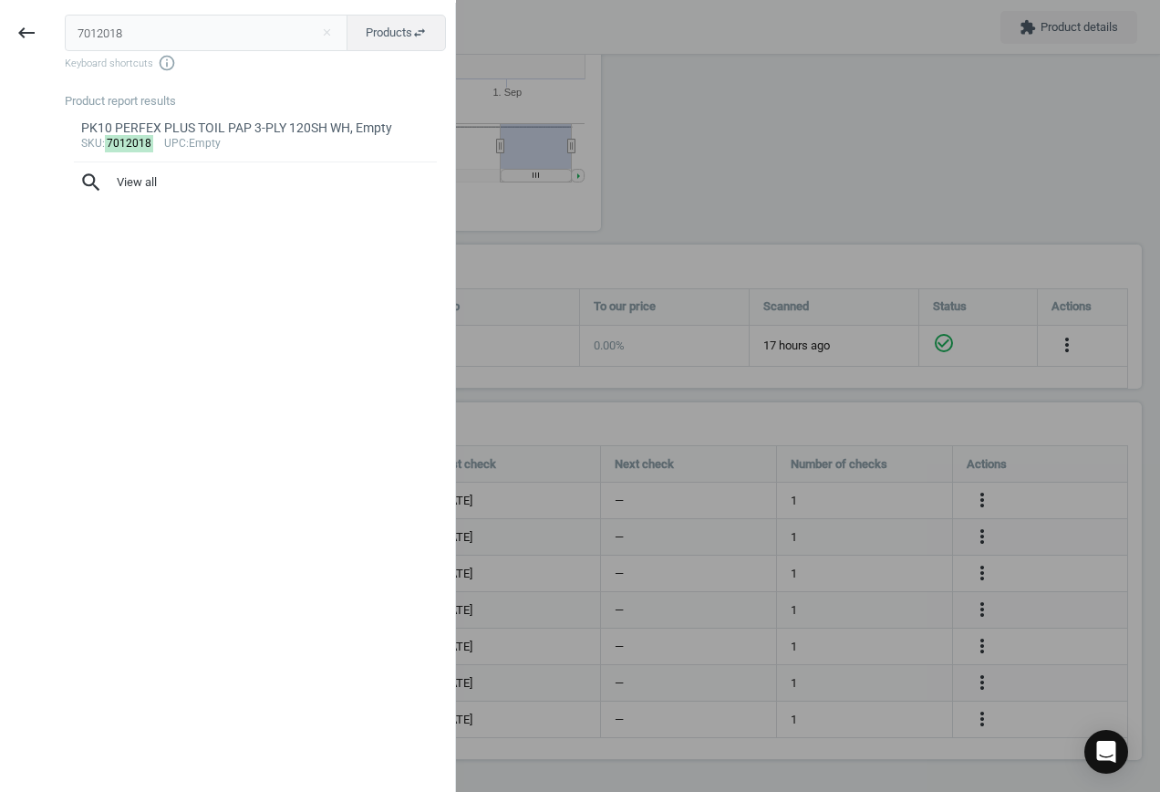
drag, startPoint x: 158, startPoint y: 29, endPoint x: -97, endPoint y: 24, distance: 254.6
click at [0, 24] on html "Group 2 Created with Sketch. ic/cloud_download/grey600 Created with Sketch. gra…" at bounding box center [580, 396] width 1160 height 792
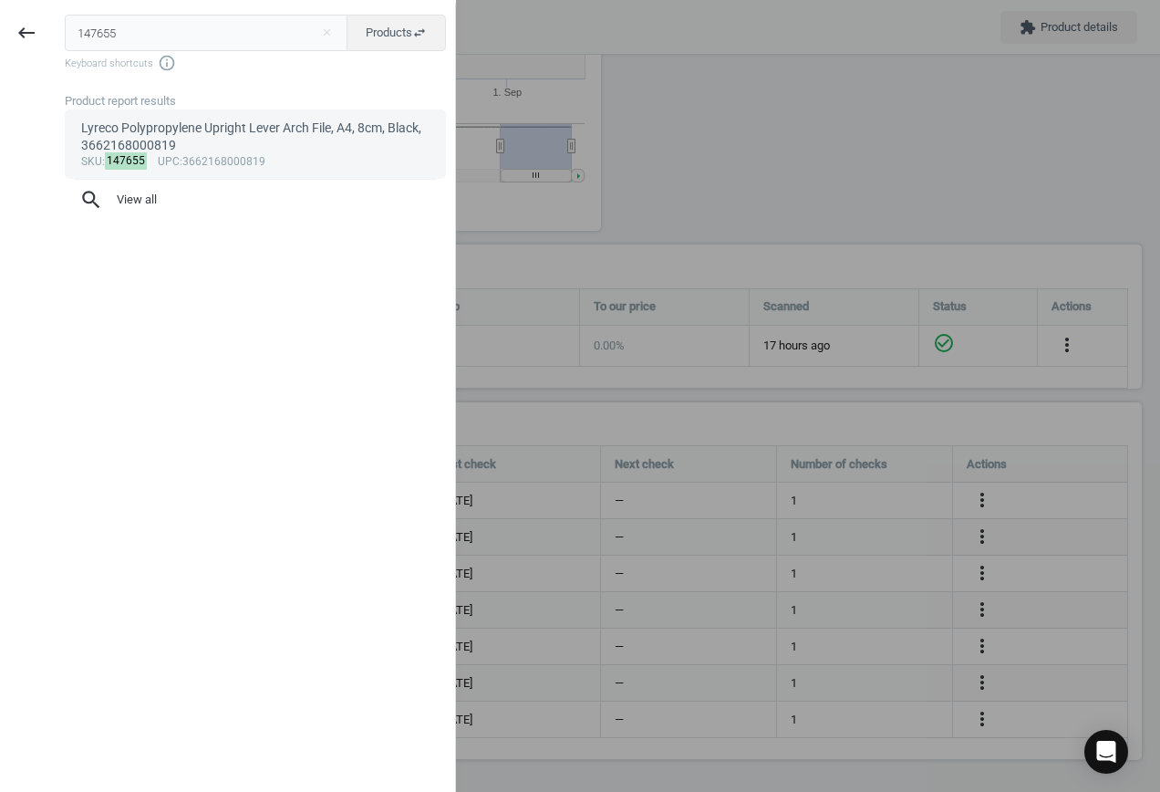
type input "147655"
click at [178, 136] on div "Lyreco Polypropylene Upright Lever Arch File, A4, 8cm, Black, 3662168000819" at bounding box center [255, 138] width 349 height 36
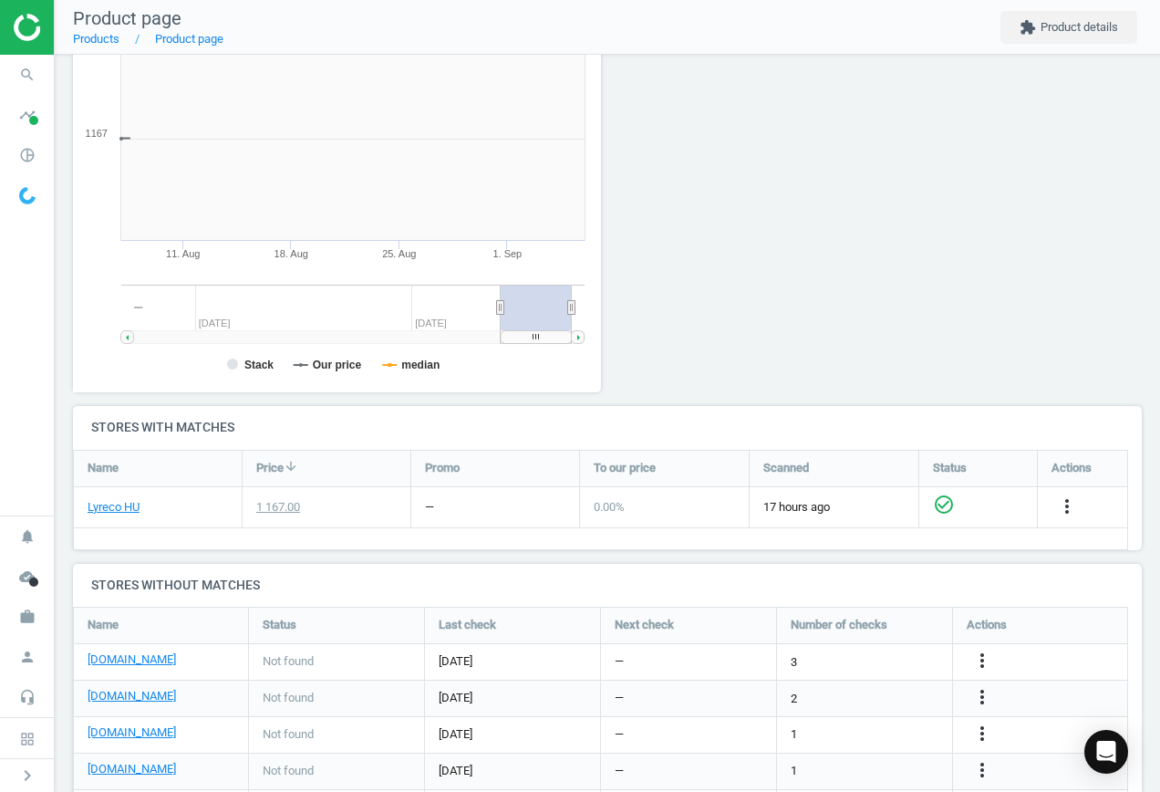
scroll to position [393, 549]
click at [137, 657] on link "[DOMAIN_NAME]" at bounding box center [132, 659] width 88 height 16
click at [990, 665] on icon "more_vert" at bounding box center [983, 661] width 22 height 22
click at [812, 653] on link "Edit URL/product option" at bounding box center [840, 662] width 250 height 28
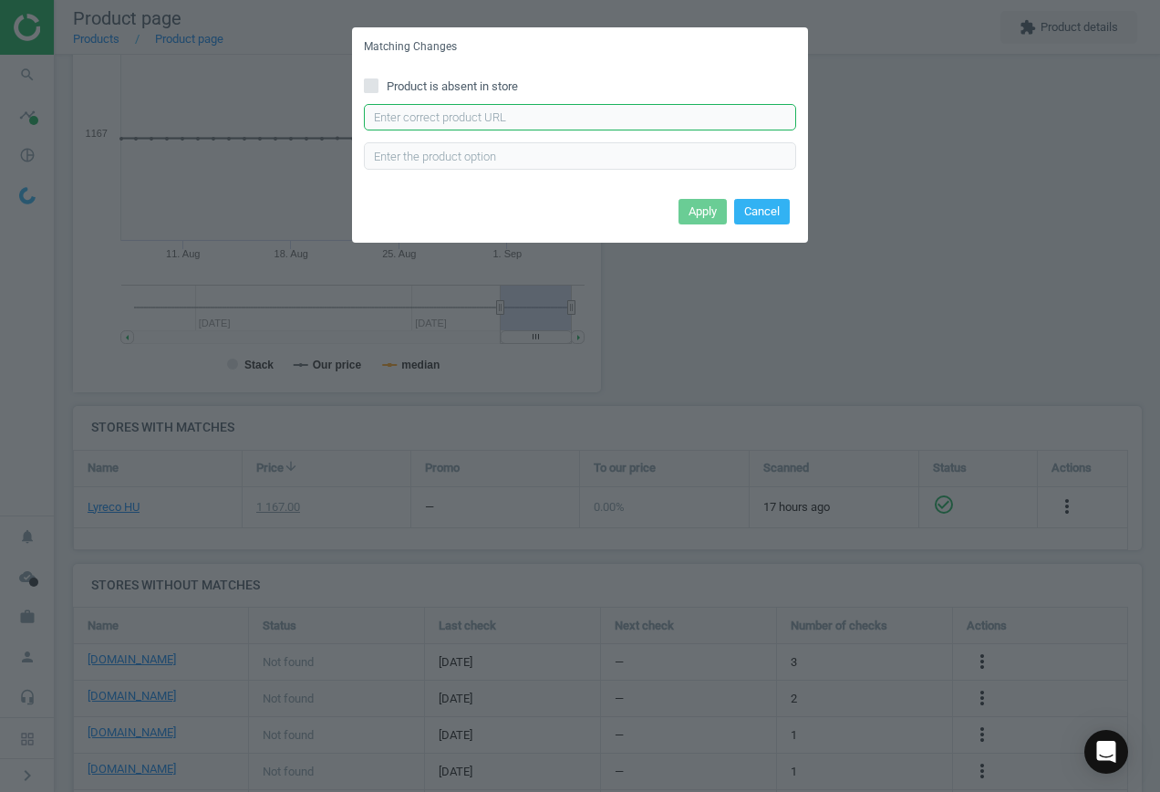
click at [410, 109] on input "text" at bounding box center [580, 117] width 432 height 27
paste input "[URL][DOMAIN_NAME][PERSON_NAME][PERSON_NAME]"
type input "[URL][DOMAIN_NAME][PERSON_NAME][PERSON_NAME]"
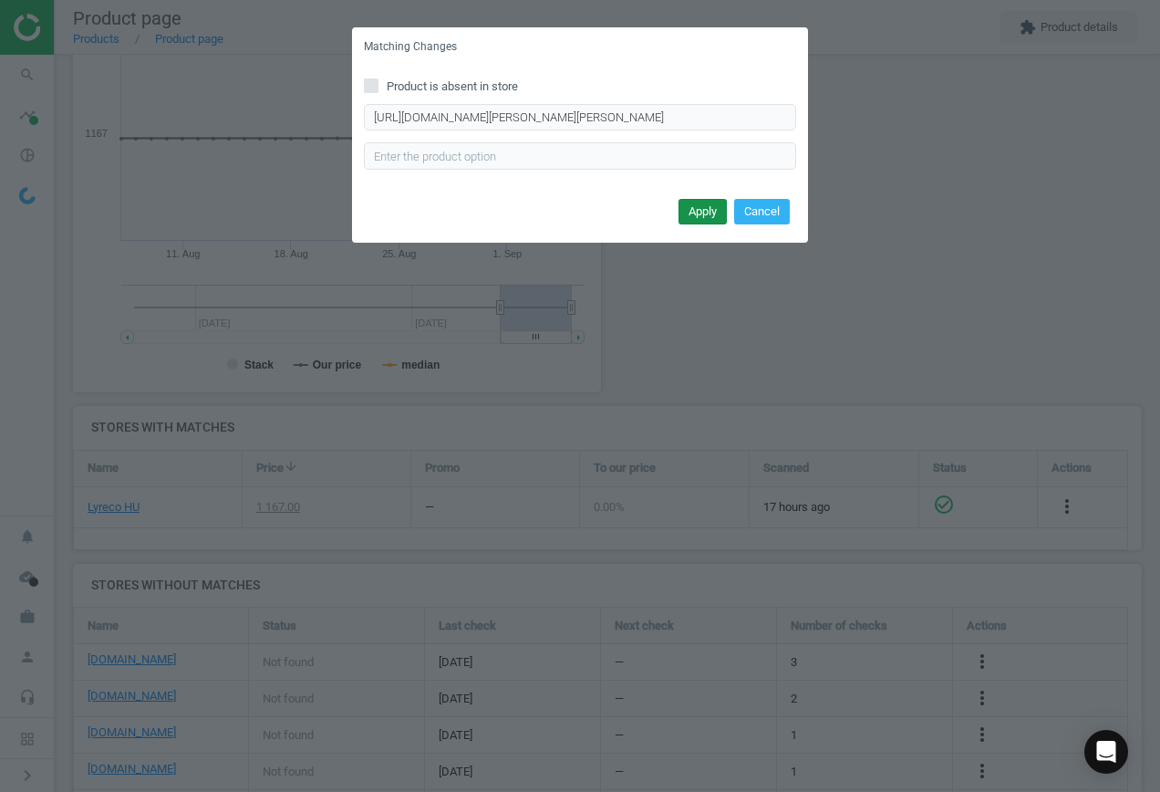
click at [696, 211] on button "Apply" at bounding box center [703, 212] width 48 height 26
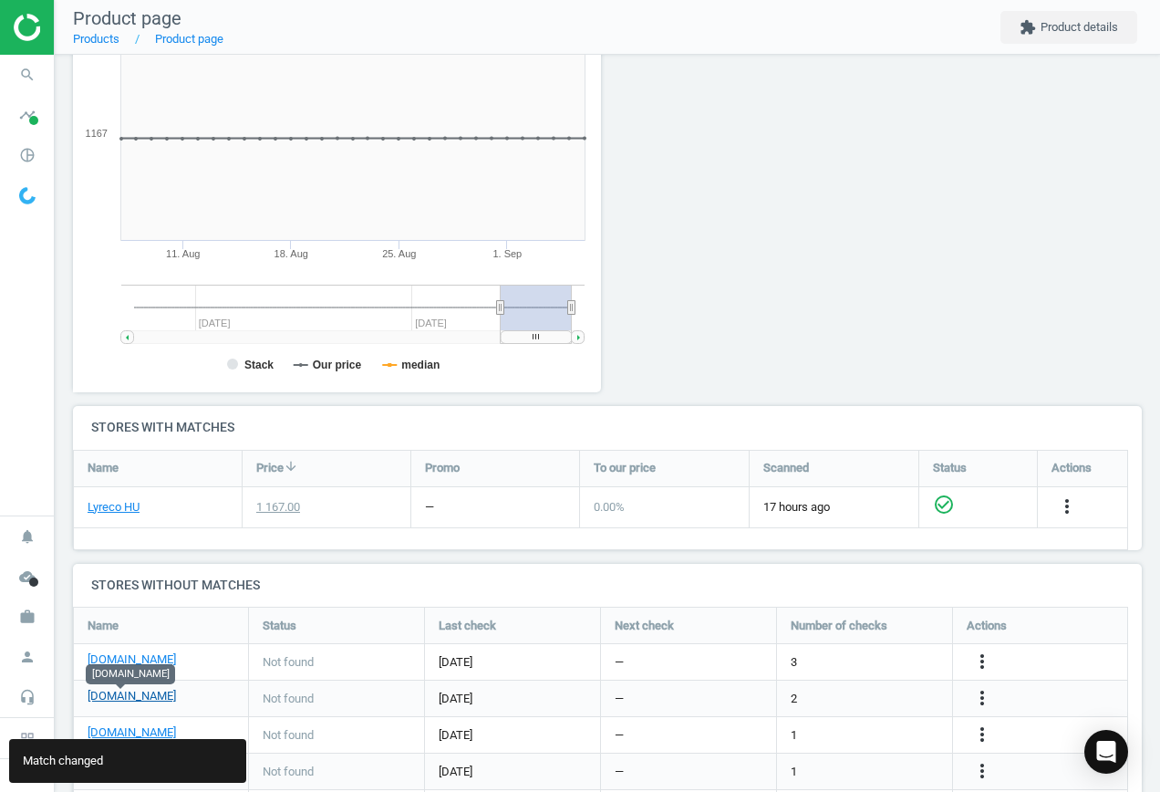
click at [132, 695] on link "[DOMAIN_NAME]" at bounding box center [132, 696] width 88 height 16
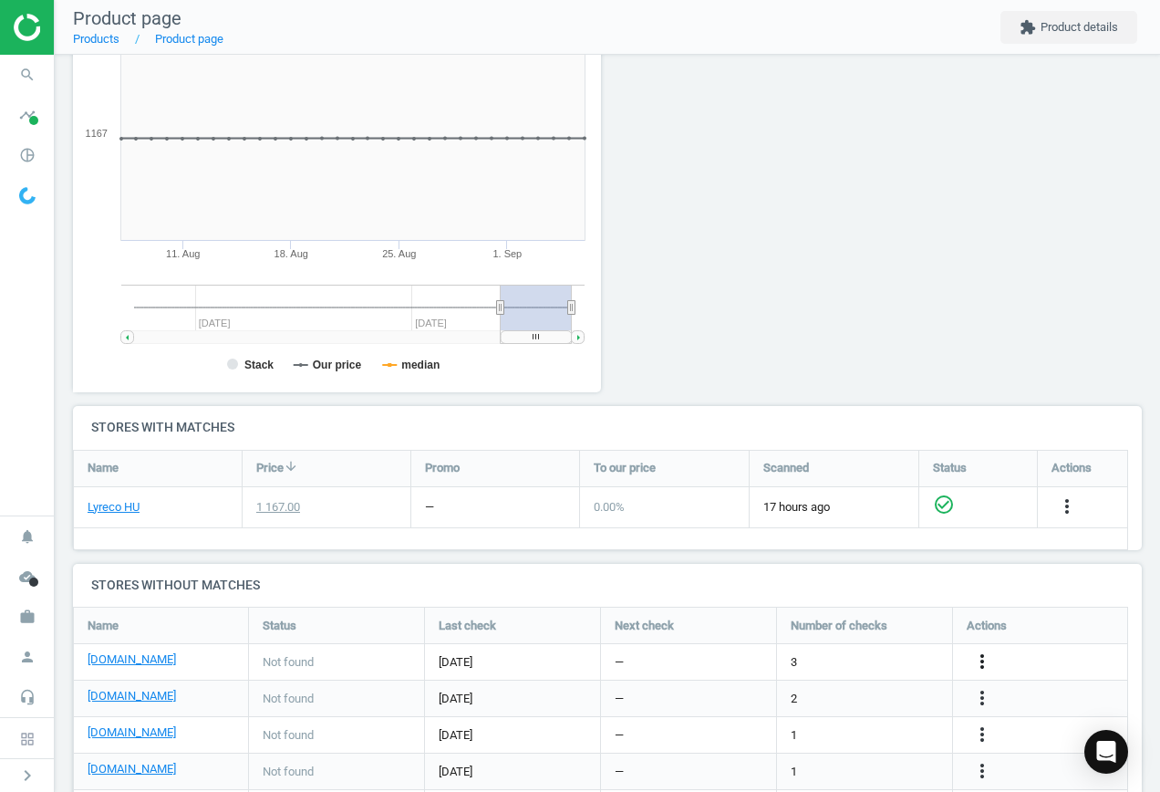
click at [978, 660] on icon "more_vert" at bounding box center [983, 661] width 22 height 22
click at [781, 635] on link "Edit URL/product option" at bounding box center [840, 634] width 250 height 28
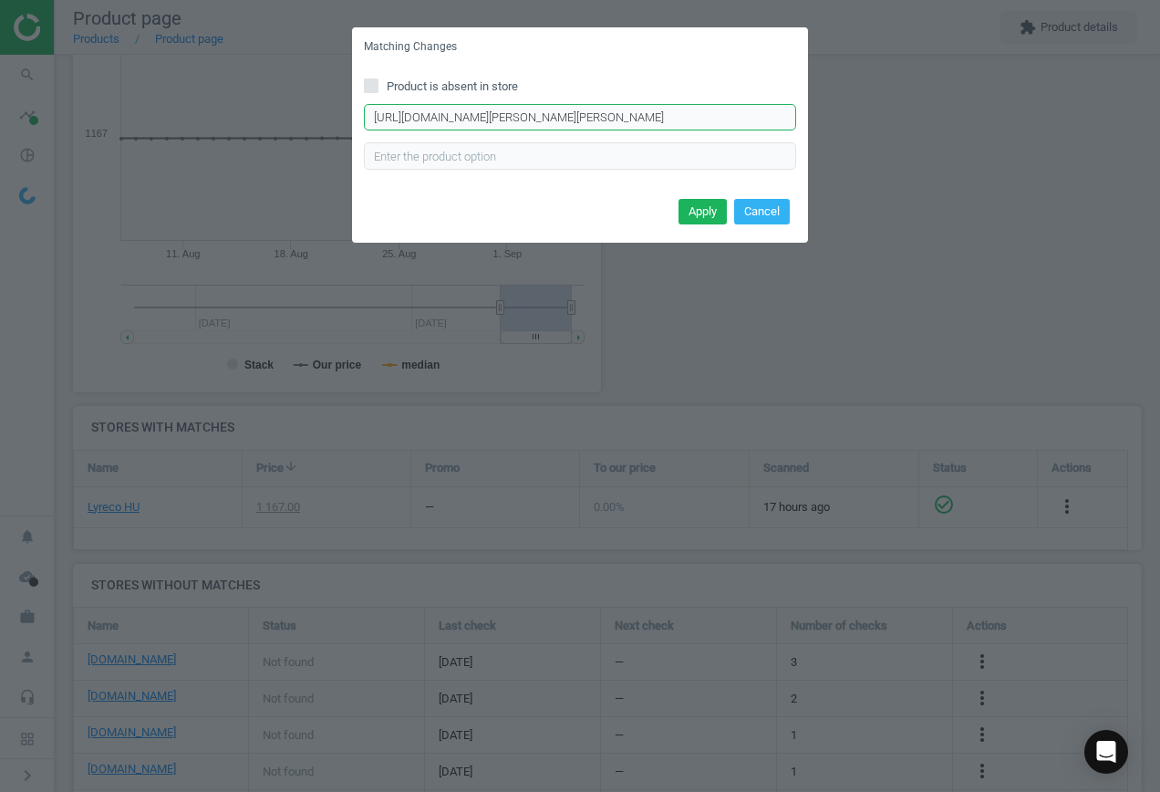
scroll to position [0, 26]
drag, startPoint x: 369, startPoint y: 113, endPoint x: 1053, endPoint y: 120, distance: 683.3
click at [1053, 120] on div "Matching Changes Product is absent in store [URL][DOMAIN_NAME][PERSON_NAME][PER…" at bounding box center [580, 396] width 1160 height 792
paste input "28/2001402/iratrendezo-a4-8cm-standard-jumbo-plus"
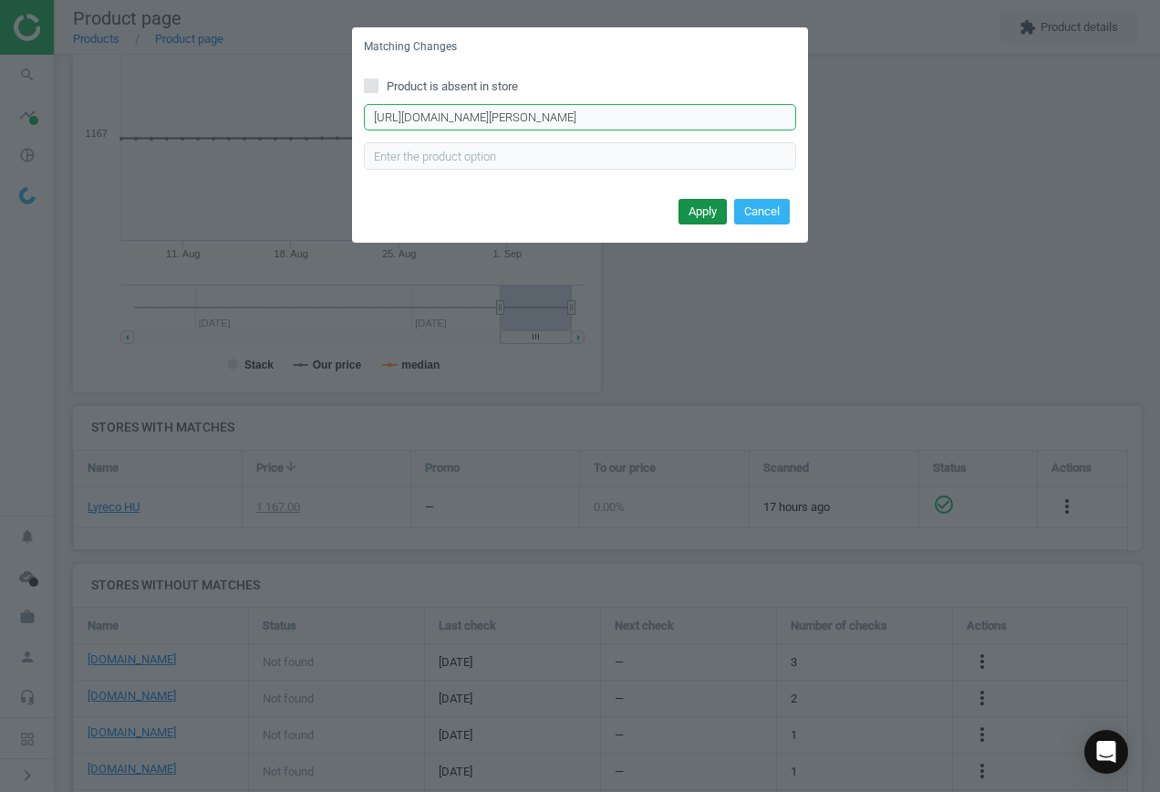
type input "[URL][DOMAIN_NAME][PERSON_NAME]"
click at [716, 212] on button "Apply" at bounding box center [703, 212] width 48 height 26
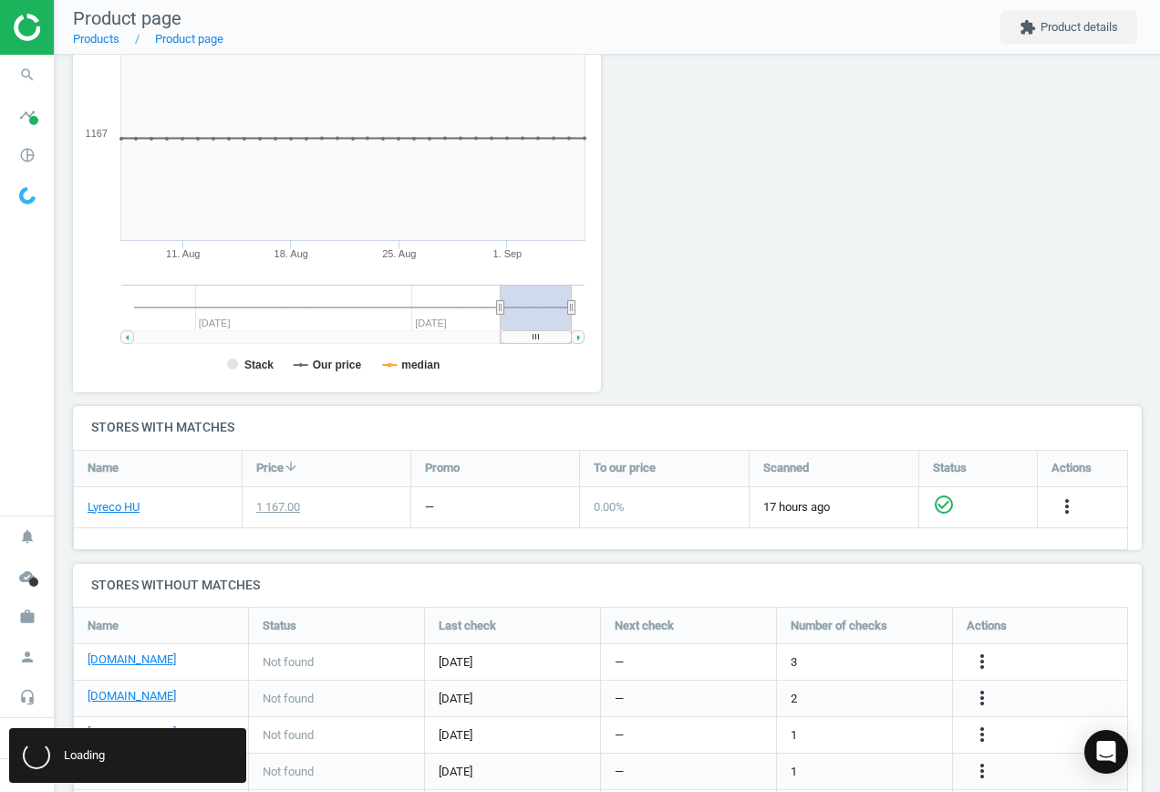
scroll to position [0, 0]
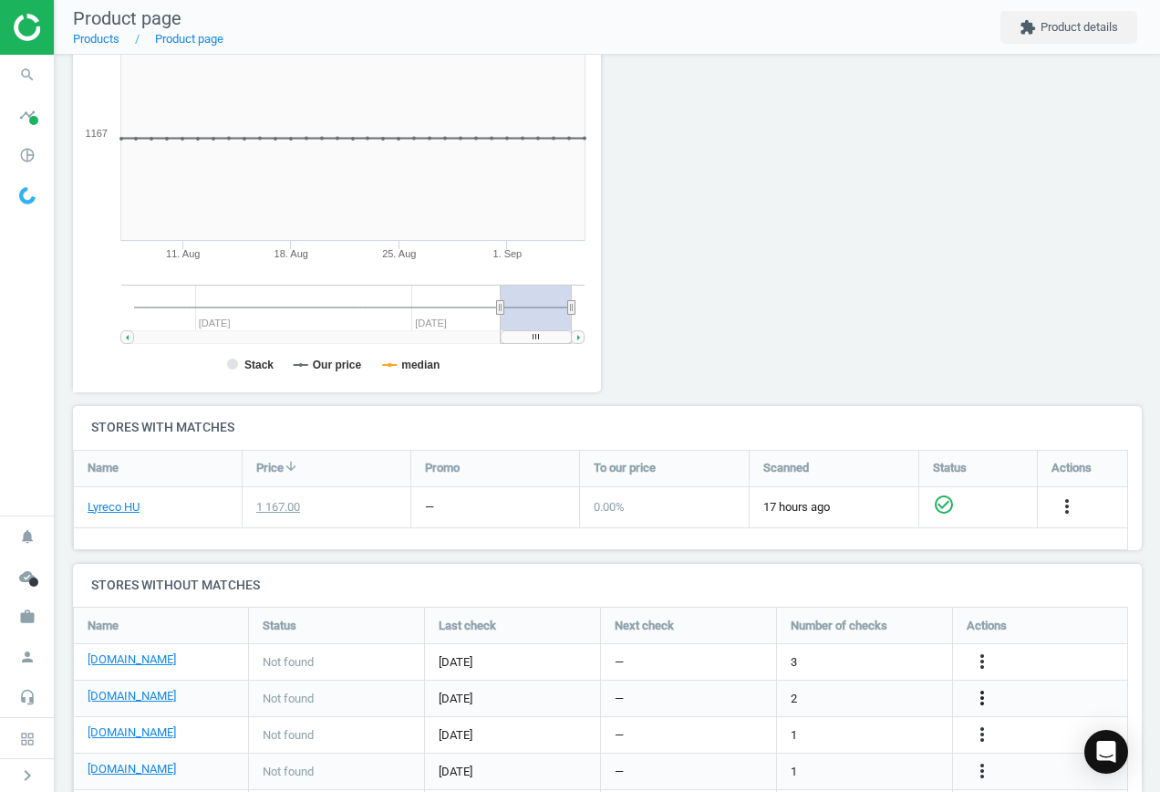
click at [981, 699] on icon "more_vert" at bounding box center [983, 698] width 22 height 22
click at [768, 693] on link "Edit URL/product option" at bounding box center [840, 698] width 250 height 28
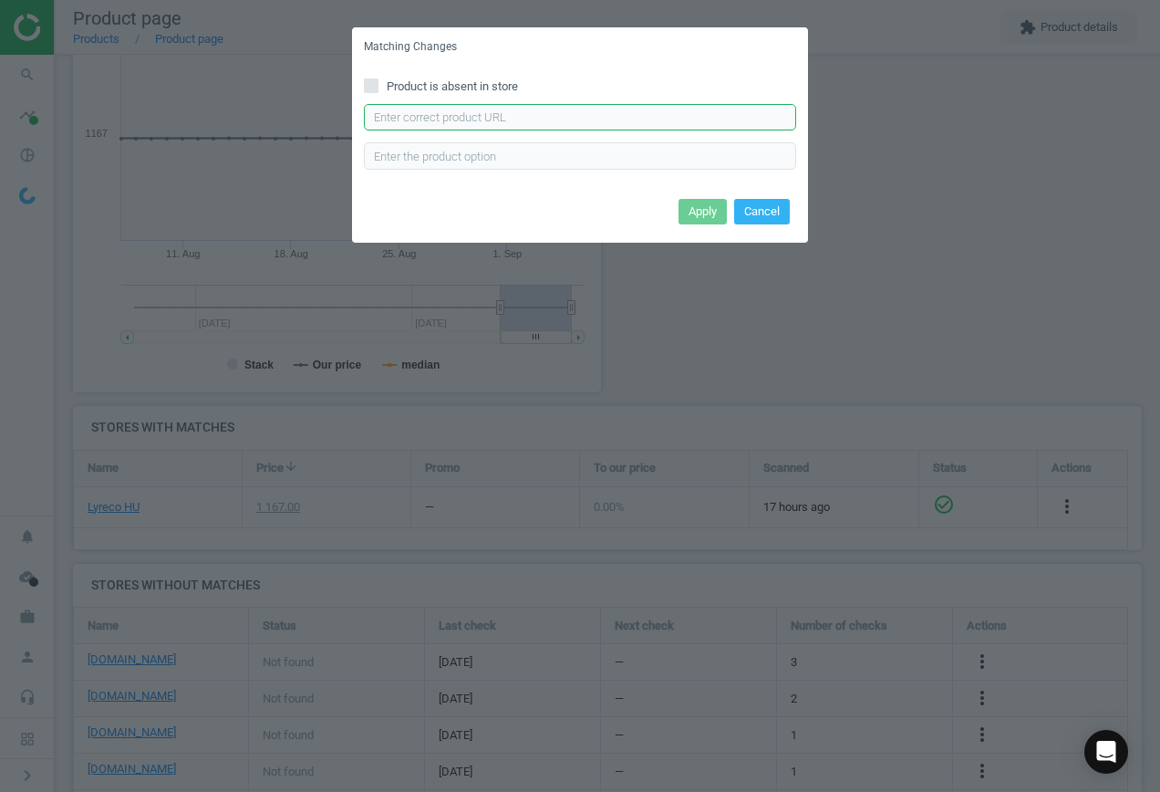
click at [556, 122] on input "text" at bounding box center [580, 117] width 432 height 27
paste input "[URL][DOMAIN_NAME][PERSON_NAME]"
type input "[URL][DOMAIN_NAME][PERSON_NAME]"
click at [712, 213] on button "Apply" at bounding box center [703, 212] width 48 height 26
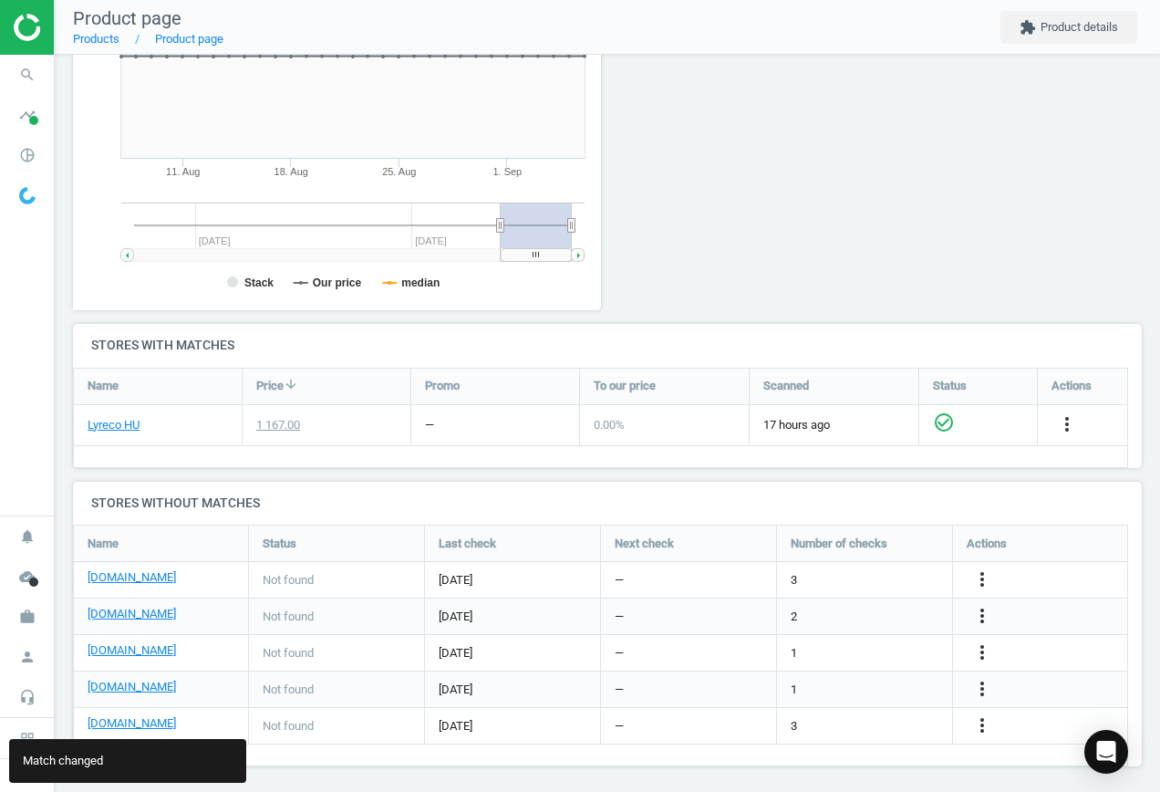
scroll to position [354, 0]
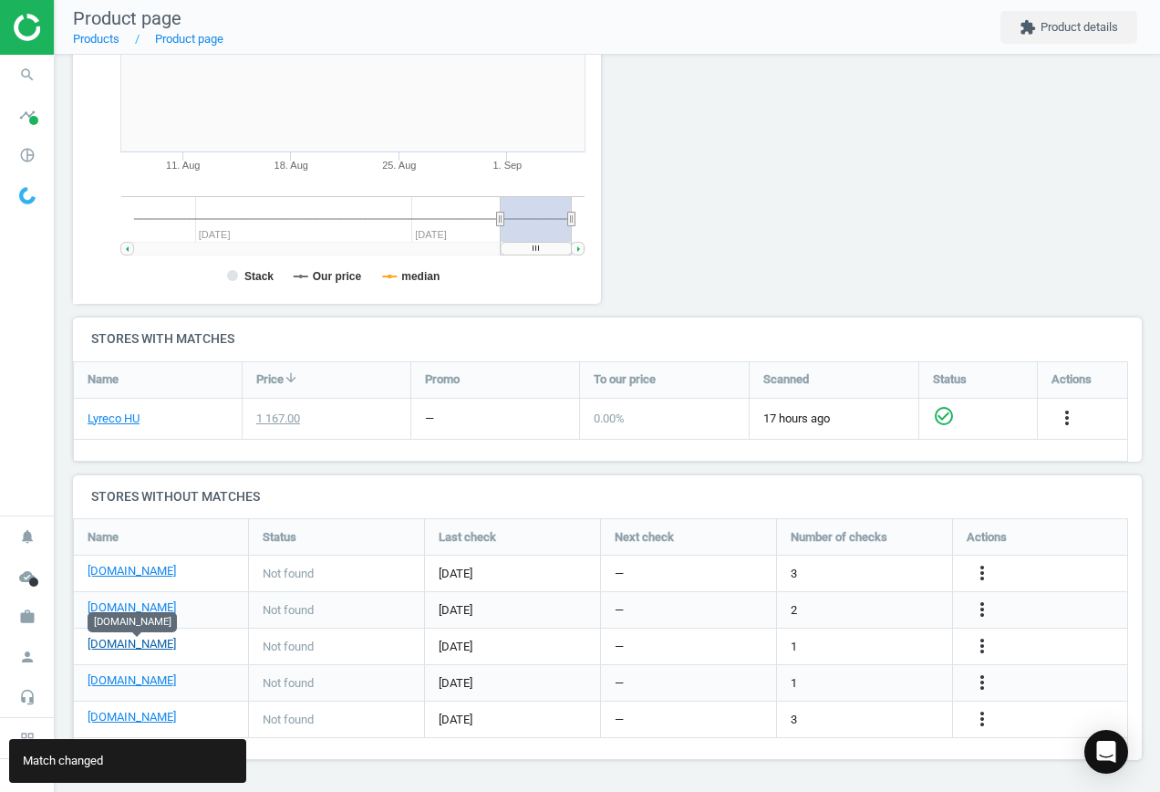
click at [141, 649] on link "[DOMAIN_NAME]" at bounding box center [132, 644] width 88 height 16
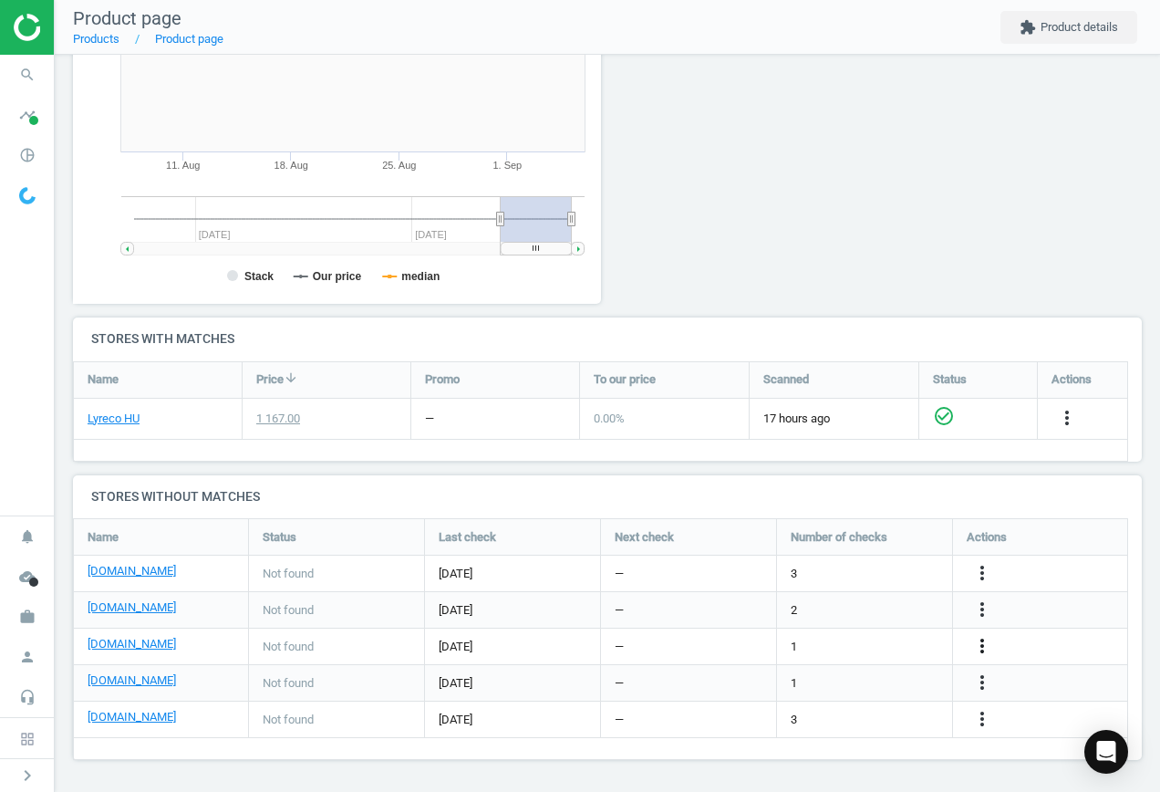
click at [988, 645] on icon "more_vert" at bounding box center [983, 646] width 22 height 22
click at [822, 639] on link "Edit URL/product option" at bounding box center [840, 646] width 250 height 28
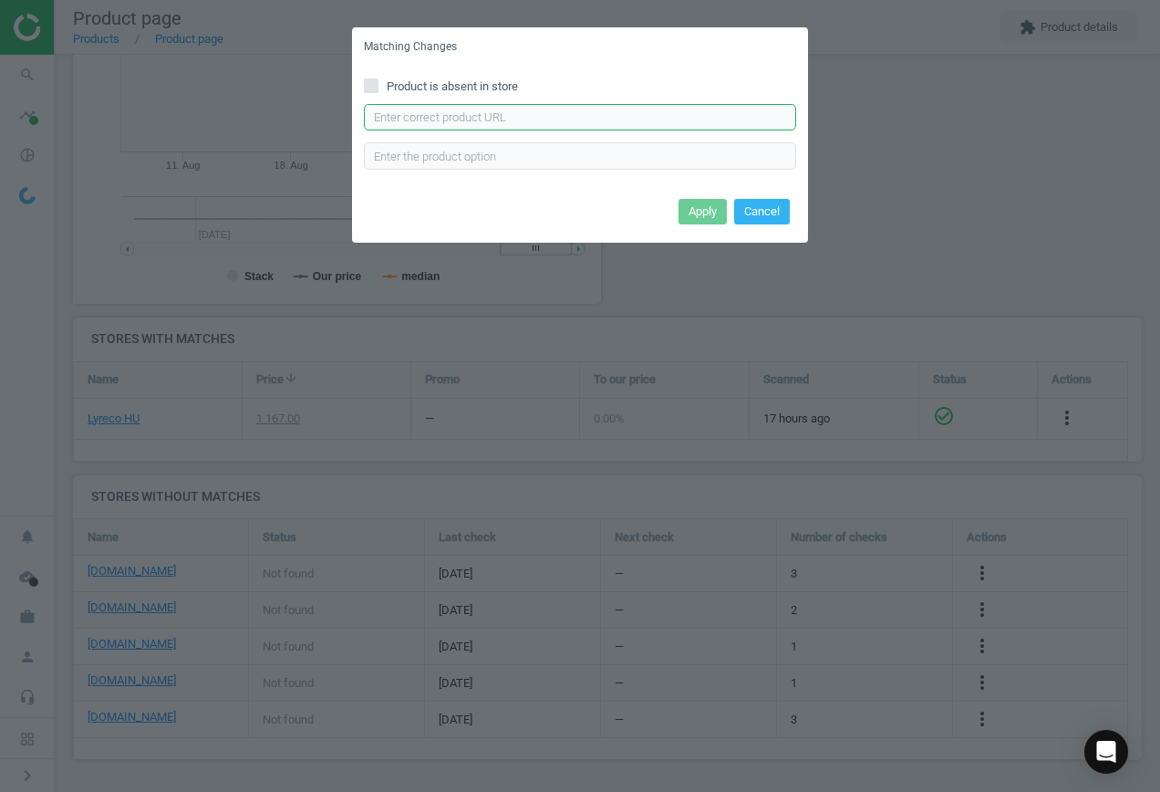
click at [590, 107] on input "text" at bounding box center [580, 117] width 432 height 27
paste input "[URL][DOMAIN_NAME][PERSON_NAME]"
type input "[URL][DOMAIN_NAME][PERSON_NAME]"
click at [718, 209] on button "Apply" at bounding box center [703, 212] width 48 height 26
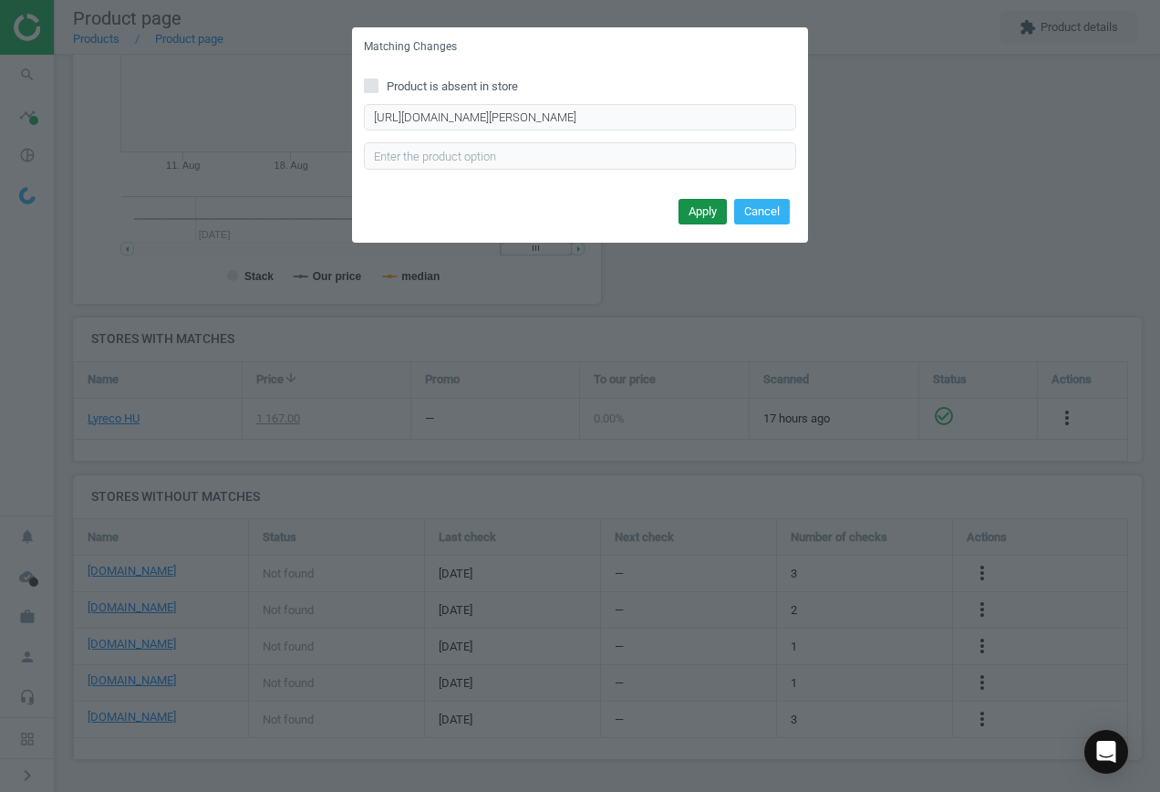
scroll to position [0, 0]
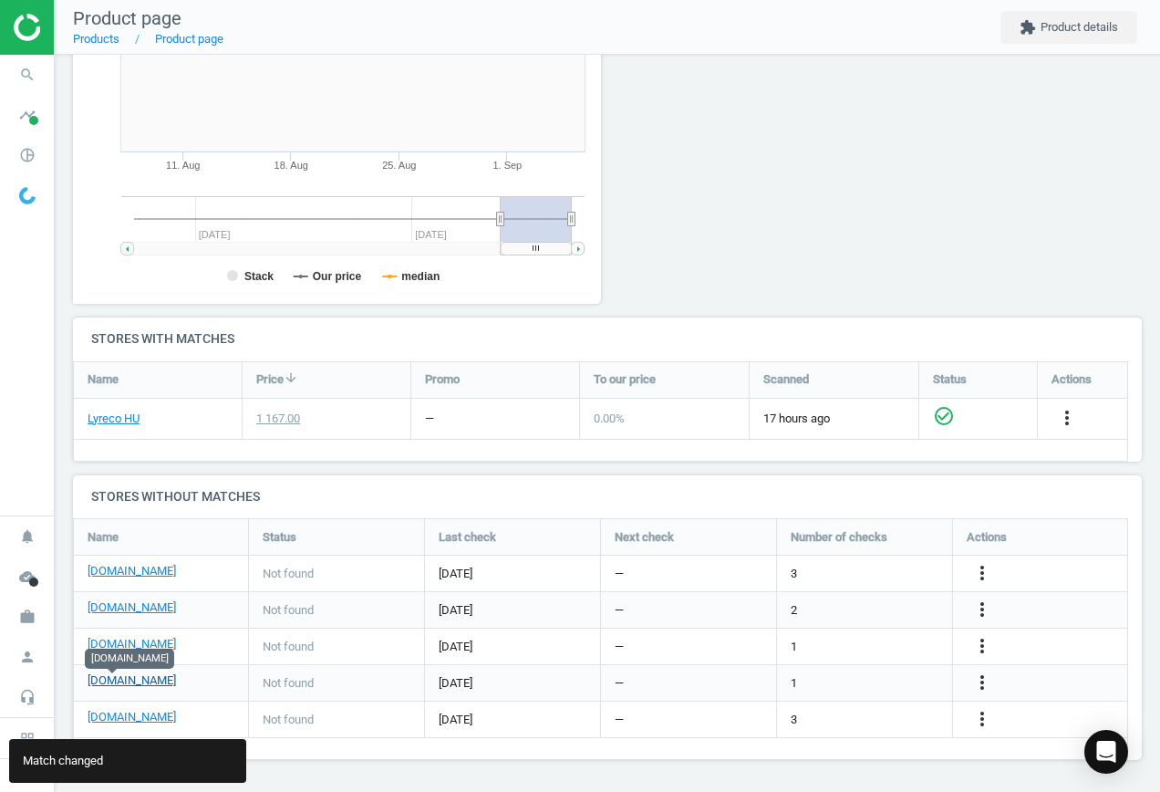
click at [131, 677] on link "[DOMAIN_NAME]" at bounding box center [132, 680] width 88 height 16
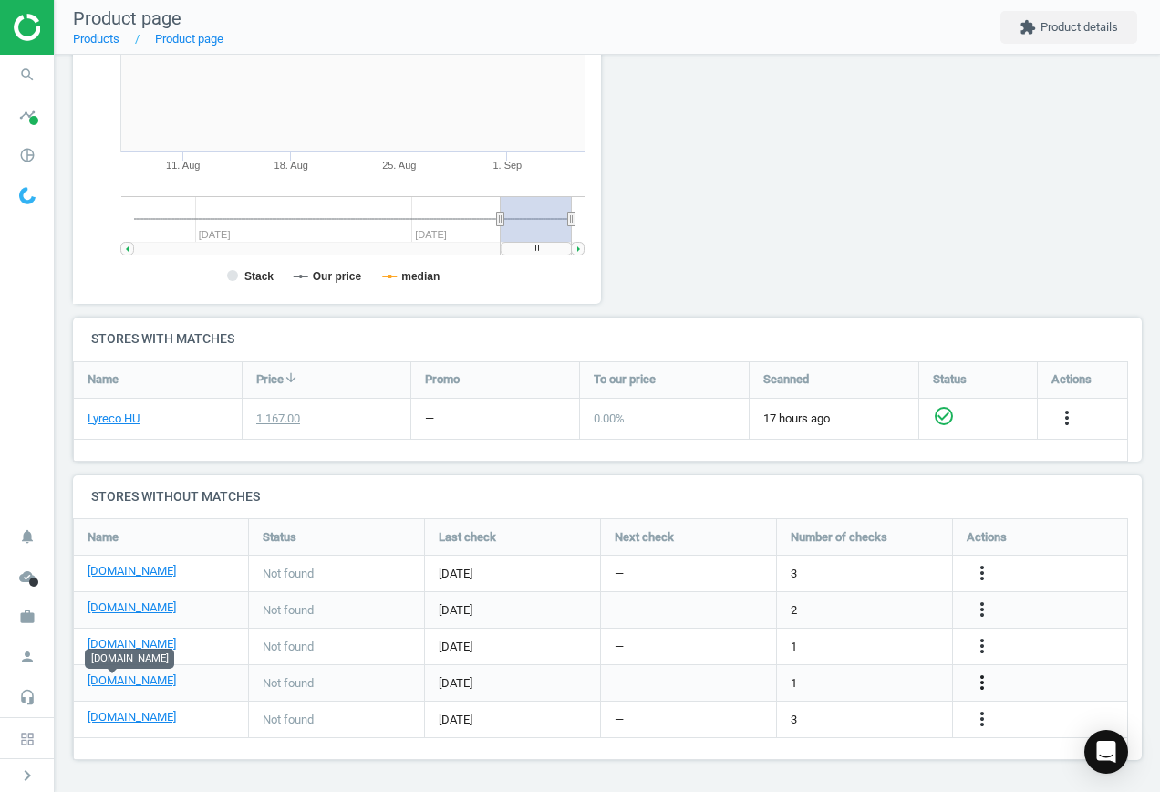
click at [986, 690] on icon "more_vert" at bounding box center [983, 682] width 22 height 22
click at [856, 677] on link "Edit URL/product option" at bounding box center [840, 683] width 250 height 28
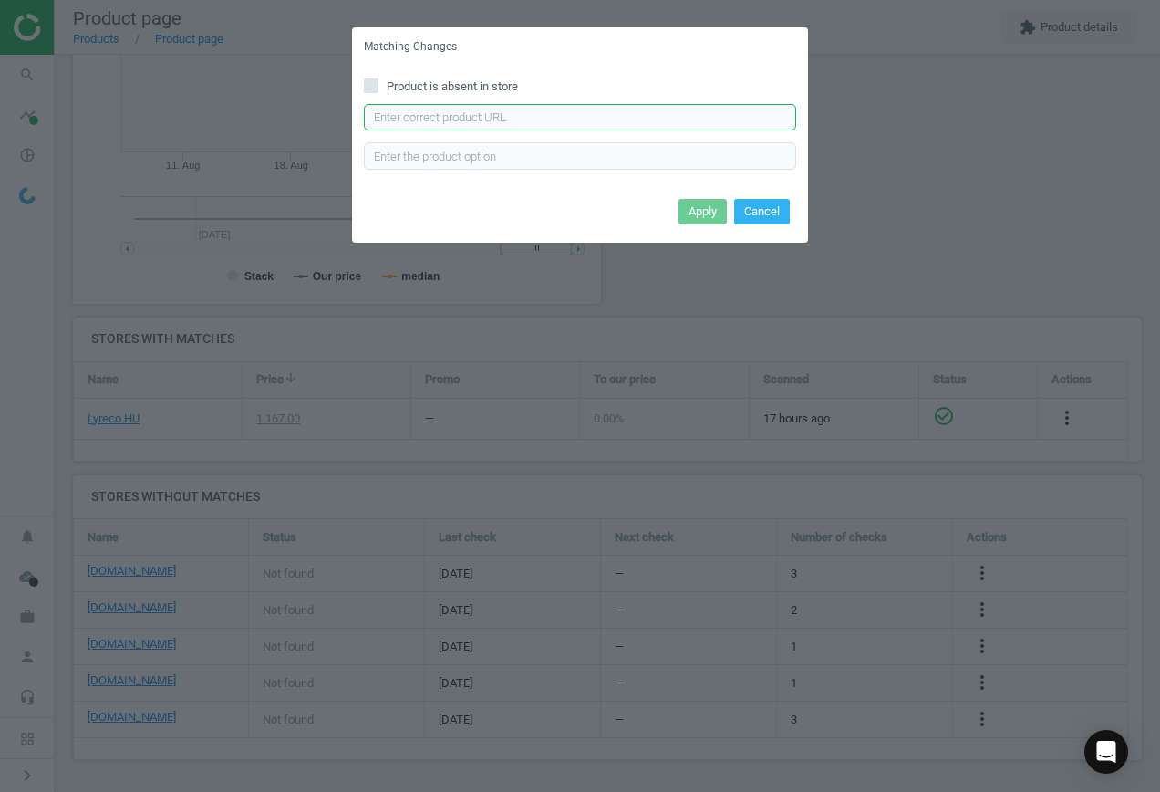
click at [602, 125] on input "text" at bounding box center [580, 117] width 432 height 27
paste input "[URL][DOMAIN_NAME][PERSON_NAME]"
type input "[URL][DOMAIN_NAME][PERSON_NAME]"
click at [699, 207] on button "Apply" at bounding box center [703, 212] width 48 height 26
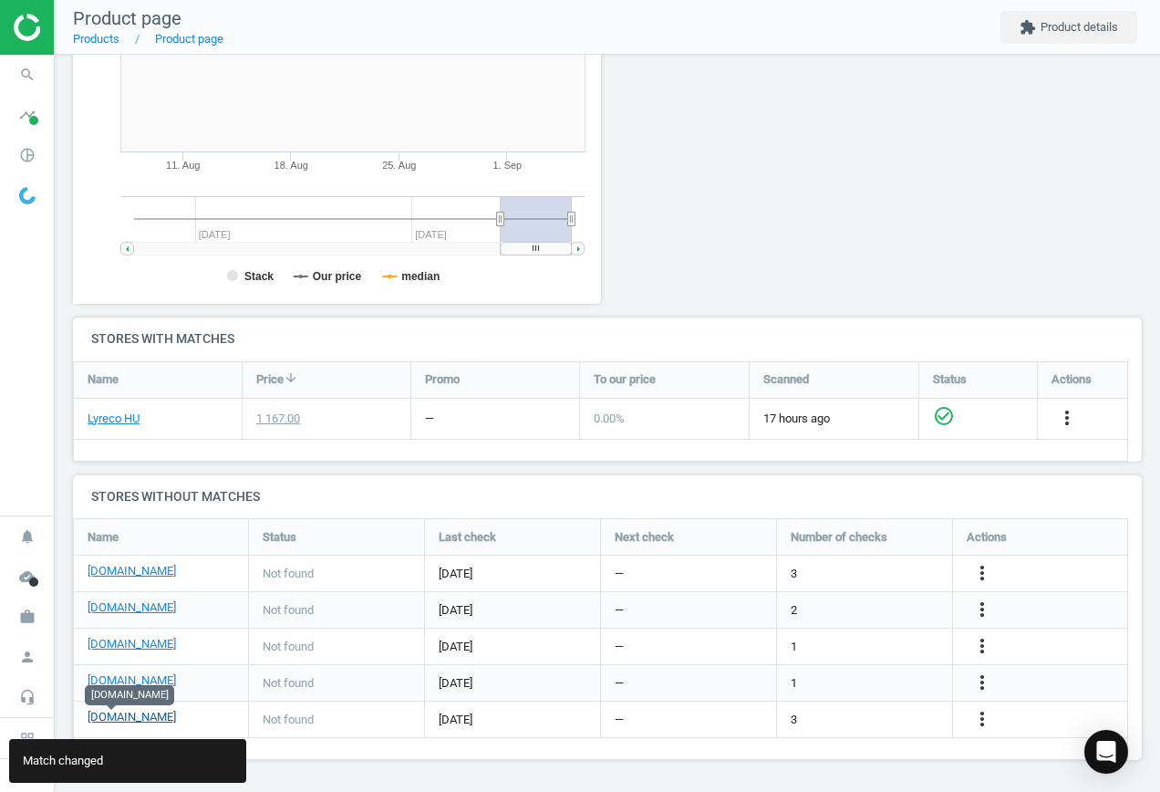
click at [125, 715] on link "[DOMAIN_NAME]" at bounding box center [132, 717] width 88 height 16
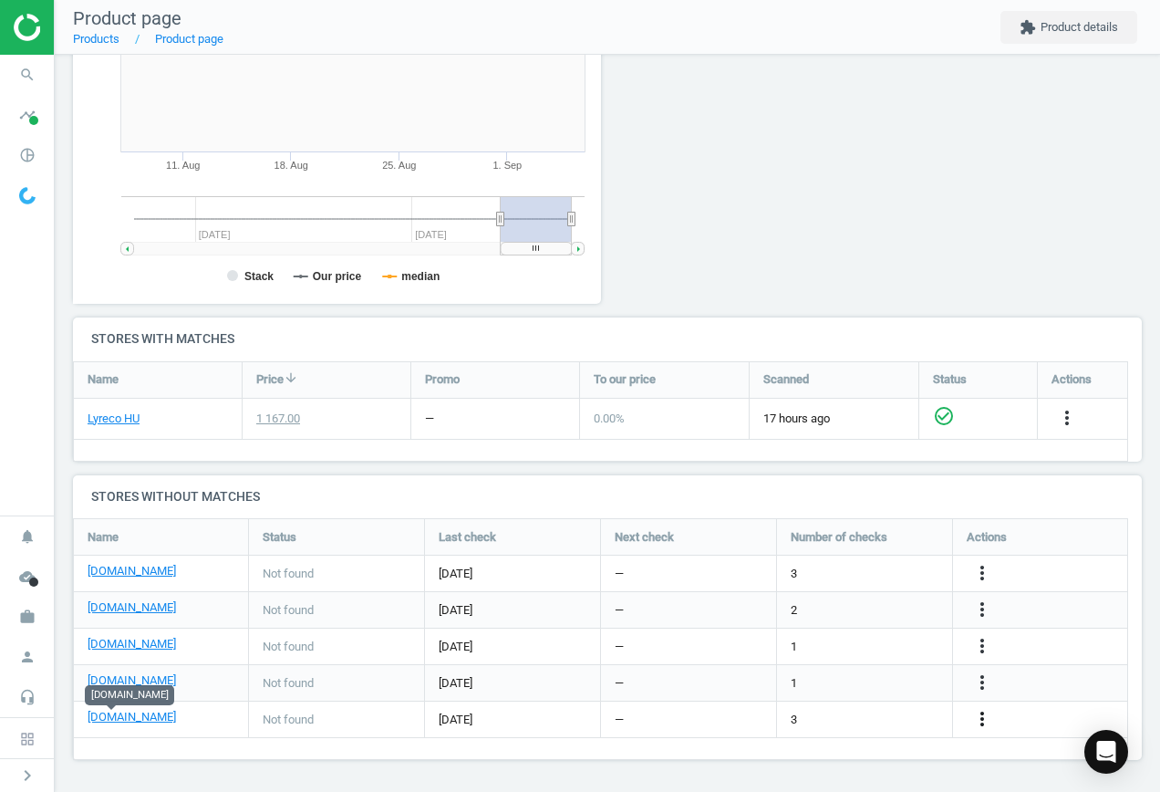
click at [980, 716] on icon "more_vert" at bounding box center [983, 719] width 22 height 22
click at [841, 714] on link "Edit URL/product option" at bounding box center [840, 719] width 250 height 28
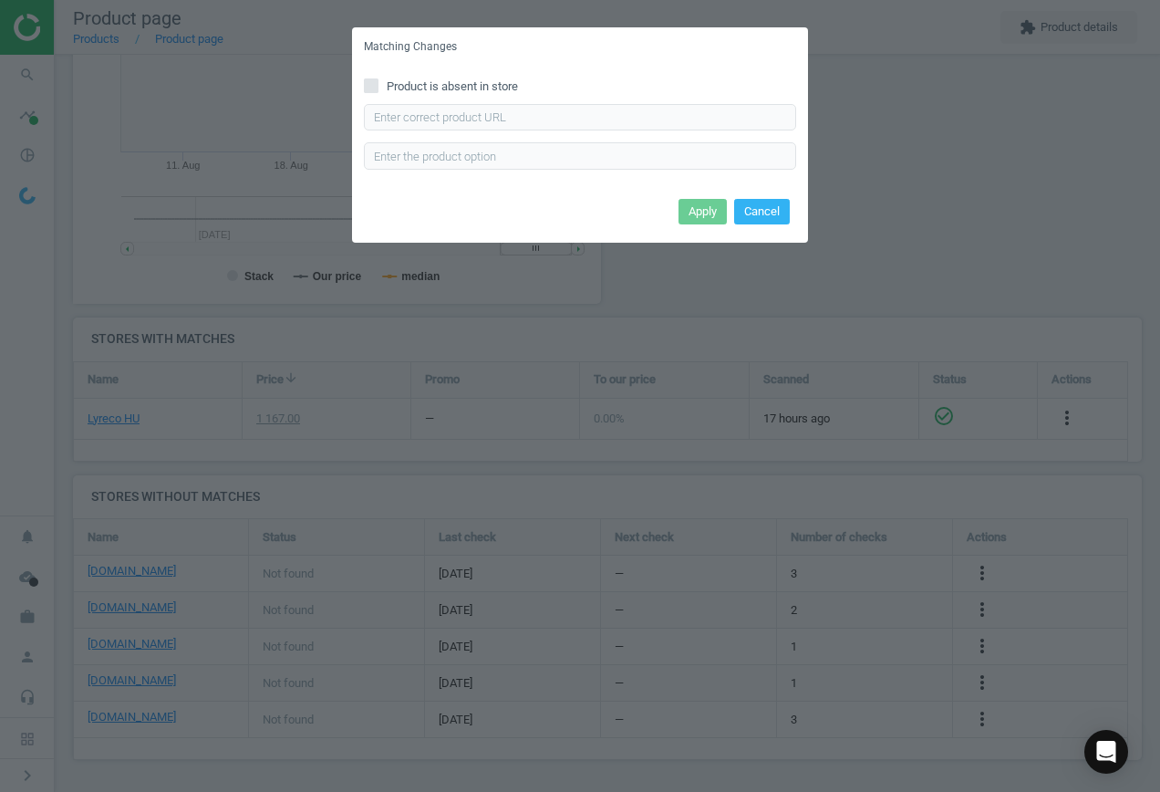
click at [375, 88] on input "Product is absent in store" at bounding box center [372, 85] width 12 height 12
checkbox input "true"
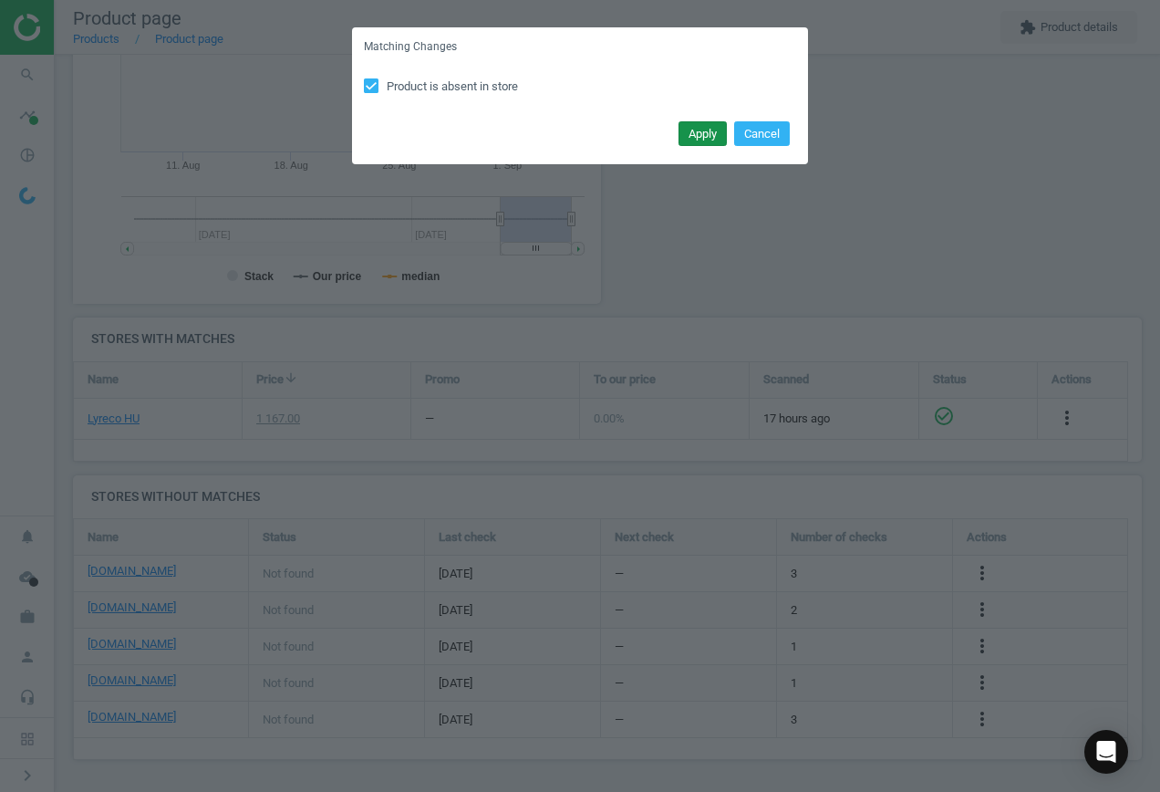
click at [713, 128] on button "Apply" at bounding box center [703, 134] width 48 height 26
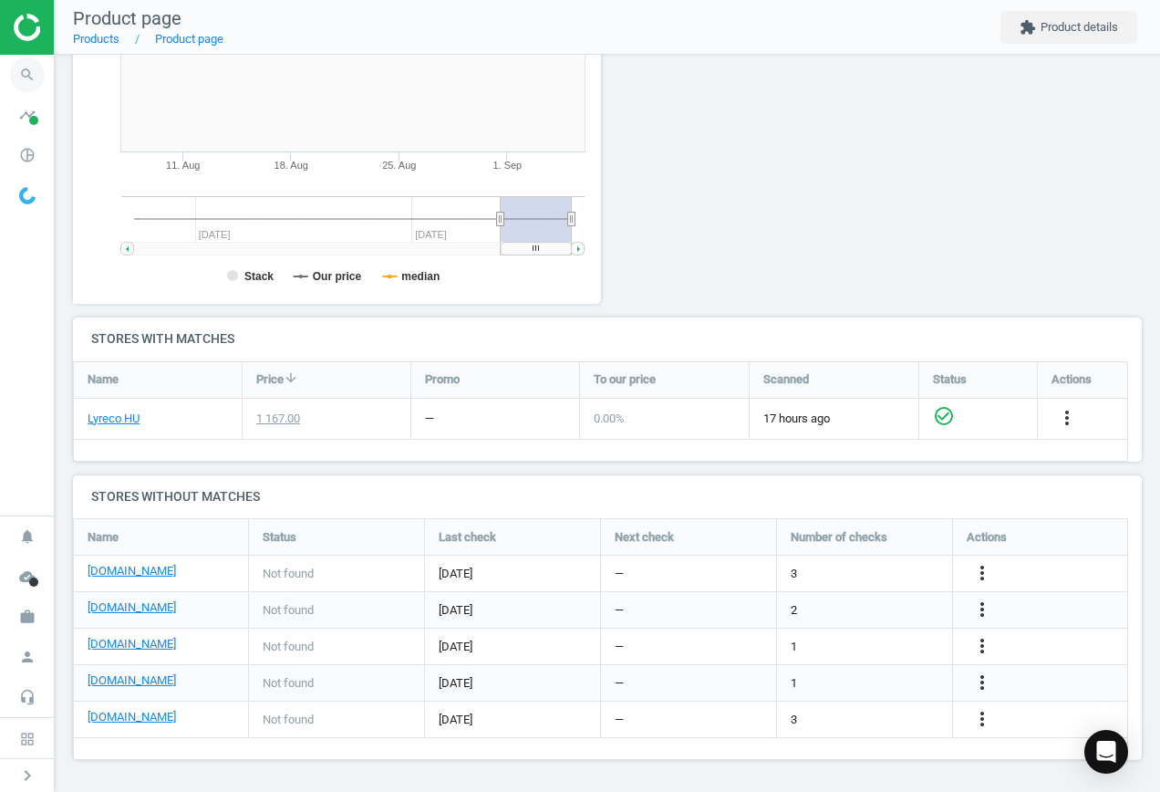
click at [22, 76] on icon "search" at bounding box center [27, 74] width 35 height 35
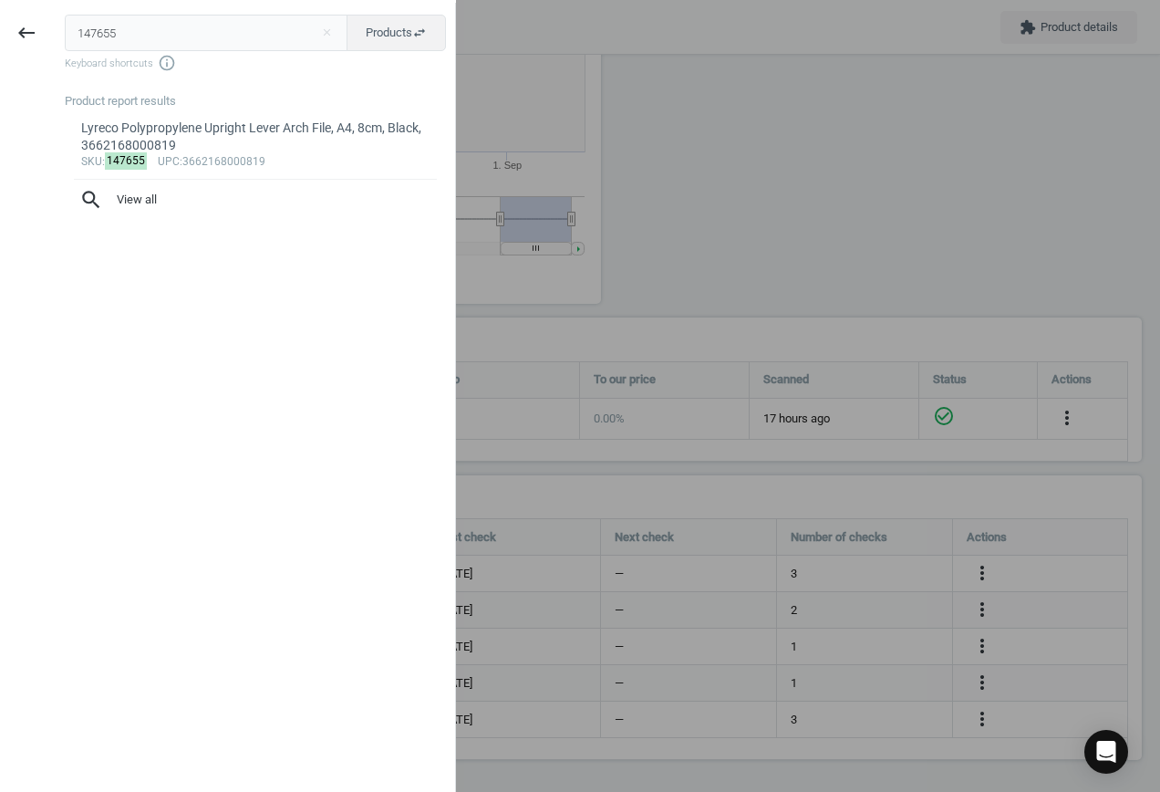
drag, startPoint x: 125, startPoint y: 28, endPoint x: -82, endPoint y: 30, distance: 207.1
click at [0, 30] on html "Group 2 Created with Sketch. ic/cloud_download/grey600 Created with Sketch. gra…" at bounding box center [580, 396] width 1160 height 792
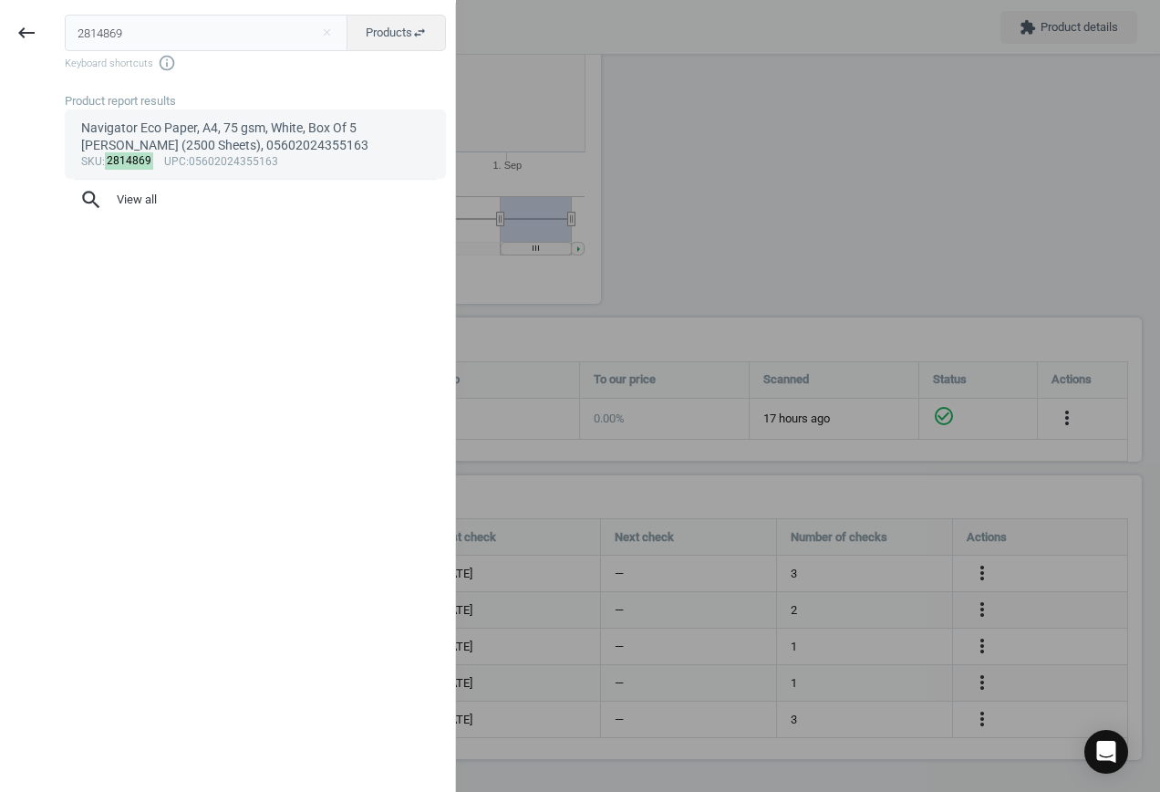
type input "2814869"
click at [272, 139] on div "Navigator Eco Paper, A4, 75 gsm, White, Box Of 5 [PERSON_NAME] (2500 Sheets), 0…" at bounding box center [255, 138] width 349 height 36
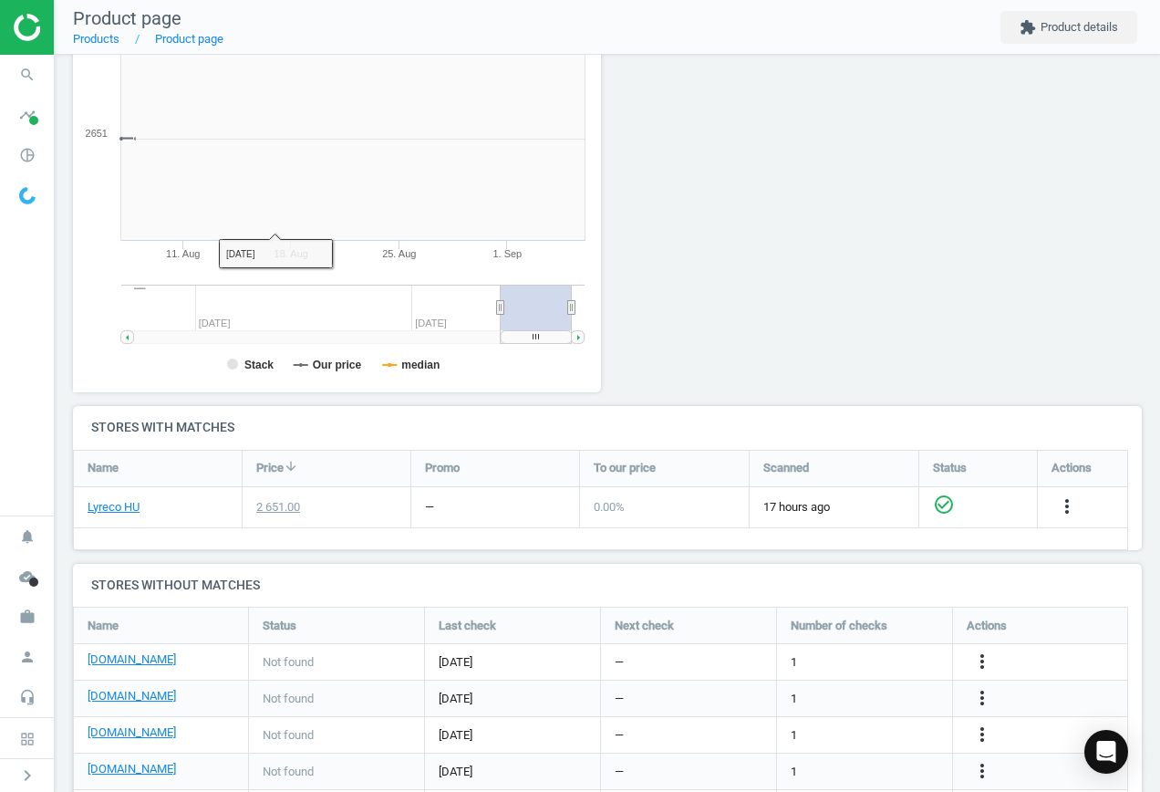
scroll to position [393, 549]
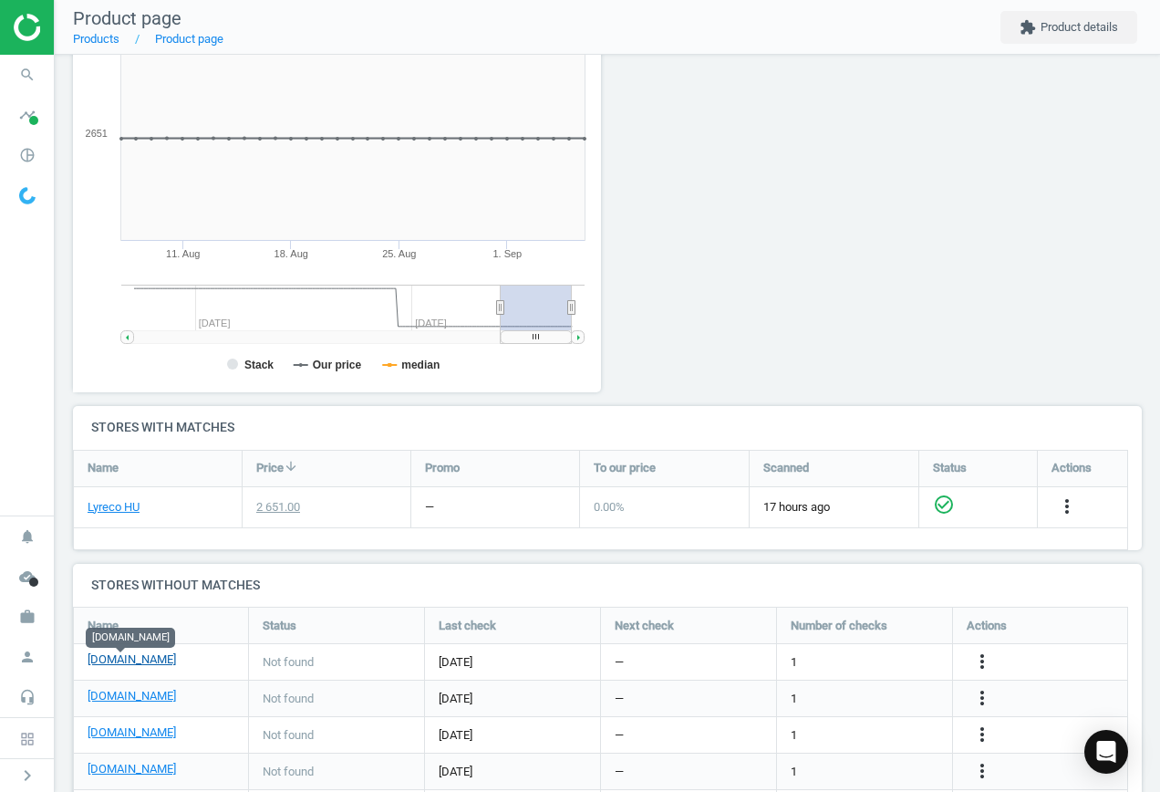
click at [132, 662] on link "[DOMAIN_NAME]" at bounding box center [132, 659] width 88 height 16
click at [983, 663] on icon "more_vert" at bounding box center [983, 661] width 22 height 22
click at [824, 658] on link "Edit URL/product option" at bounding box center [840, 662] width 250 height 28
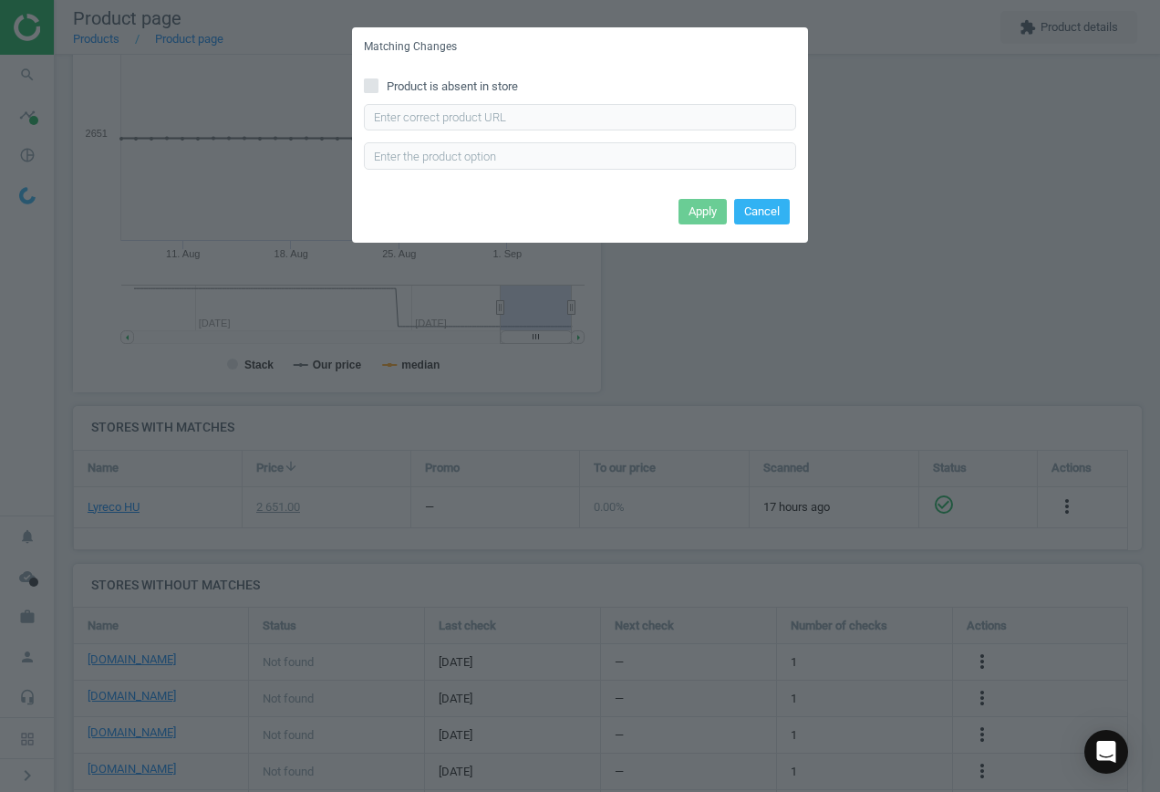
click at [371, 84] on input "Product is absent in store" at bounding box center [372, 85] width 12 height 12
checkbox input "true"
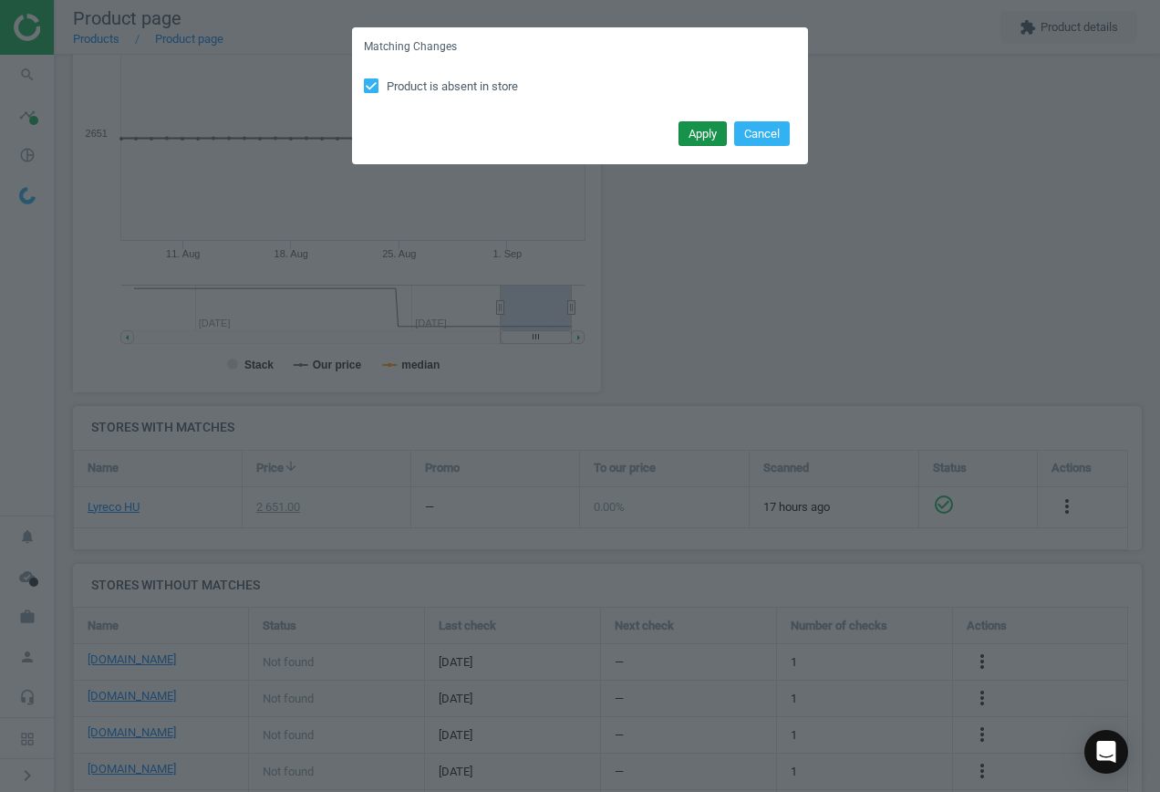
click at [697, 129] on button "Apply" at bounding box center [703, 134] width 48 height 26
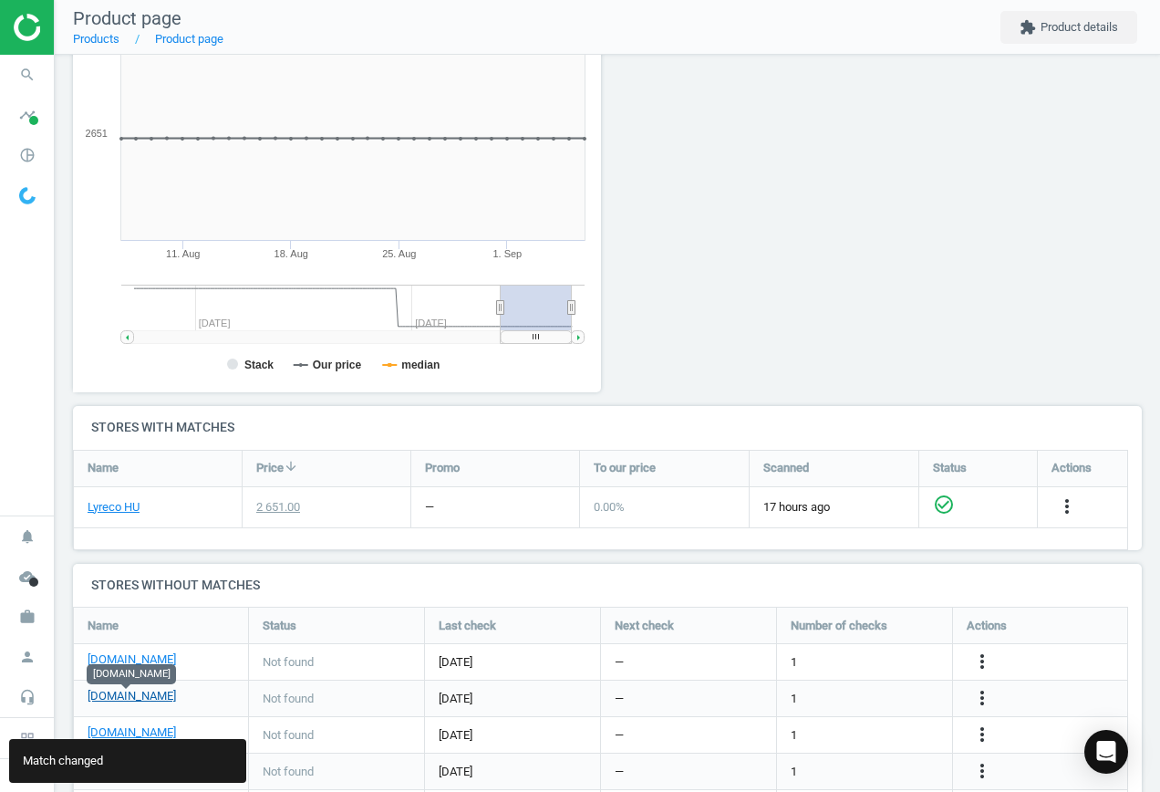
click at [120, 692] on link "[DOMAIN_NAME]" at bounding box center [132, 696] width 88 height 16
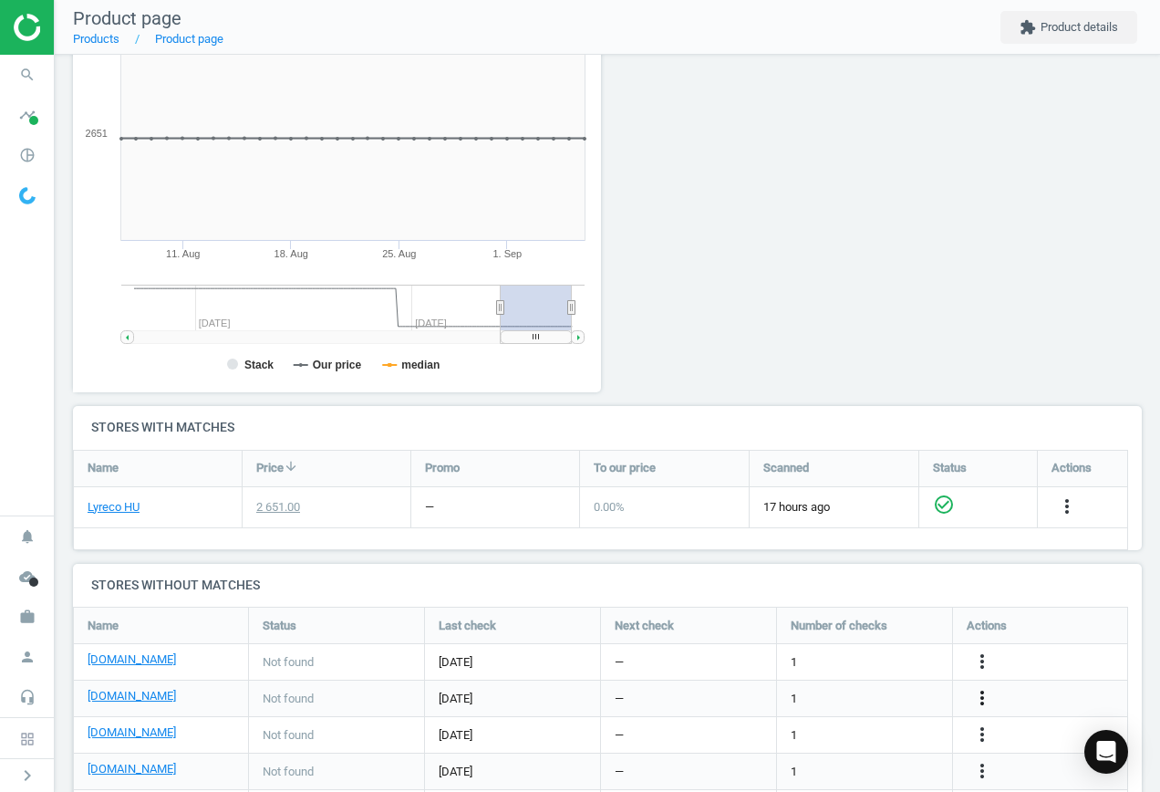
click at [980, 698] on icon "more_vert" at bounding box center [983, 698] width 22 height 22
click at [864, 692] on link "Edit URL/product option" at bounding box center [840, 698] width 250 height 28
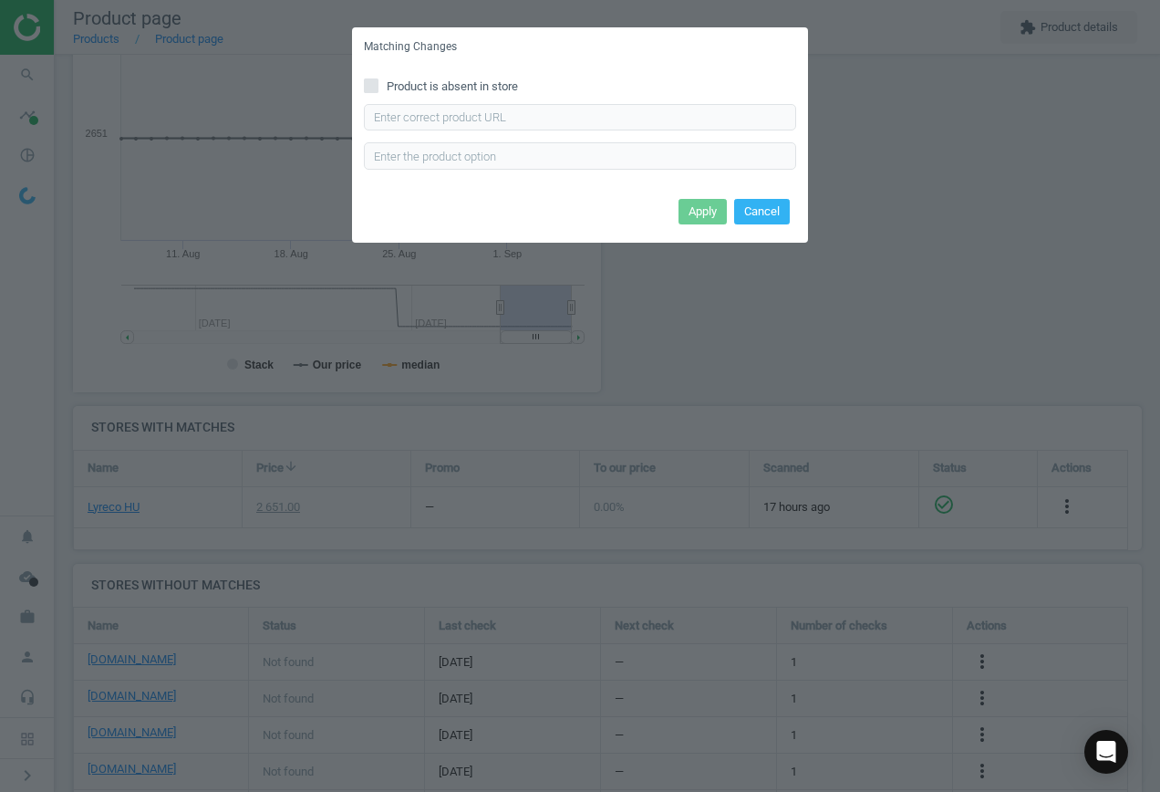
click at [369, 84] on input "Product is absent in store" at bounding box center [372, 85] width 12 height 12
checkbox input "true"
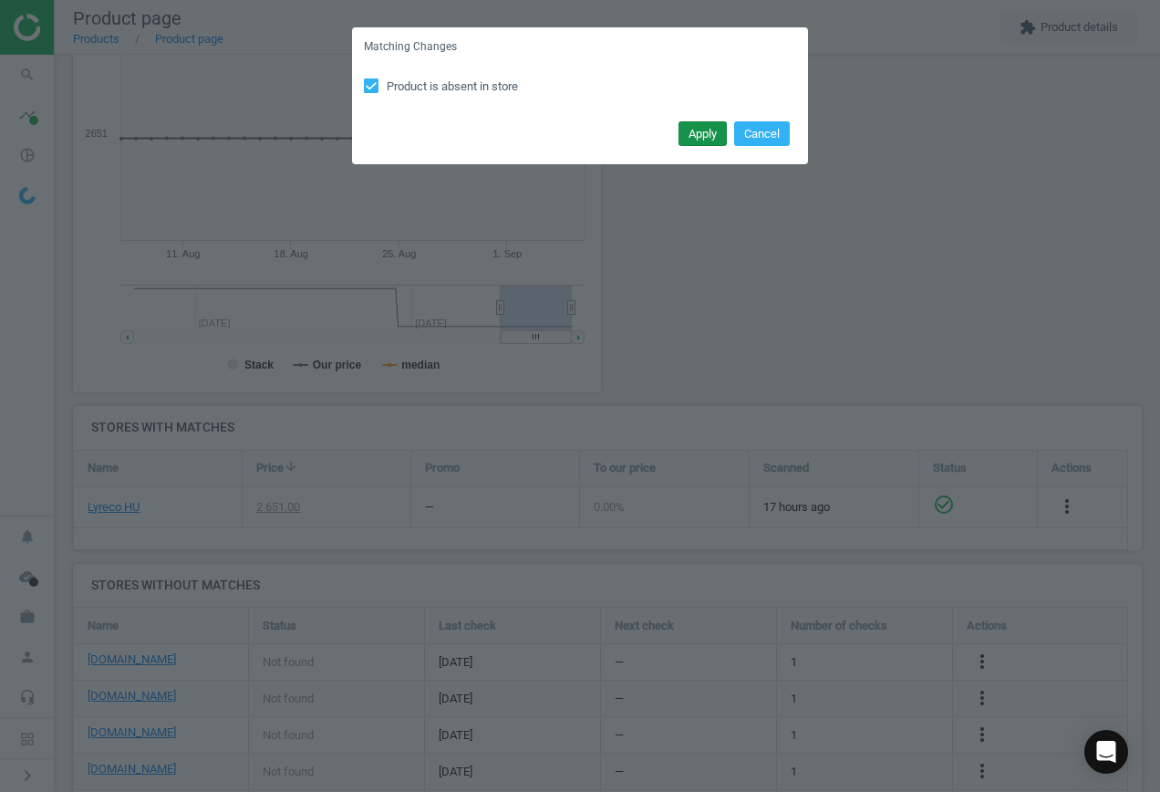
click at [705, 136] on button "Apply" at bounding box center [703, 134] width 48 height 26
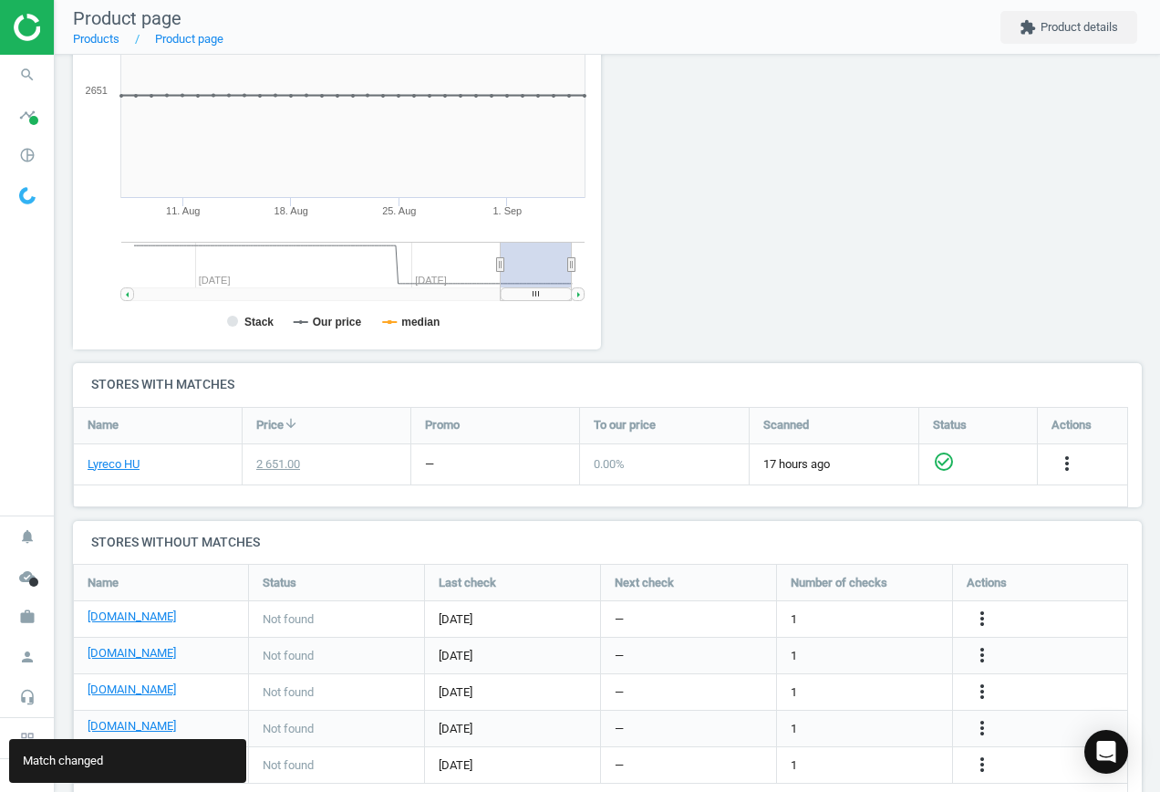
scroll to position [354, 0]
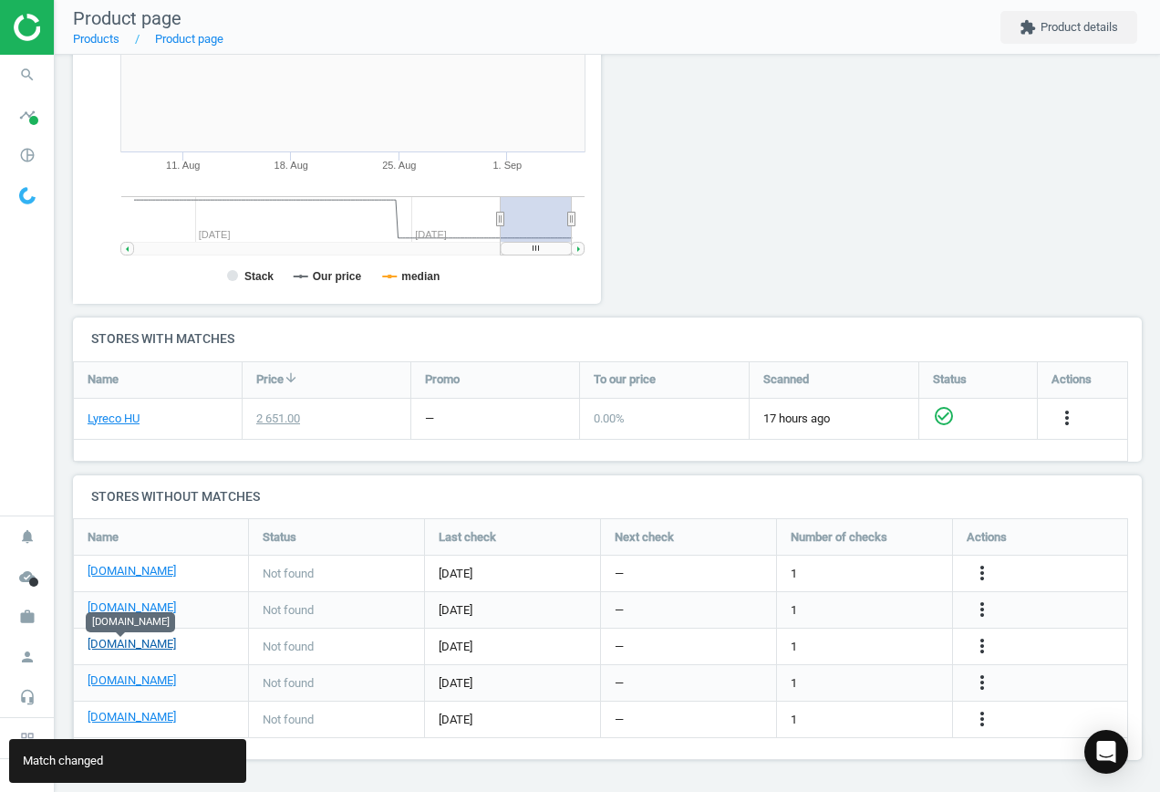
click at [109, 644] on link "[DOMAIN_NAME]" at bounding box center [132, 644] width 88 height 16
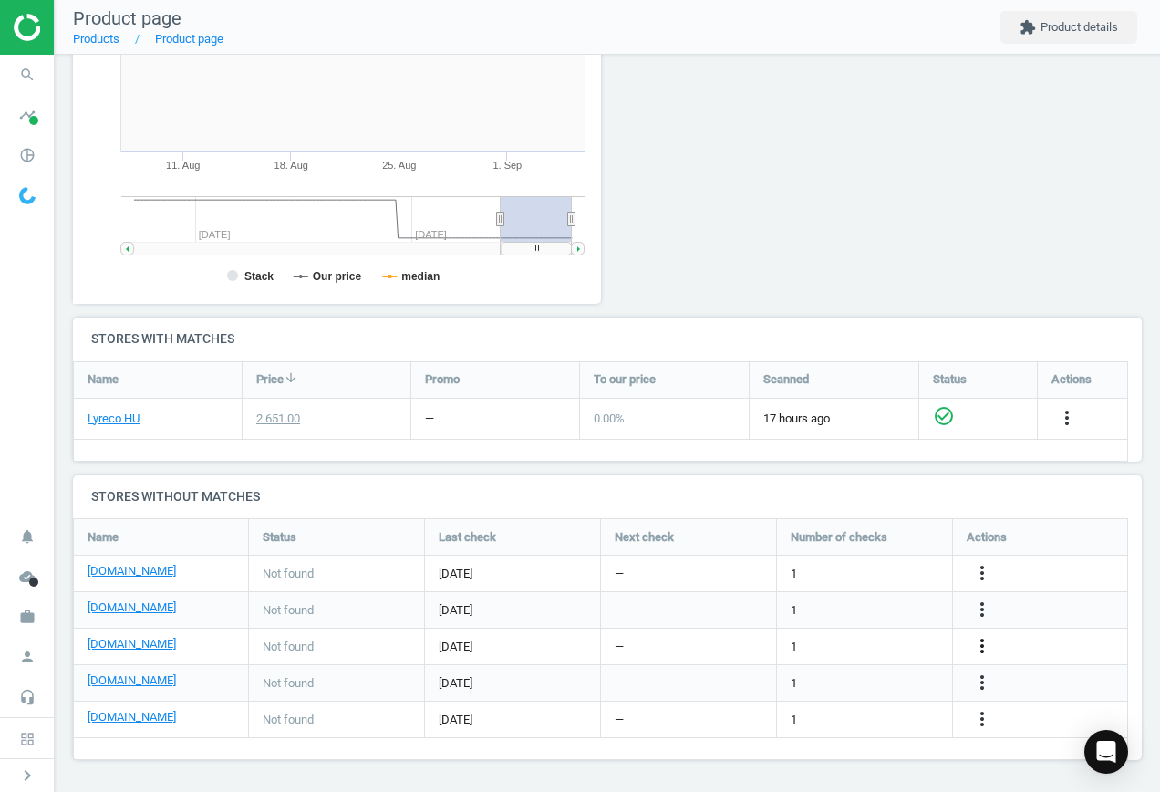
click at [984, 640] on icon "more_vert" at bounding box center [983, 646] width 22 height 22
click at [850, 638] on link "Edit URL/product option" at bounding box center [840, 646] width 250 height 28
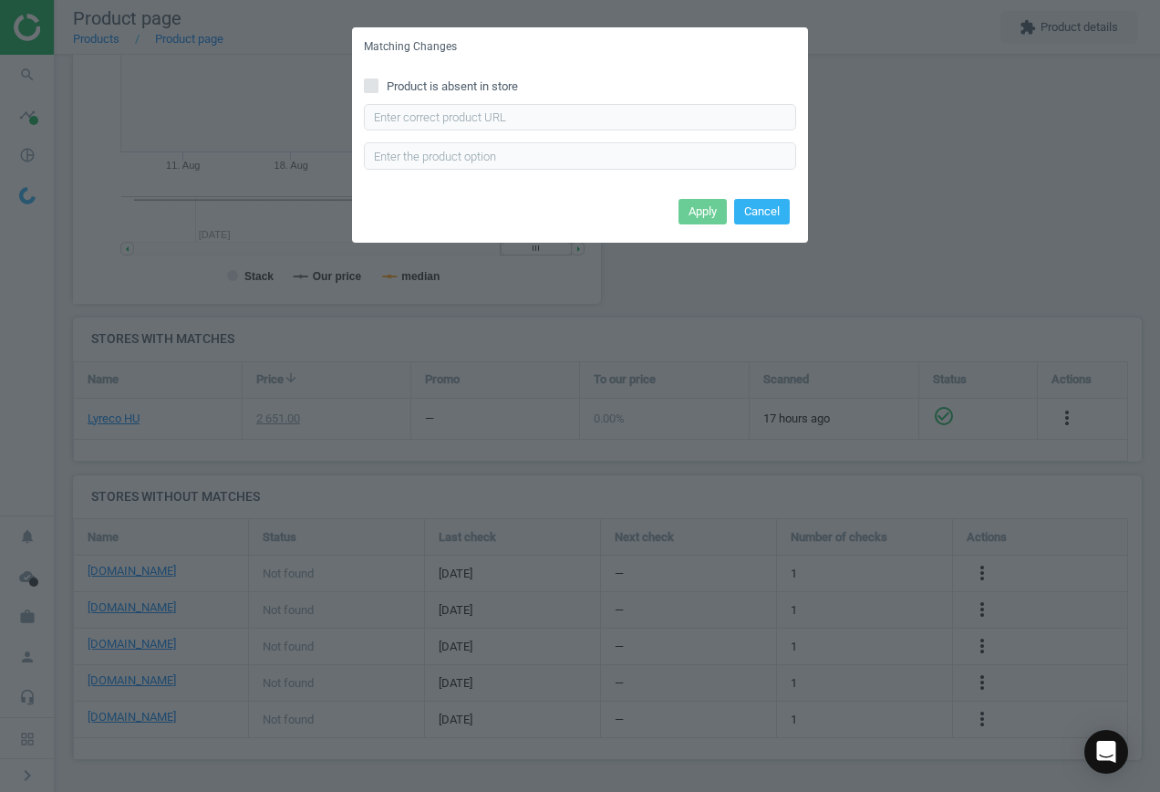
click at [376, 87] on input "Product is absent in store" at bounding box center [372, 85] width 12 height 12
checkbox input "true"
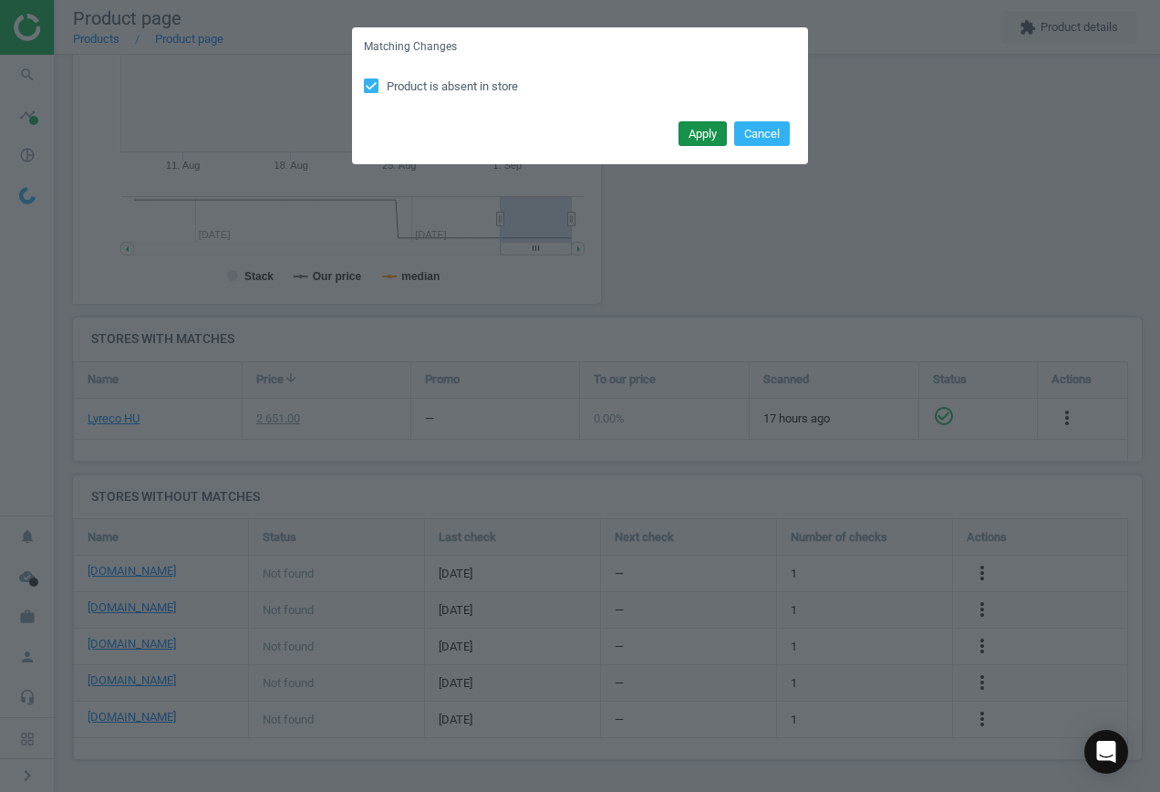
click at [718, 135] on button "Apply" at bounding box center [703, 134] width 48 height 26
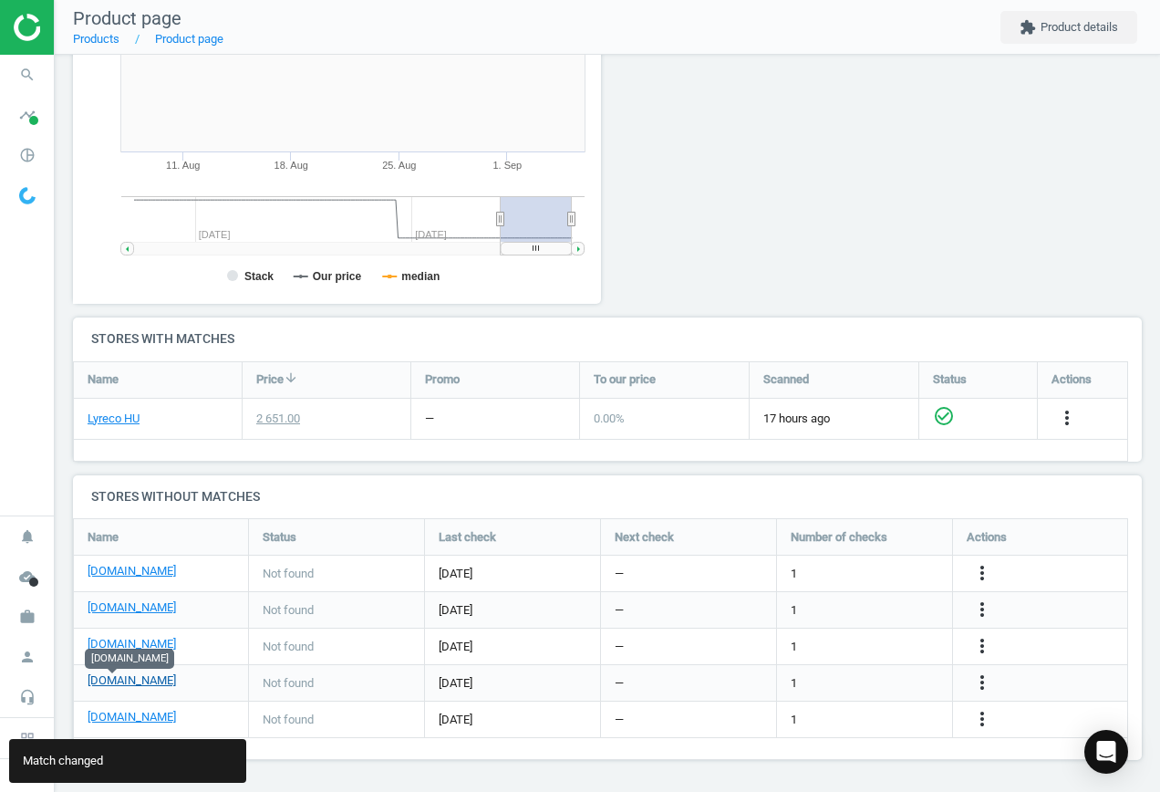
click at [129, 679] on link "[DOMAIN_NAME]" at bounding box center [132, 680] width 88 height 16
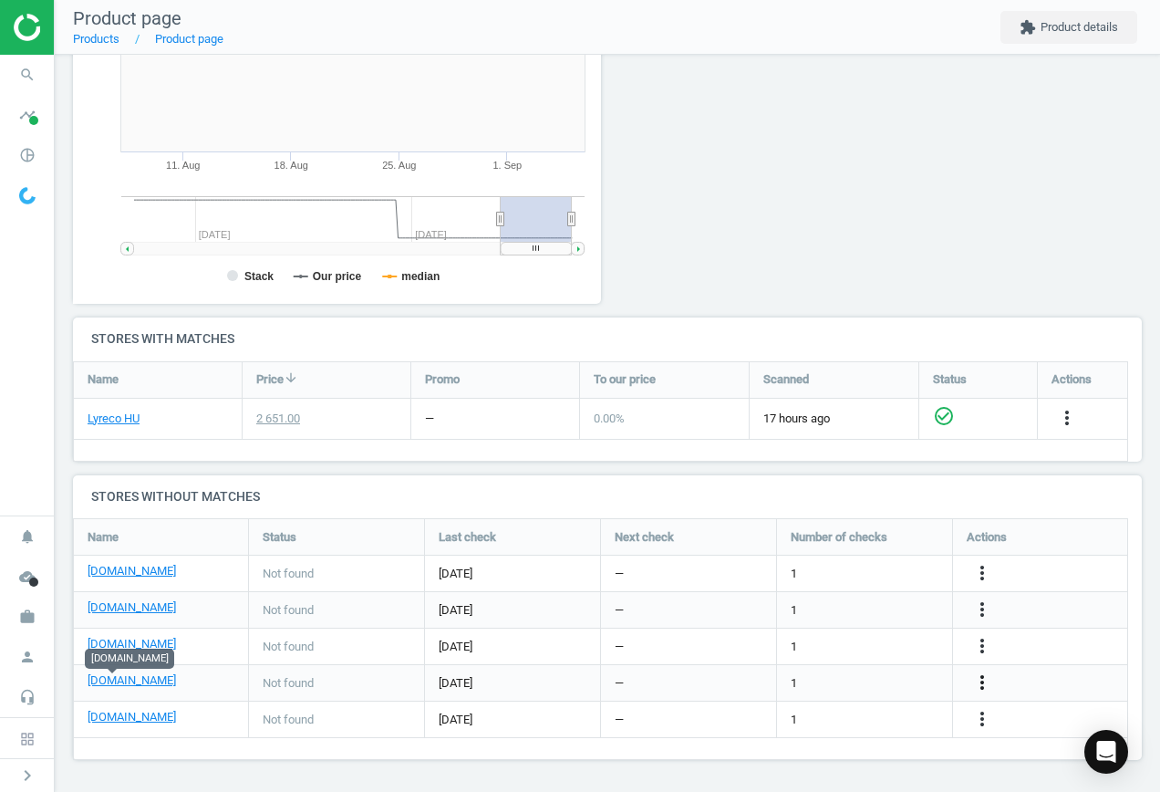
click at [982, 678] on icon "more_vert" at bounding box center [983, 682] width 22 height 22
click at [835, 680] on link "Edit URL/product option" at bounding box center [840, 683] width 250 height 28
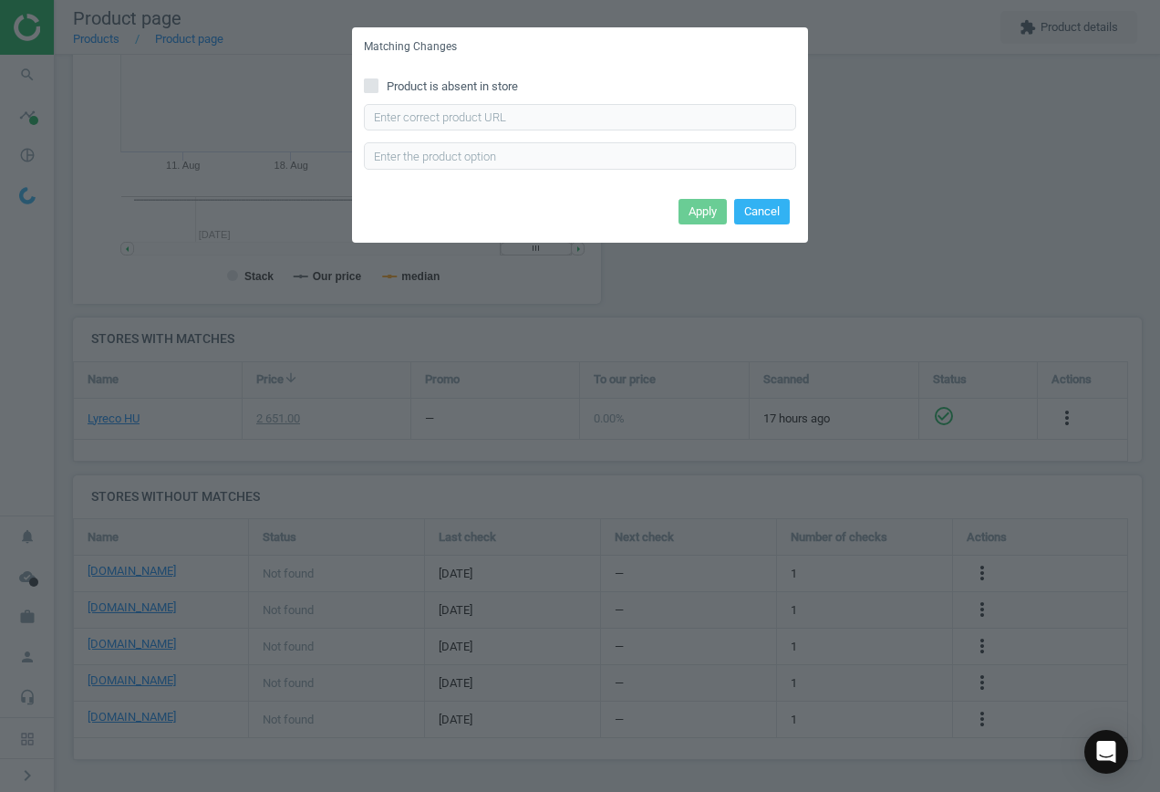
click at [378, 87] on icon at bounding box center [371, 85] width 15 height 15
click at [378, 87] on input "Product is absent in store" at bounding box center [372, 85] width 12 height 12
checkbox input "true"
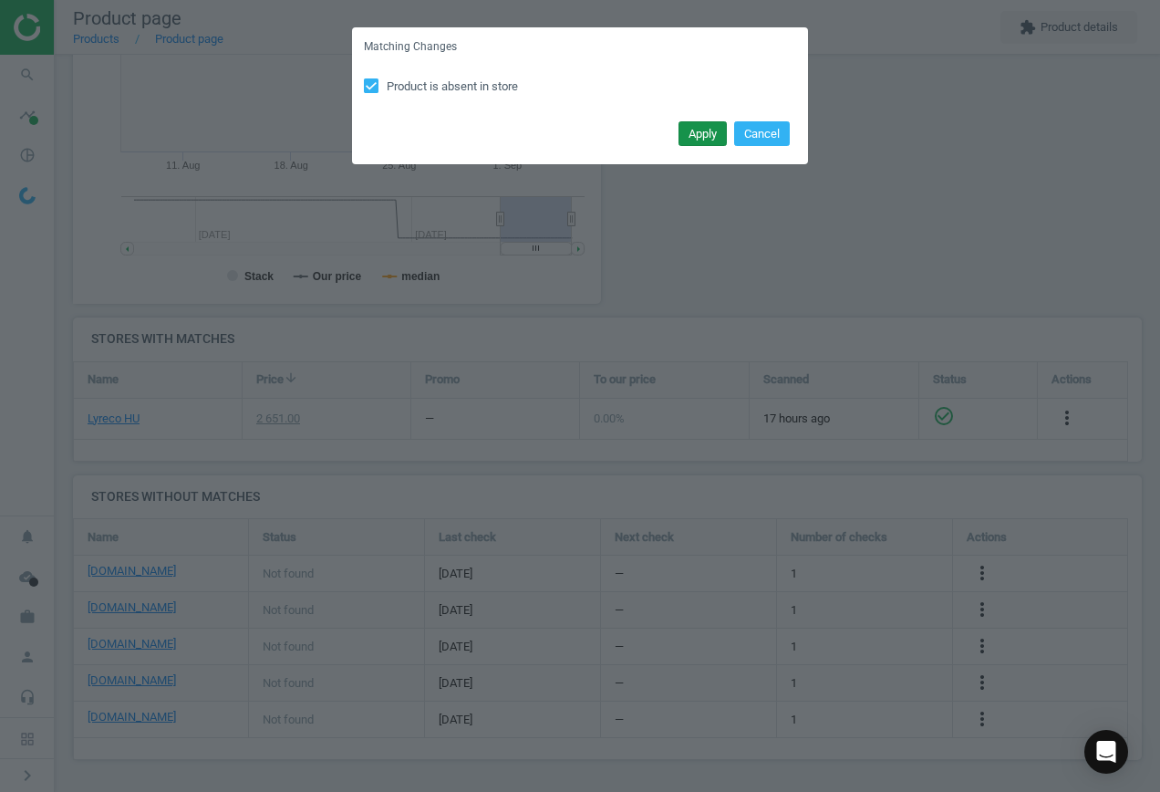
click at [703, 135] on button "Apply" at bounding box center [703, 134] width 48 height 26
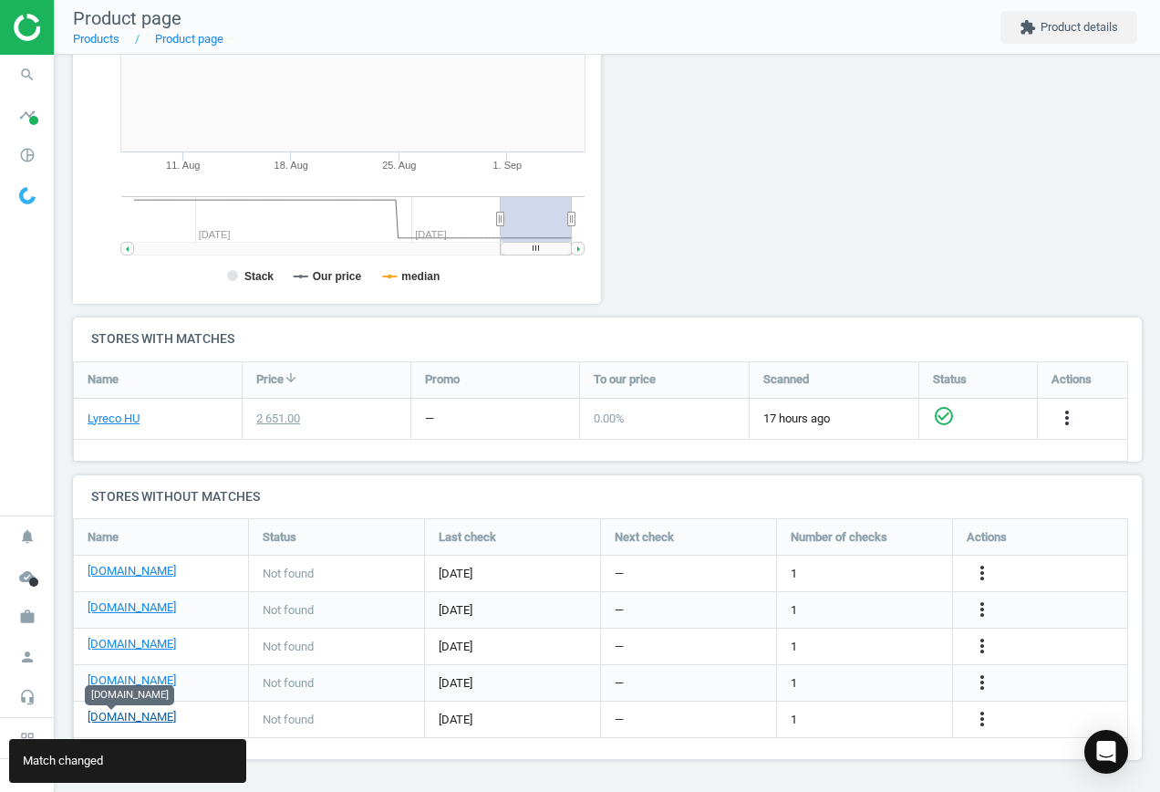
click at [122, 718] on link "[DOMAIN_NAME]" at bounding box center [132, 717] width 88 height 16
